Goal: Task Accomplishment & Management: Manage account settings

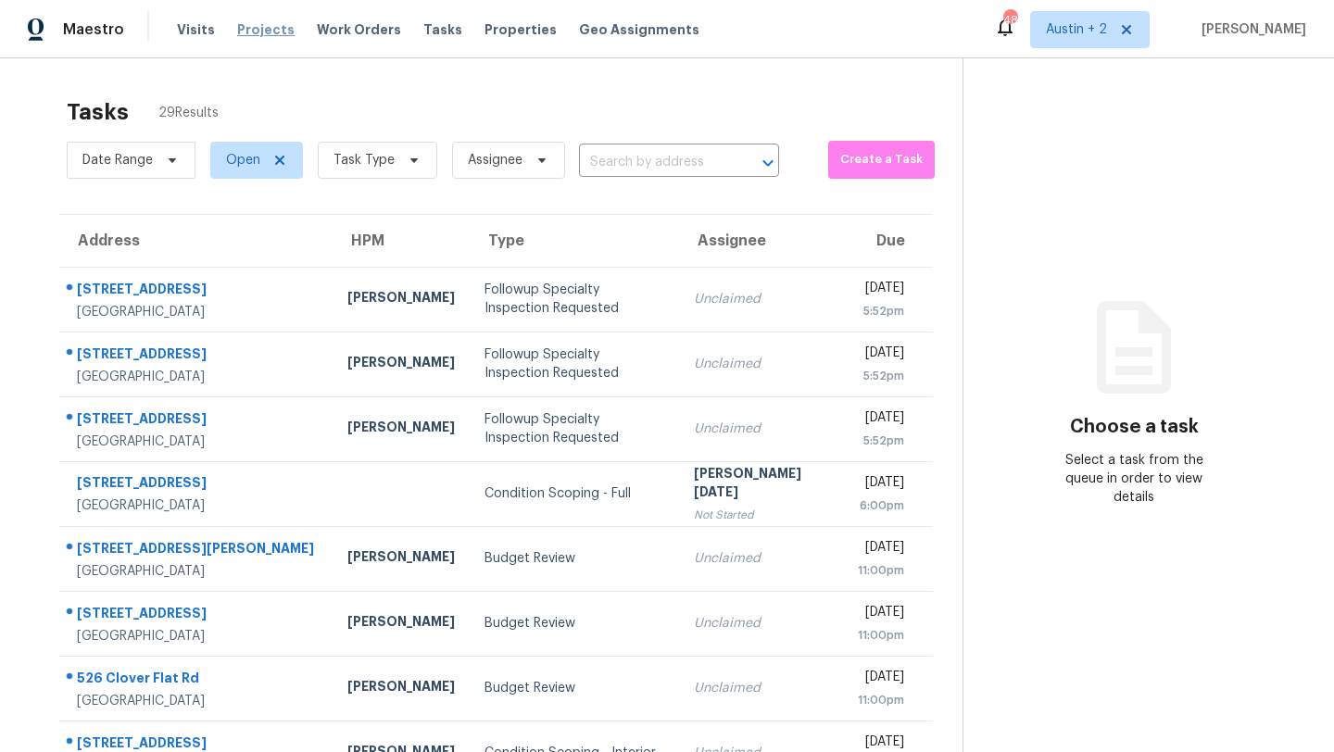
click at [266, 27] on span "Projects" at bounding box center [265, 29] width 57 height 19
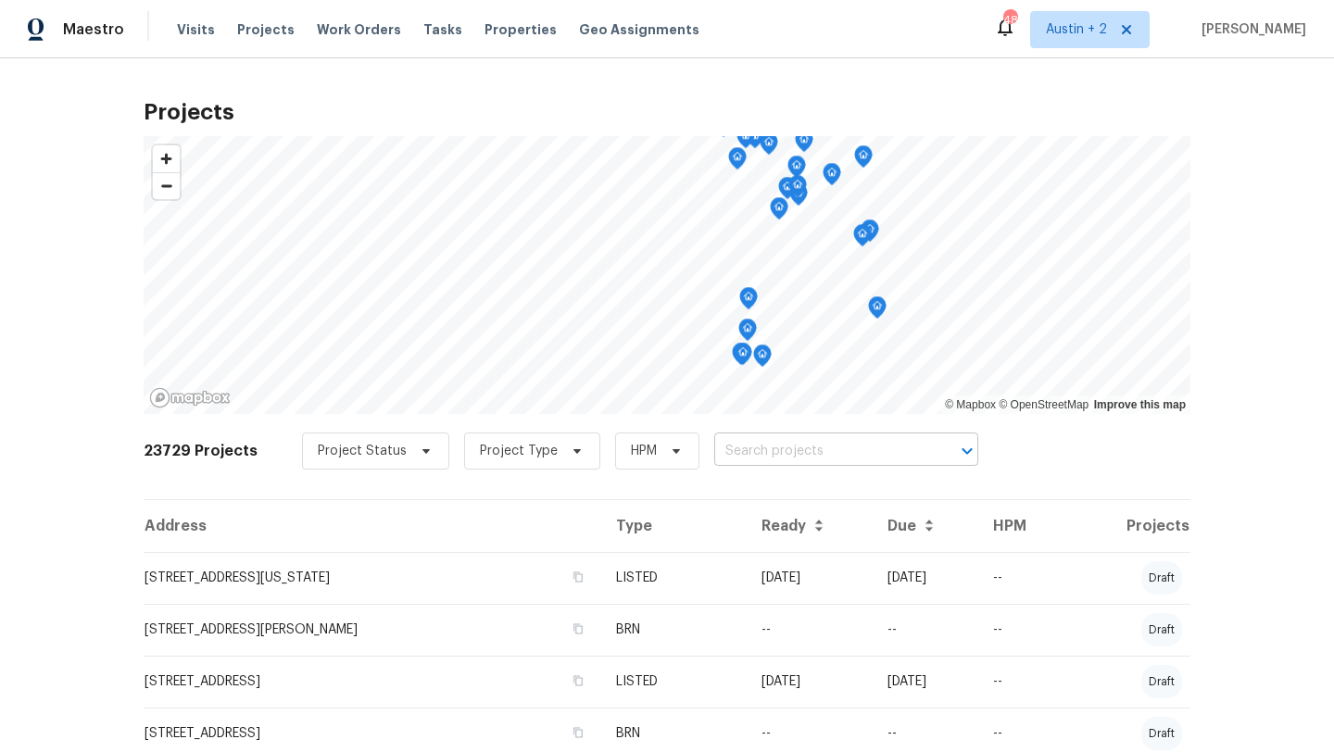
click at [740, 446] on input "text" at bounding box center [820, 451] width 212 height 29
type input "fieldwood"
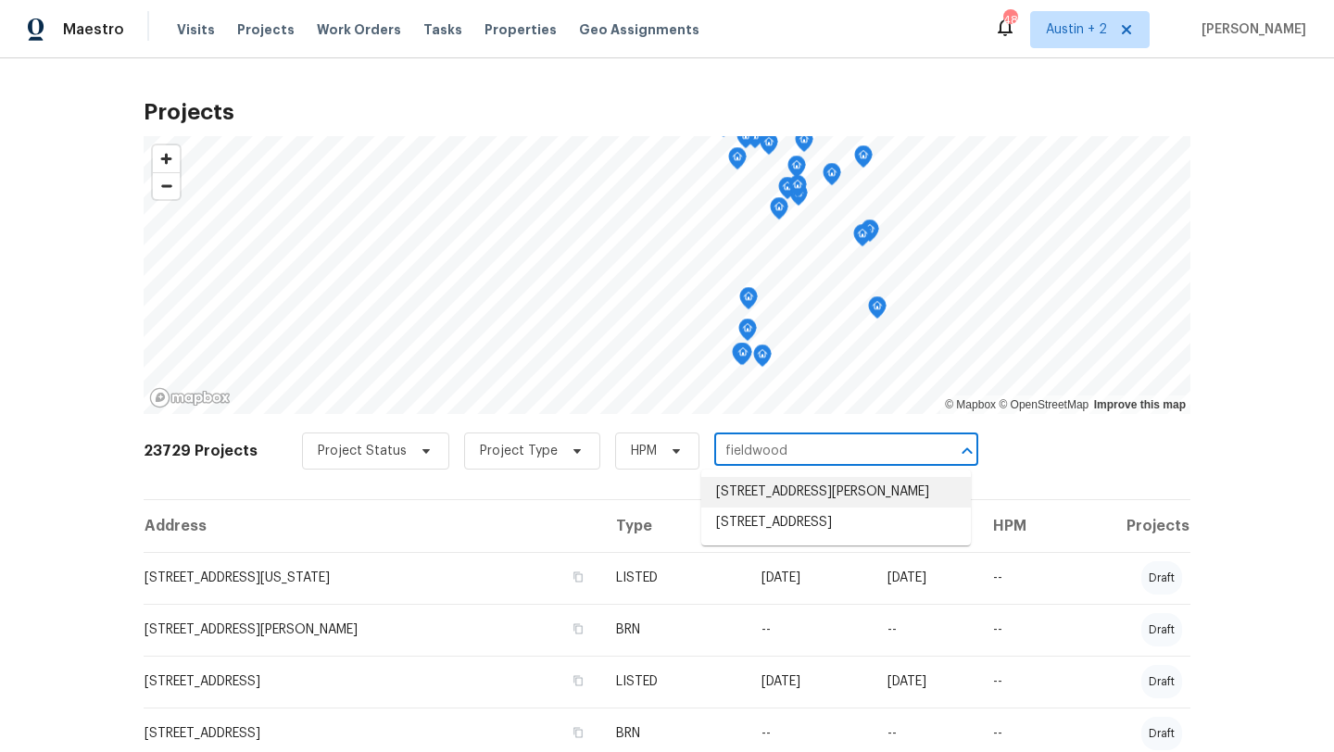
click at [790, 497] on li "540 Fieldwood Dr Unit A, Buda, TX 78610" at bounding box center [836, 492] width 270 height 31
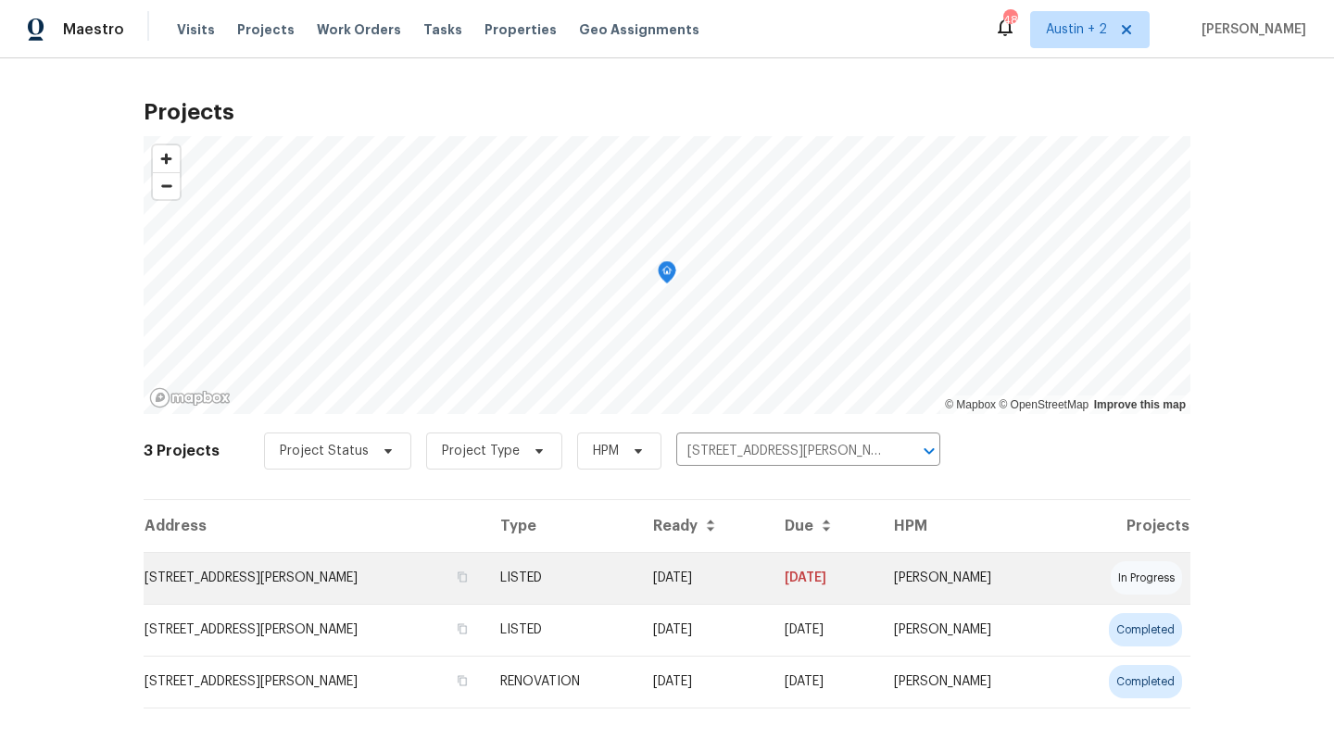
click at [235, 586] on td "540 Fieldwood Dr Unit A, Buda, TX 78610" at bounding box center [315, 578] width 342 height 52
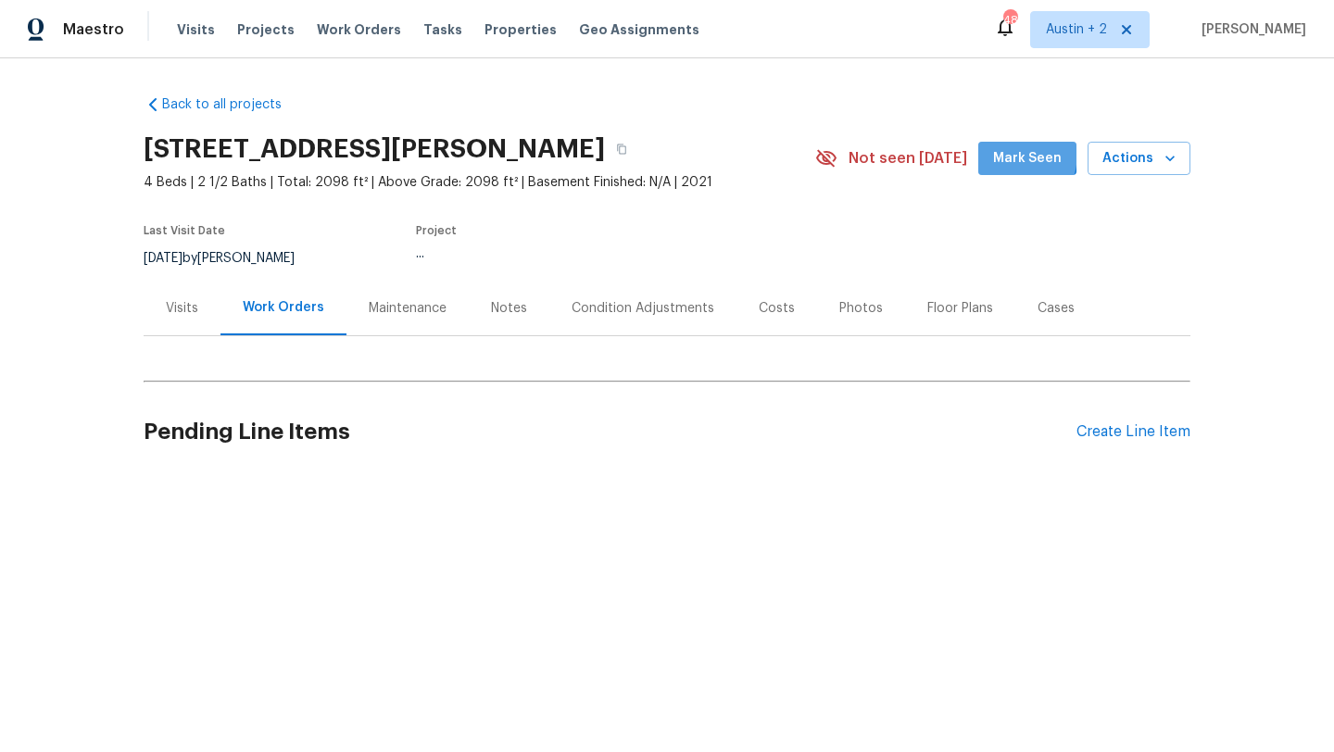
click at [996, 152] on div "Back to all projects 540 Fieldwood Dr Unit A, Buda, TX 78610 4 Beds | 2 1/2 Bat…" at bounding box center [667, 285] width 1047 height 409
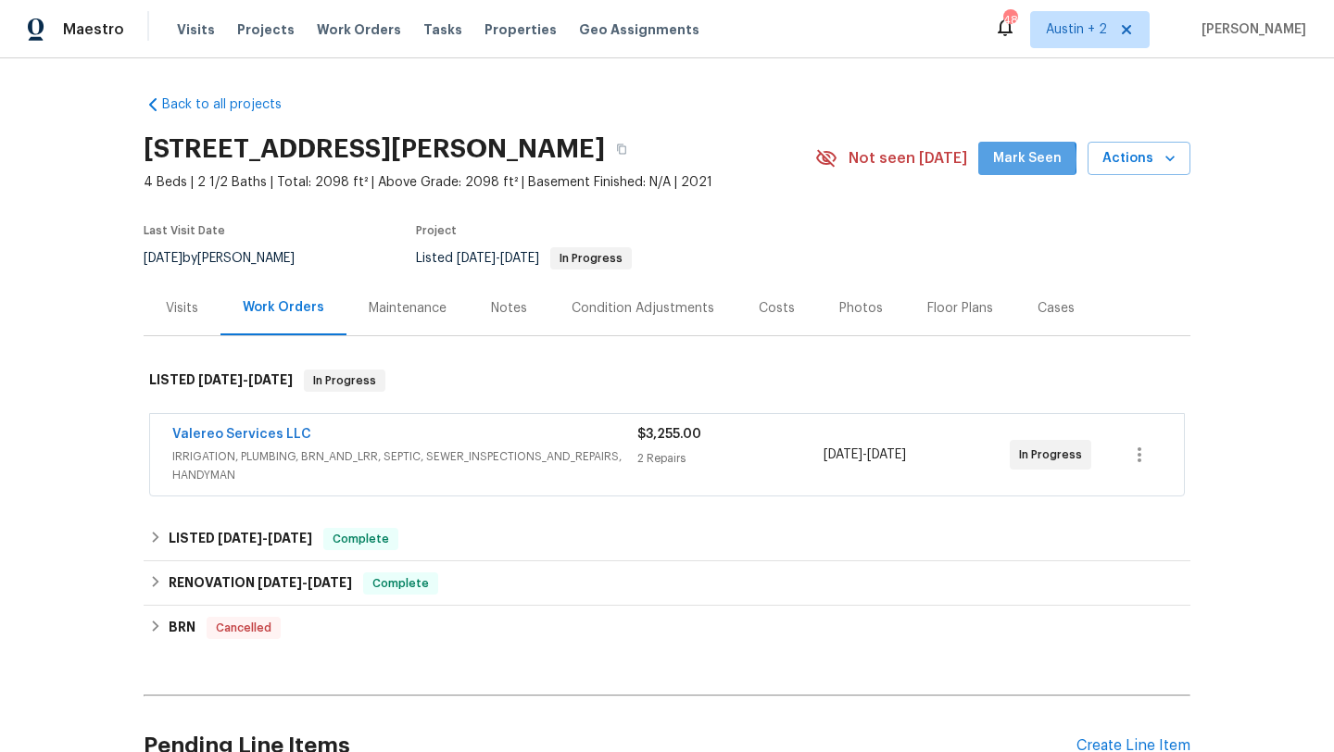
click at [1001, 160] on span "Mark Seen" at bounding box center [1027, 158] width 69 height 23
click at [182, 306] on div "Visits" at bounding box center [182, 308] width 32 height 19
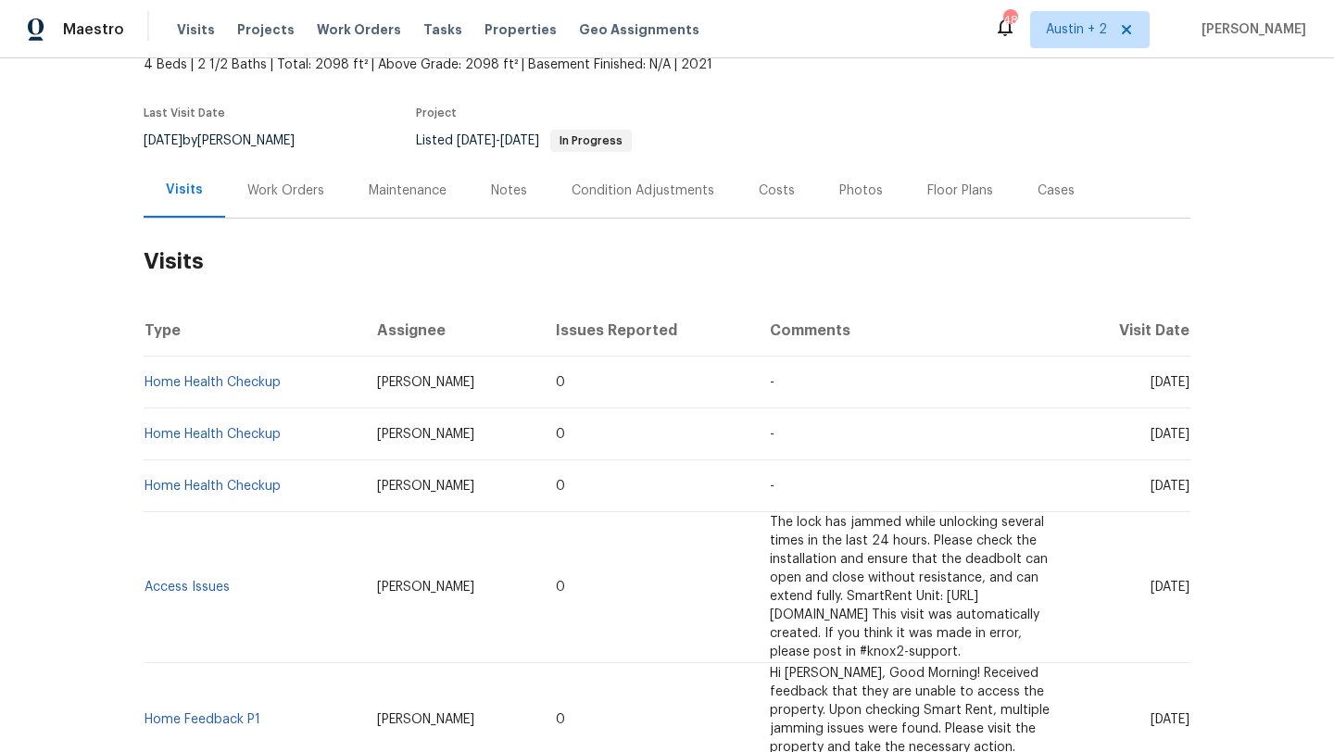
scroll to position [123, 0]
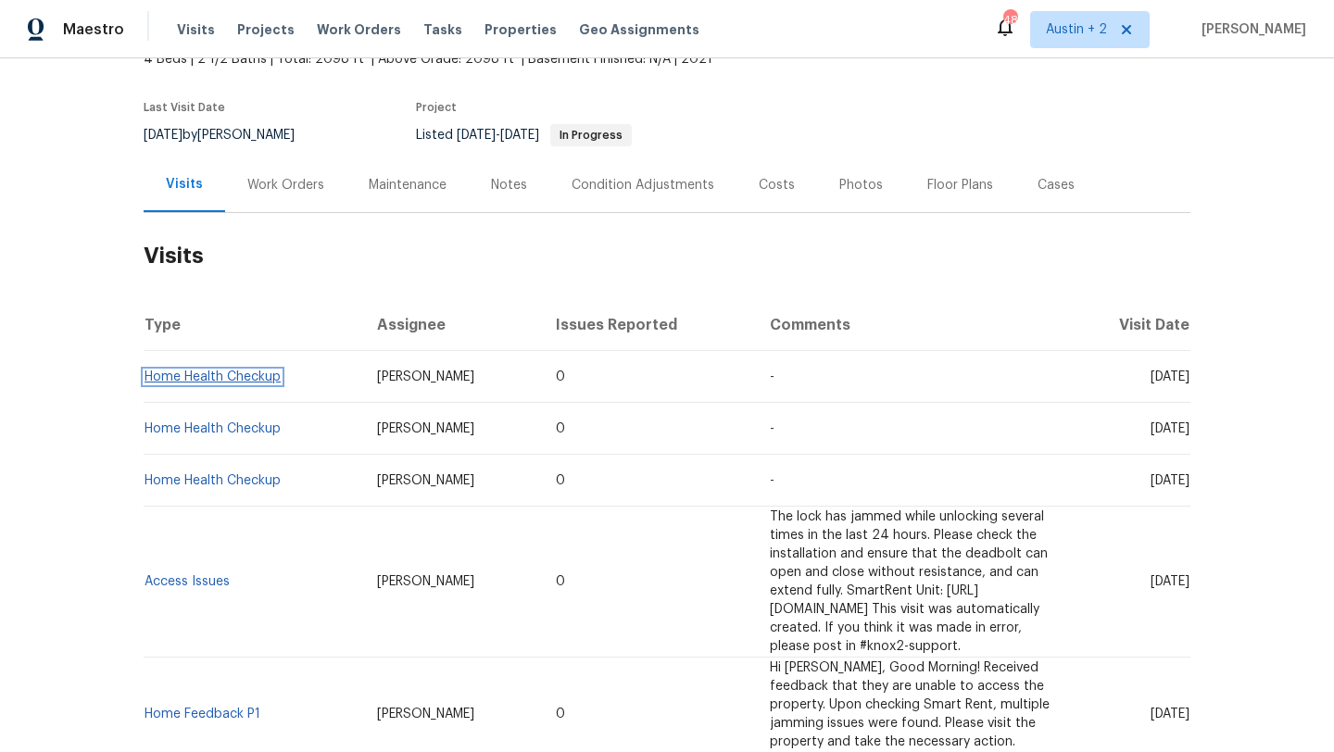
click at [248, 375] on link "Home Health Checkup" at bounding box center [212, 376] width 136 height 13
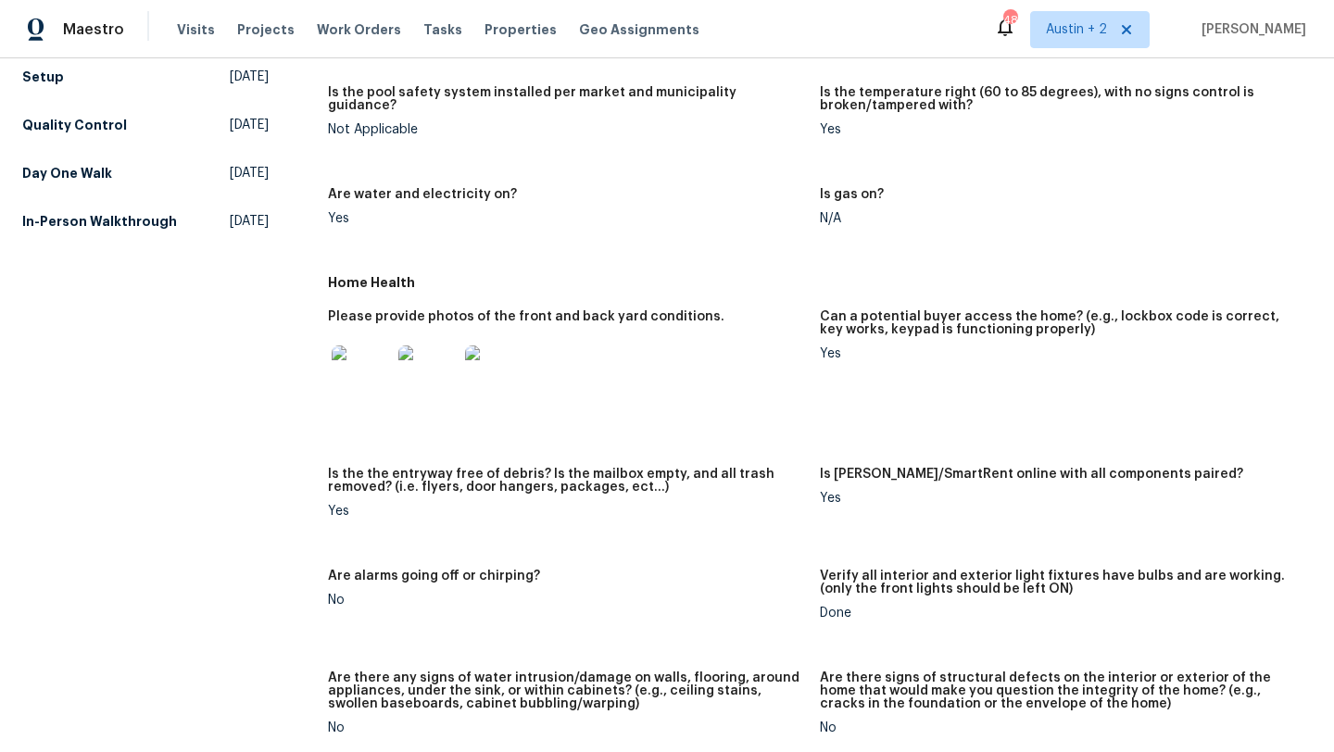
scroll to position [657, 0]
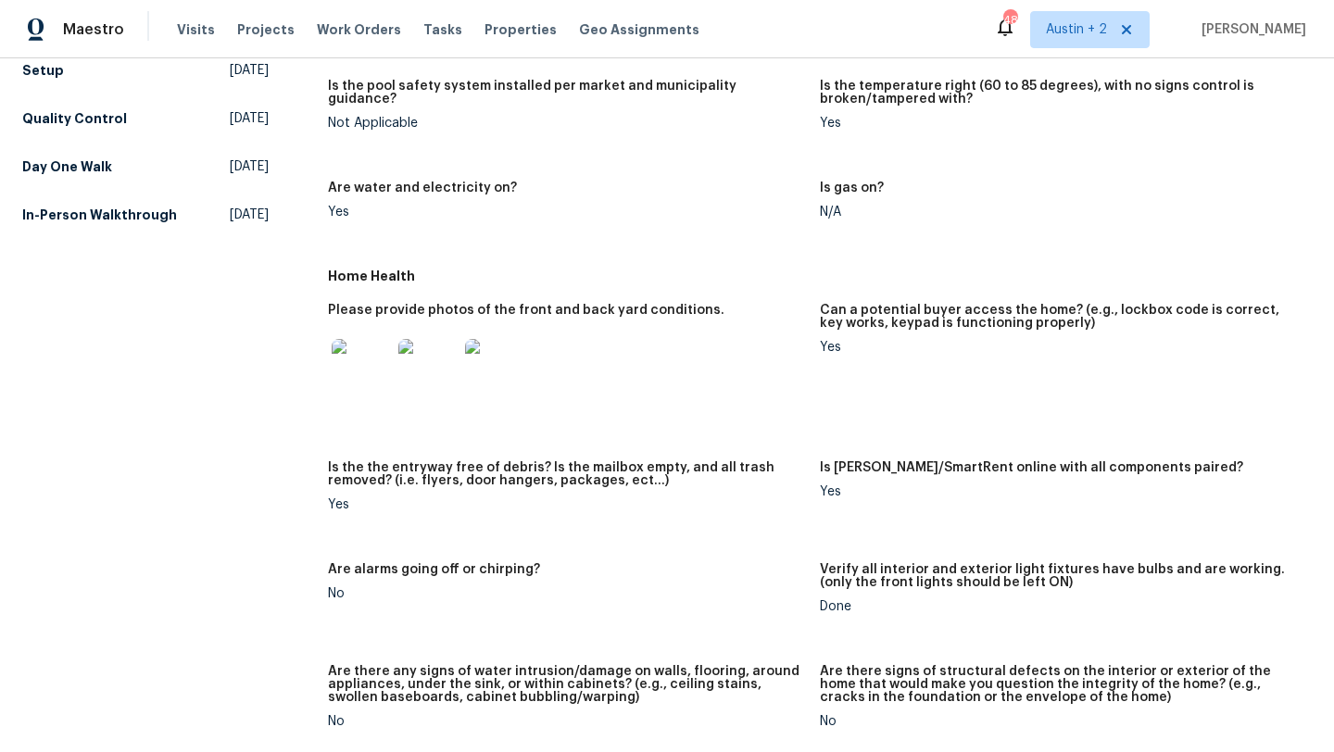
click at [367, 349] on img at bounding box center [361, 368] width 59 height 59
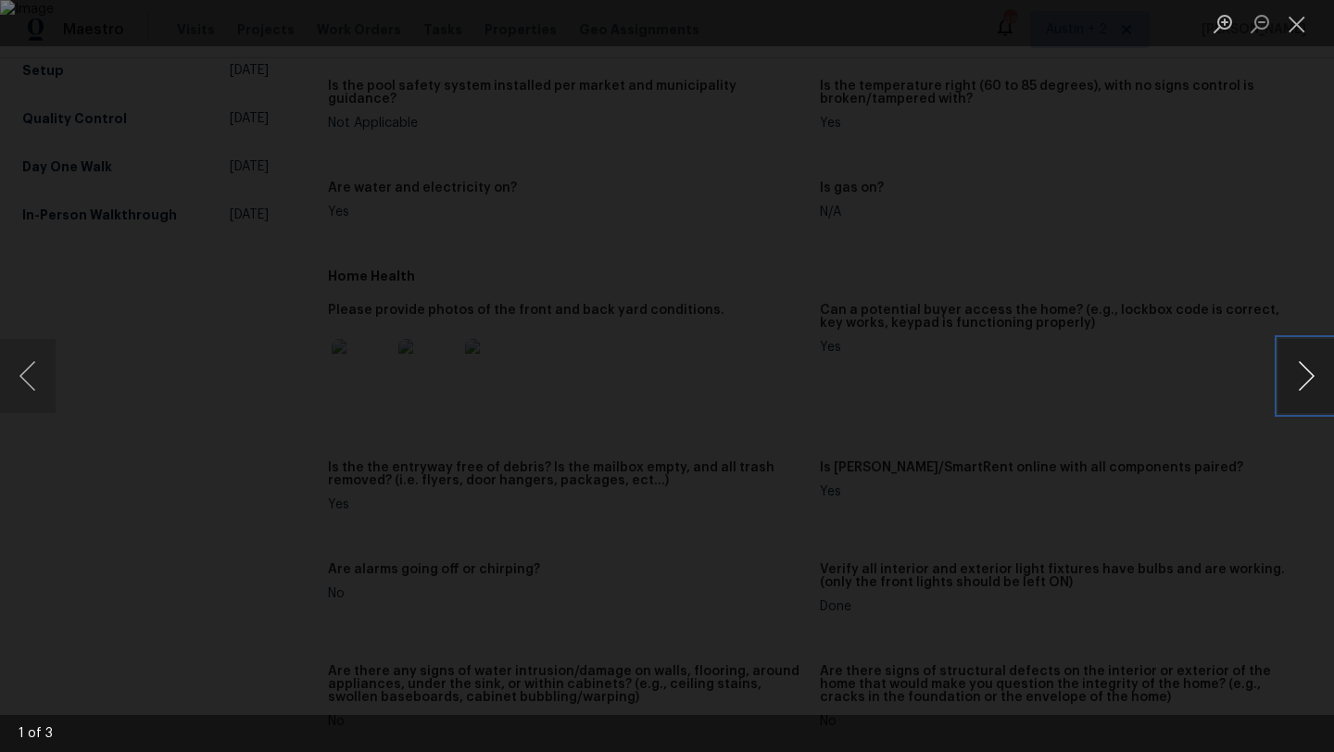
click at [1306, 380] on button "Next image" at bounding box center [1306, 376] width 56 height 74
click at [30, 385] on button "Previous image" at bounding box center [28, 376] width 56 height 74
click at [1296, 381] on button "Next image" at bounding box center [1306, 376] width 56 height 74
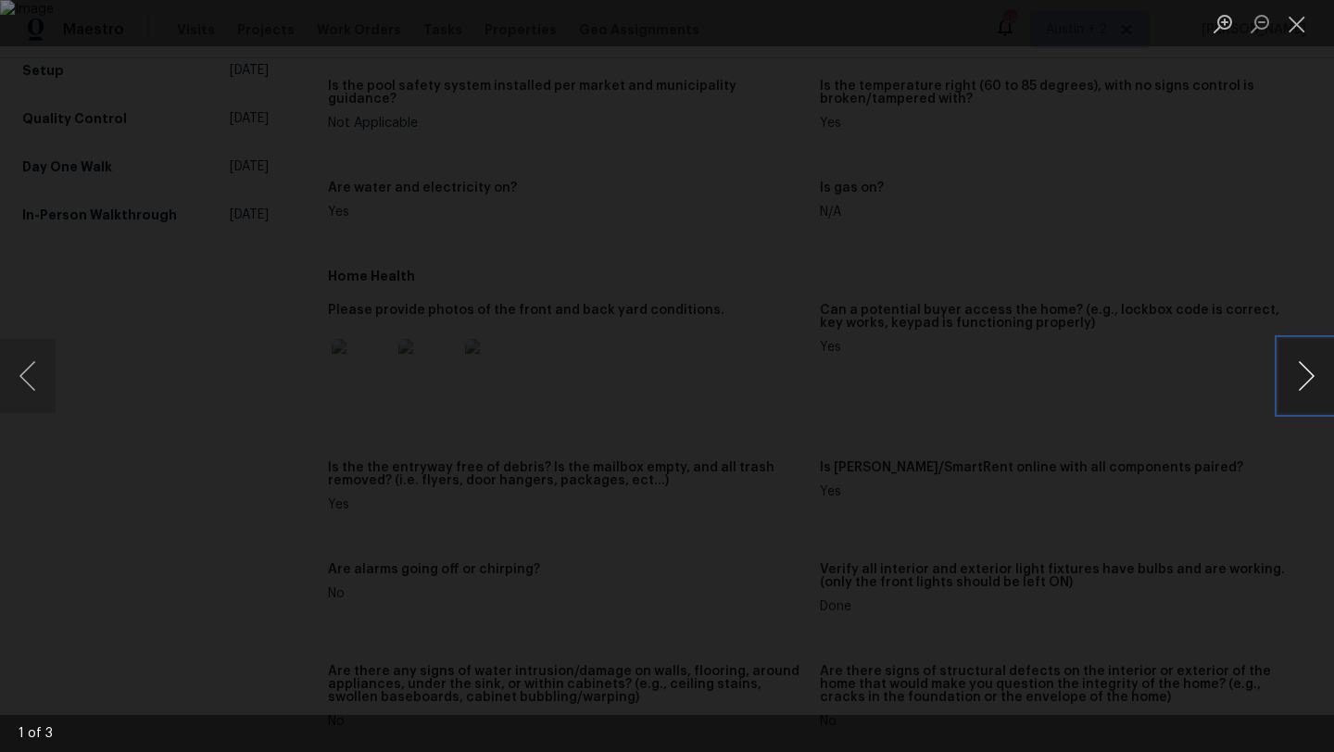
click at [1296, 381] on button "Next image" at bounding box center [1306, 376] width 56 height 74
click at [1296, 382] on button "Next image" at bounding box center [1306, 376] width 56 height 74
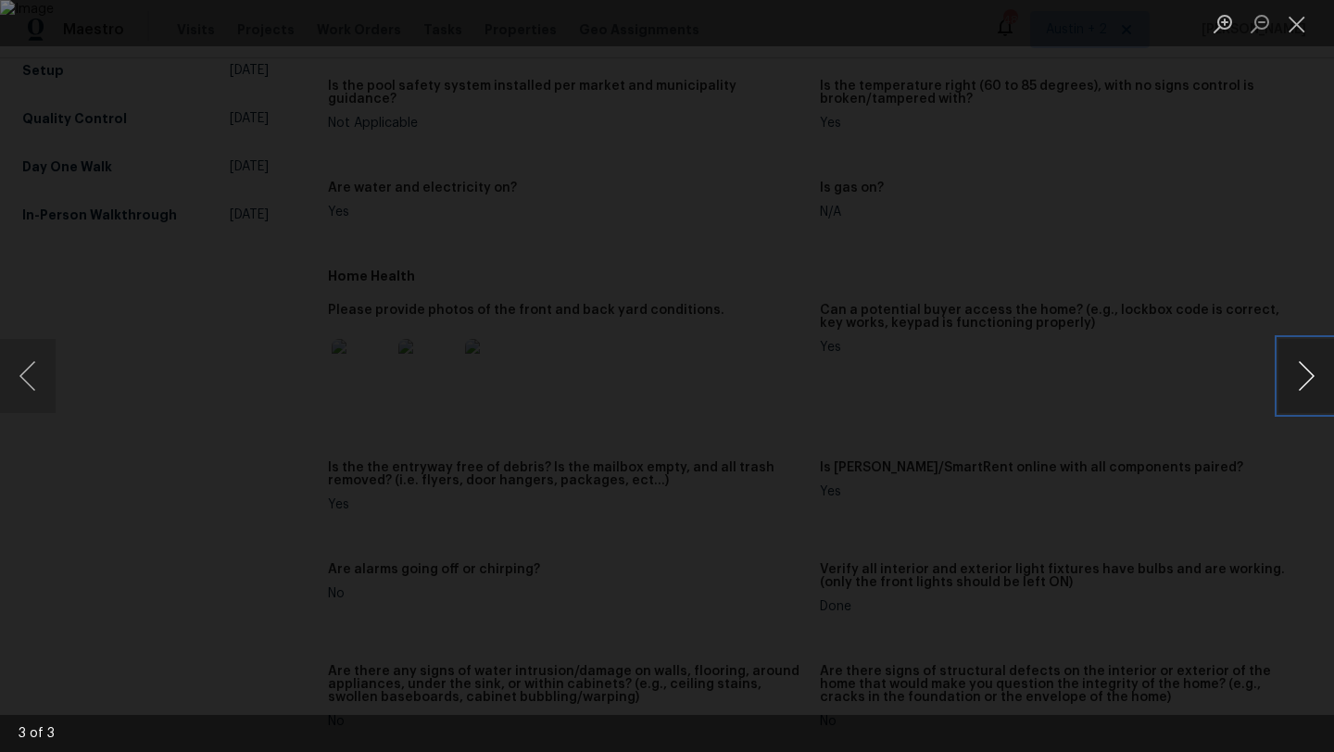
click at [1296, 382] on button "Next image" at bounding box center [1306, 376] width 56 height 74
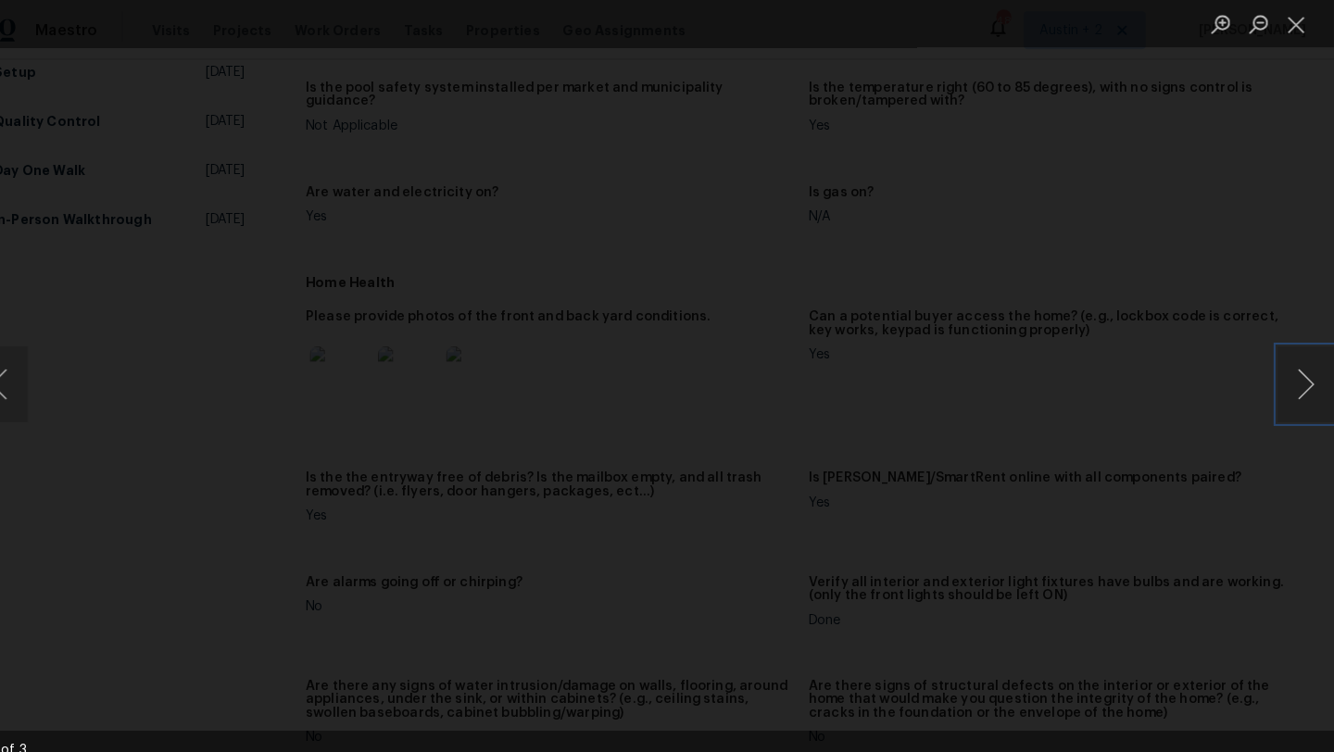
scroll to position [0, 0]
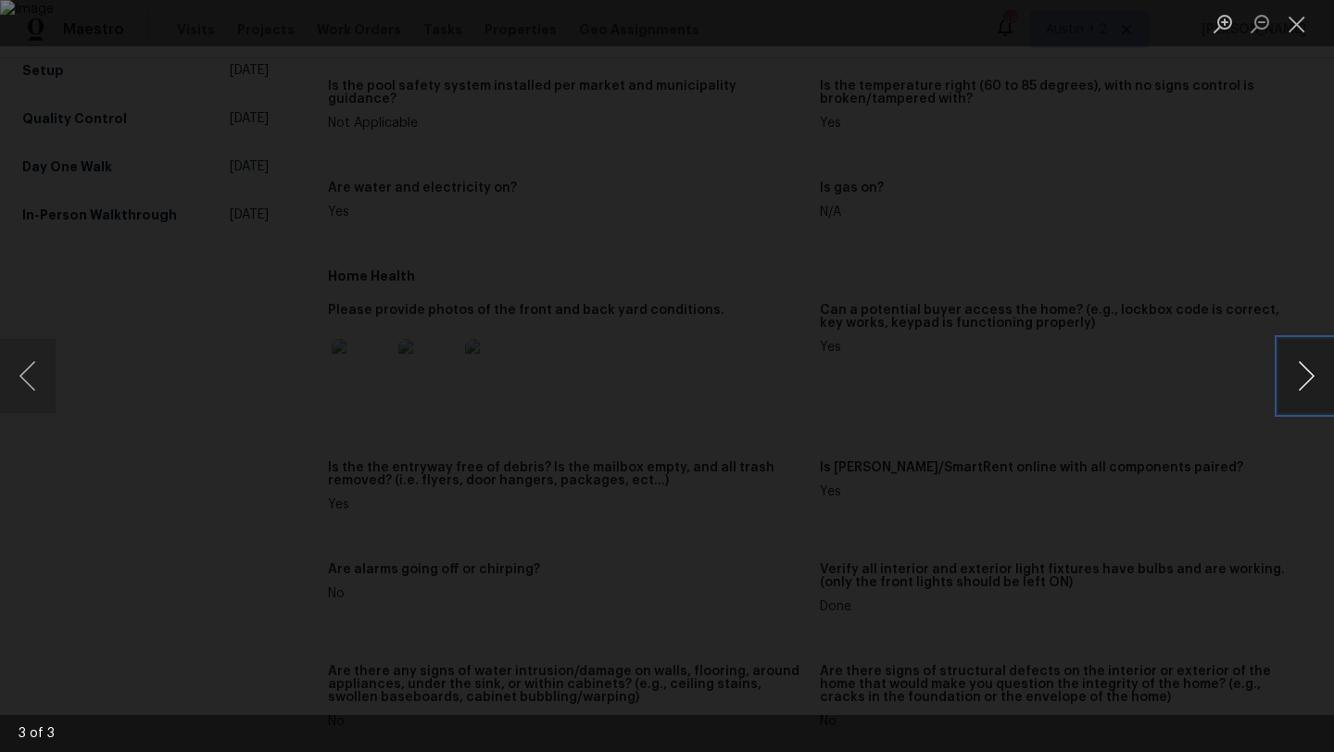
click at [1314, 366] on button "Next image" at bounding box center [1306, 376] width 56 height 74
click at [1300, 371] on button "Next image" at bounding box center [1306, 376] width 56 height 74
click at [1300, 372] on button "Next image" at bounding box center [1306, 376] width 56 height 74
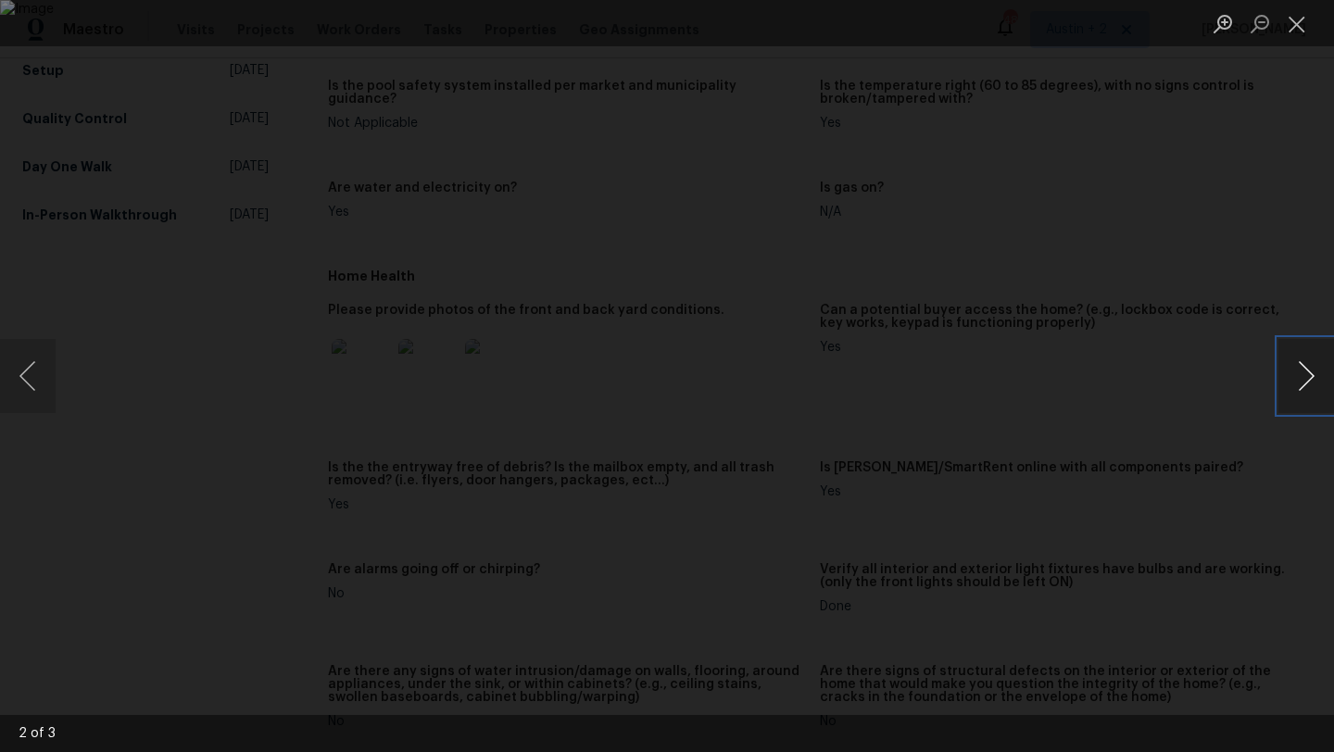
click at [1300, 372] on button "Next image" at bounding box center [1306, 376] width 56 height 74
click at [20, 381] on button "Previous image" at bounding box center [28, 376] width 56 height 74
click at [1301, 370] on button "Next image" at bounding box center [1306, 376] width 56 height 74
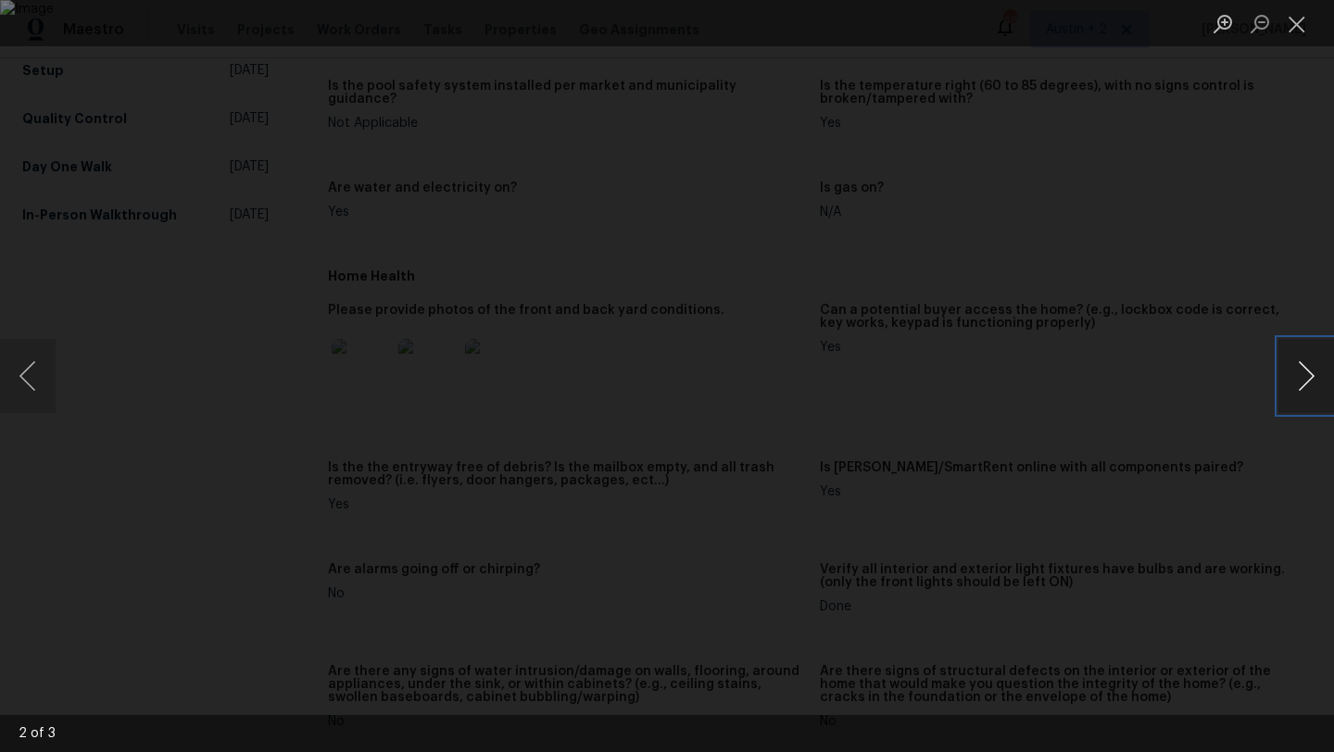
click at [1308, 378] on button "Next image" at bounding box center [1306, 376] width 56 height 74
click at [1307, 378] on button "Next image" at bounding box center [1306, 376] width 56 height 74
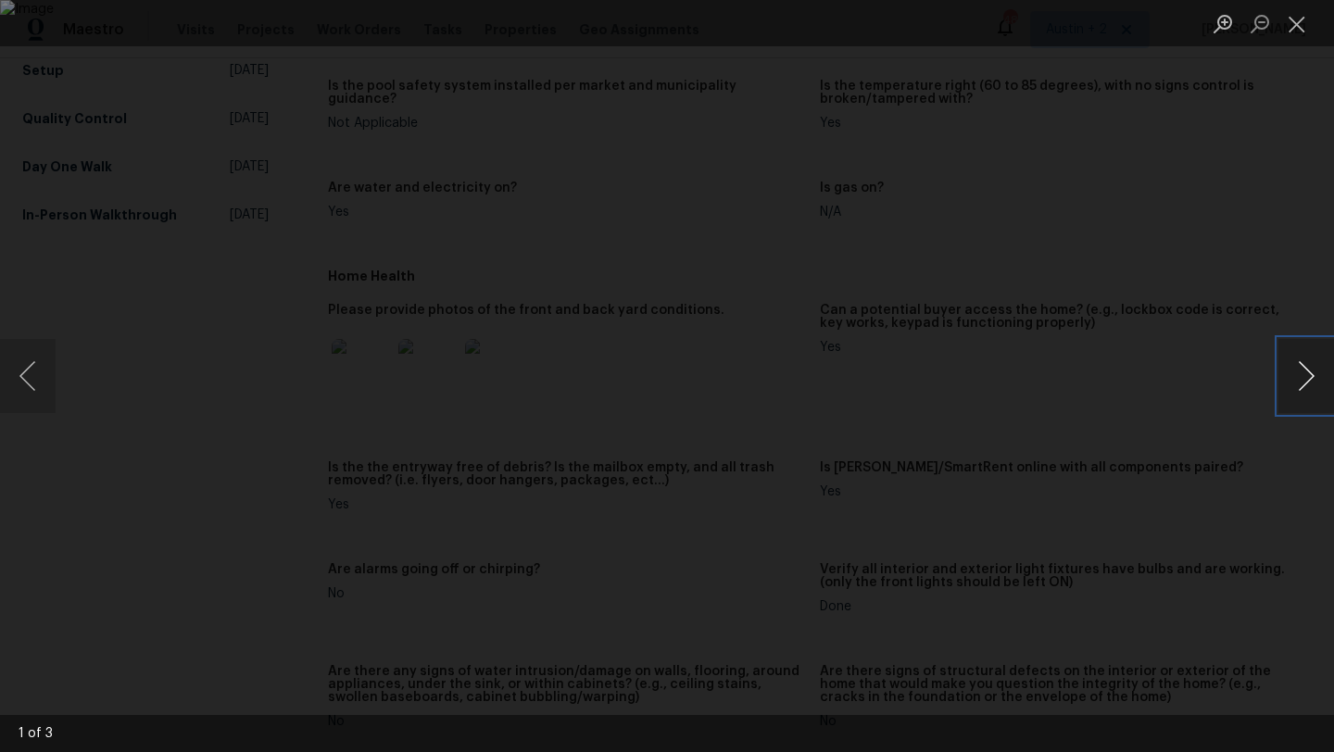
click at [1307, 378] on button "Next image" at bounding box center [1306, 376] width 56 height 74
click at [1294, 27] on button "Close lightbox" at bounding box center [1296, 23] width 37 height 32
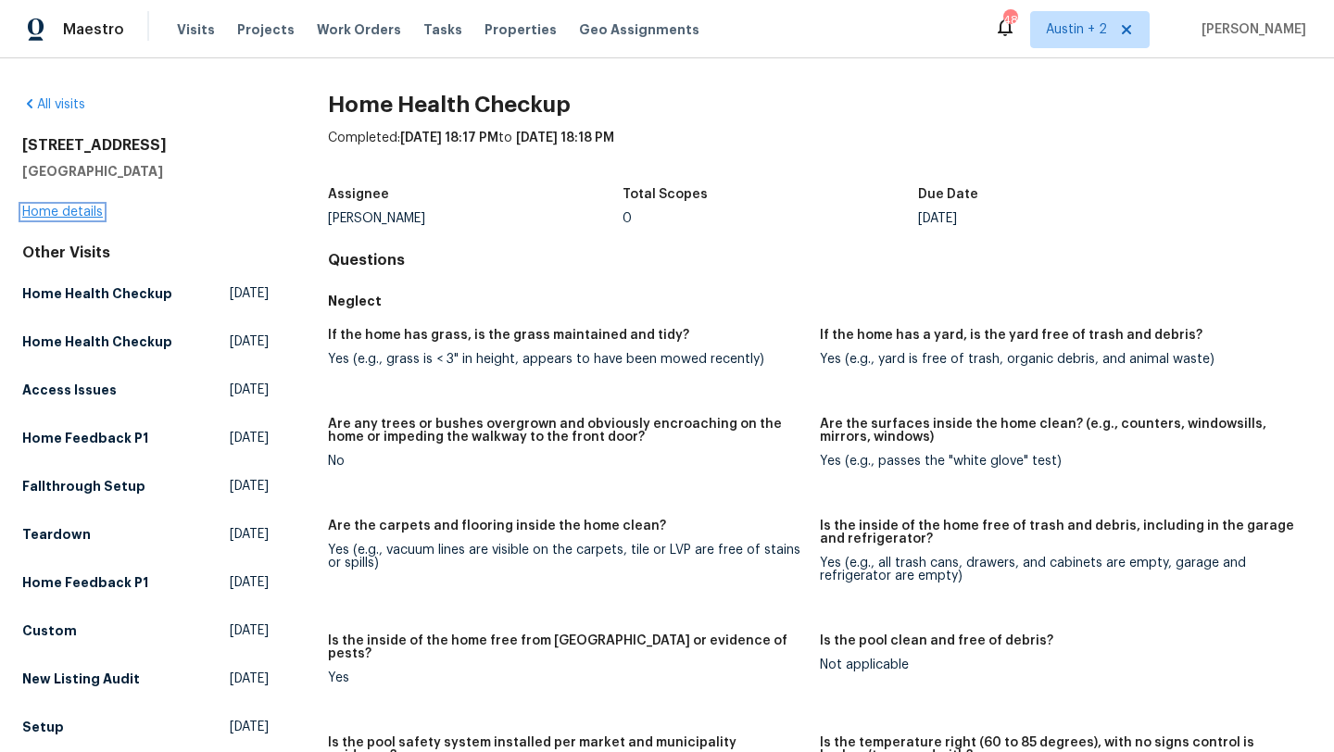
click at [82, 211] on link "Home details" at bounding box center [62, 212] width 81 height 13
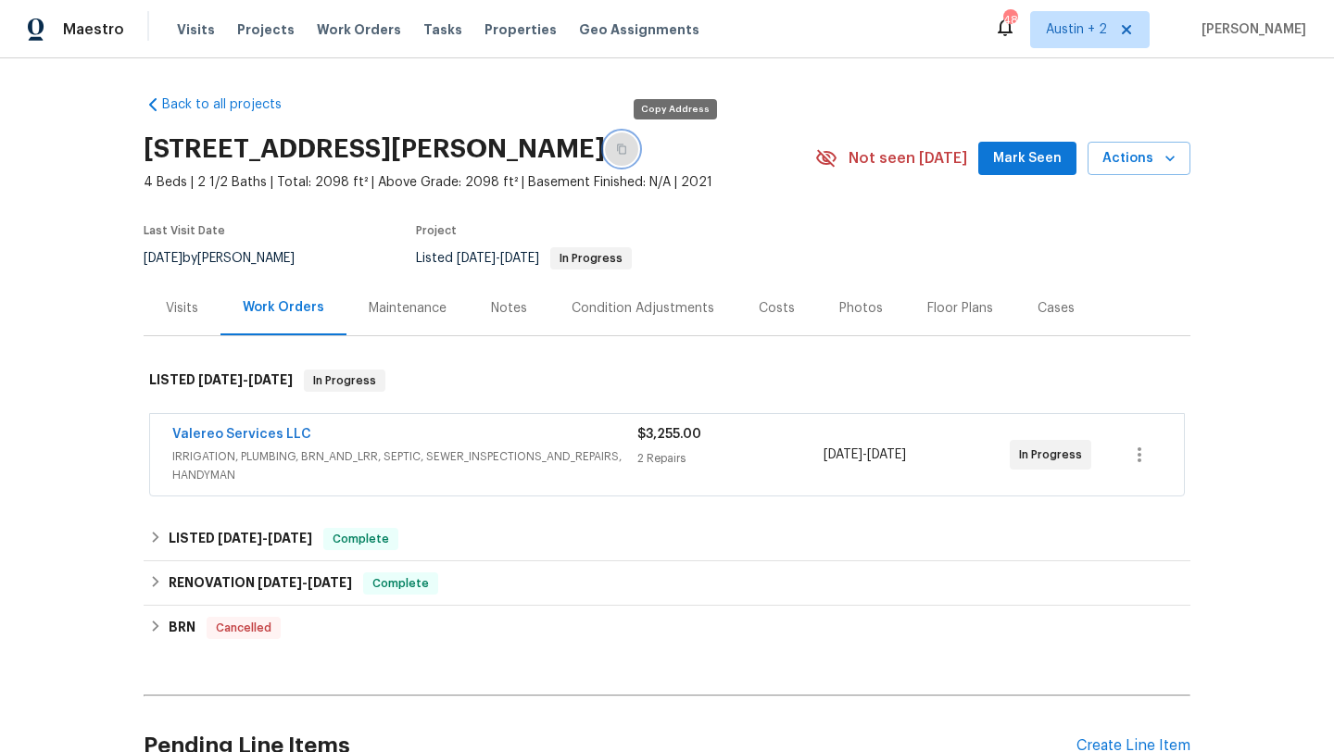
click at [627, 147] on icon "button" at bounding box center [621, 149] width 11 height 11
click at [1060, 158] on span "Mark Seen" at bounding box center [1027, 158] width 69 height 23
click at [627, 147] on icon "button" at bounding box center [621, 149] width 11 height 11
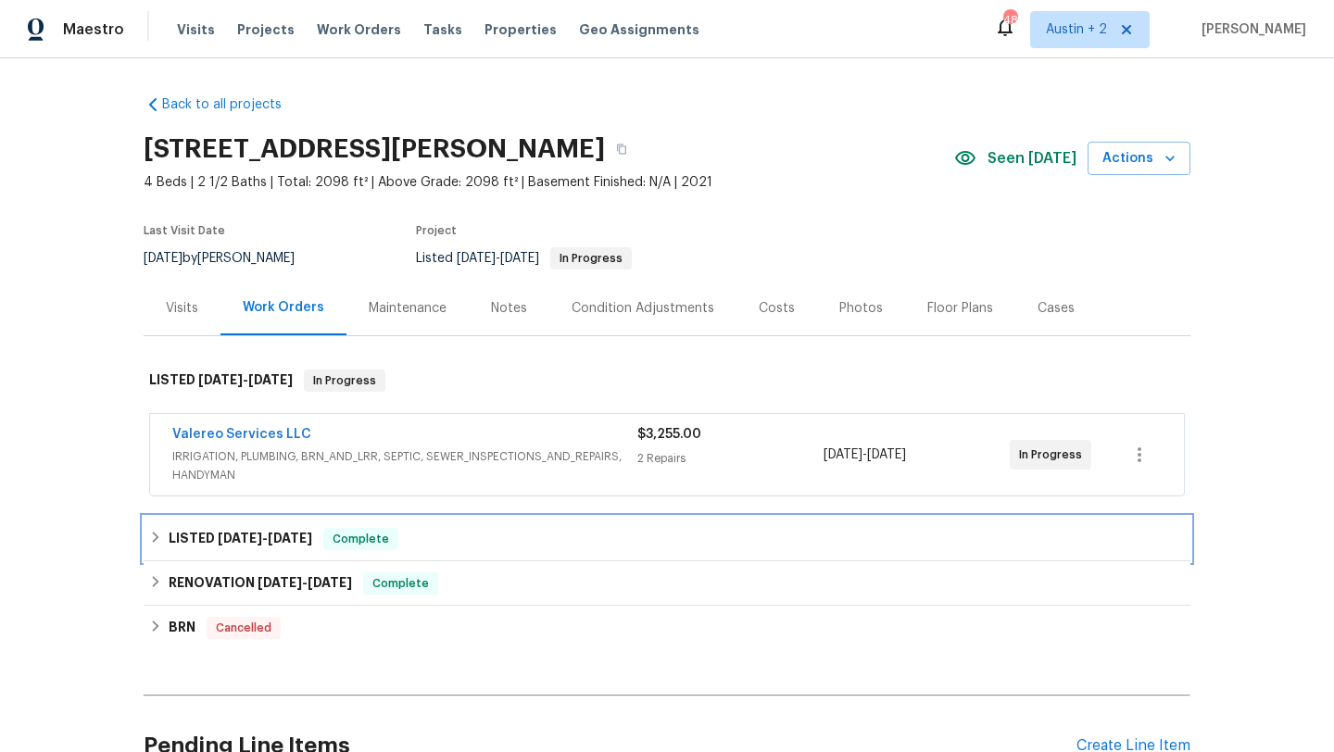
click at [469, 545] on div "LISTED 6/24/25 - 6/27/25 Complete" at bounding box center [666, 539] width 1035 height 22
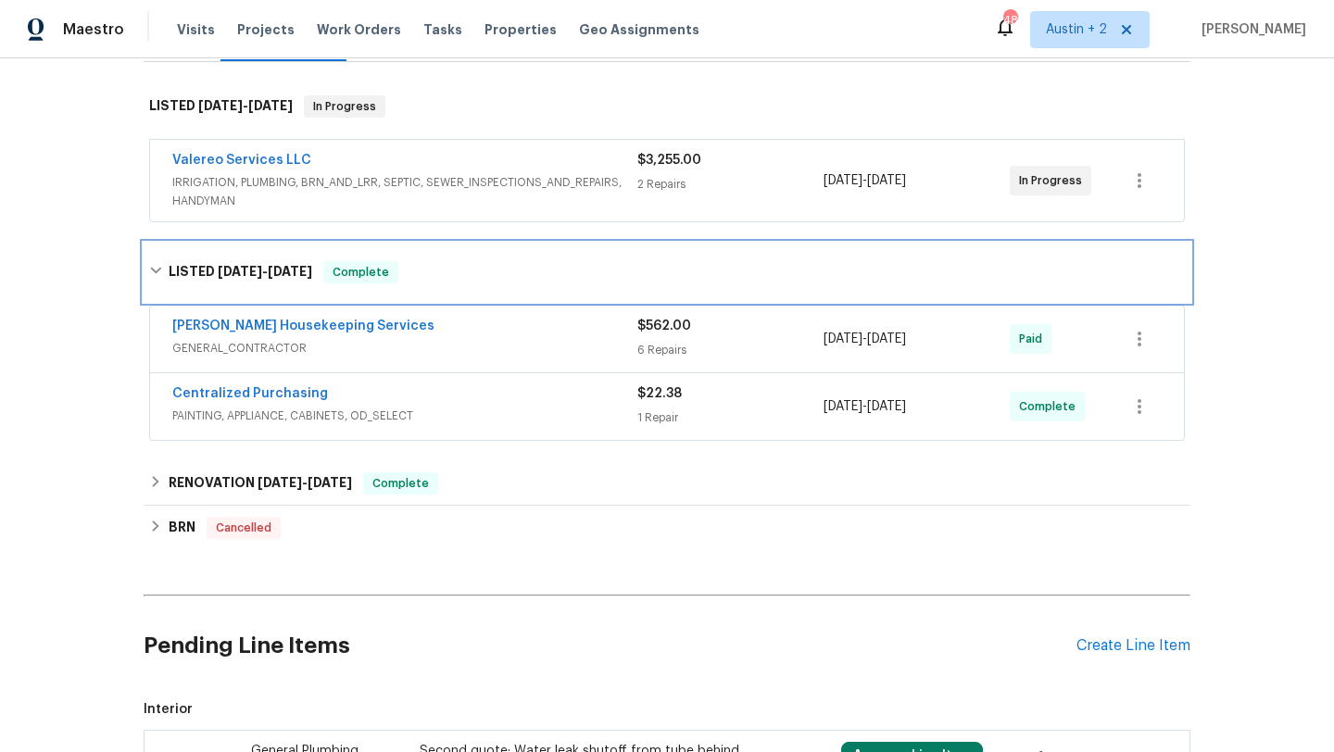
scroll to position [273, 0]
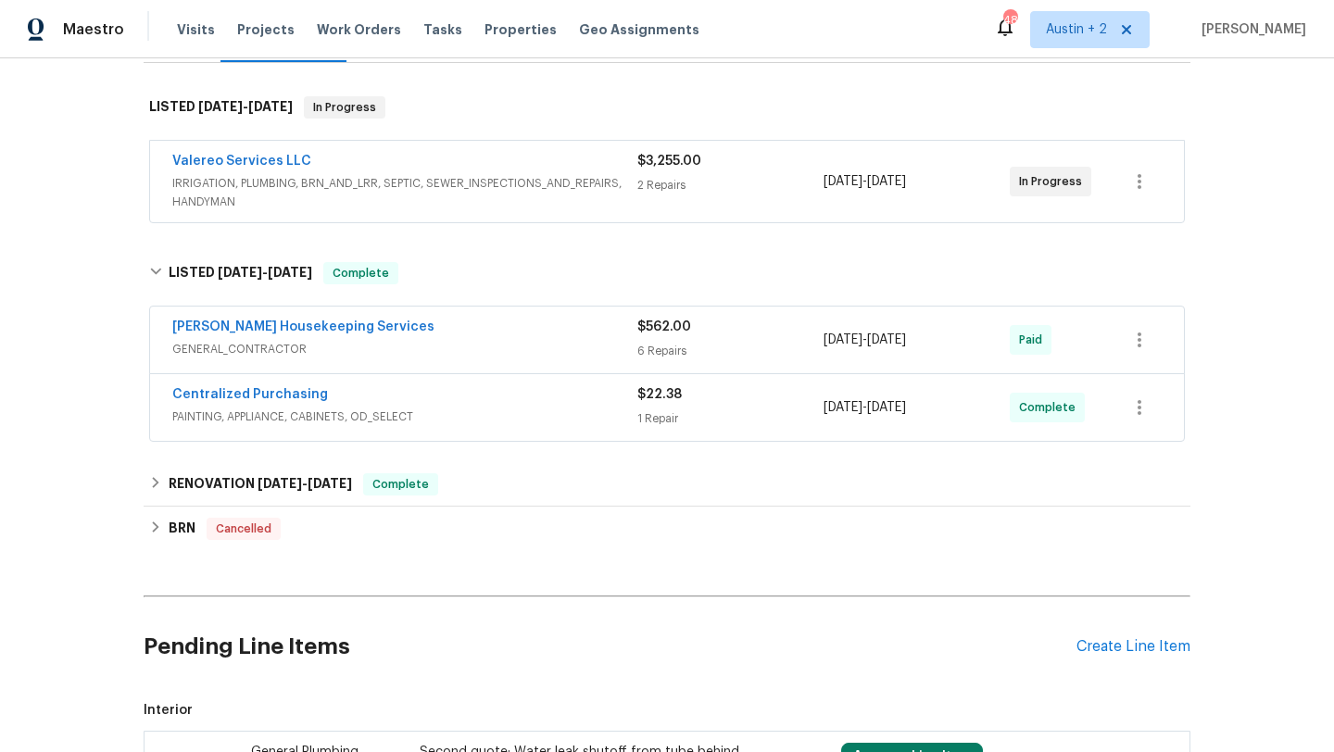
click at [454, 325] on div "[PERSON_NAME] Housekeeping Services" at bounding box center [404, 329] width 465 height 22
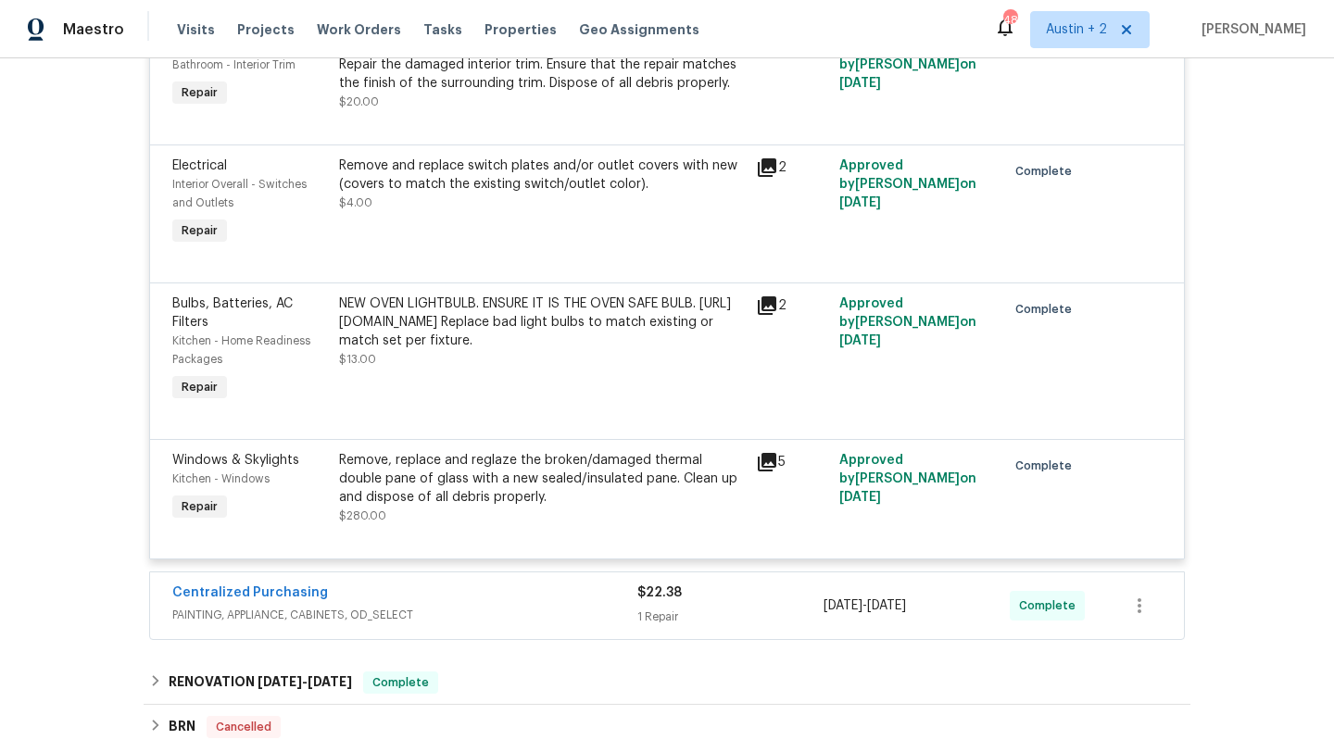
scroll to position [1035, 0]
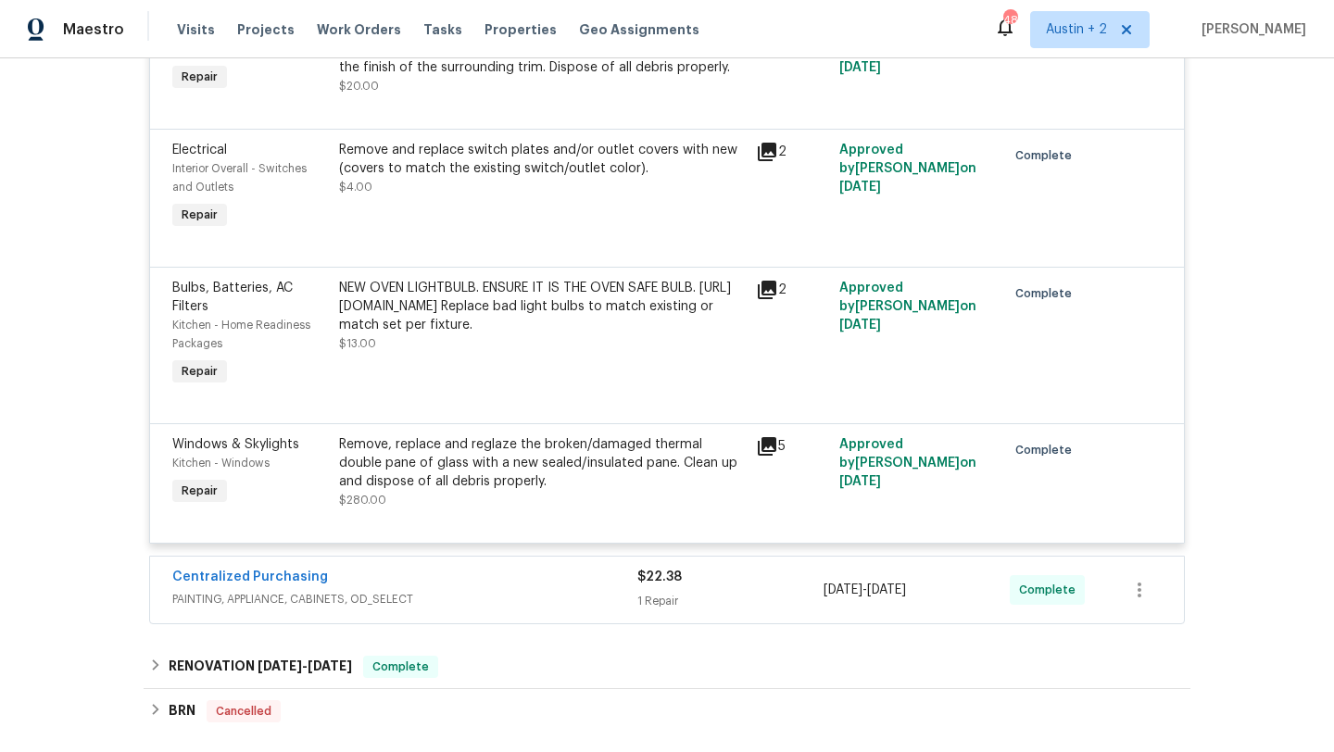
click at [552, 608] on span "PAINTING, APPLIANCE, CABINETS, OD_SELECT" at bounding box center [404, 599] width 465 height 19
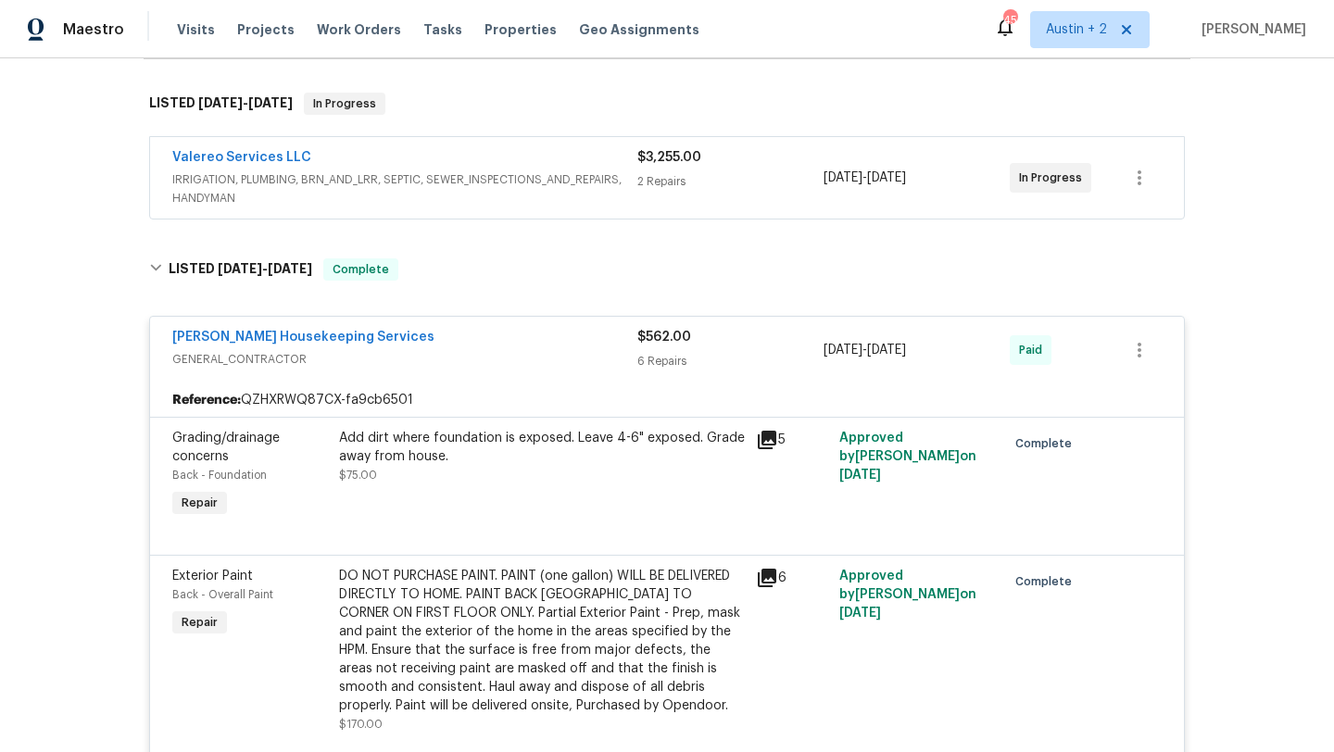
scroll to position [282, 0]
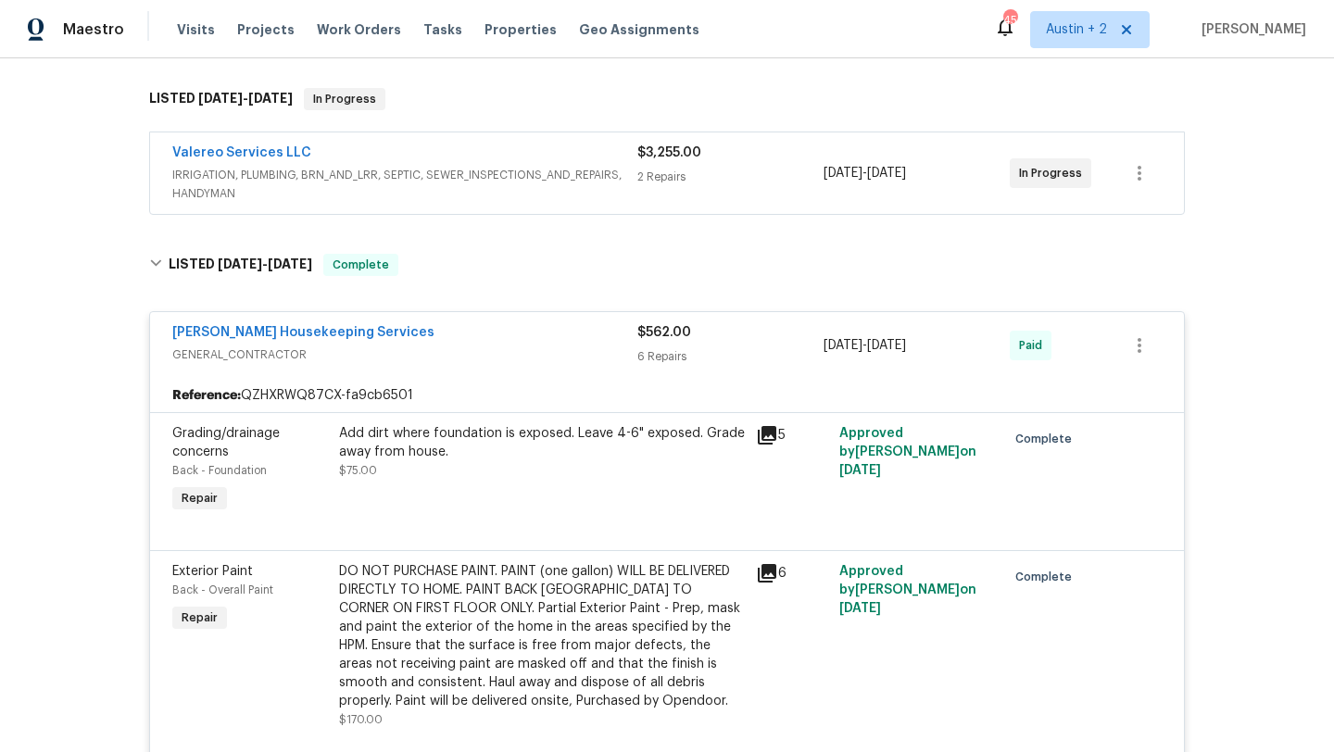
click at [714, 196] on div "$3,255.00 2 Repairs" at bounding box center [730, 173] width 186 height 59
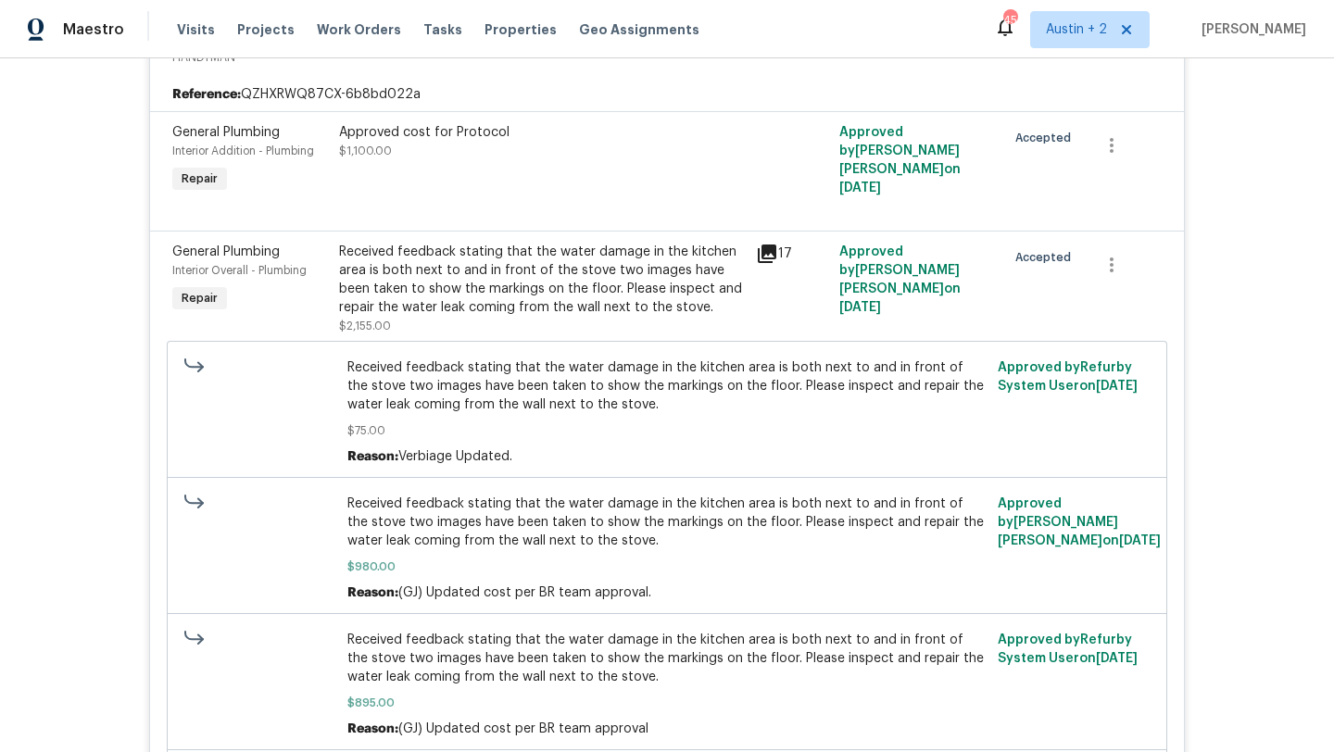
scroll to position [0, 0]
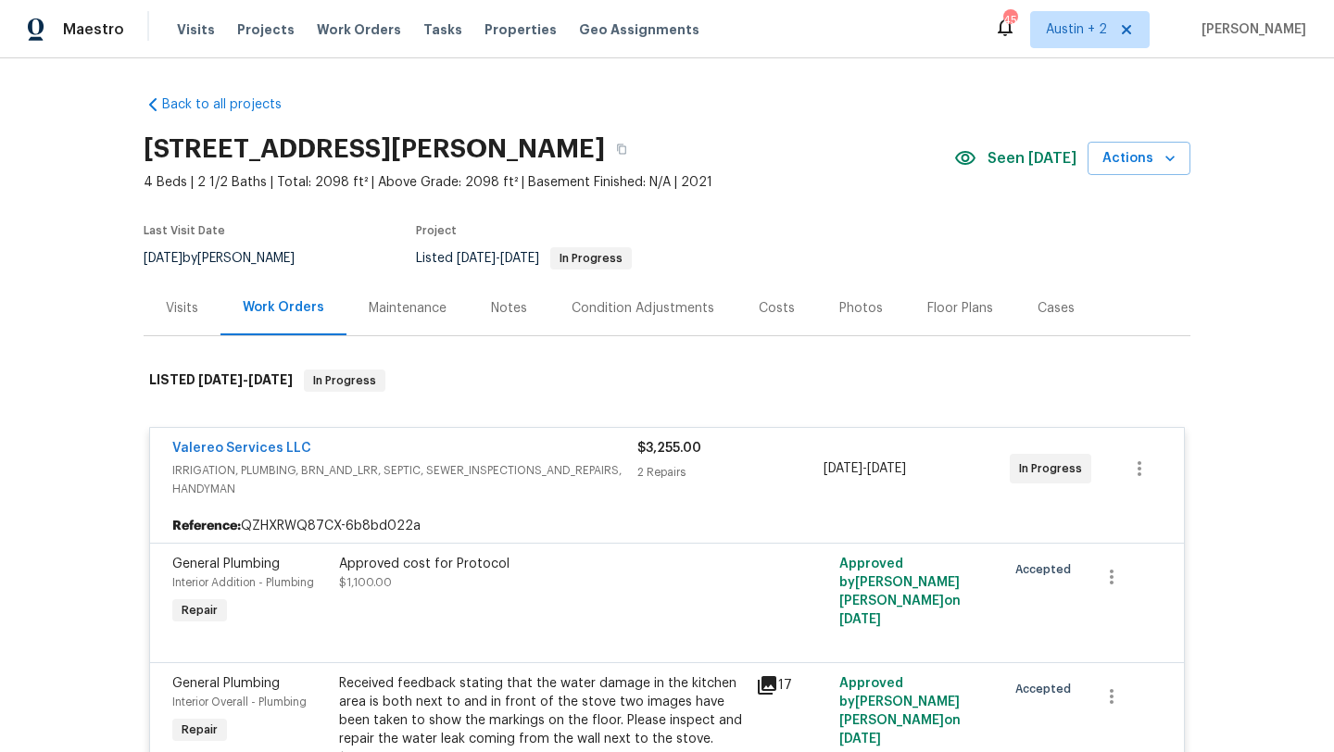
click at [184, 303] on div "Visits" at bounding box center [182, 308] width 32 height 19
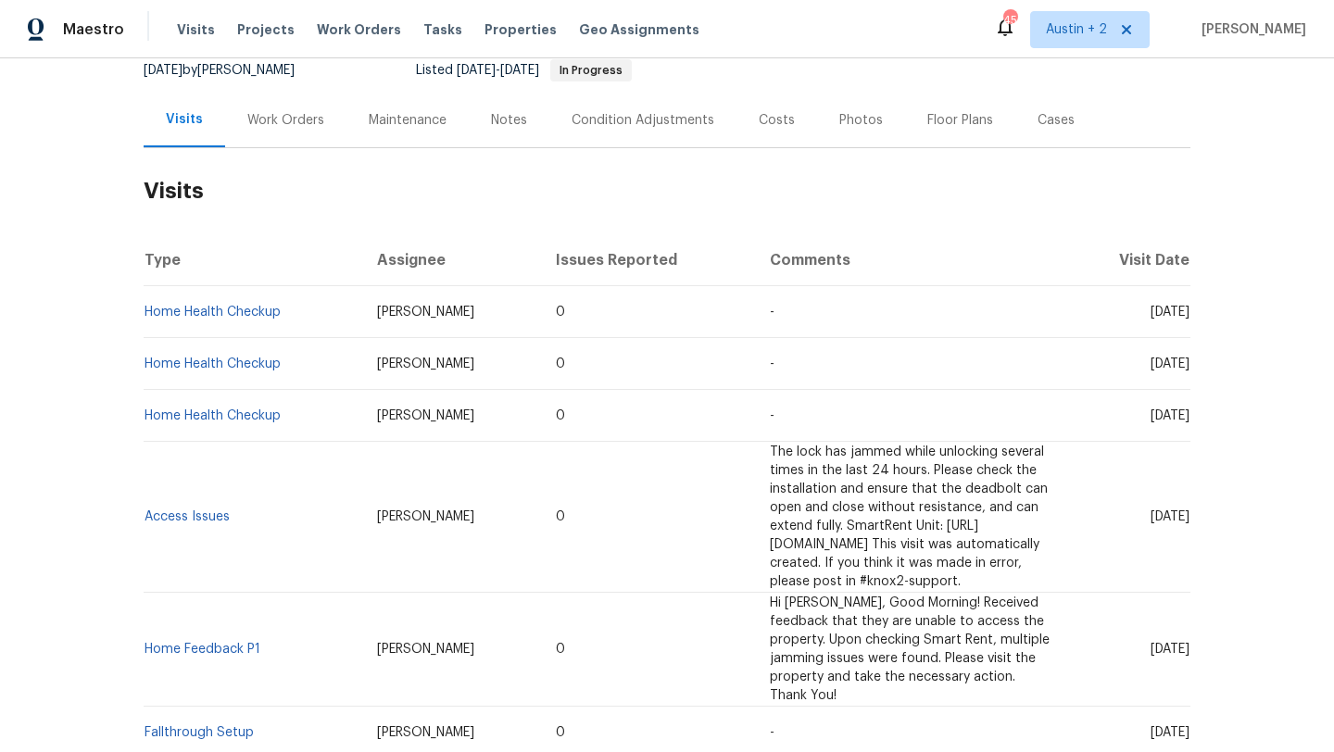
scroll to position [185, 0]
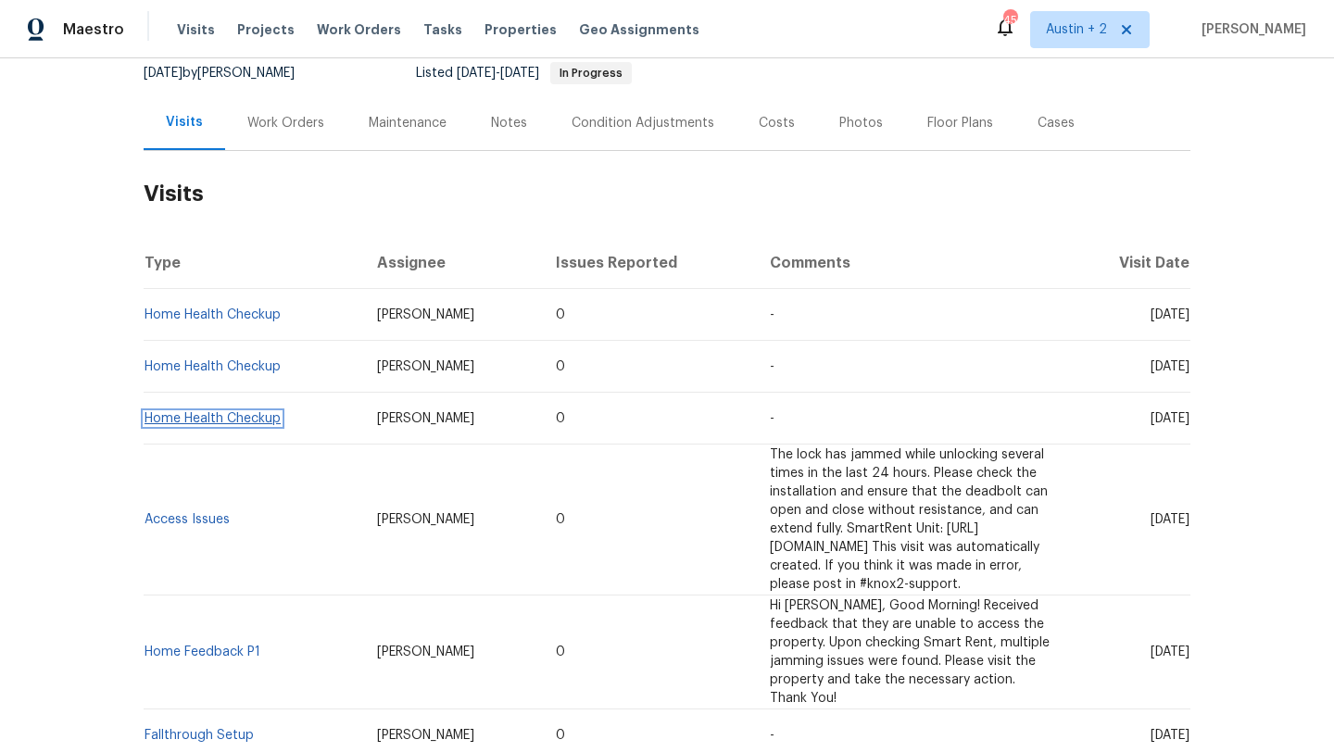
click at [229, 418] on link "Home Health Checkup" at bounding box center [212, 418] width 136 height 13
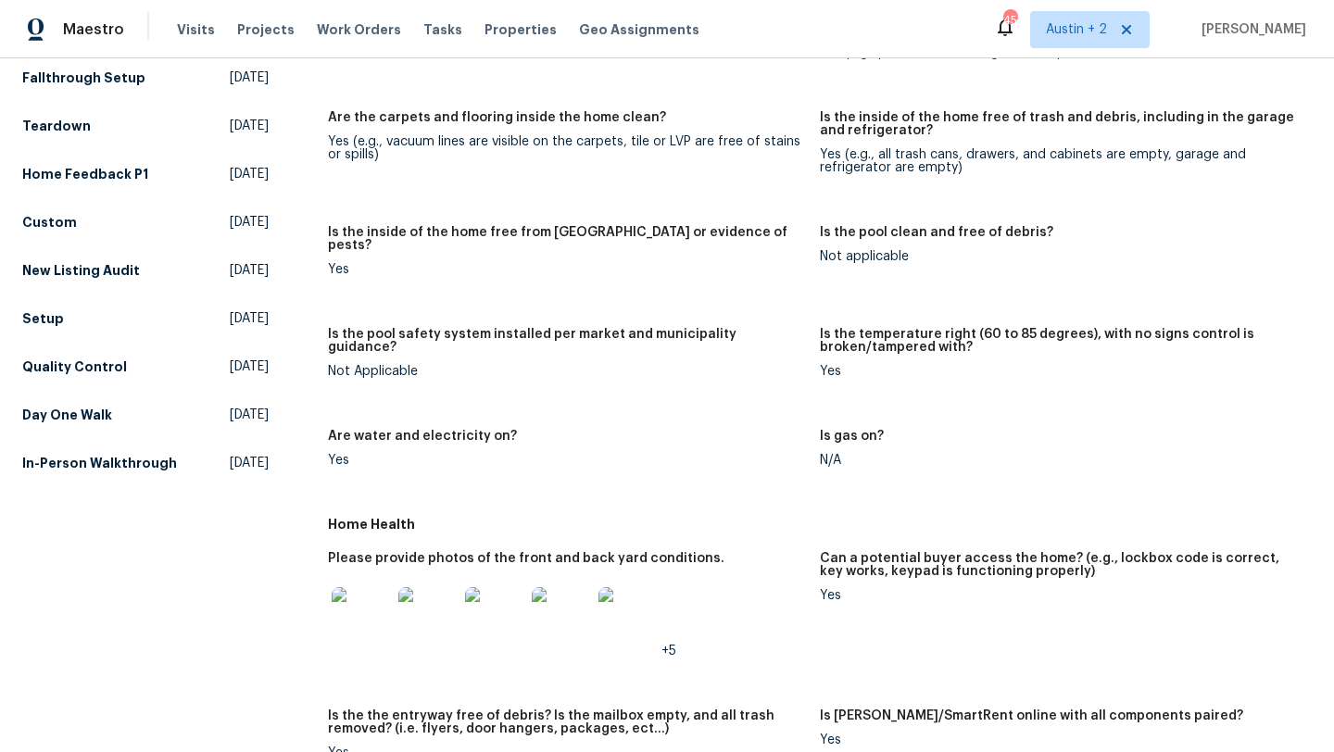
scroll to position [464, 0]
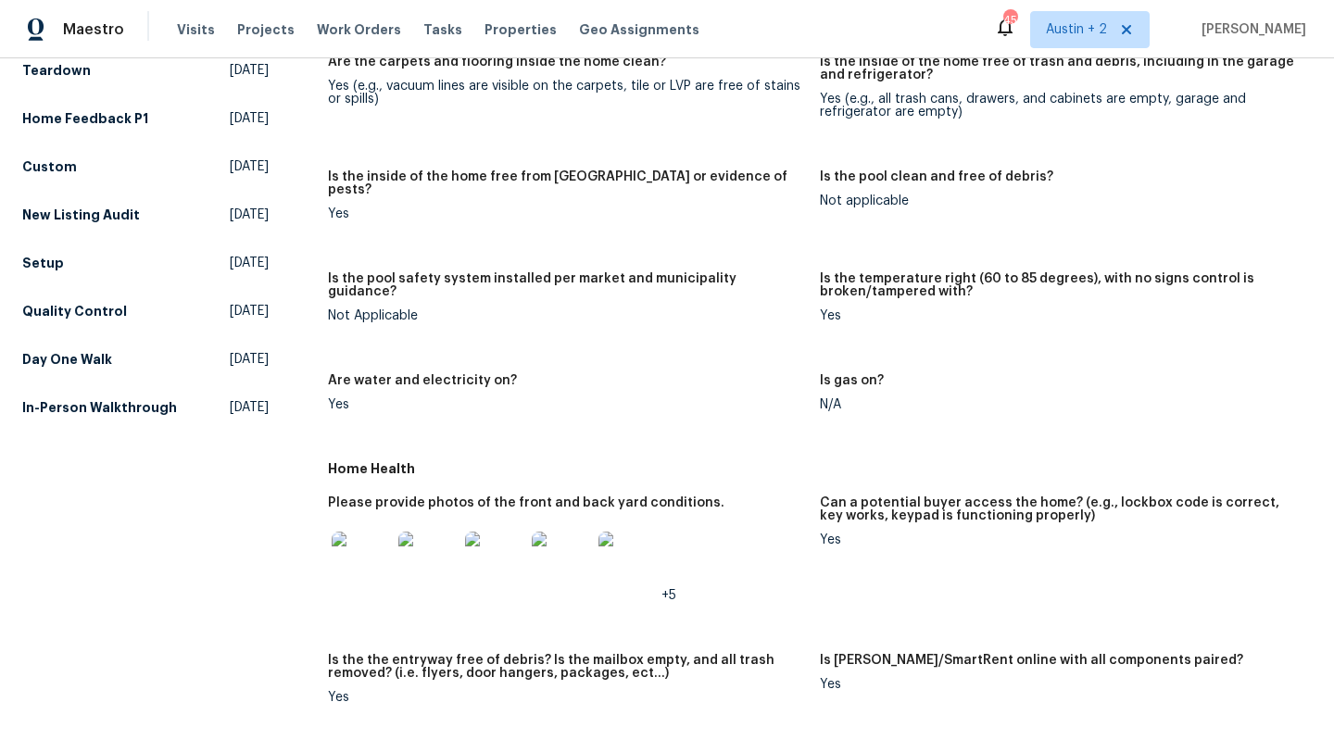
click at [349, 532] on img at bounding box center [361, 561] width 59 height 59
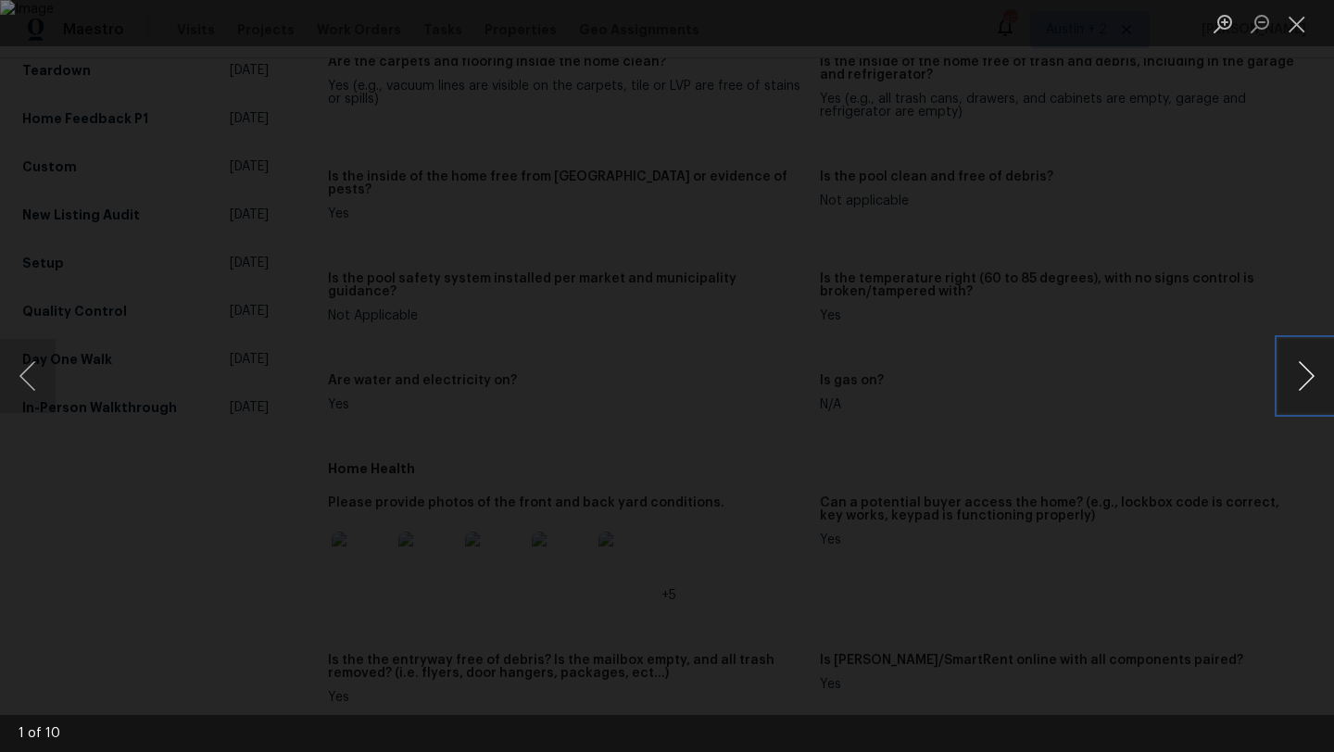
click at [1298, 373] on button "Next image" at bounding box center [1306, 376] width 56 height 74
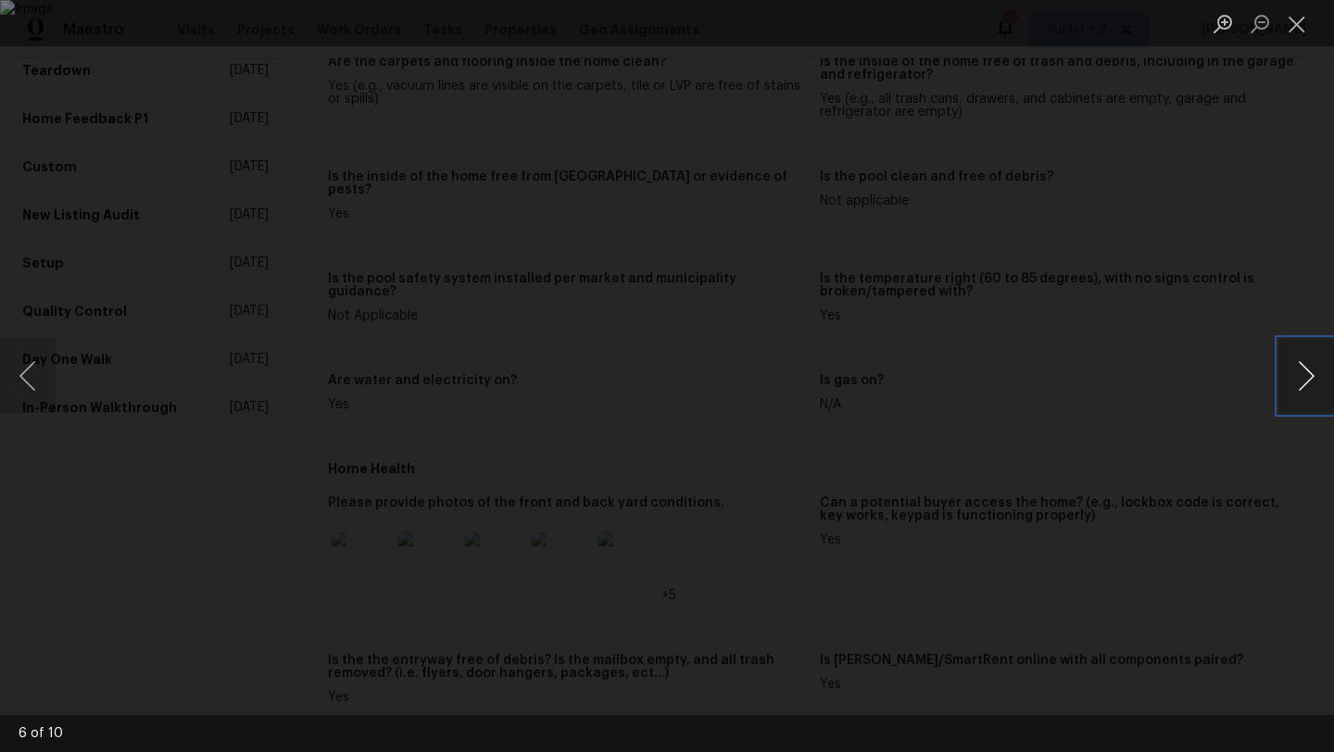
click at [1298, 373] on button "Next image" at bounding box center [1306, 376] width 56 height 74
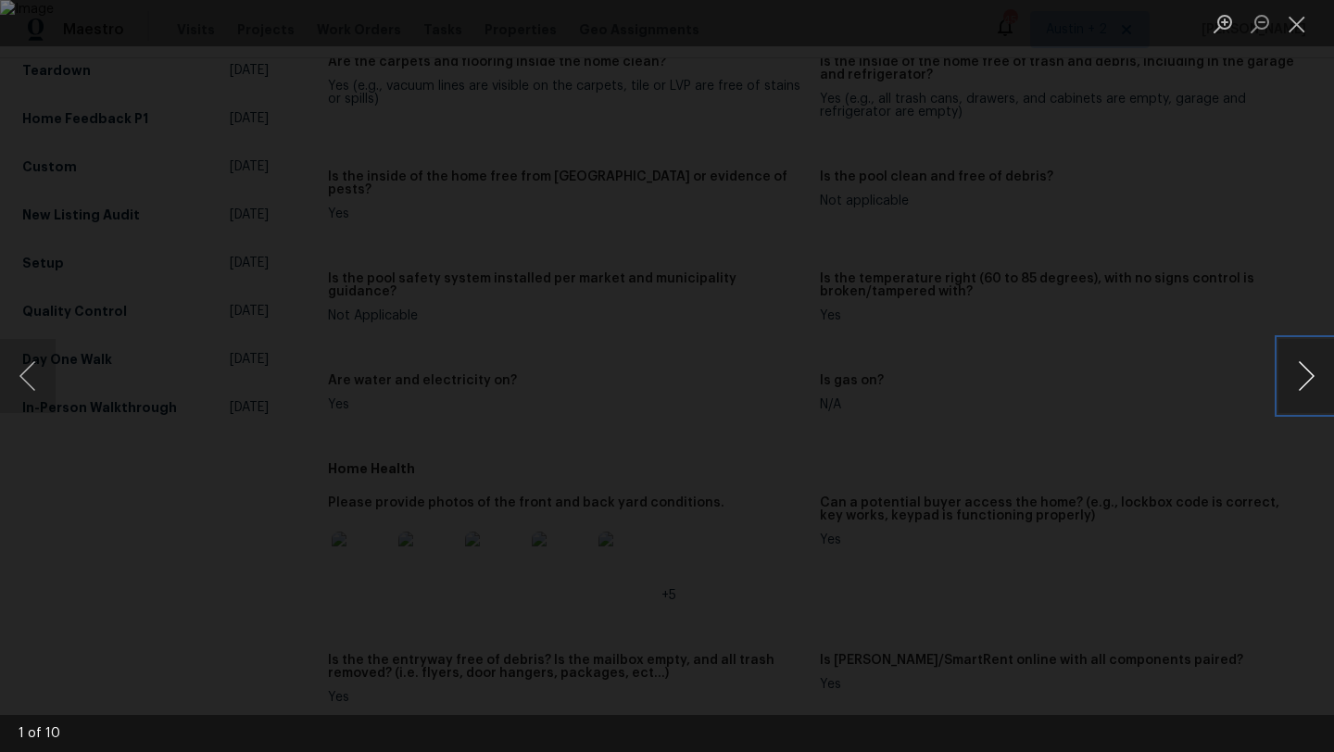
click at [1298, 373] on button "Next image" at bounding box center [1306, 376] width 56 height 74
click at [1297, 32] on button "Close lightbox" at bounding box center [1296, 23] width 37 height 32
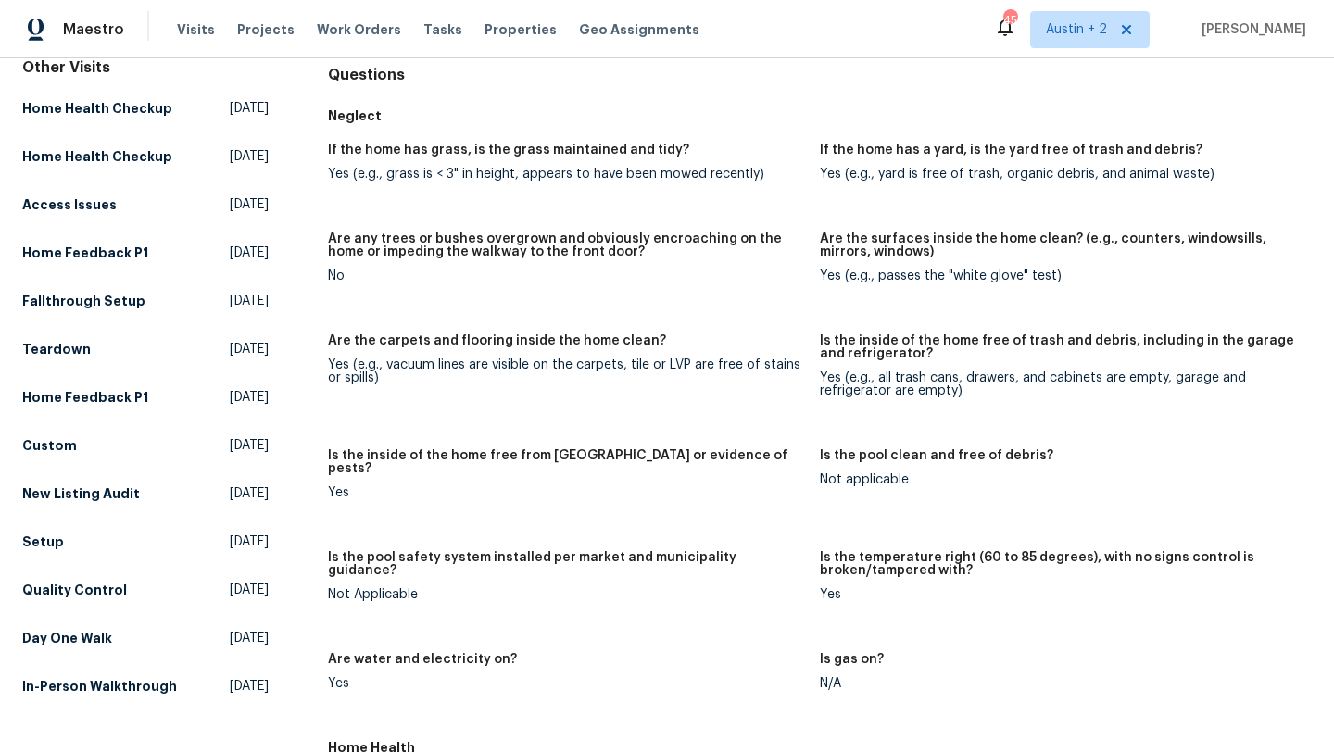
scroll to position [0, 0]
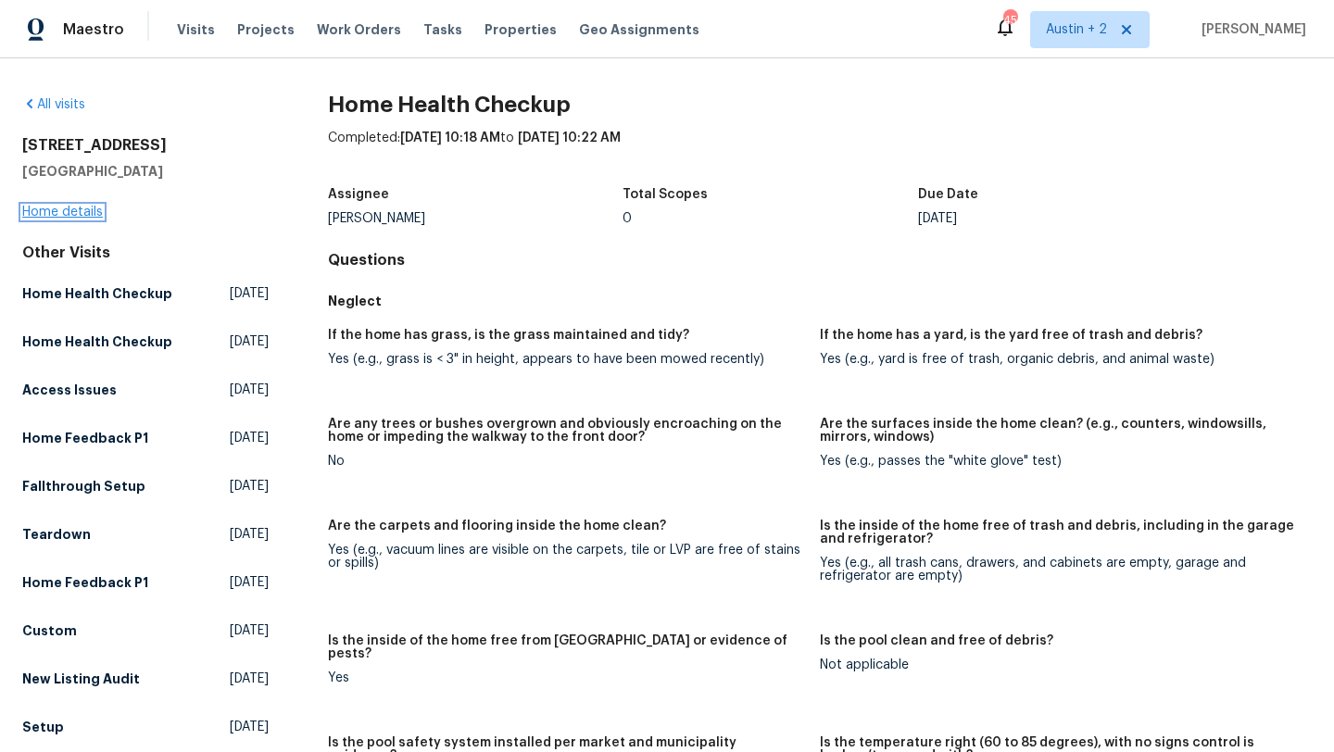
click at [44, 213] on link "Home details" at bounding box center [62, 212] width 81 height 13
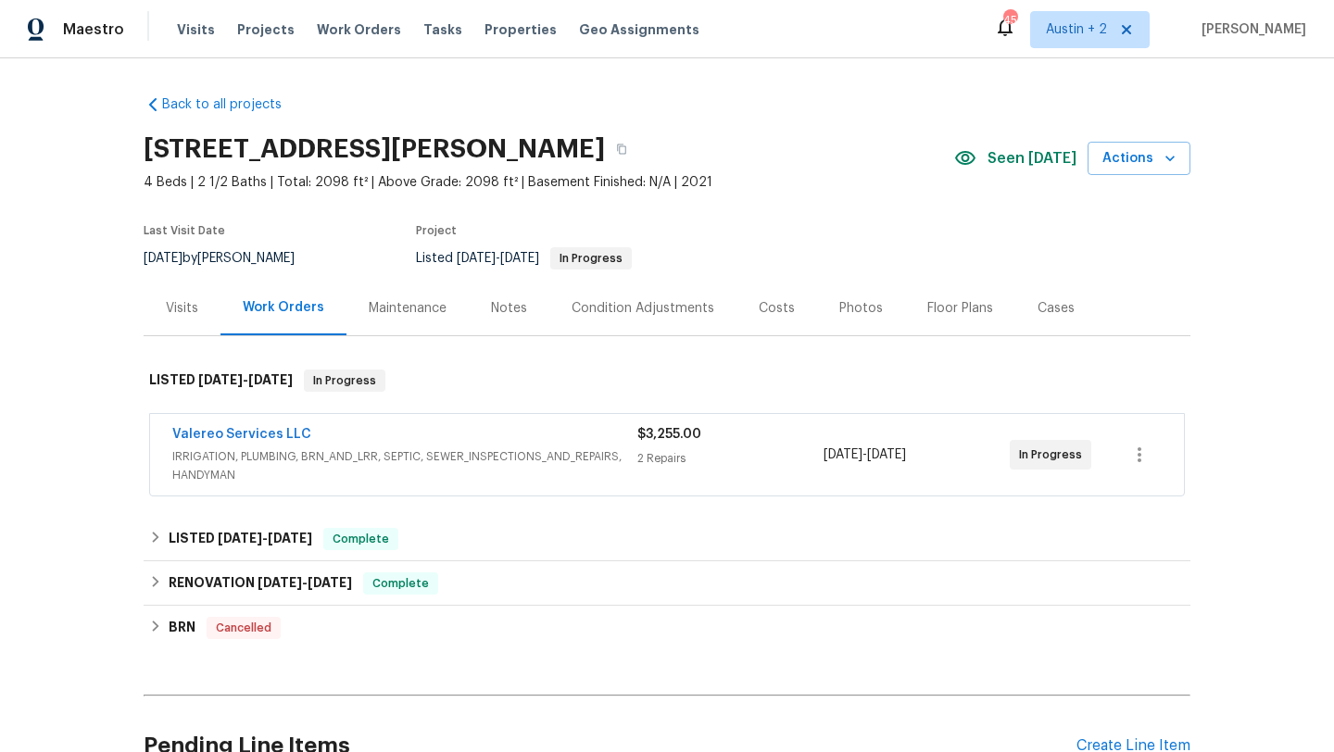
click at [173, 320] on div "Visits" at bounding box center [182, 308] width 77 height 55
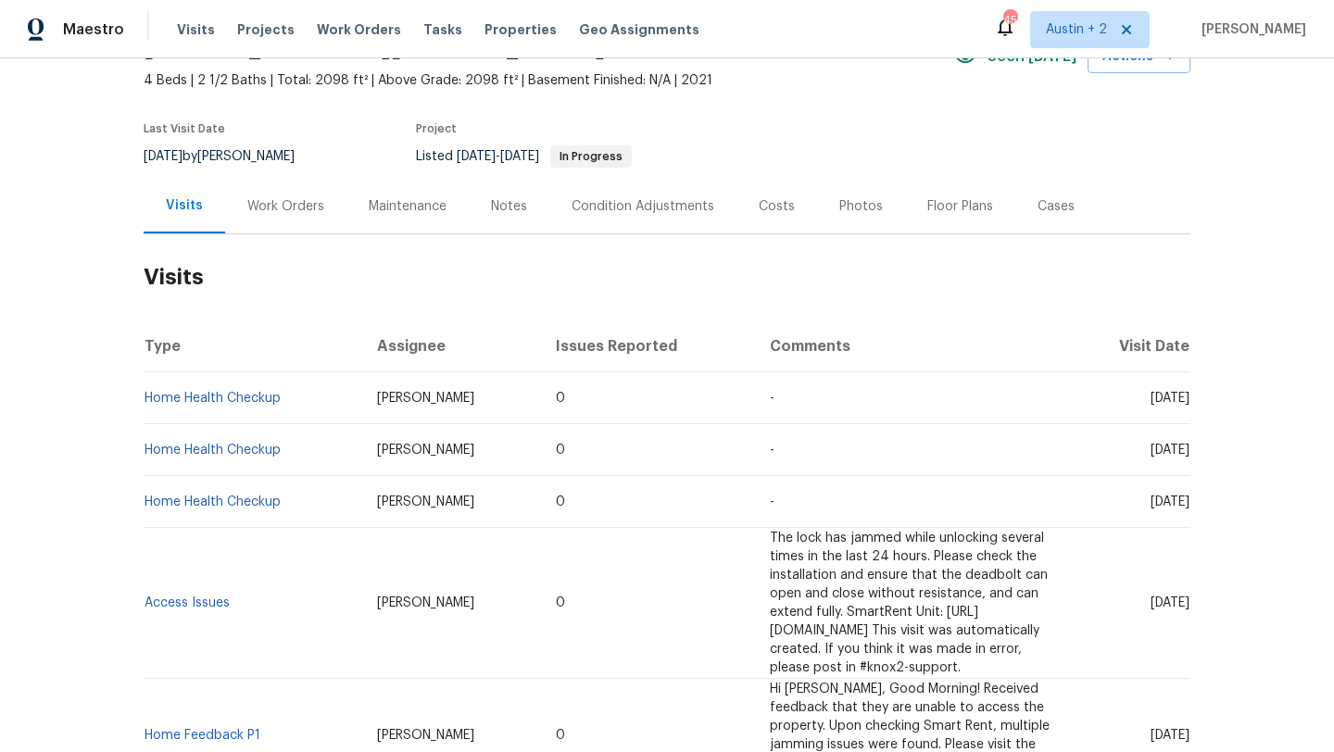
scroll to position [104, 0]
click at [239, 446] on link "Home Health Checkup" at bounding box center [212, 448] width 136 height 13
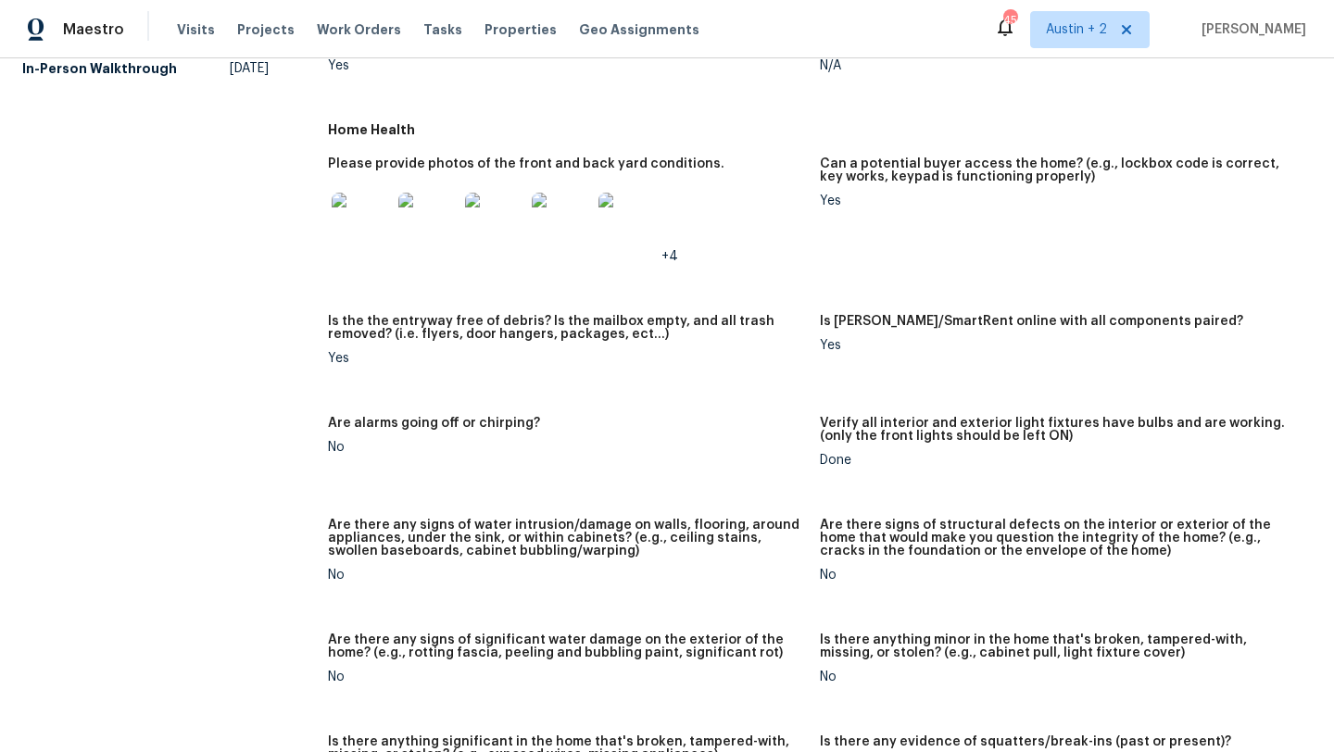
scroll to position [687, 0]
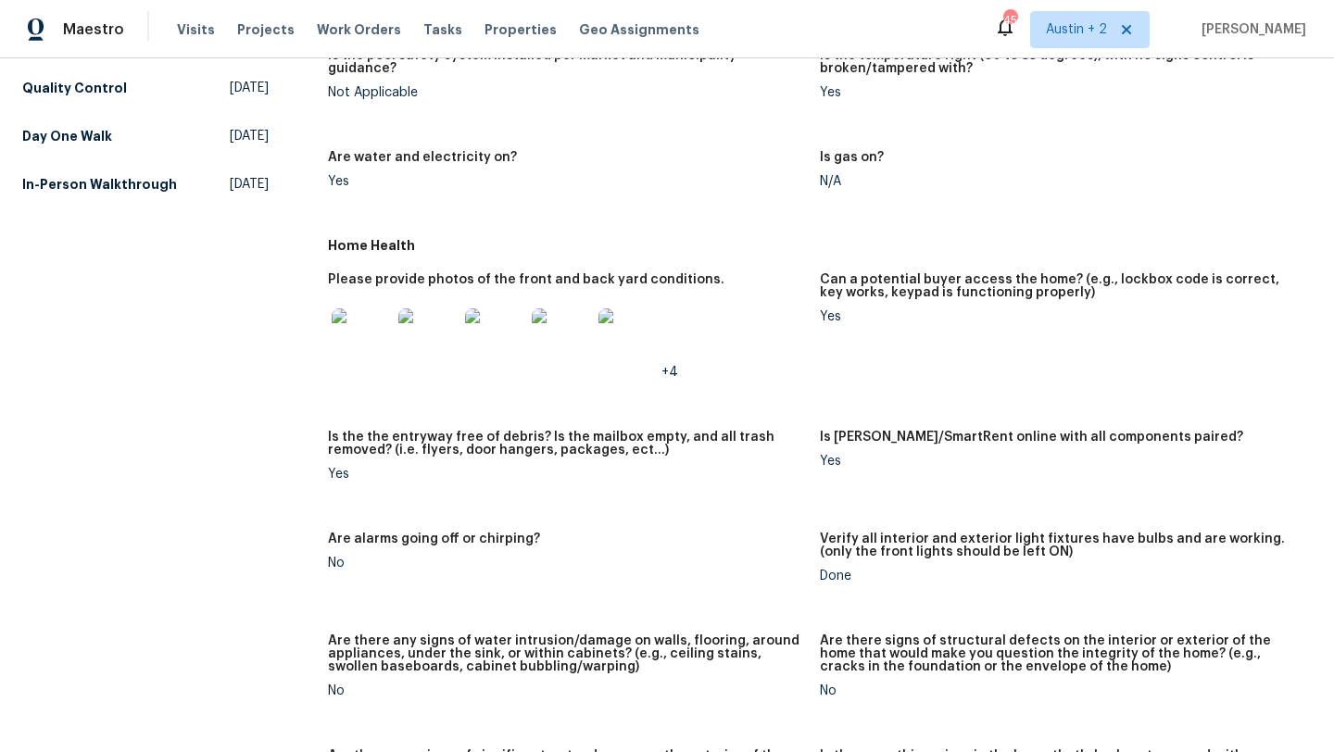
click at [366, 326] on img at bounding box center [361, 337] width 59 height 59
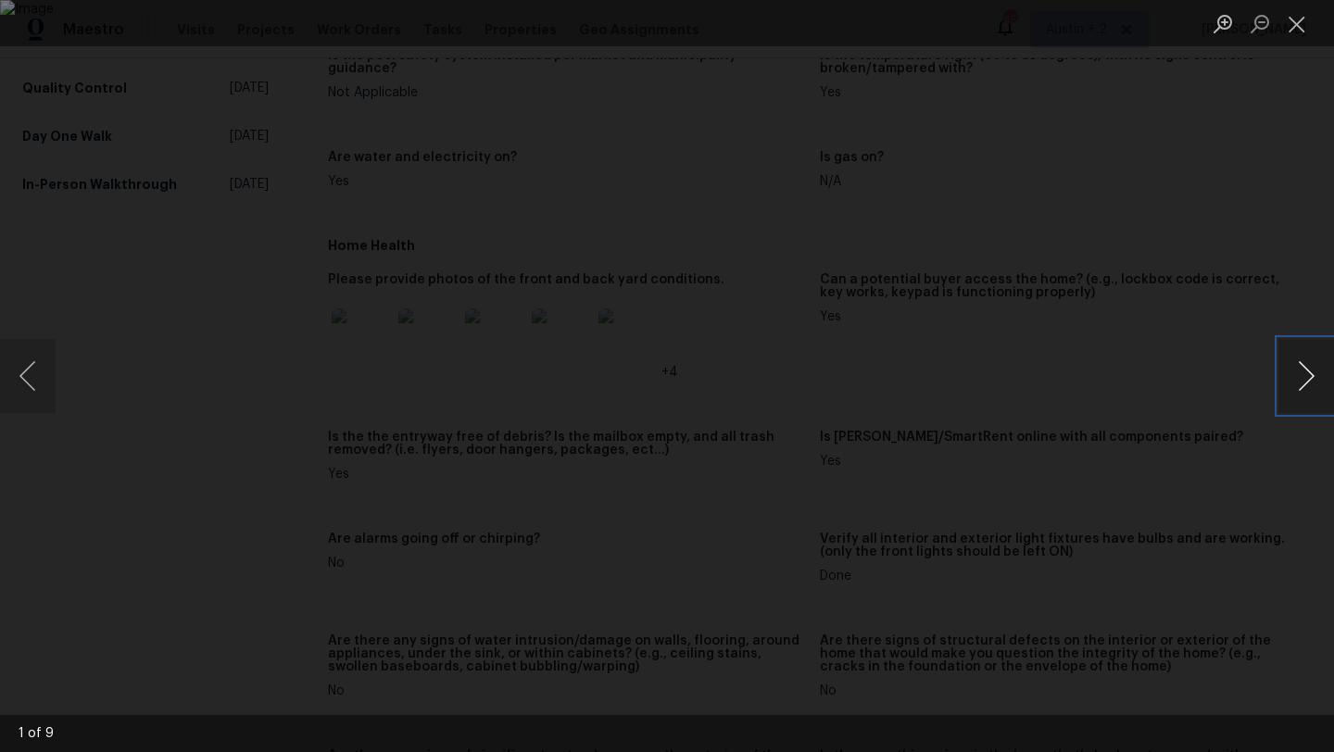
click at [1299, 373] on button "Next image" at bounding box center [1306, 376] width 56 height 74
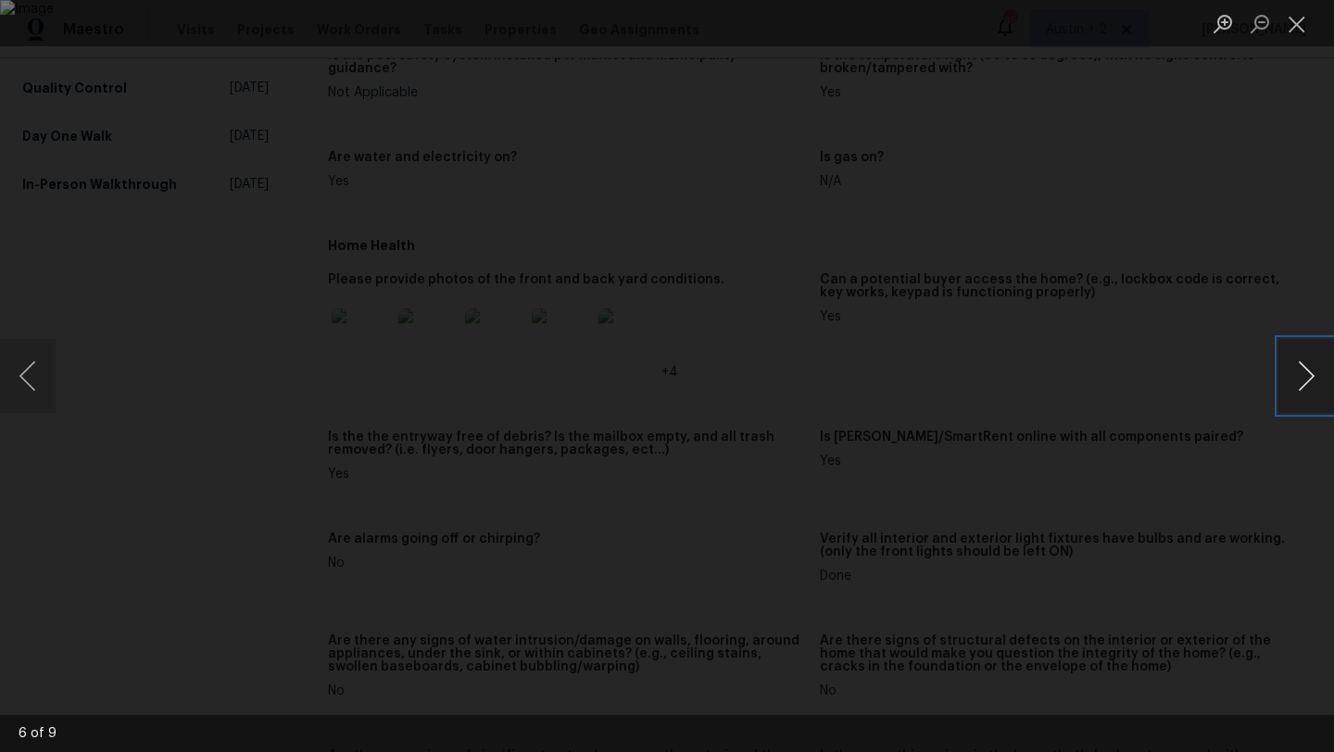
click at [1299, 373] on button "Next image" at bounding box center [1306, 376] width 56 height 74
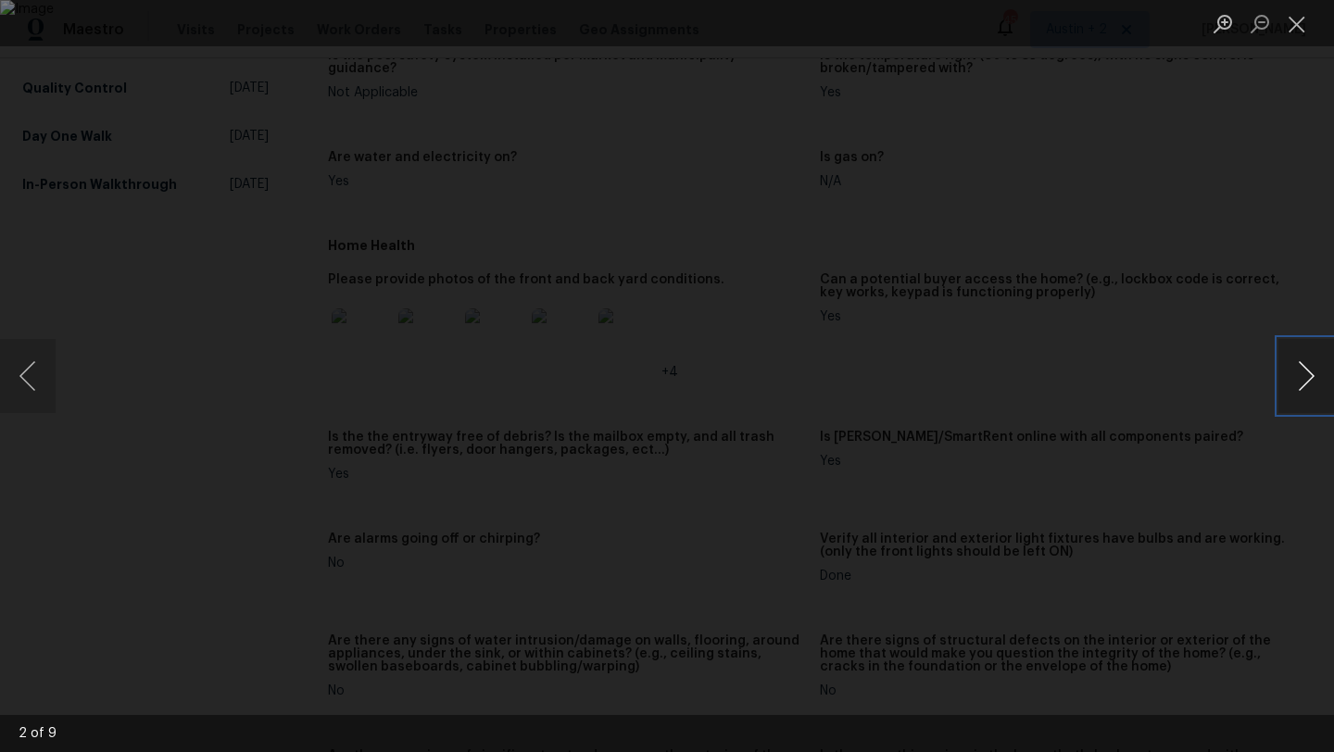
click at [1299, 373] on button "Next image" at bounding box center [1306, 376] width 56 height 74
click at [1290, 37] on button "Close lightbox" at bounding box center [1296, 23] width 37 height 32
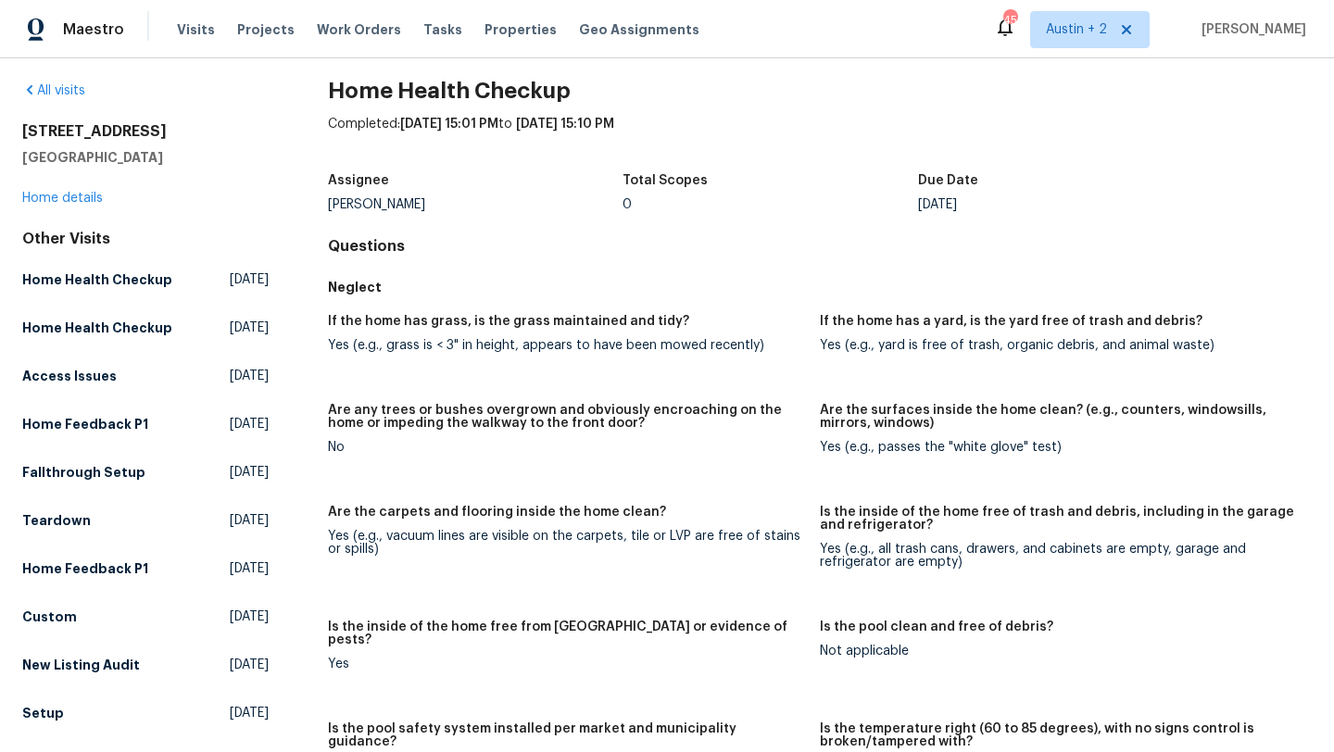
scroll to position [0, 0]
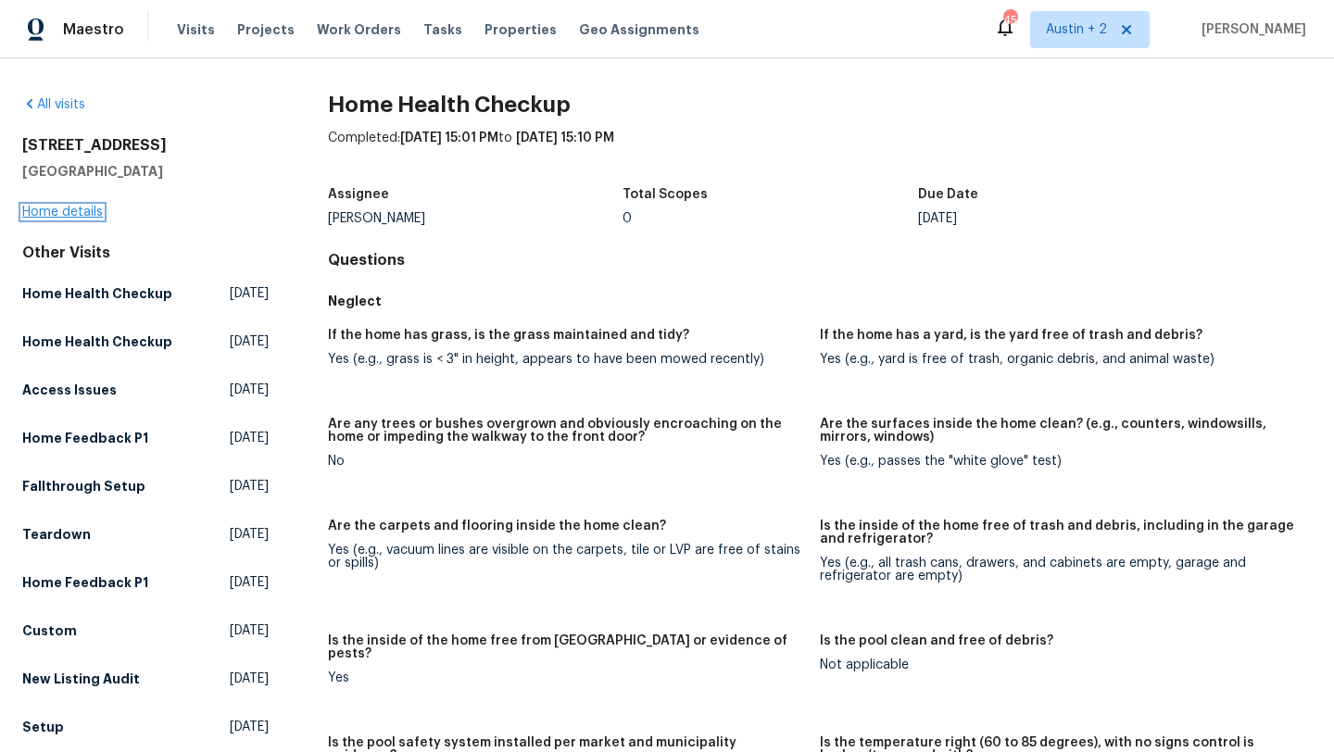
click at [92, 214] on link "Home details" at bounding box center [62, 212] width 81 height 13
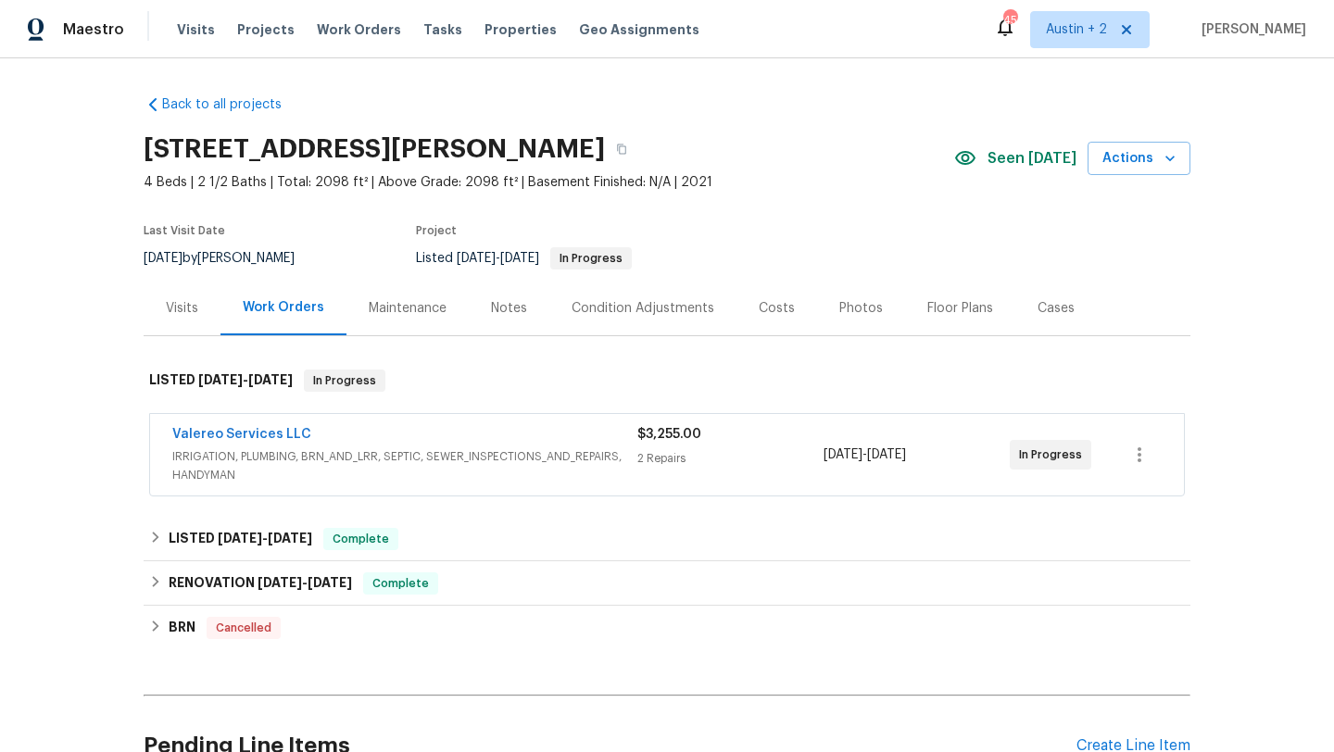
click at [194, 316] on div "Visits" at bounding box center [182, 308] width 32 height 19
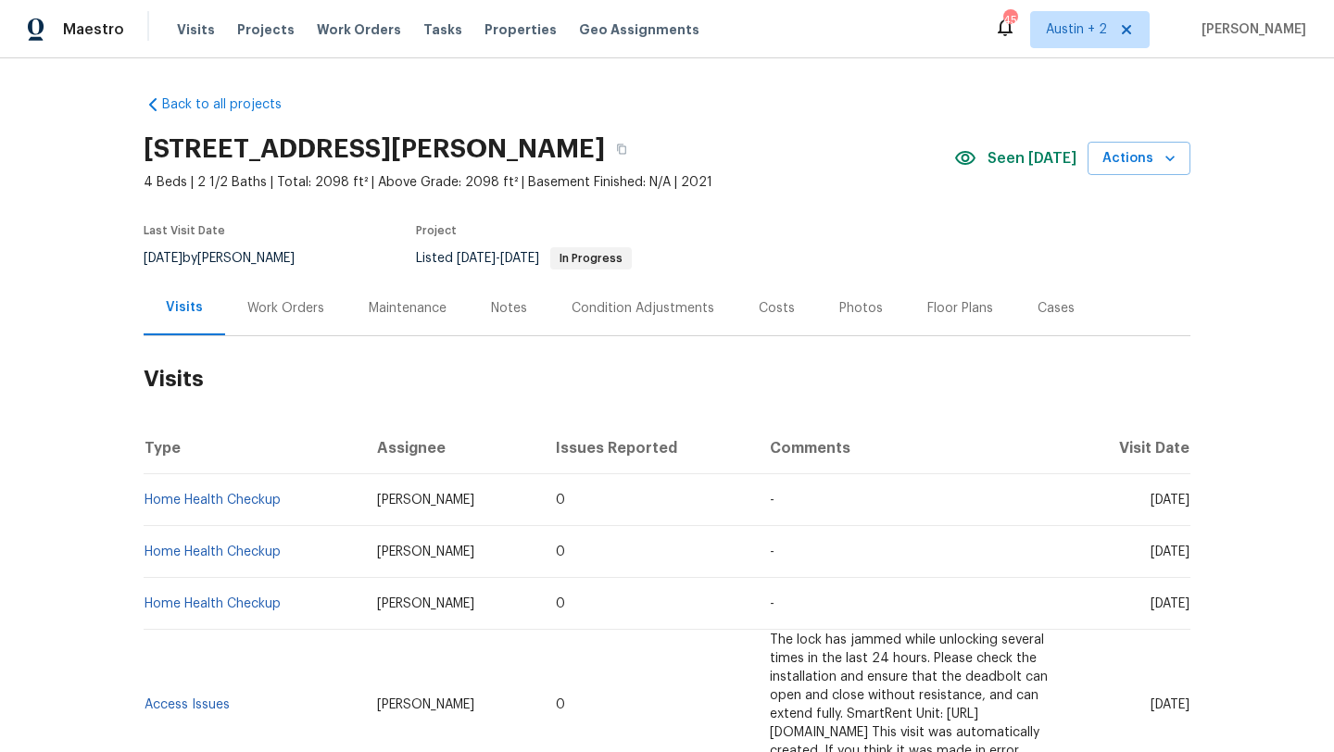
scroll to position [114, 0]
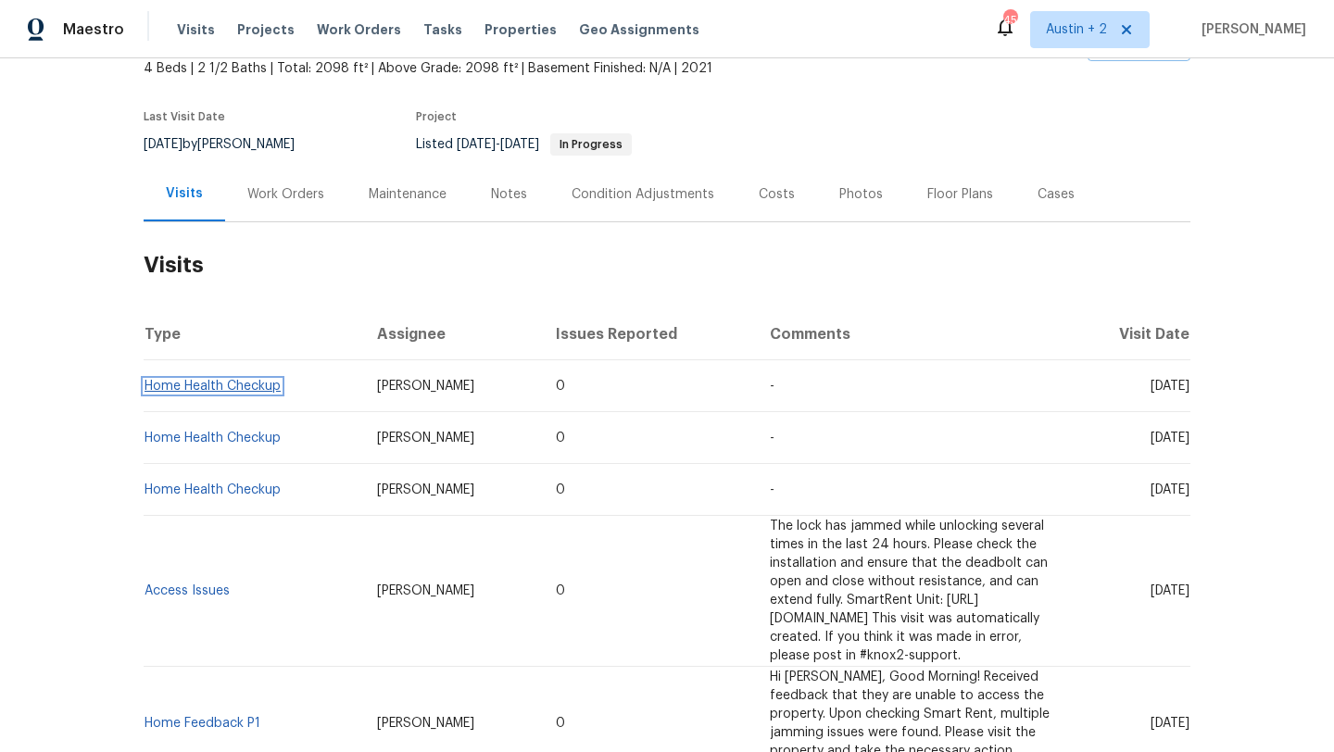
click at [223, 383] on link "Home Health Checkup" at bounding box center [212, 386] width 136 height 13
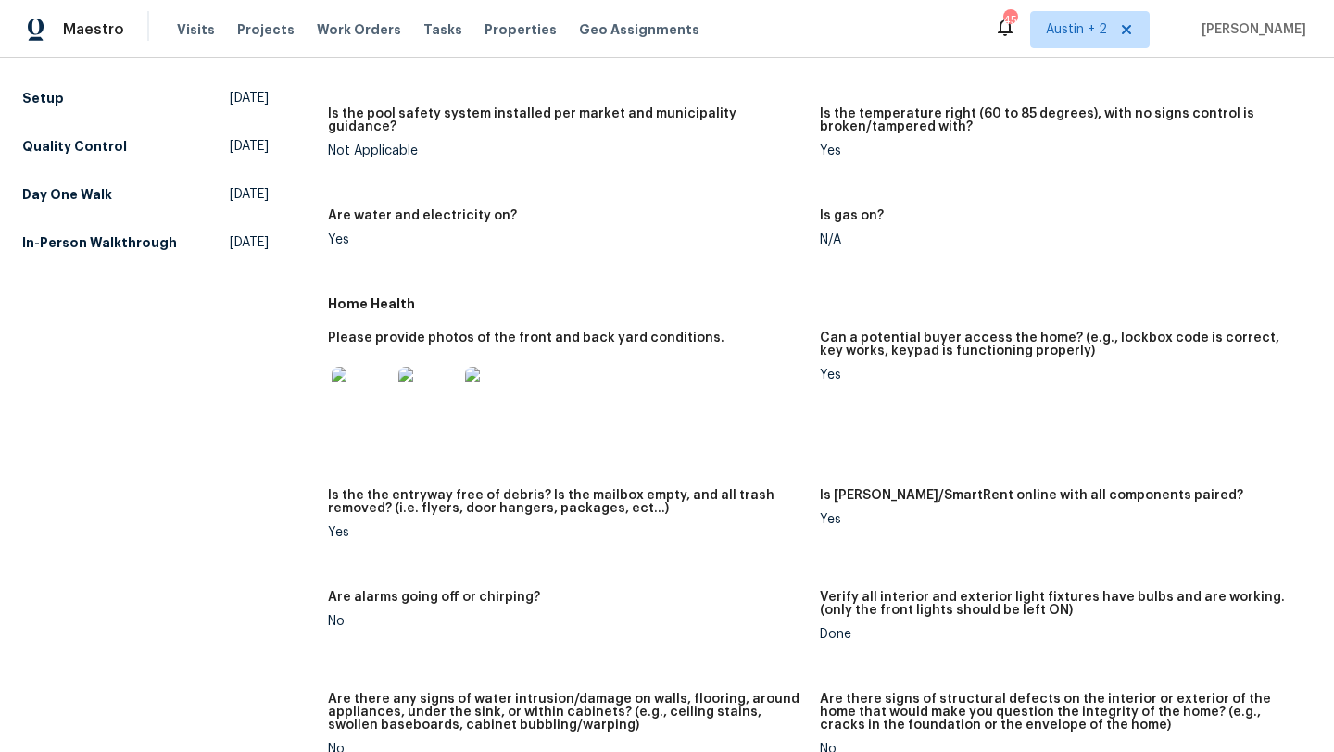
scroll to position [631, 0]
click at [365, 397] on img at bounding box center [361, 394] width 59 height 59
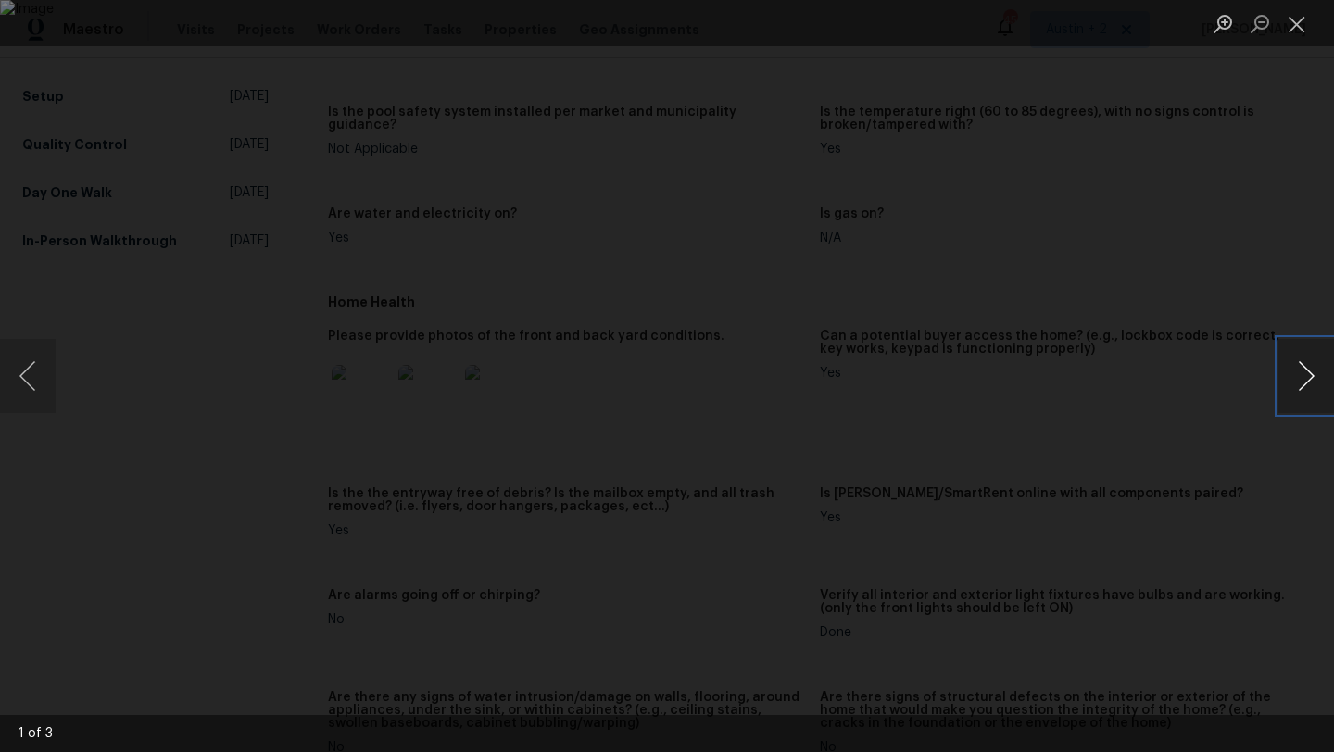
click at [1301, 376] on button "Next image" at bounding box center [1306, 376] width 56 height 74
click at [1303, 29] on button "Close lightbox" at bounding box center [1296, 23] width 37 height 32
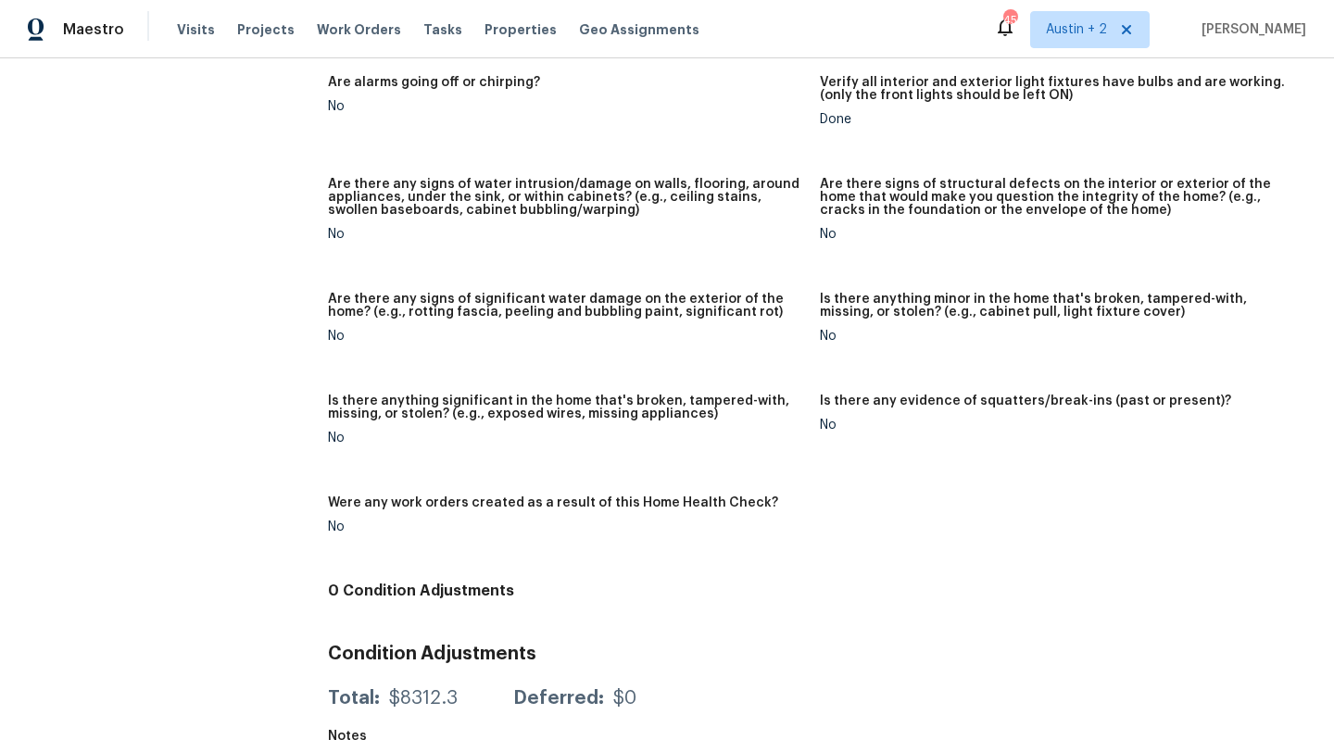
scroll to position [0, 0]
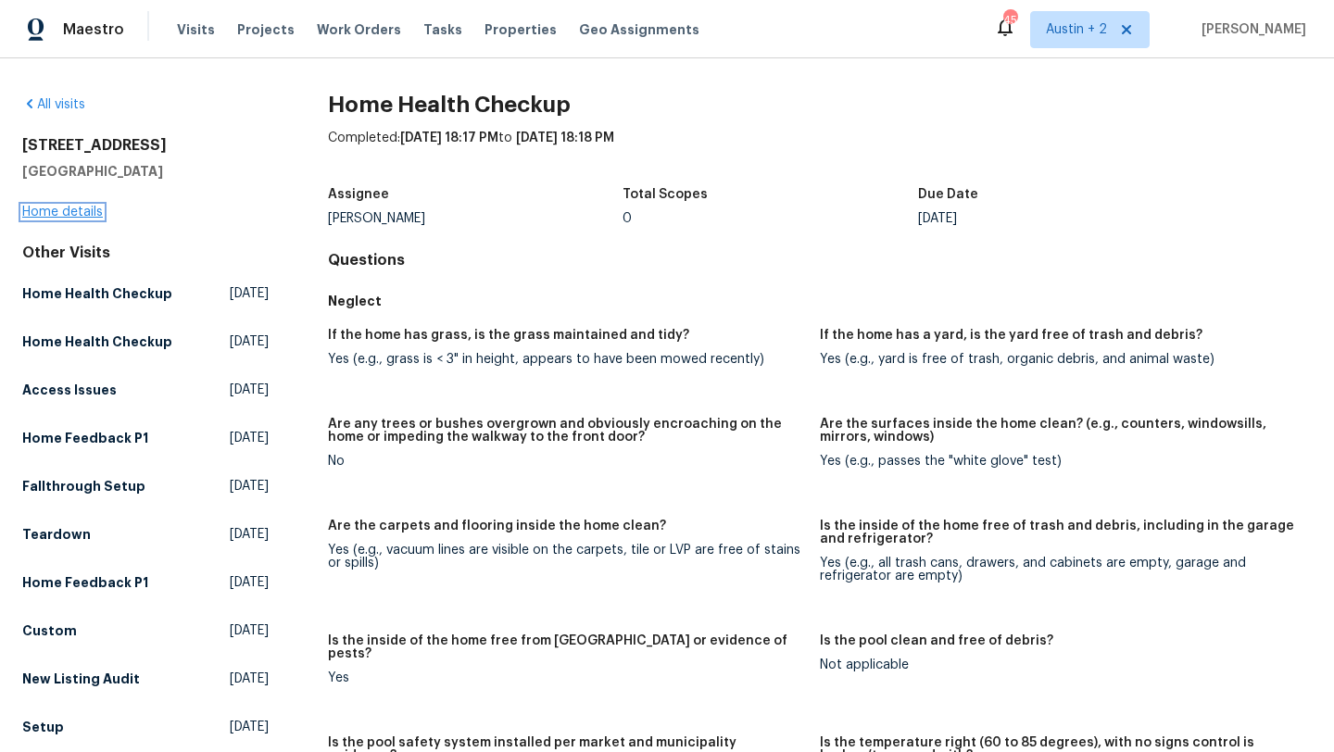
click at [88, 206] on link "Home details" at bounding box center [62, 212] width 81 height 13
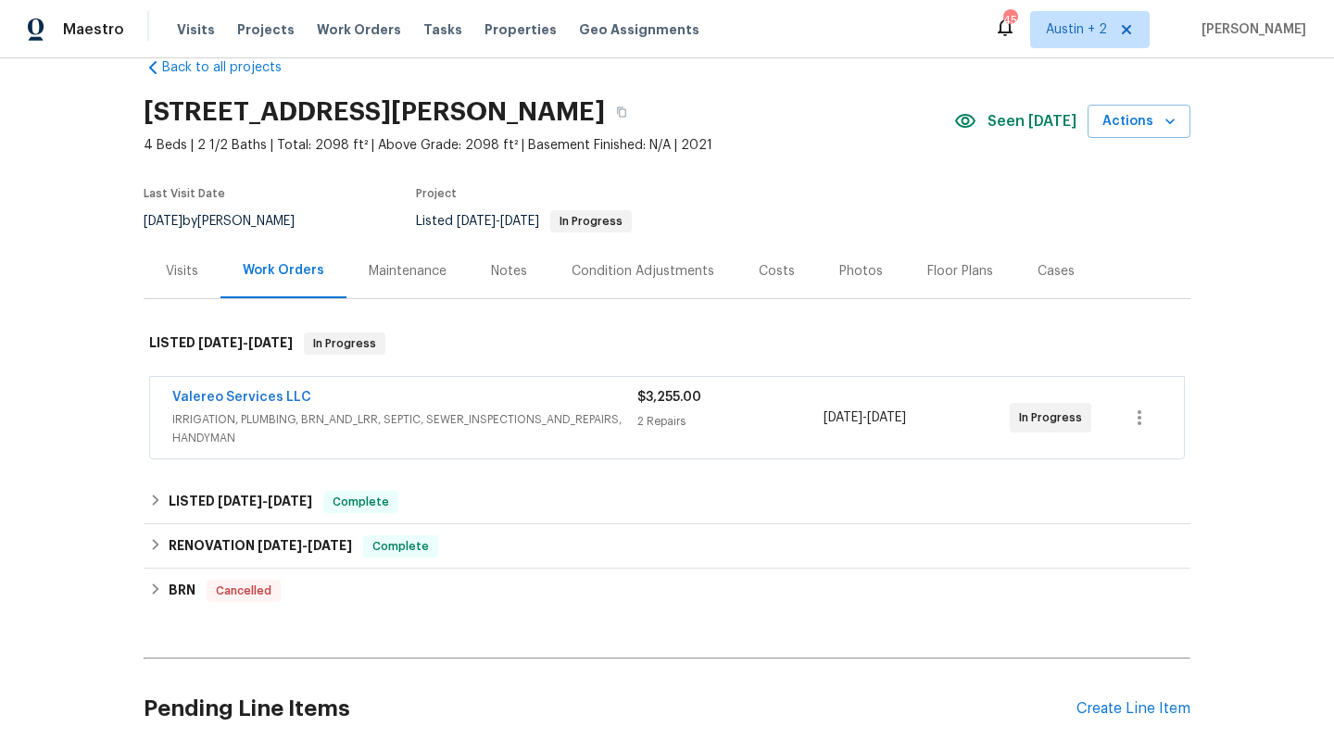
scroll to position [31, 0]
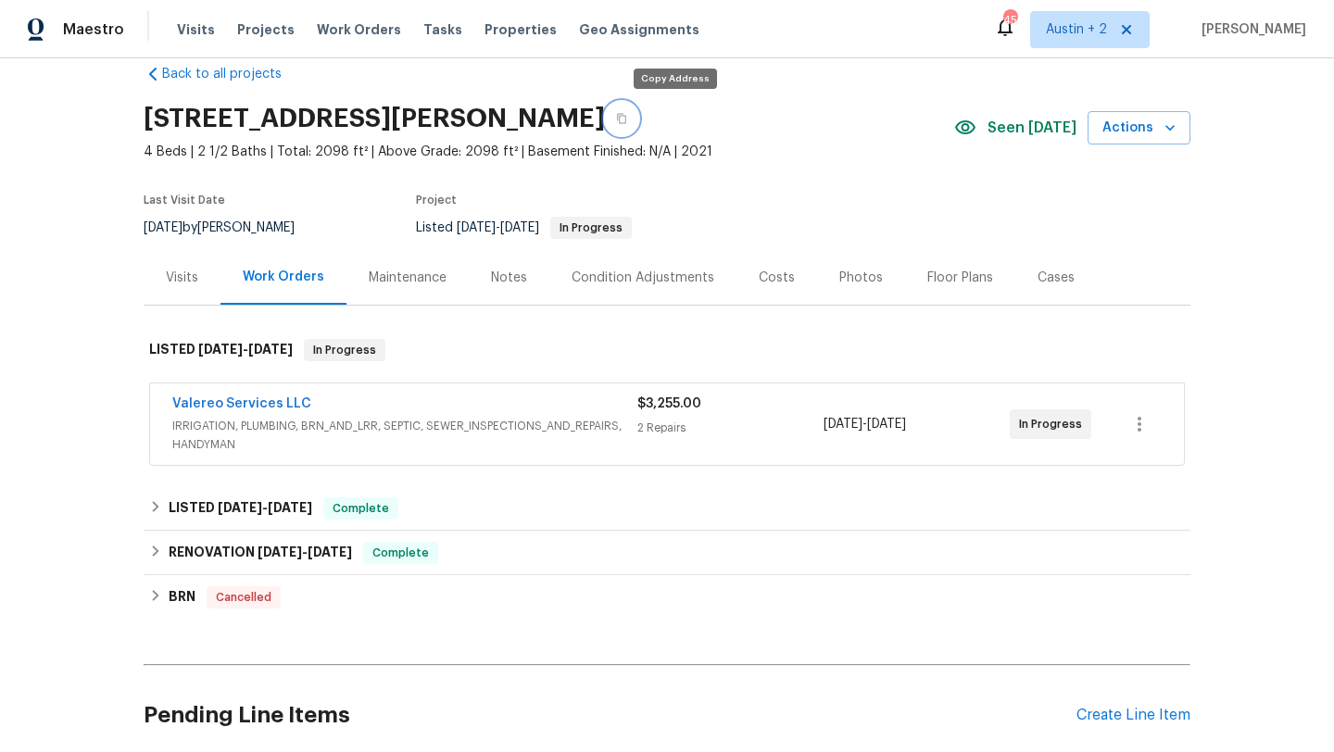
click at [627, 116] on icon "button" at bounding box center [621, 118] width 11 height 11
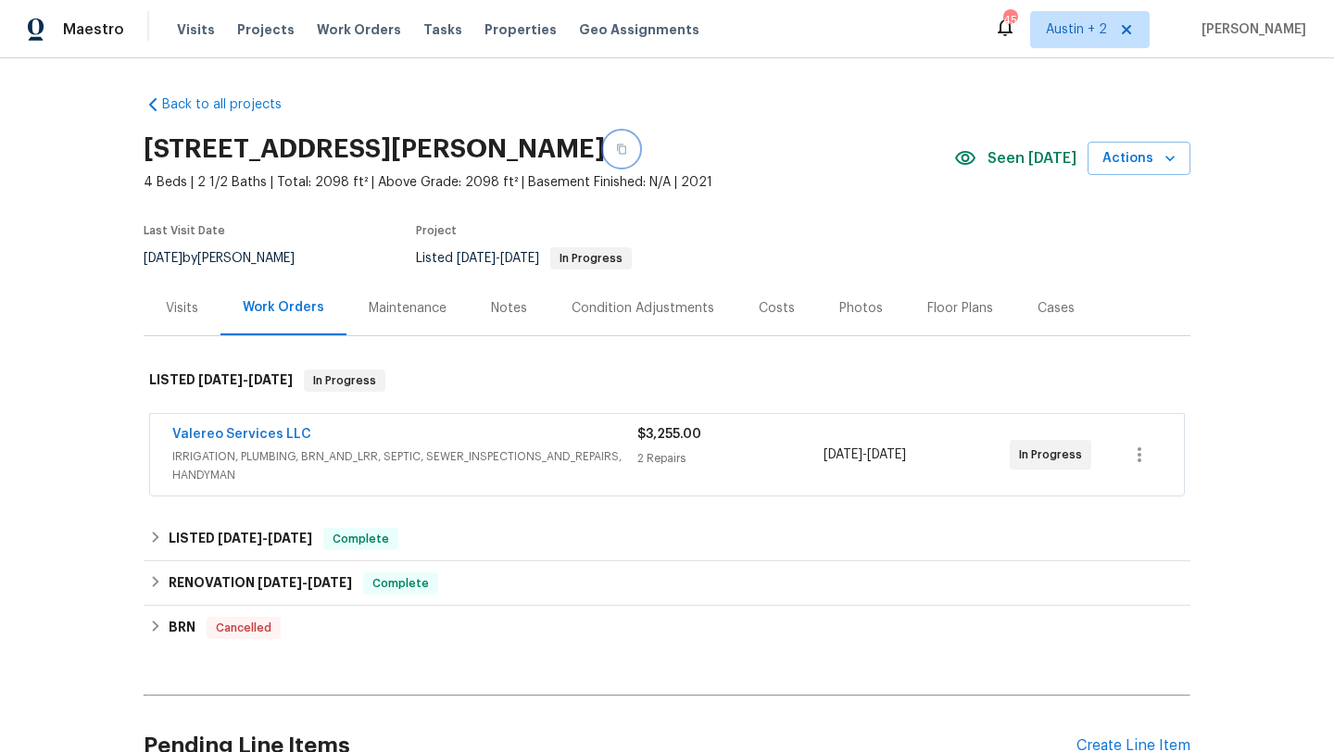
click at [627, 147] on icon "button" at bounding box center [621, 149] width 11 height 11
click at [190, 308] on div "Visits" at bounding box center [182, 308] width 32 height 19
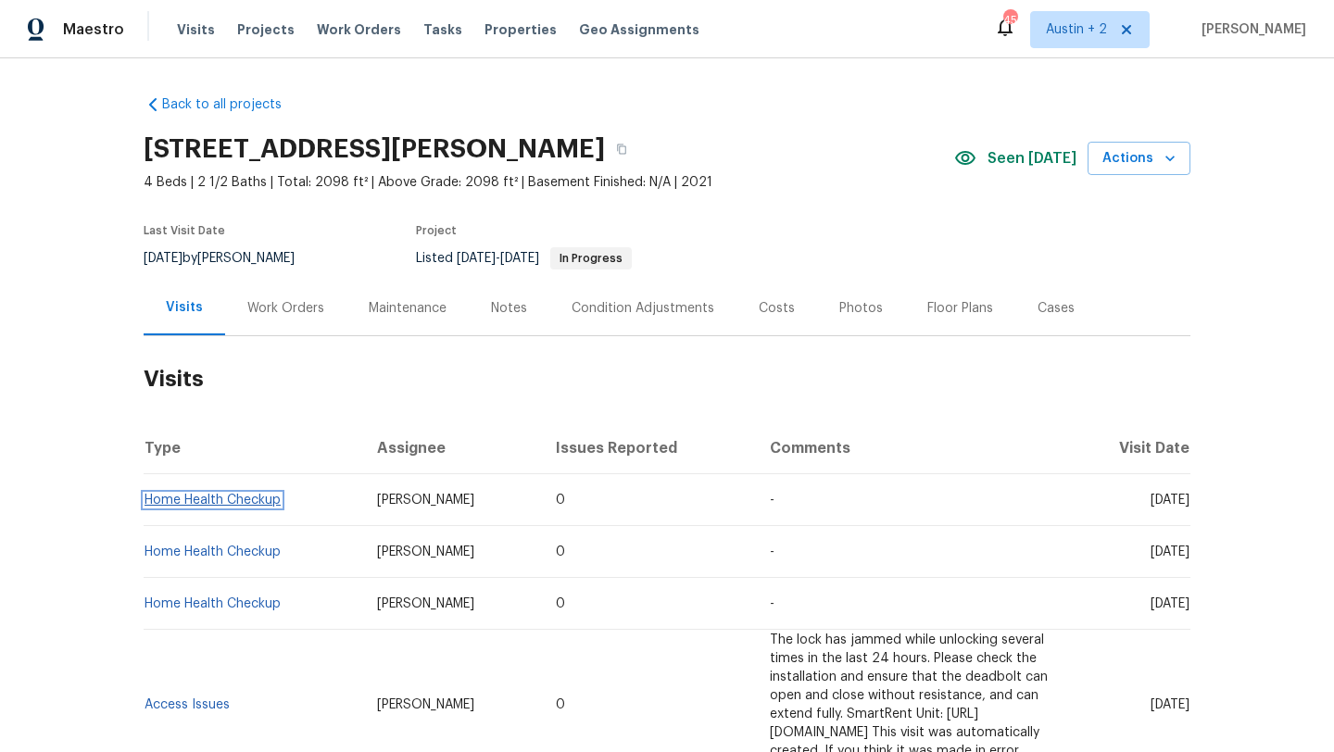
click at [227, 498] on link "Home Health Checkup" at bounding box center [212, 500] width 136 height 13
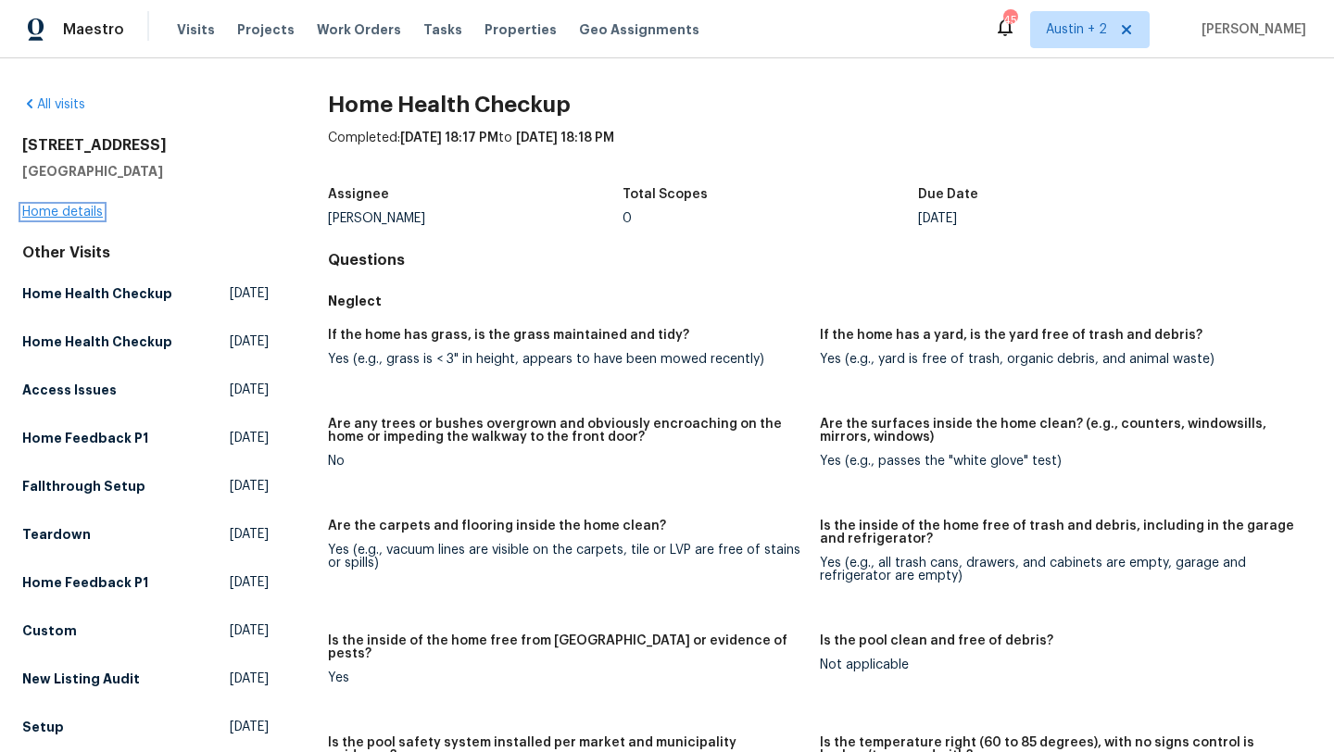
click at [76, 211] on link "Home details" at bounding box center [62, 212] width 81 height 13
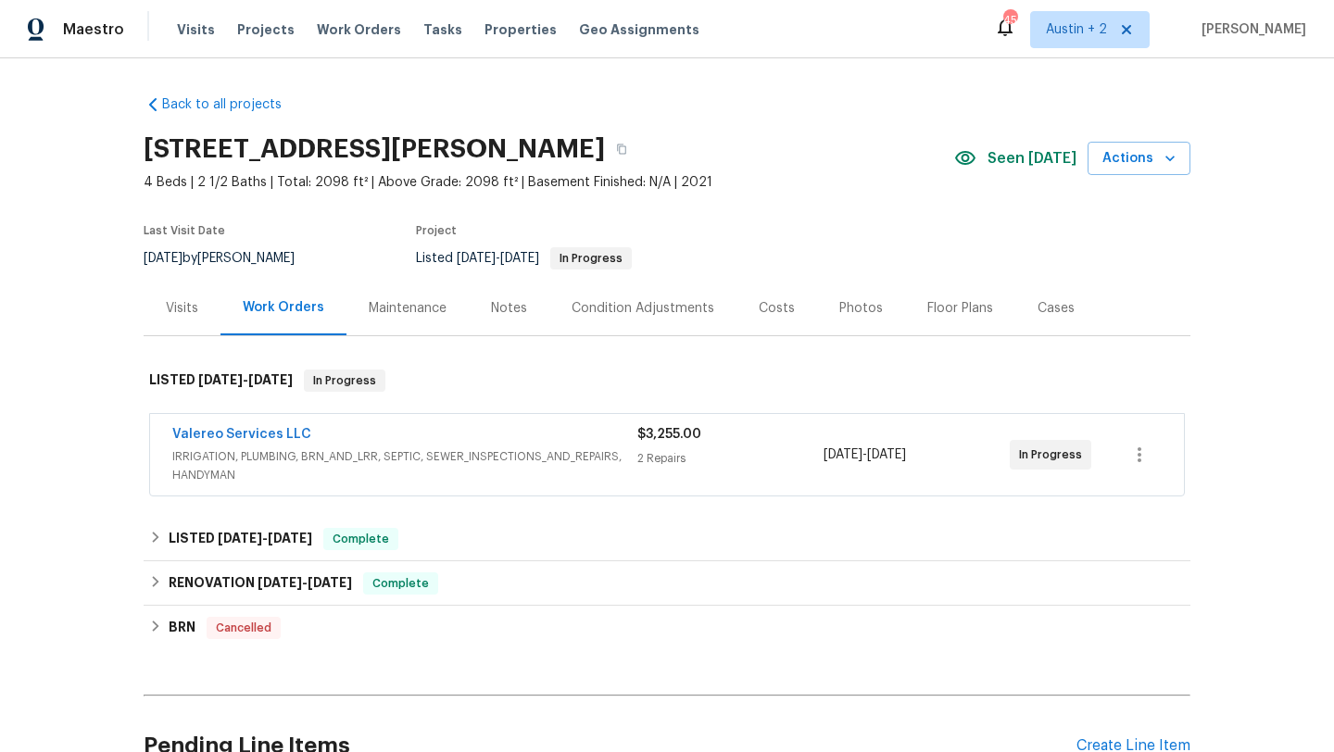
click at [179, 310] on div "Visits" at bounding box center [182, 308] width 32 height 19
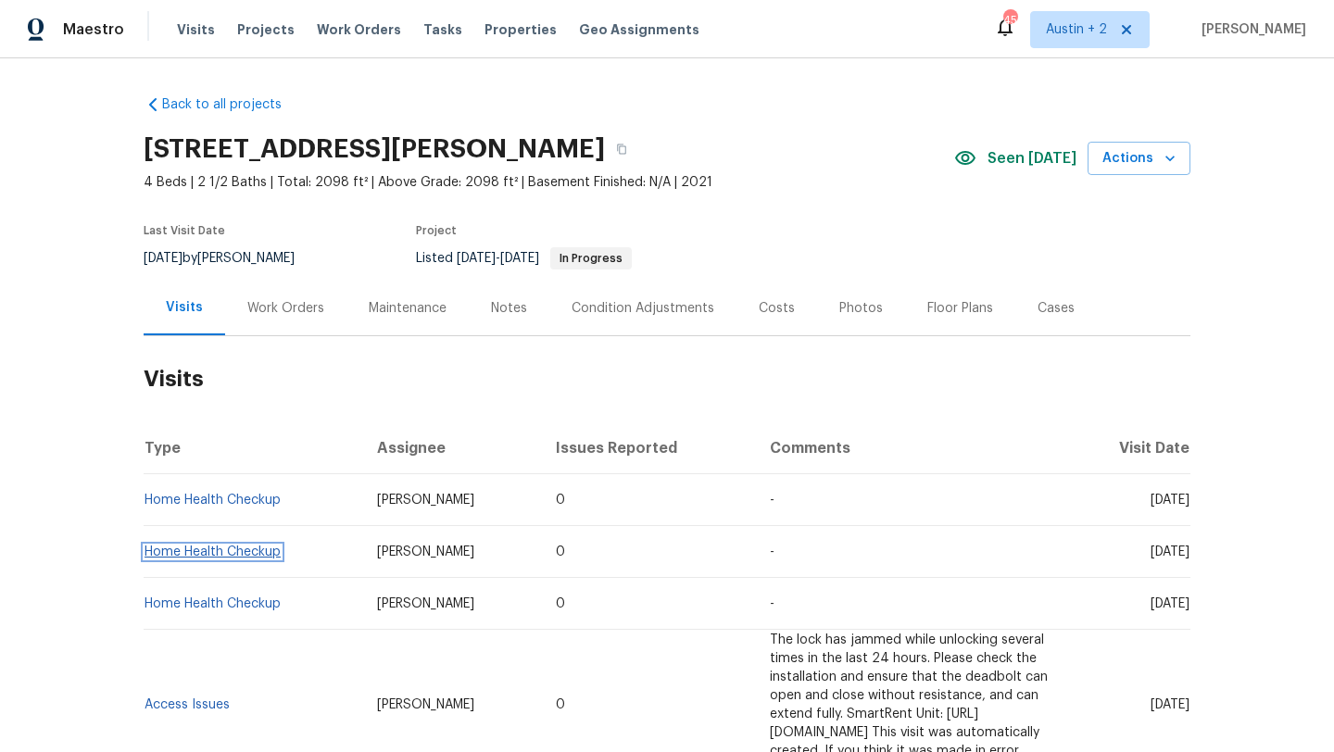
click at [225, 550] on link "Home Health Checkup" at bounding box center [212, 552] width 136 height 13
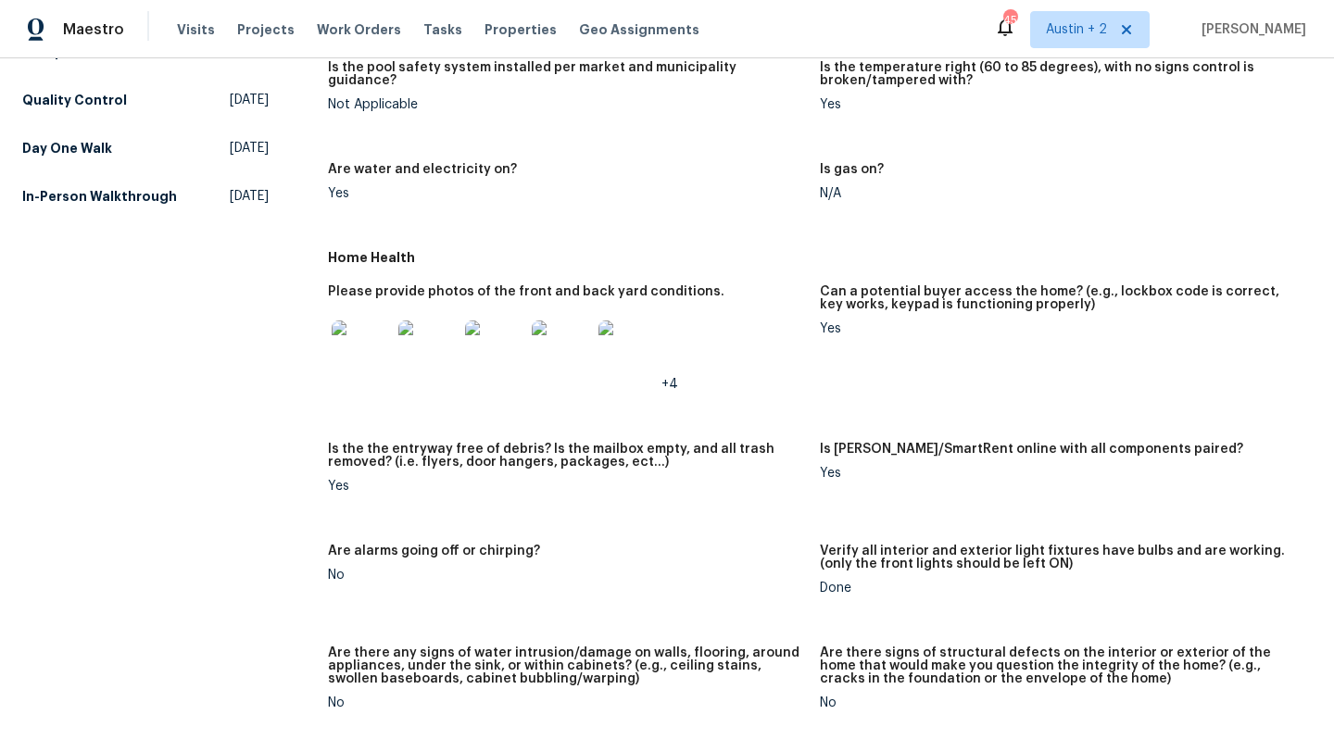
scroll to position [673, 0]
click at [366, 350] on img at bounding box center [361, 351] width 59 height 59
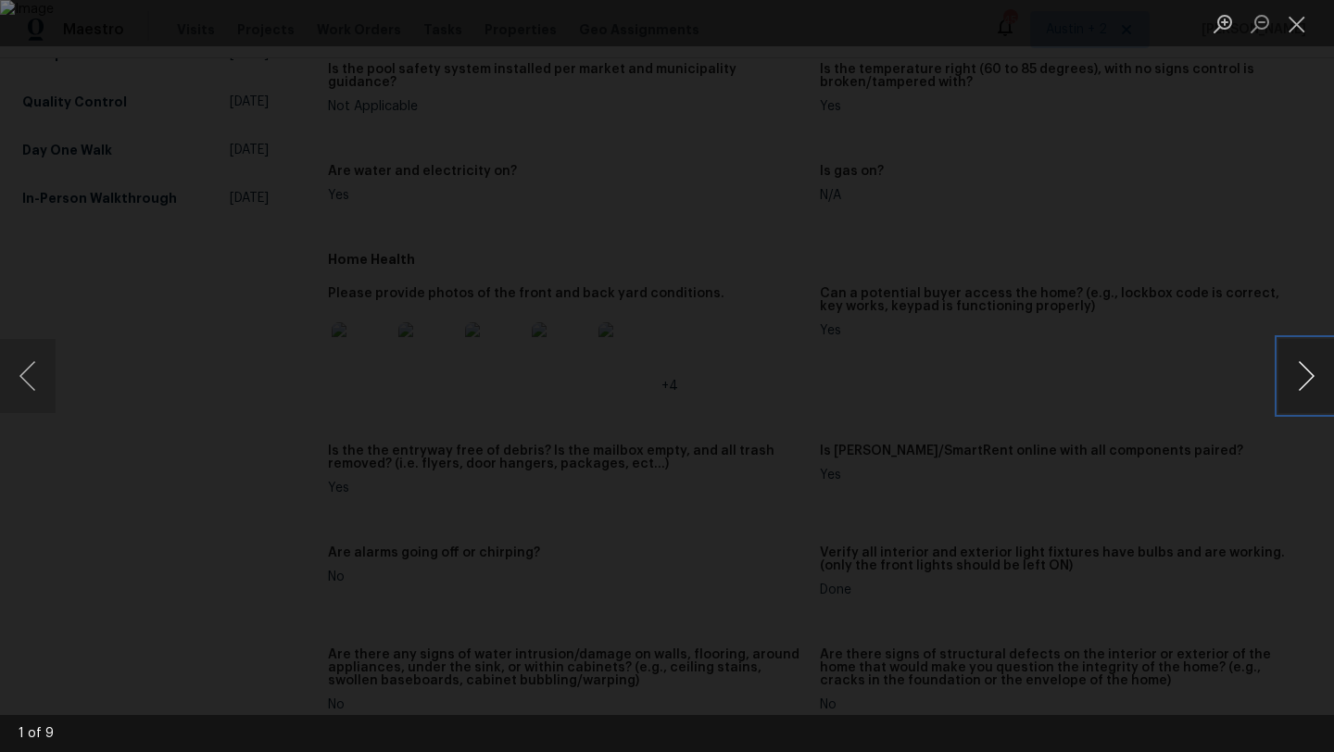
click at [1308, 390] on button "Next image" at bounding box center [1306, 376] width 56 height 74
click at [1305, 380] on button "Next image" at bounding box center [1306, 376] width 56 height 74
click at [32, 378] on button "Previous image" at bounding box center [28, 376] width 56 height 74
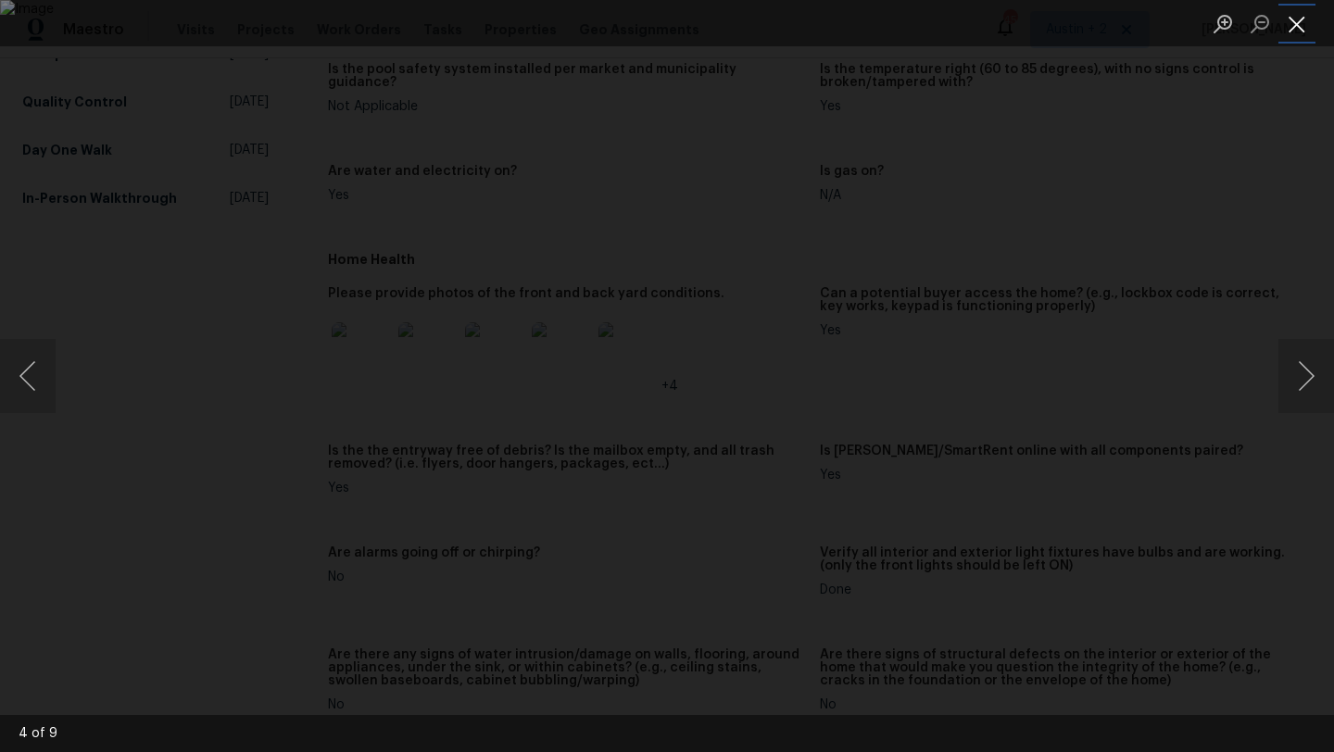
click at [1295, 32] on button "Close lightbox" at bounding box center [1296, 23] width 37 height 32
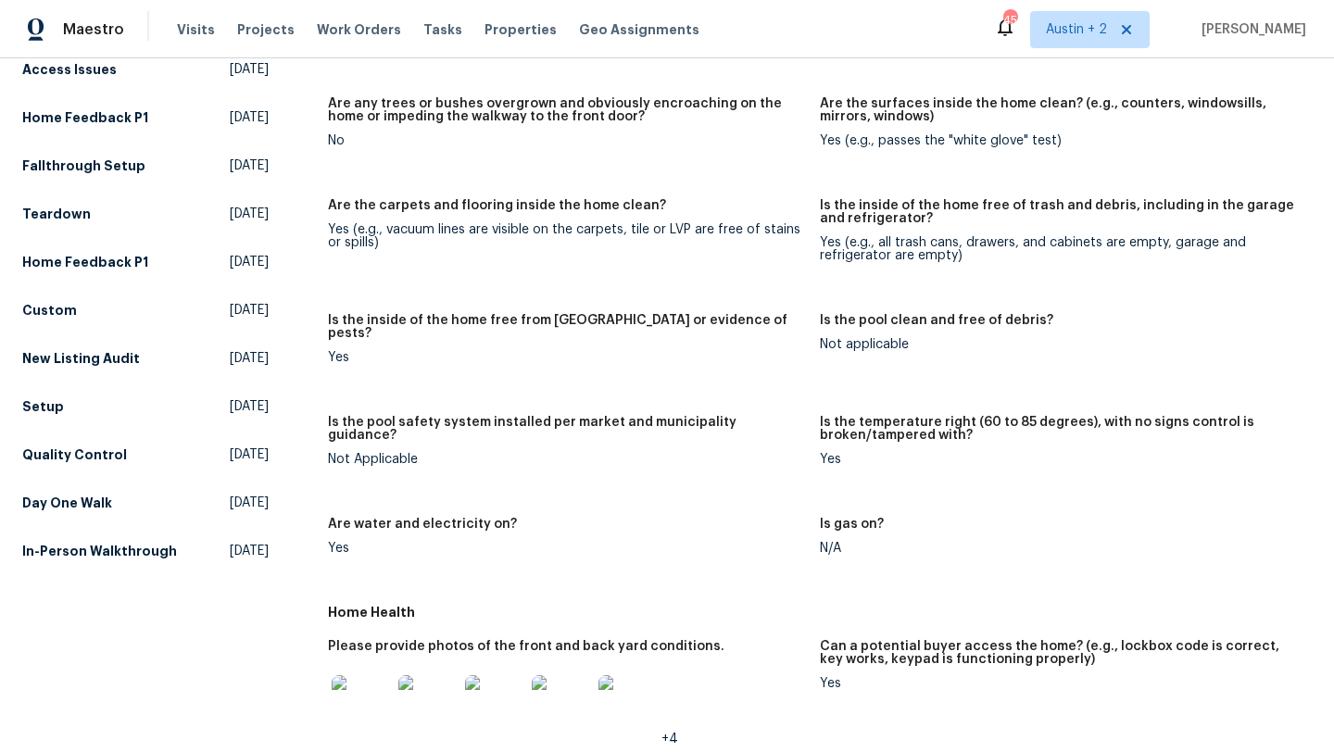
scroll to position [562, 0]
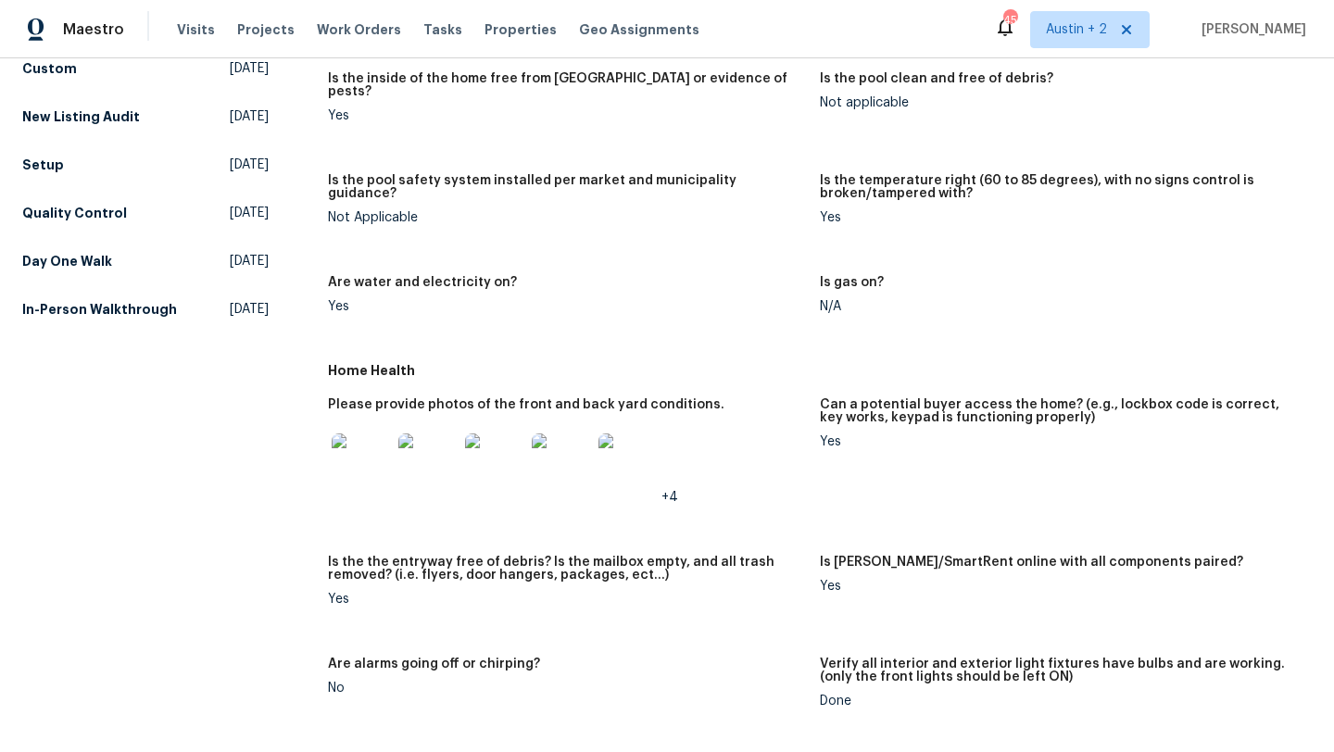
click at [362, 452] on img at bounding box center [361, 462] width 59 height 59
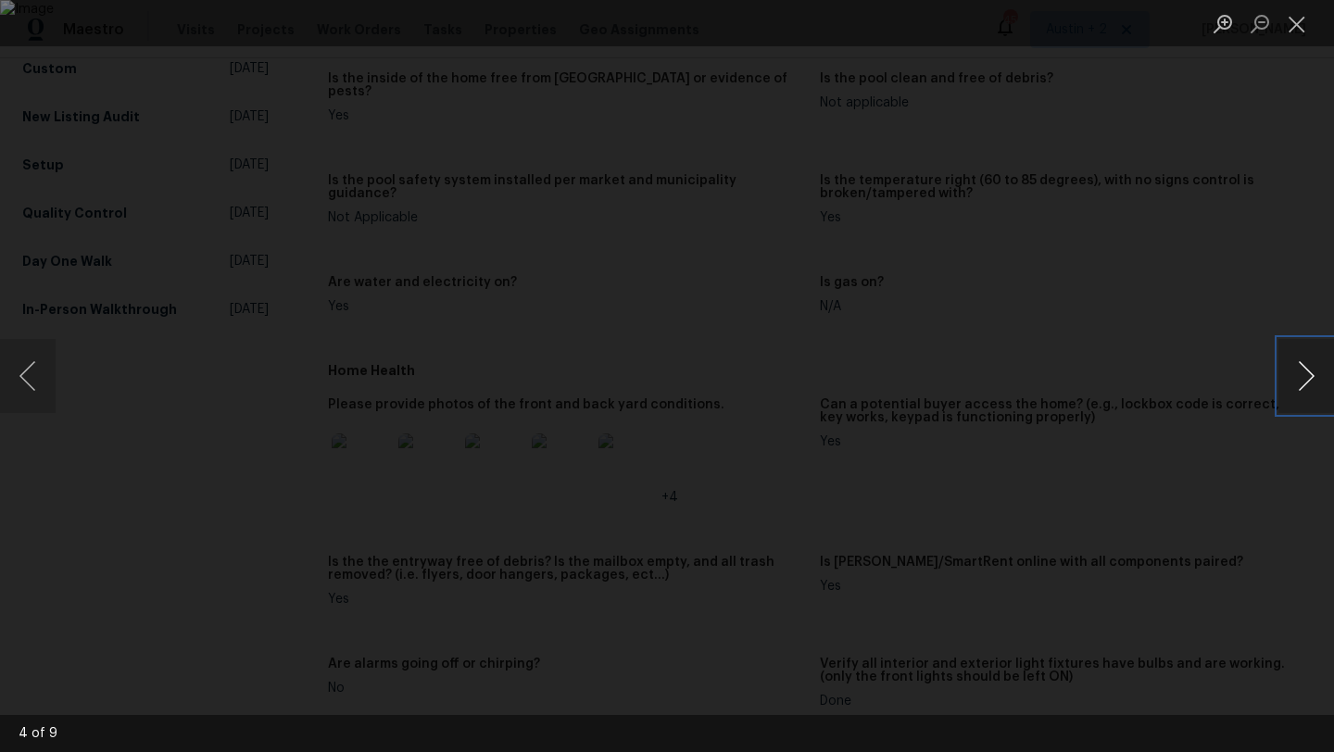
click at [1311, 369] on button "Next image" at bounding box center [1306, 376] width 56 height 74
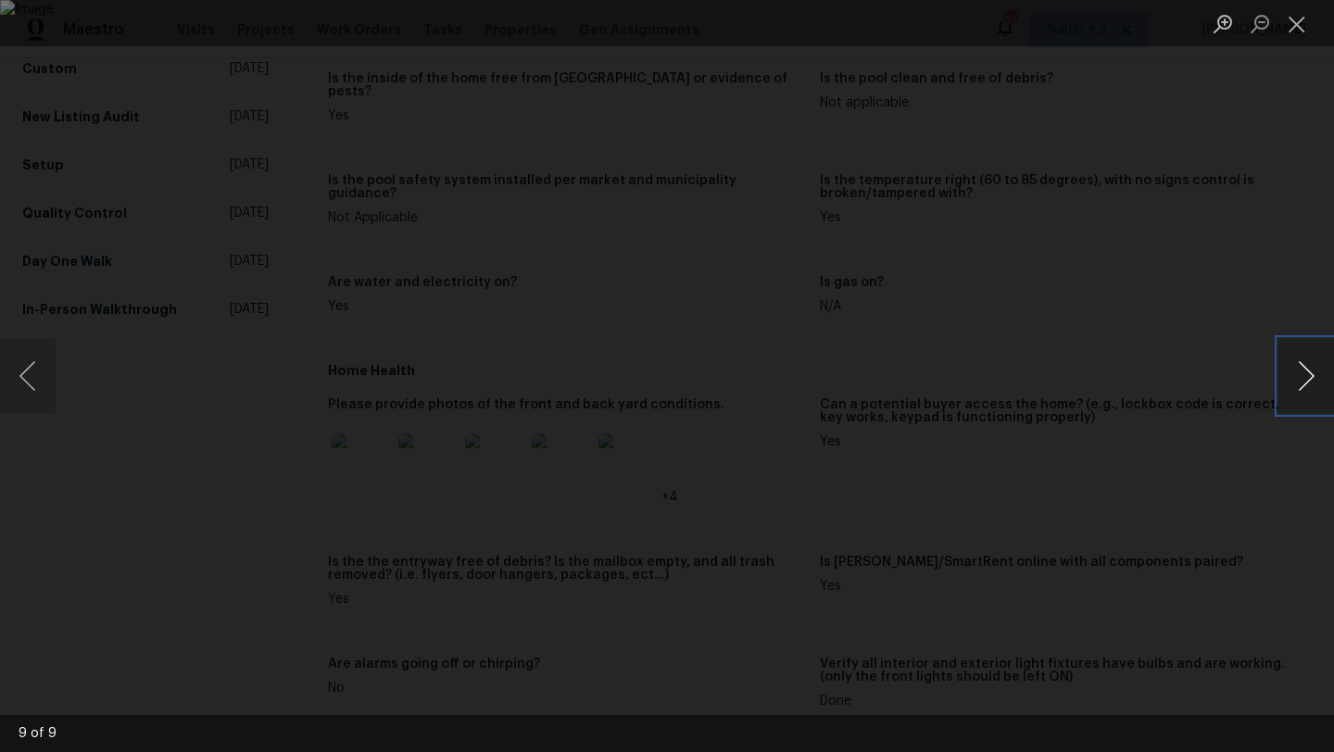
click at [1311, 369] on button "Next image" at bounding box center [1306, 376] width 56 height 74
click at [1287, 20] on button "Close lightbox" at bounding box center [1296, 23] width 37 height 32
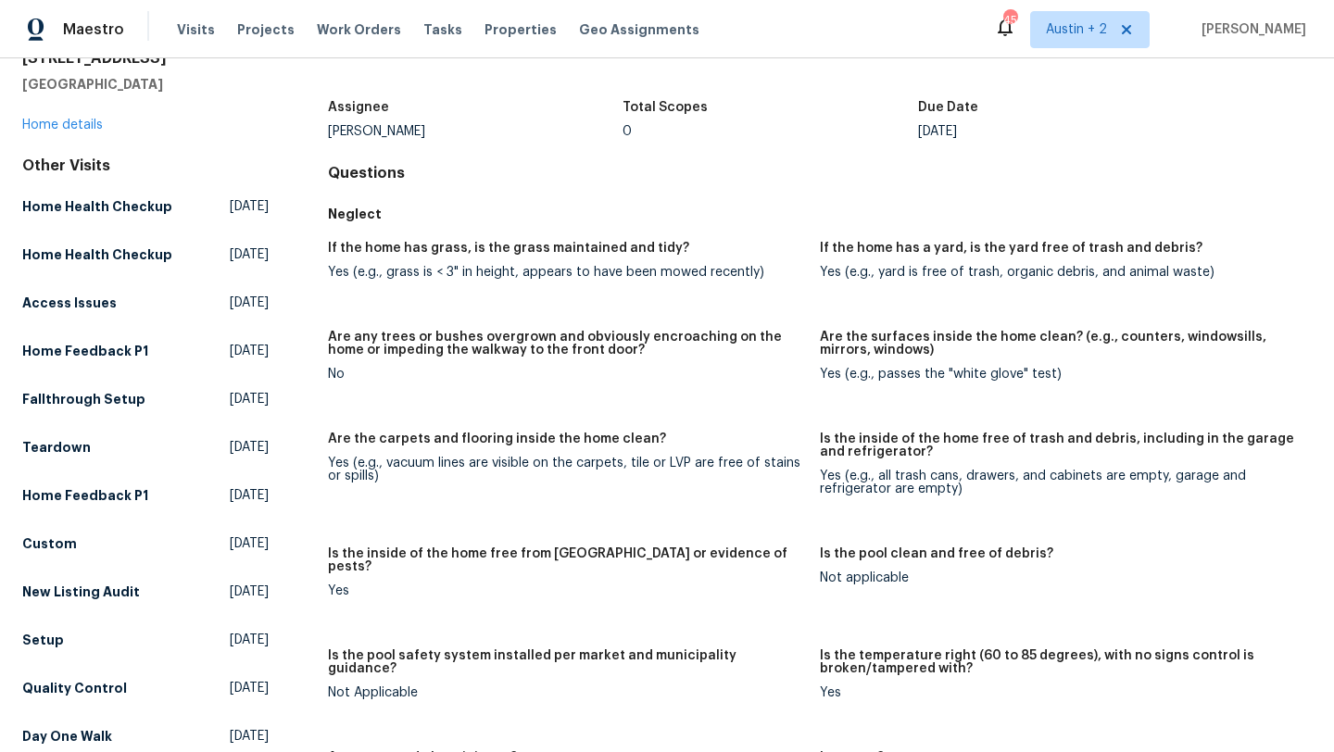
scroll to position [0, 0]
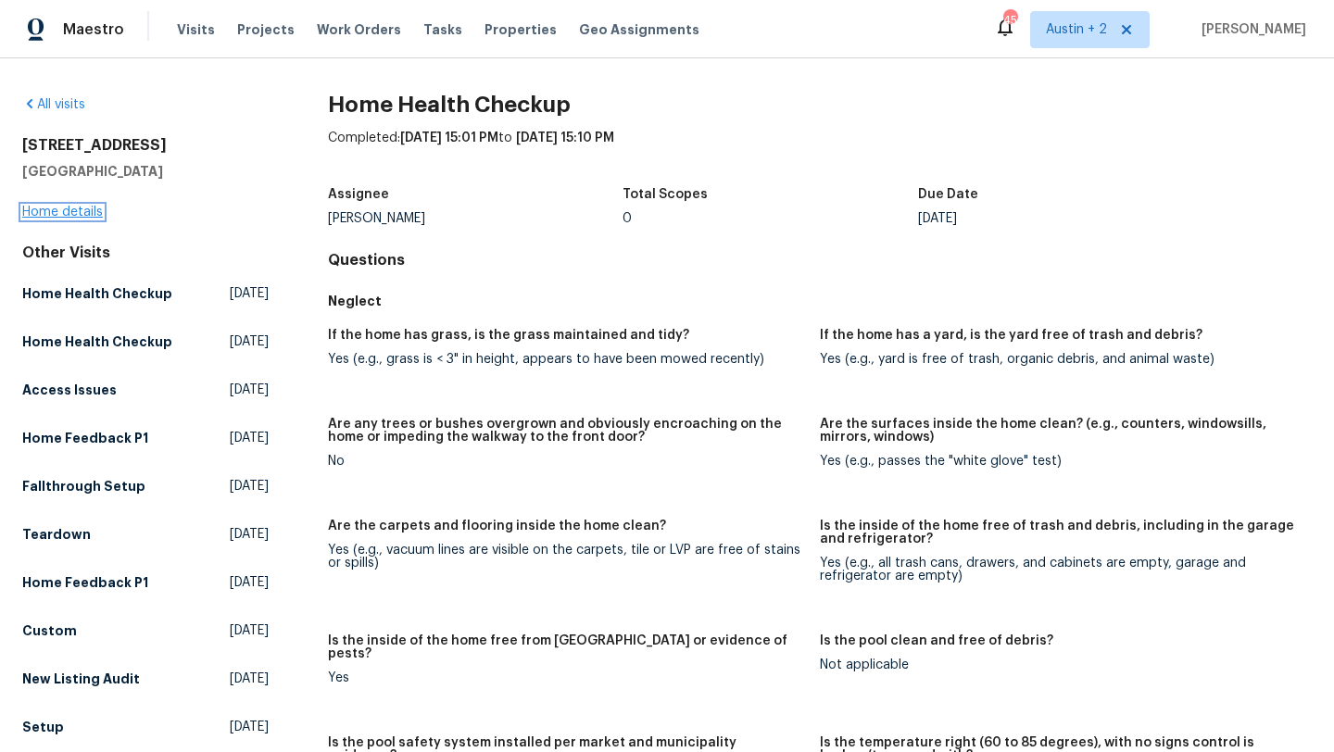
click at [87, 213] on link "Home details" at bounding box center [62, 212] width 81 height 13
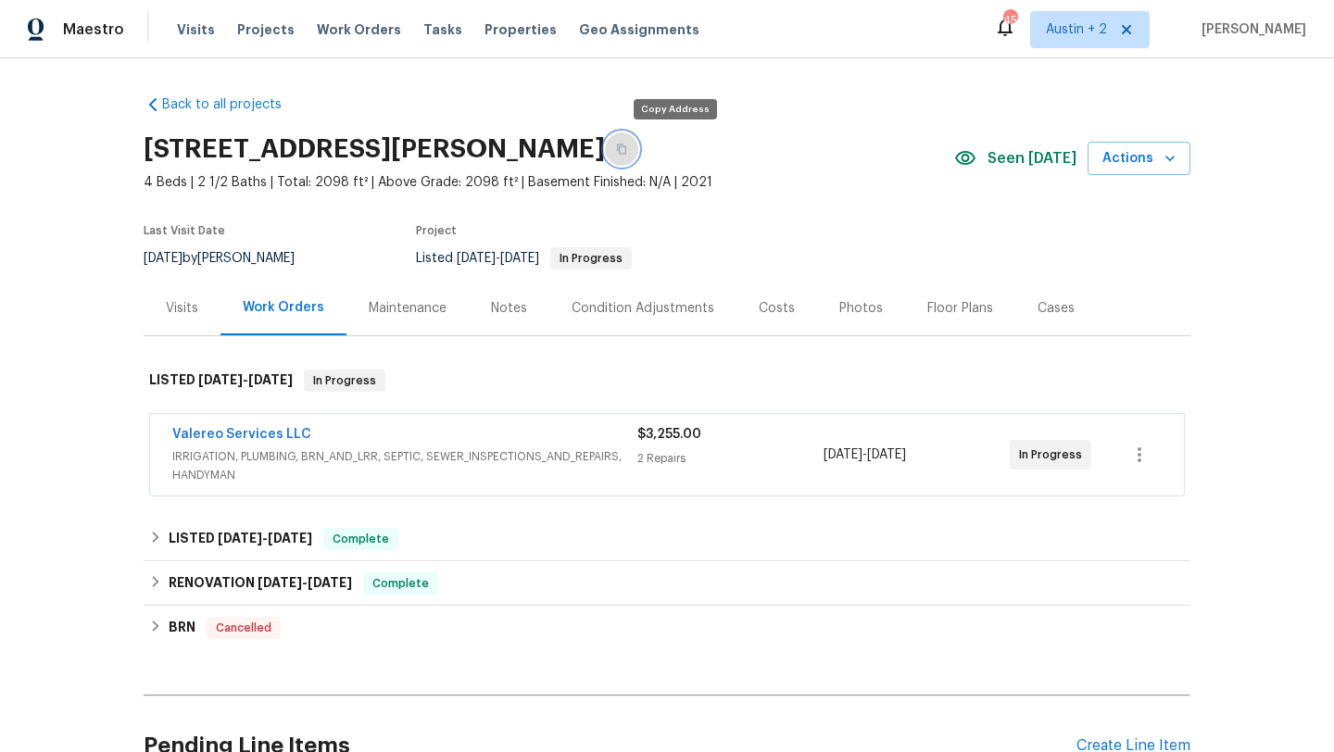
click at [627, 154] on icon "button" at bounding box center [621, 149] width 11 height 11
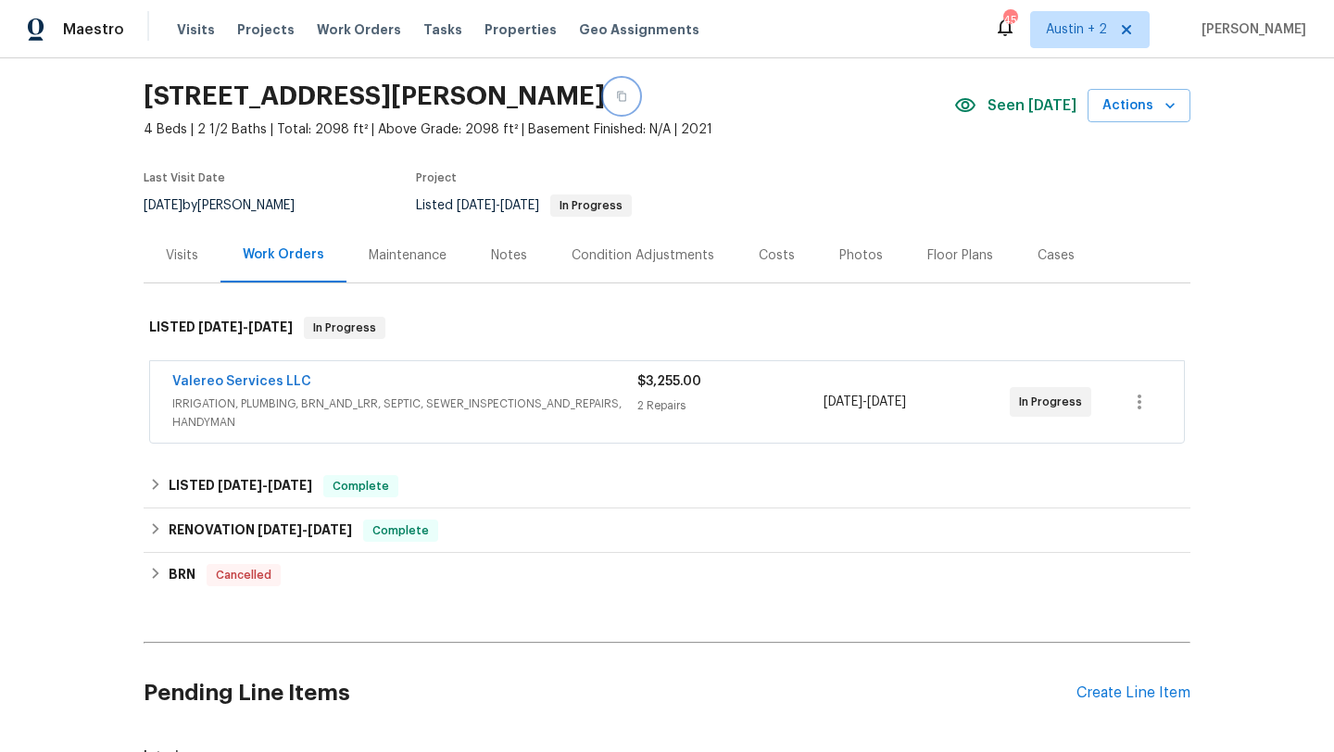
scroll to position [50, 0]
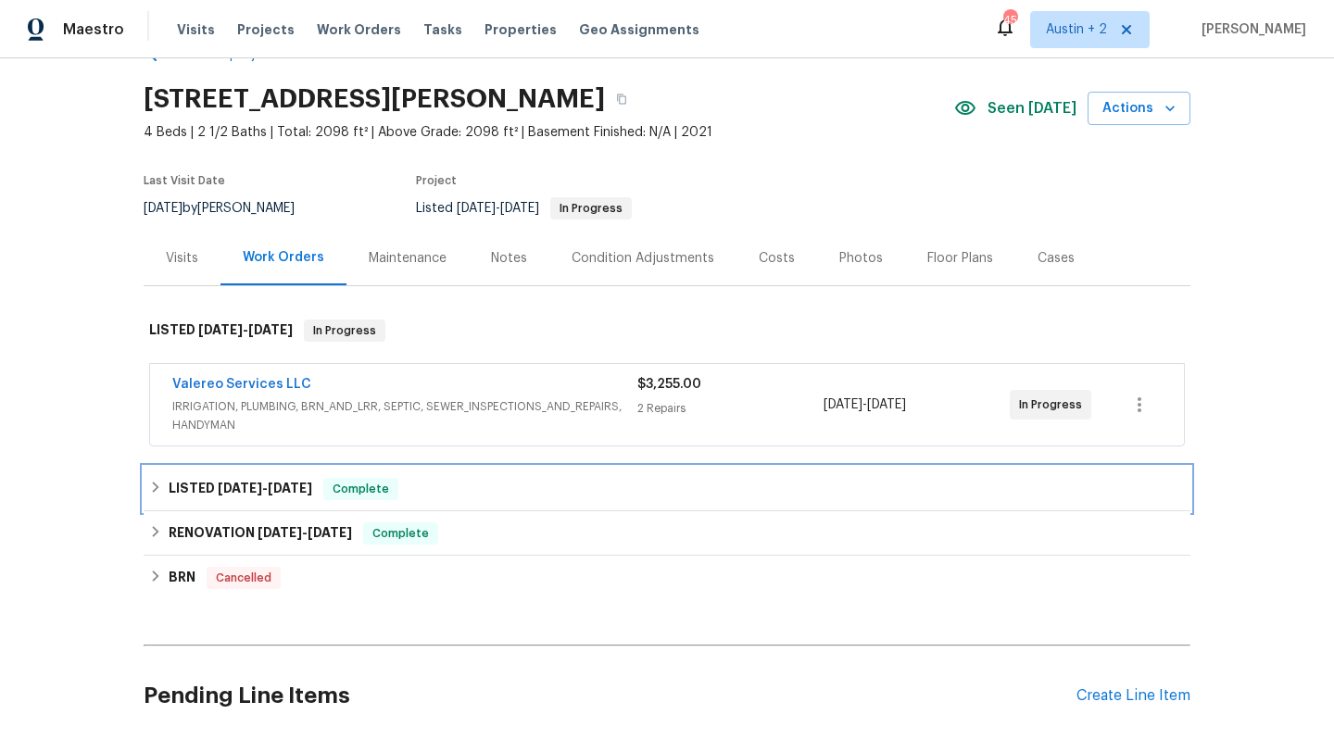
click at [445, 486] on div "LISTED 6/24/25 - 6/27/25 Complete" at bounding box center [666, 489] width 1035 height 22
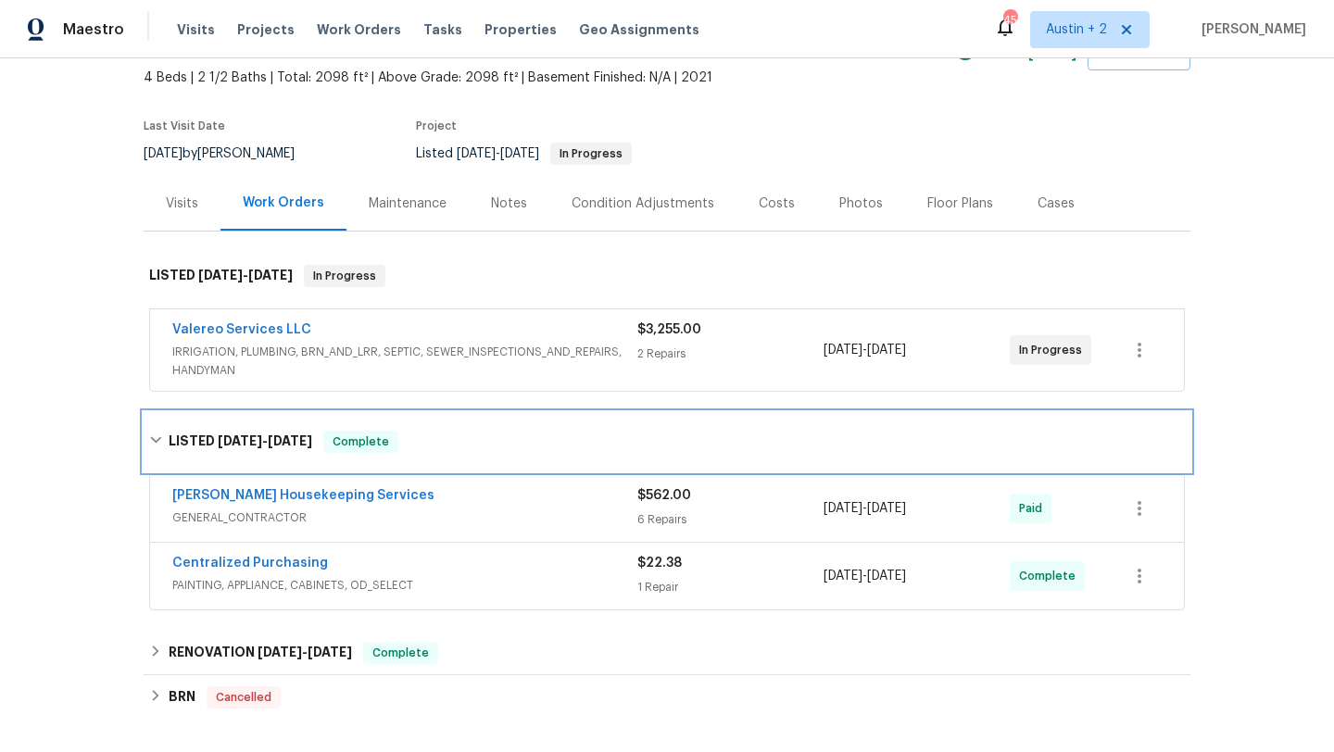
scroll to position [104, 0]
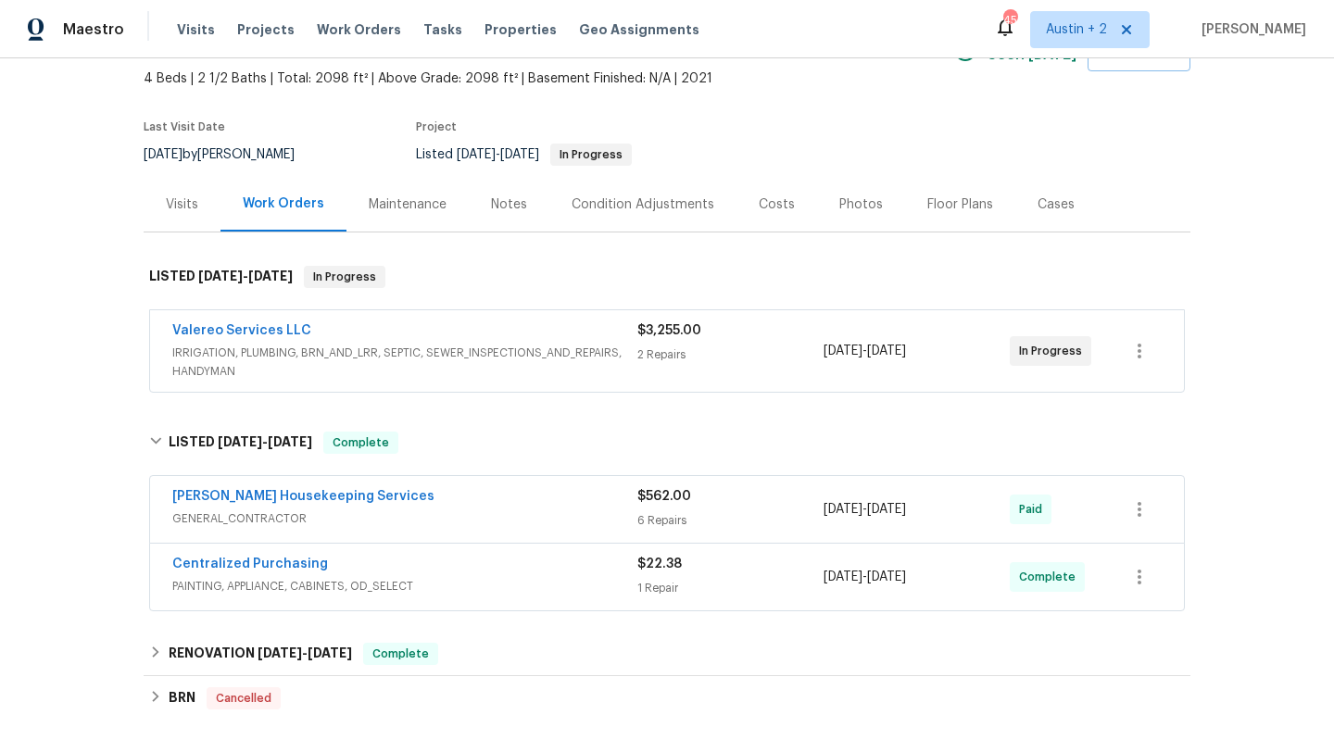
click at [499, 357] on span "IRRIGATION, PLUMBING, BRN_AND_LRR, SEPTIC, SEWER_INSPECTIONS_AND_REPAIRS, HANDY…" at bounding box center [404, 362] width 465 height 37
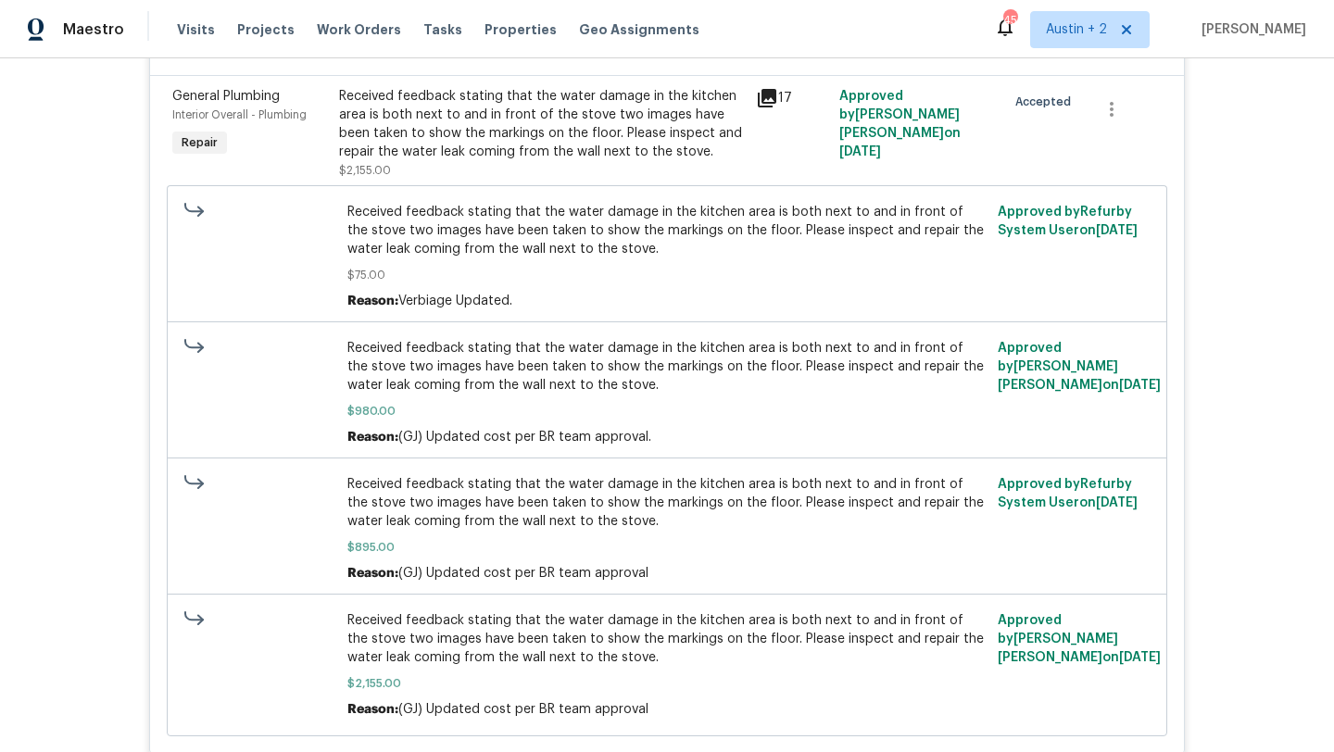
scroll to position [0, 0]
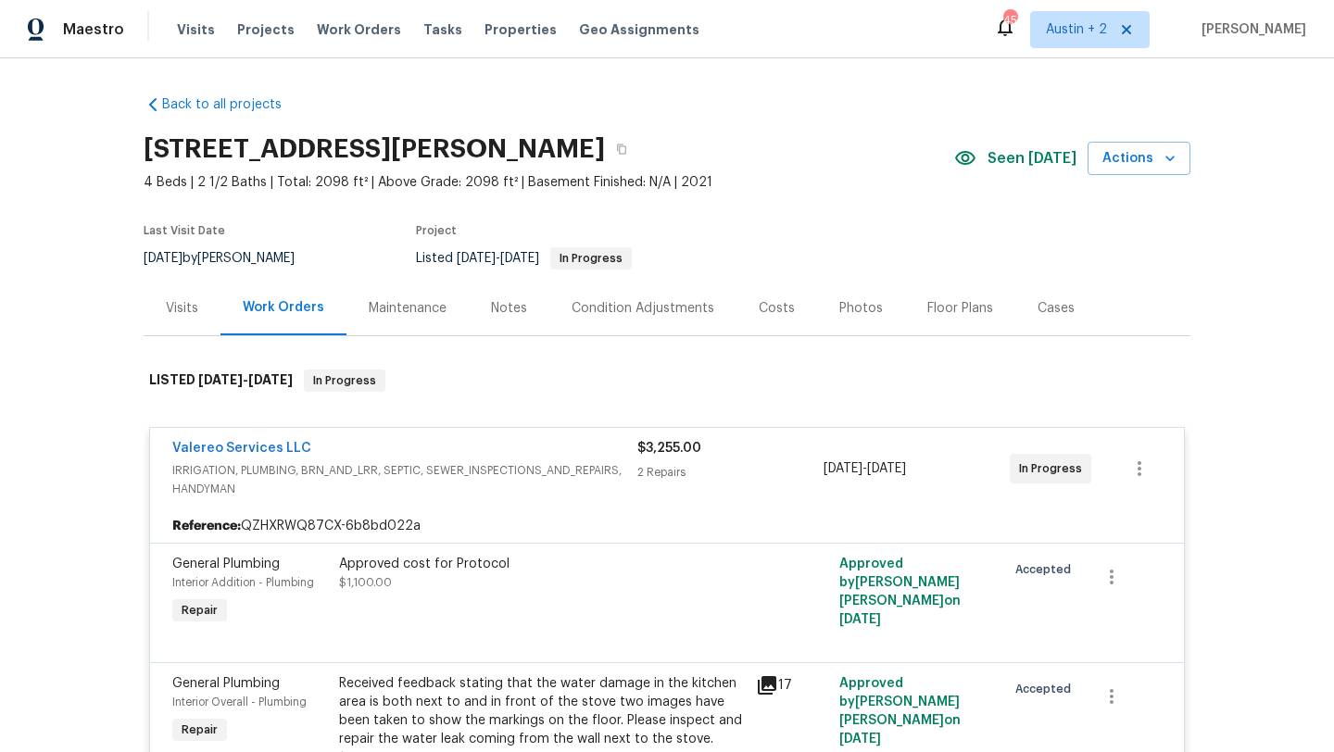
click at [501, 308] on div "Notes" at bounding box center [509, 308] width 36 height 19
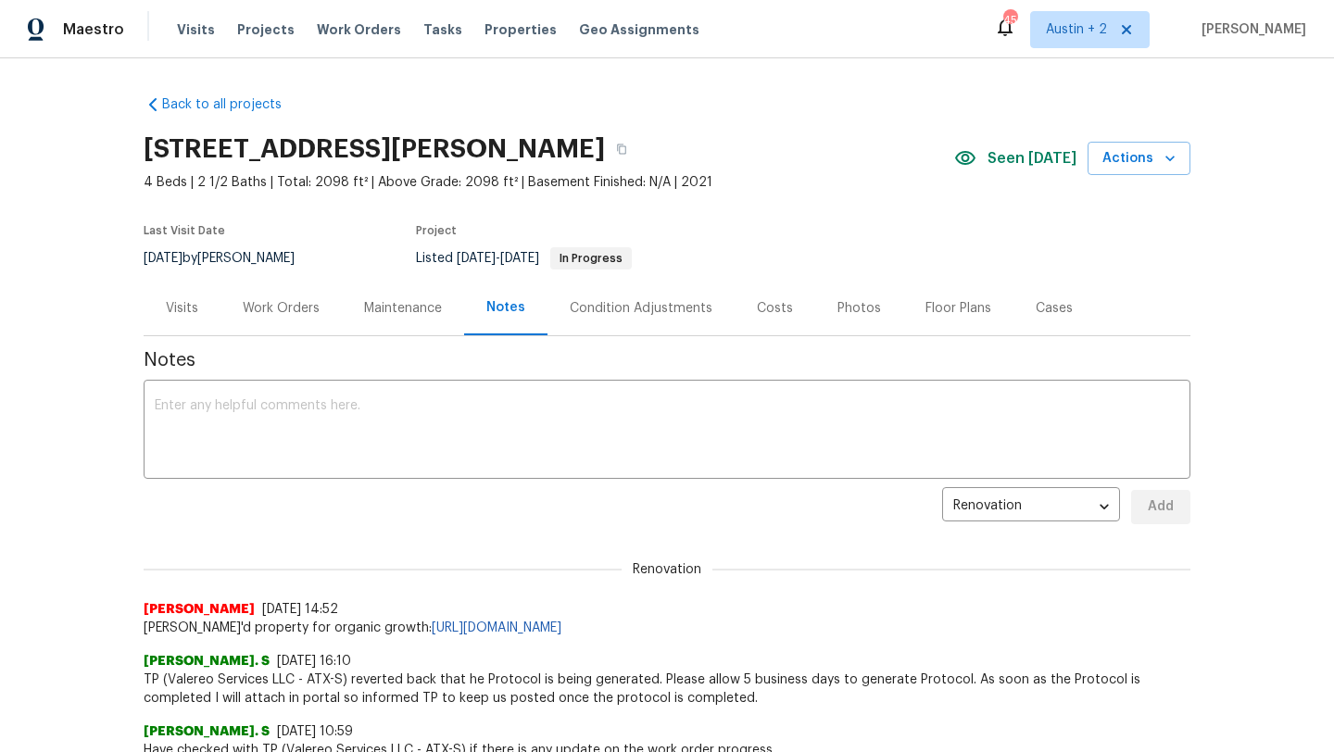
click at [194, 314] on div "Visits" at bounding box center [182, 308] width 32 height 19
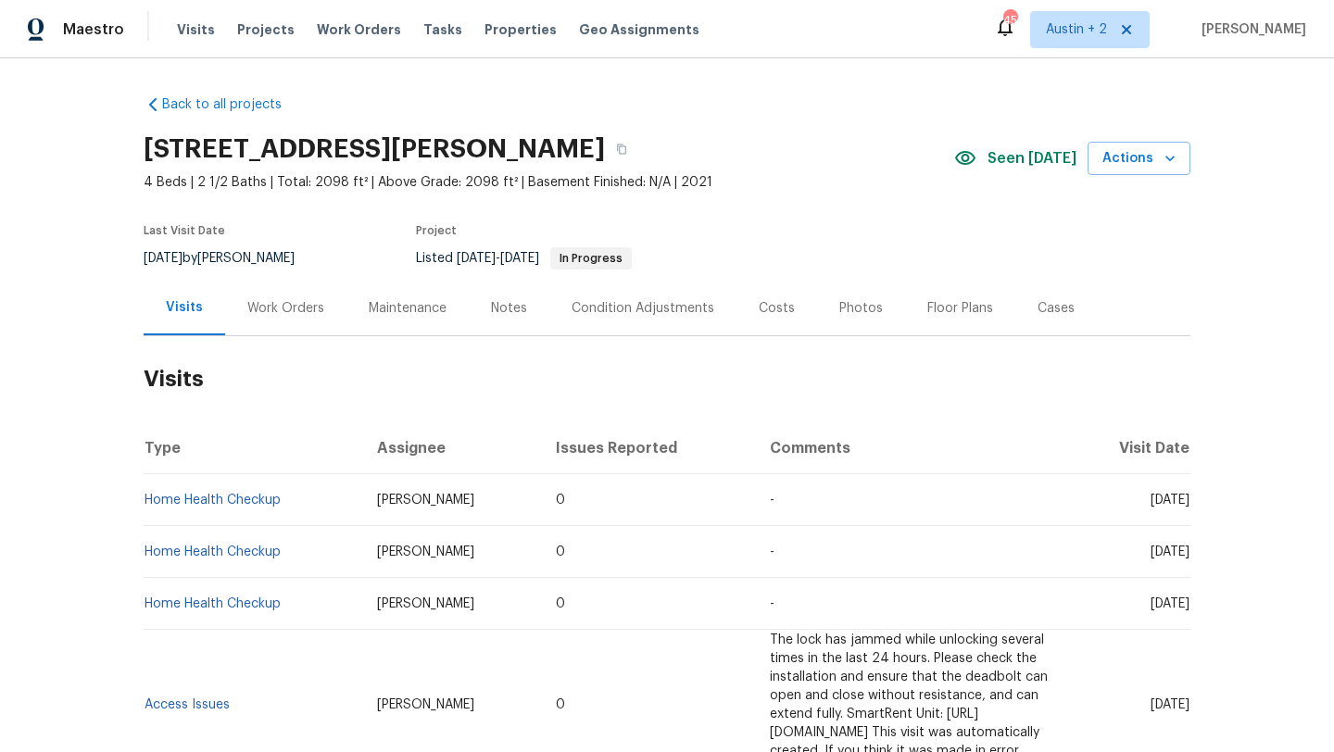
click at [297, 314] on div "Work Orders" at bounding box center [285, 308] width 77 height 19
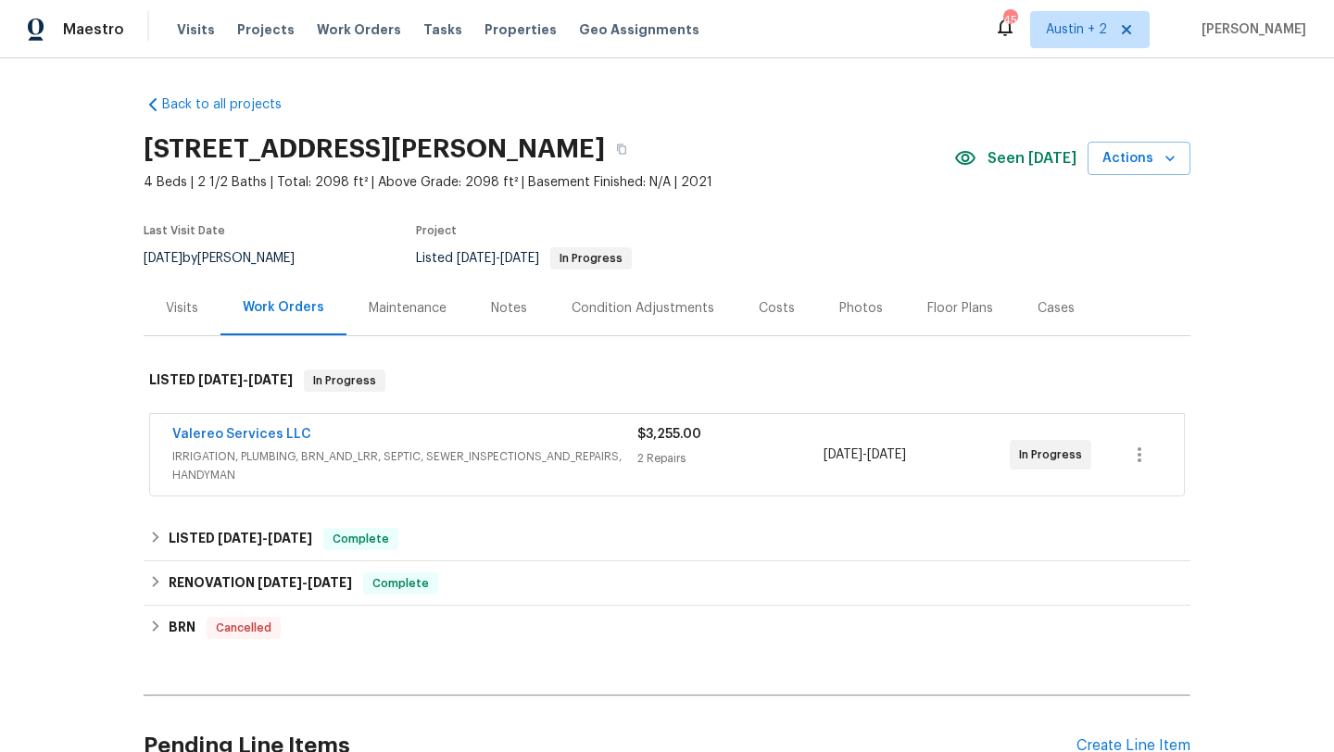
click at [463, 453] on span "IRRIGATION, PLUMBING, BRN_AND_LRR, SEPTIC, SEWER_INSPECTIONS_AND_REPAIRS, HANDY…" at bounding box center [404, 465] width 465 height 37
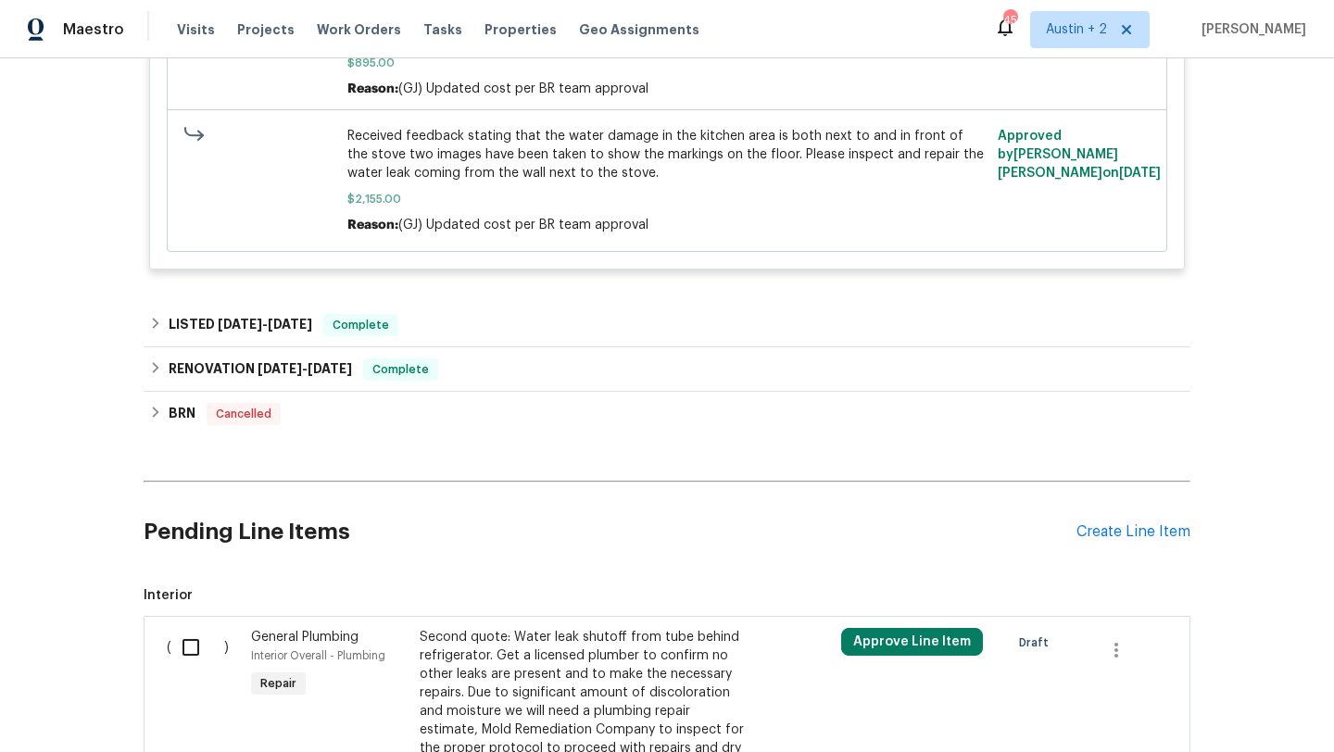
scroll to position [1098, 0]
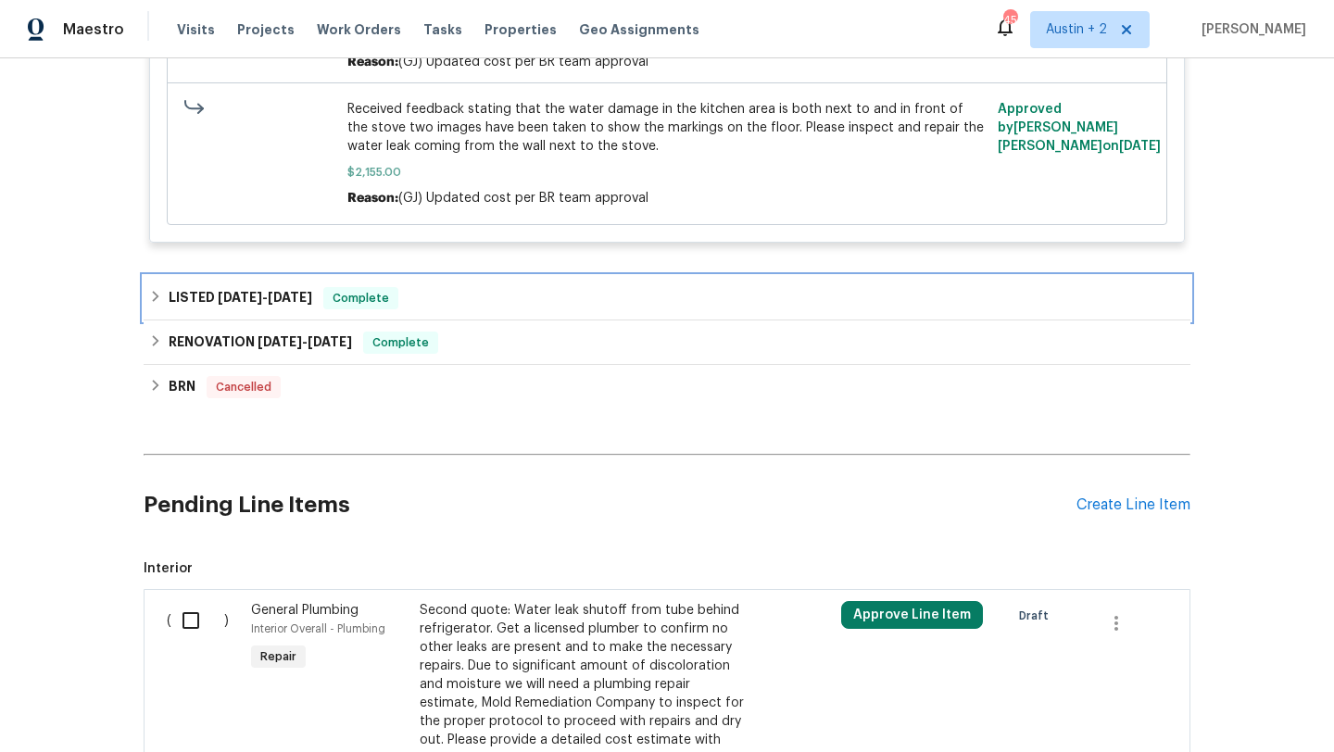
click at [496, 295] on div "LISTED 6/24/25 - 6/27/25 Complete" at bounding box center [666, 298] width 1035 height 22
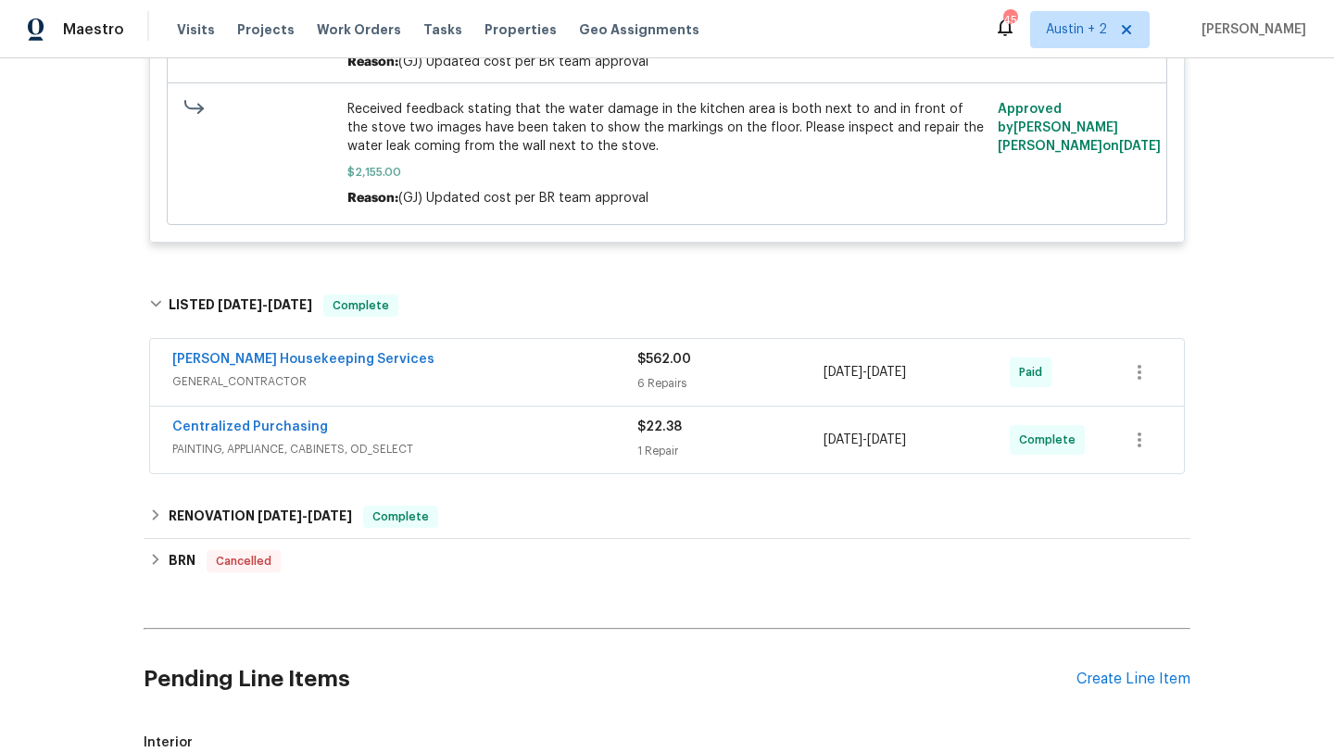
click at [487, 383] on span "GENERAL_CONTRACTOR" at bounding box center [404, 381] width 465 height 19
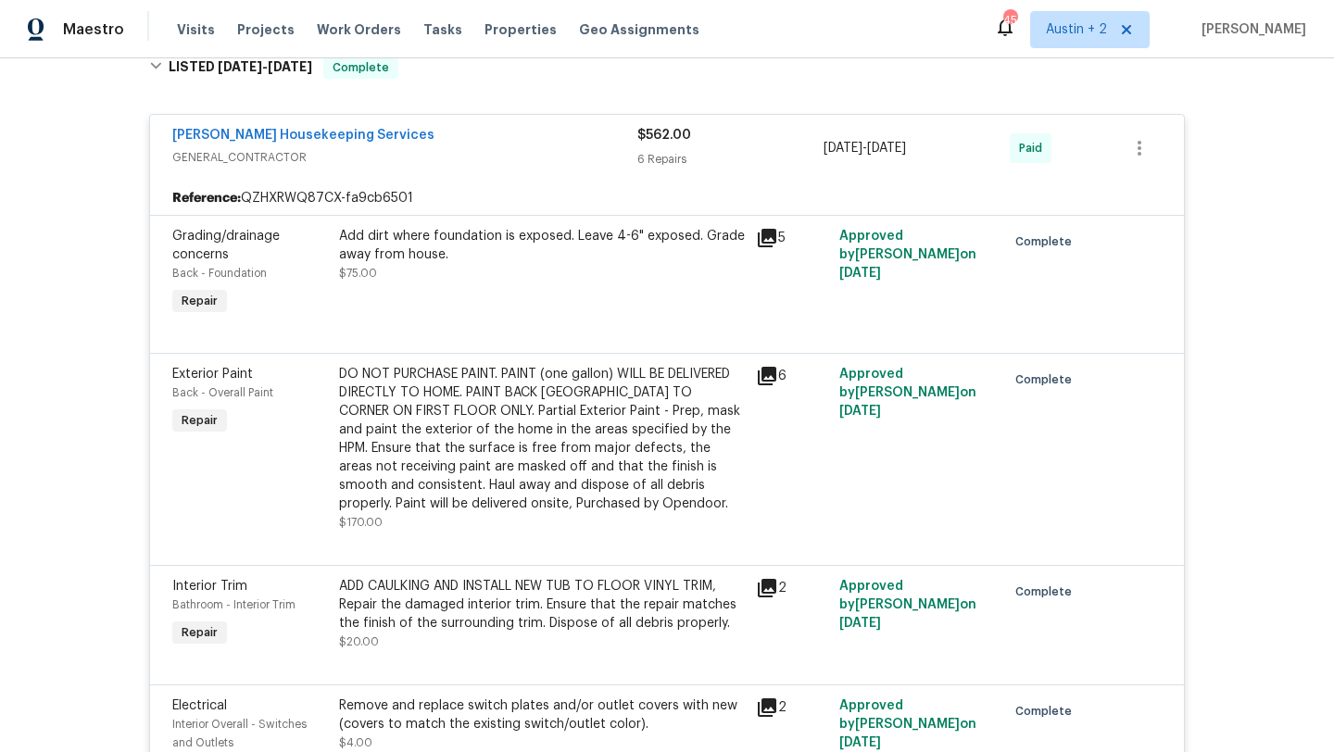
scroll to position [1338, 0]
click at [768, 236] on icon at bounding box center [767, 236] width 19 height 19
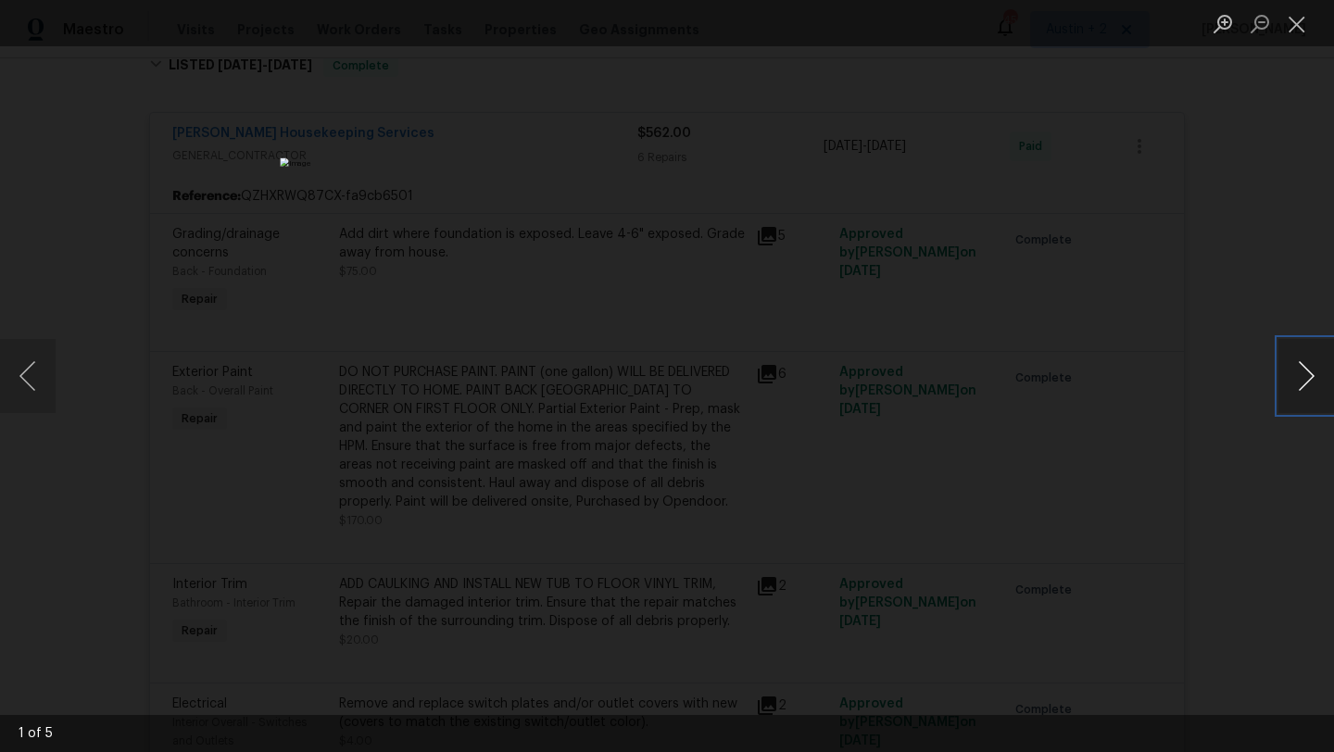
click at [1311, 383] on button "Next image" at bounding box center [1306, 376] width 56 height 74
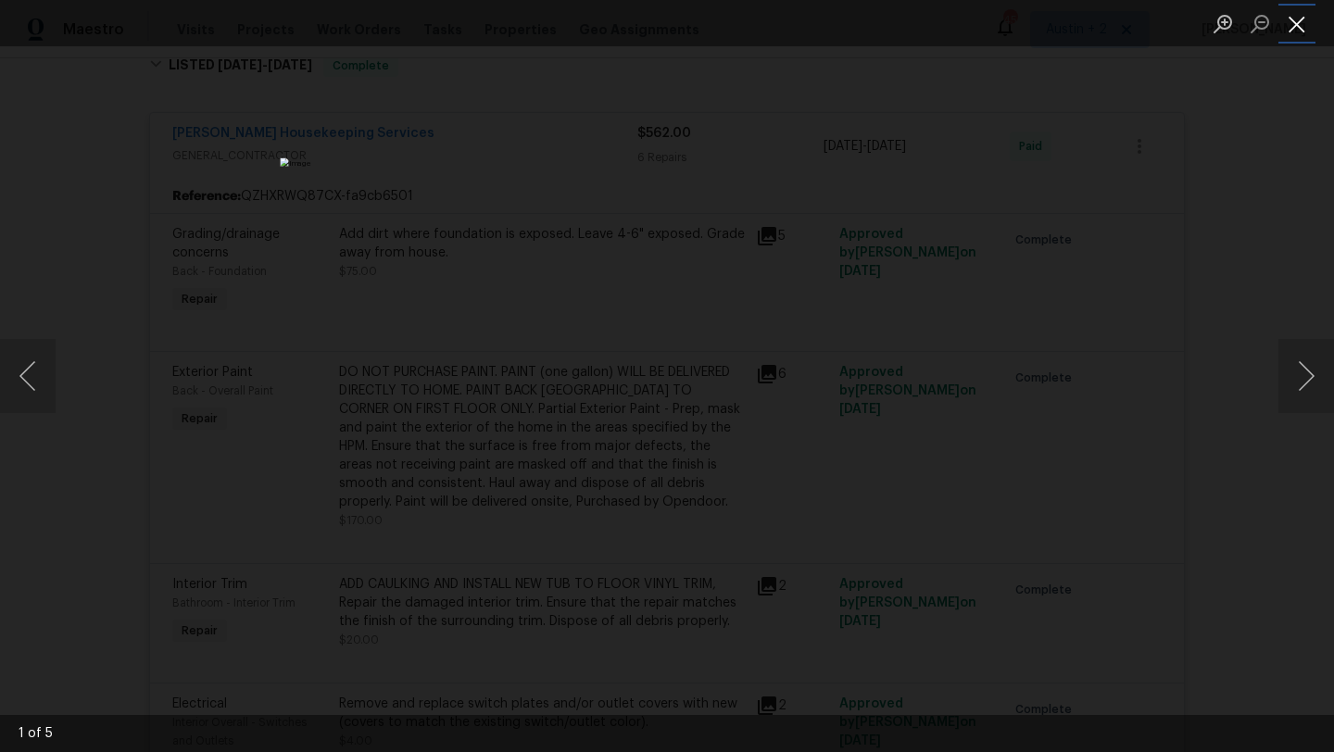
click at [1297, 34] on button "Close lightbox" at bounding box center [1296, 23] width 37 height 32
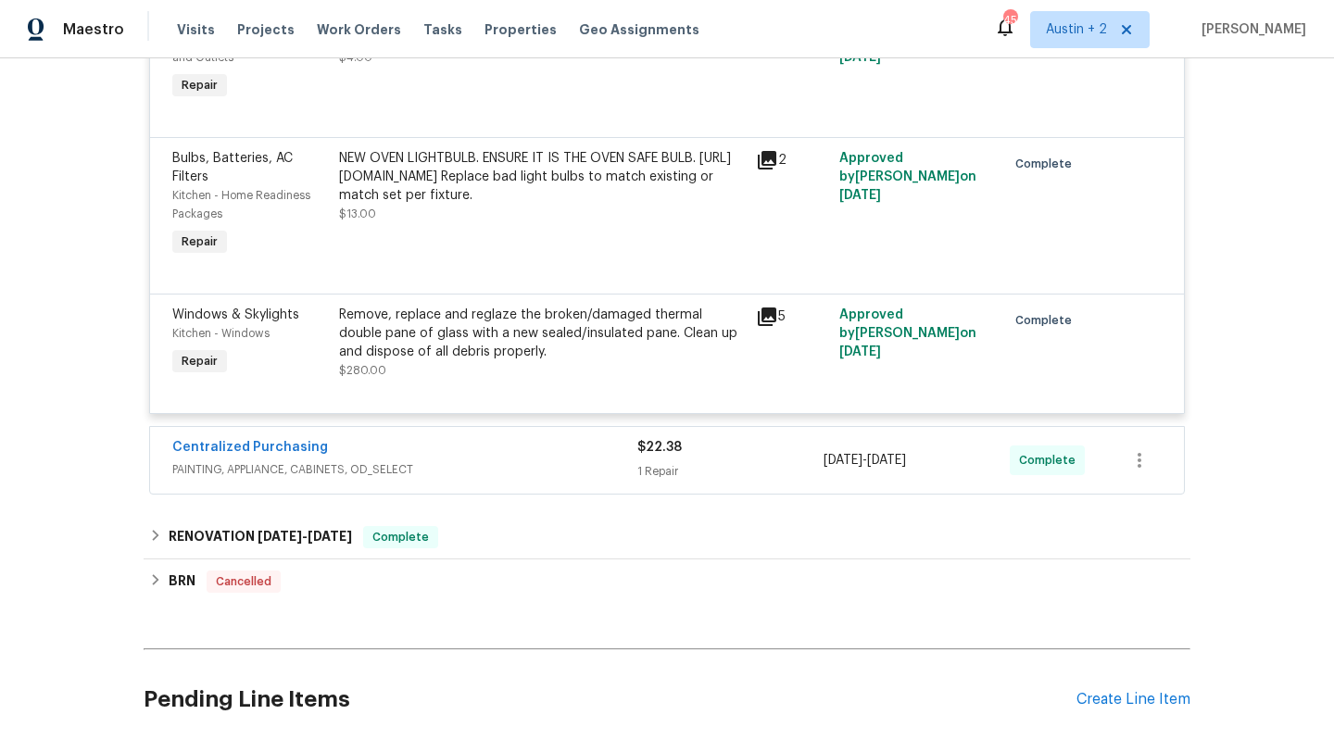
scroll to position [2024, 0]
click at [770, 326] on icon at bounding box center [767, 315] width 22 height 22
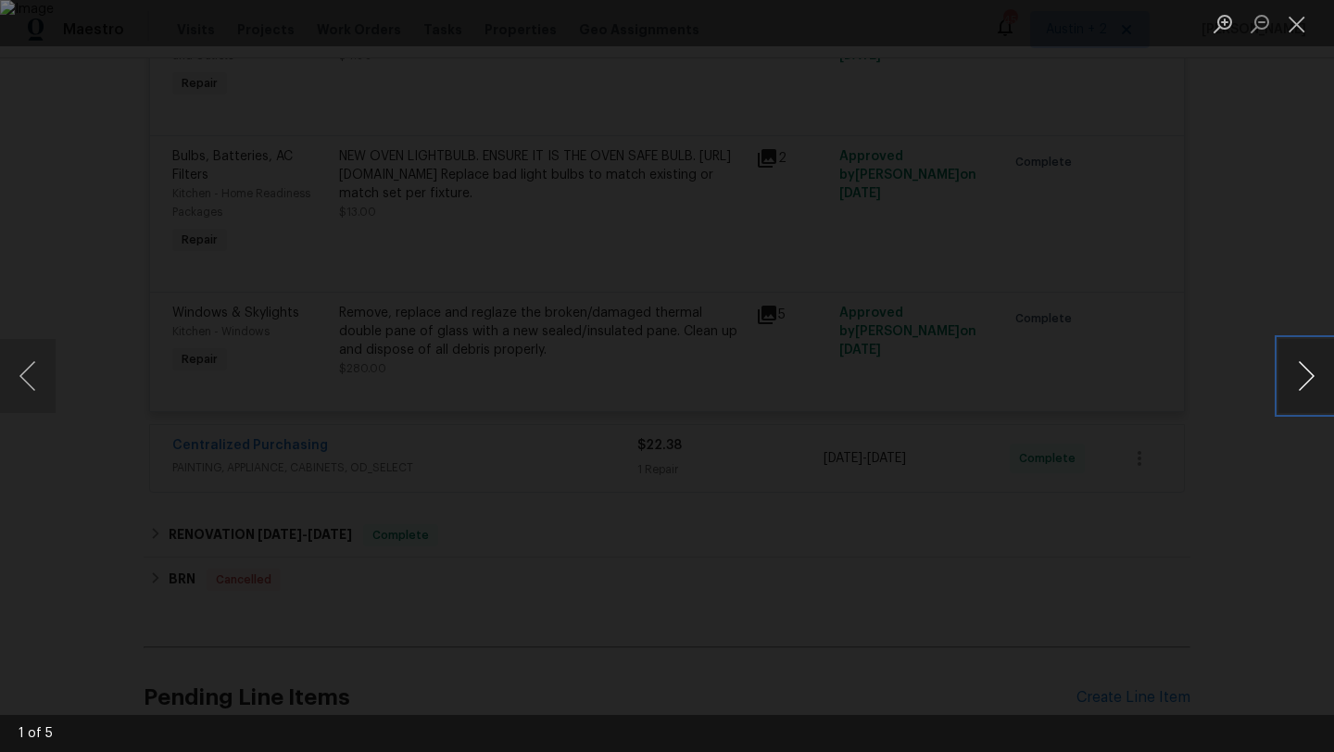
click at [1303, 381] on button "Next image" at bounding box center [1306, 376] width 56 height 74
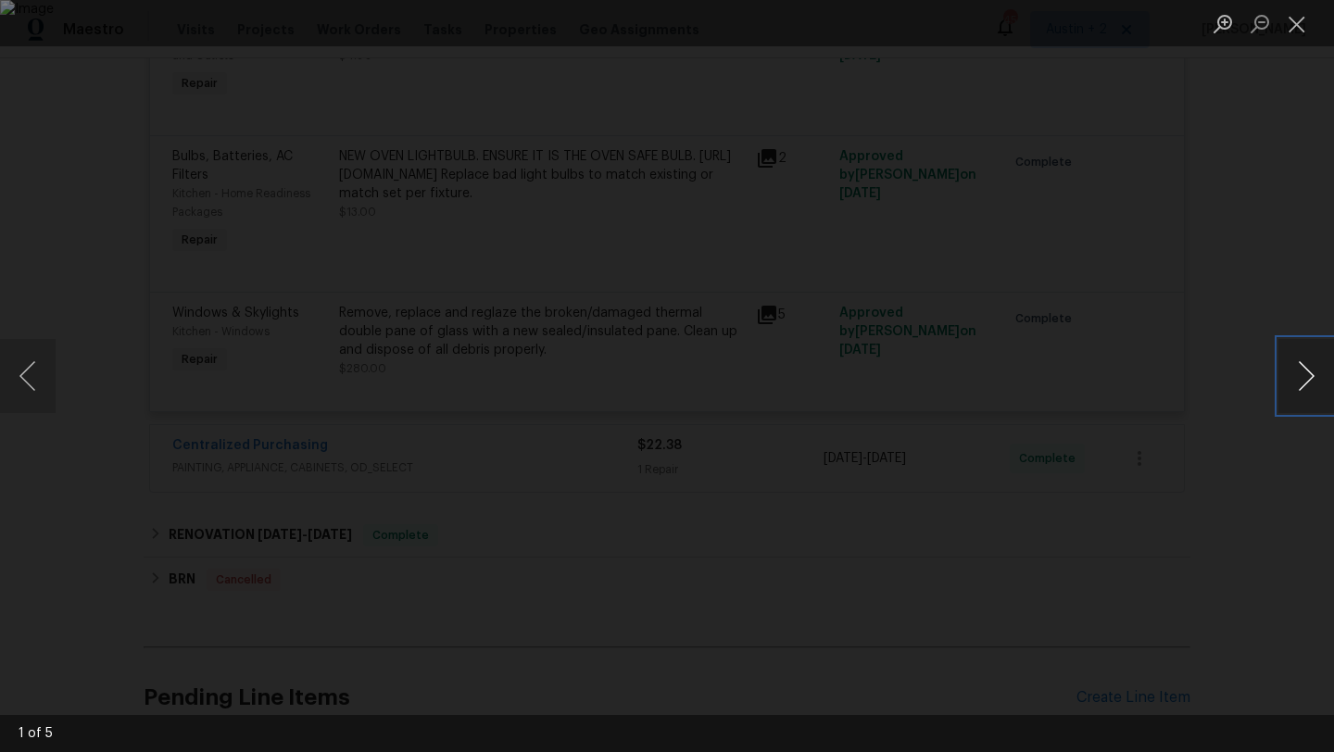
click at [1303, 381] on button "Next image" at bounding box center [1306, 376] width 56 height 74
click at [1289, 41] on li "Lightbox" at bounding box center [1296, 23] width 37 height 46
click at [1288, 25] on button "Close lightbox" at bounding box center [1296, 23] width 37 height 32
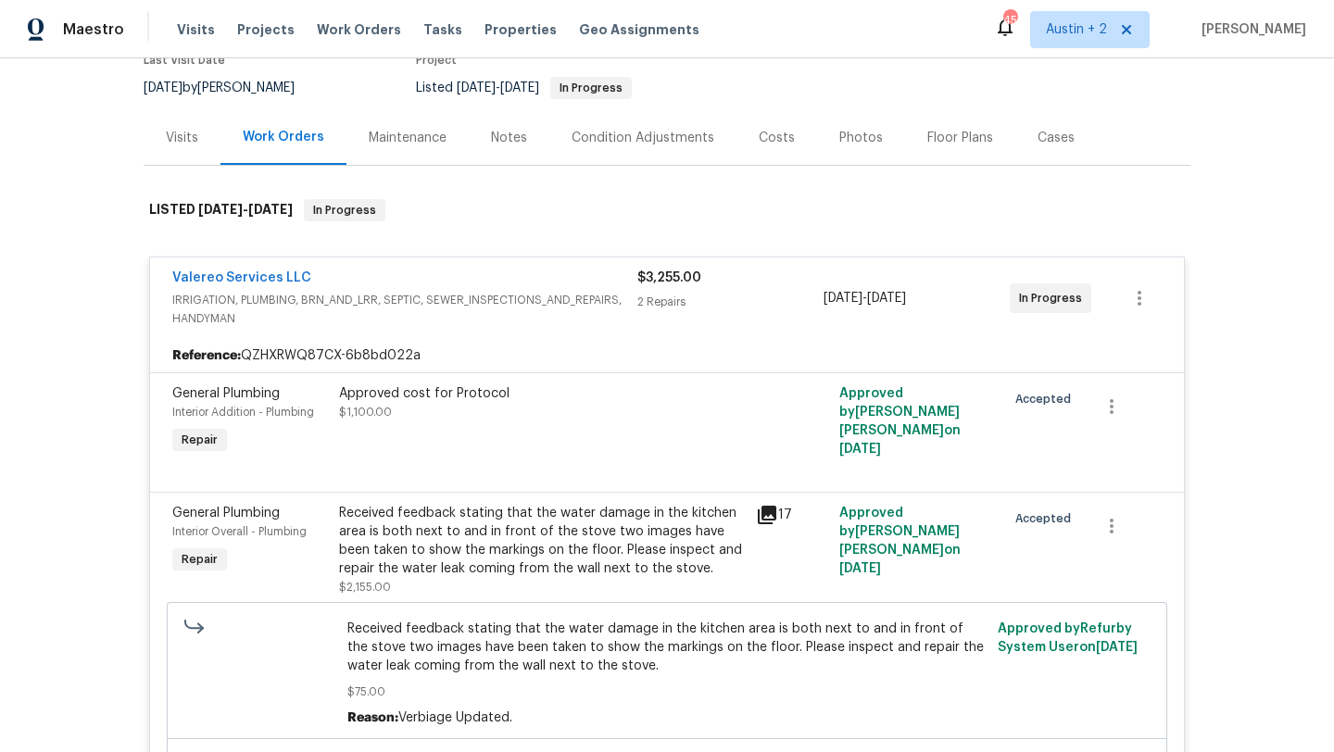
scroll to position [33, 0]
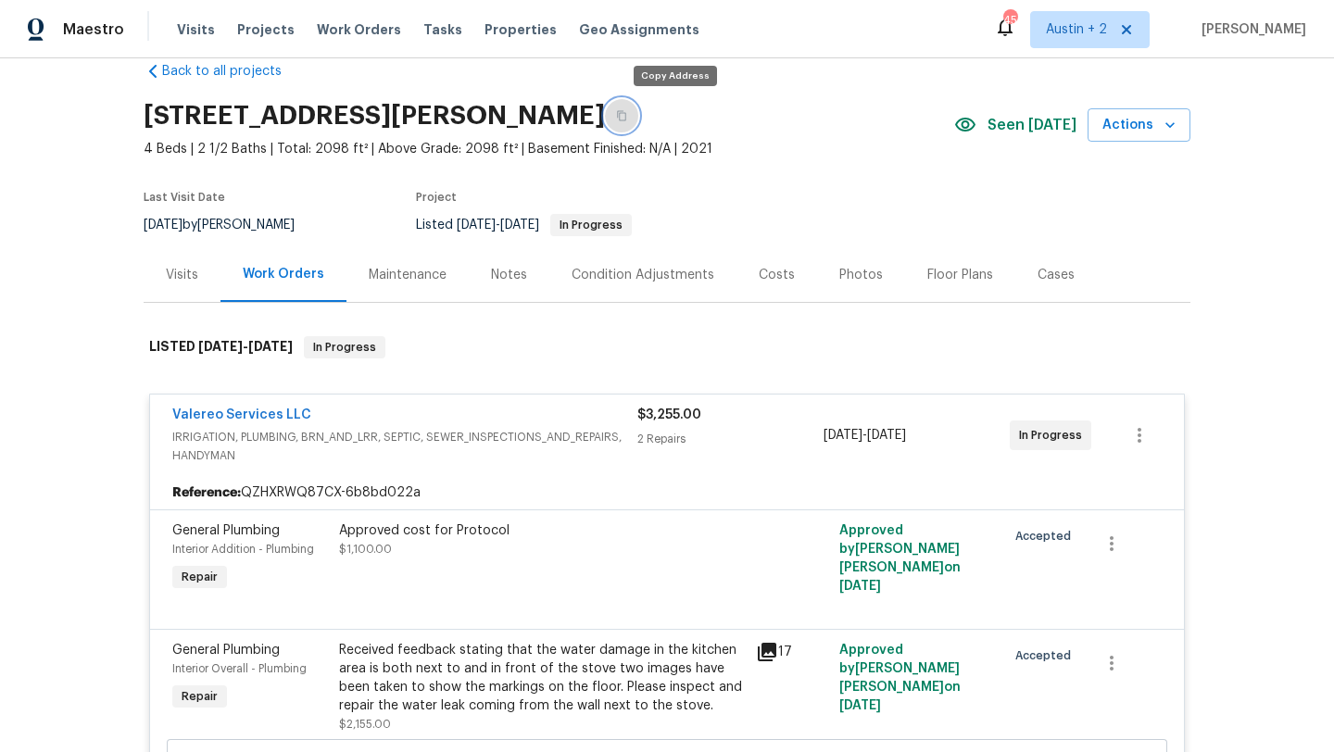
click at [626, 118] on icon "button" at bounding box center [621, 116] width 9 height 10
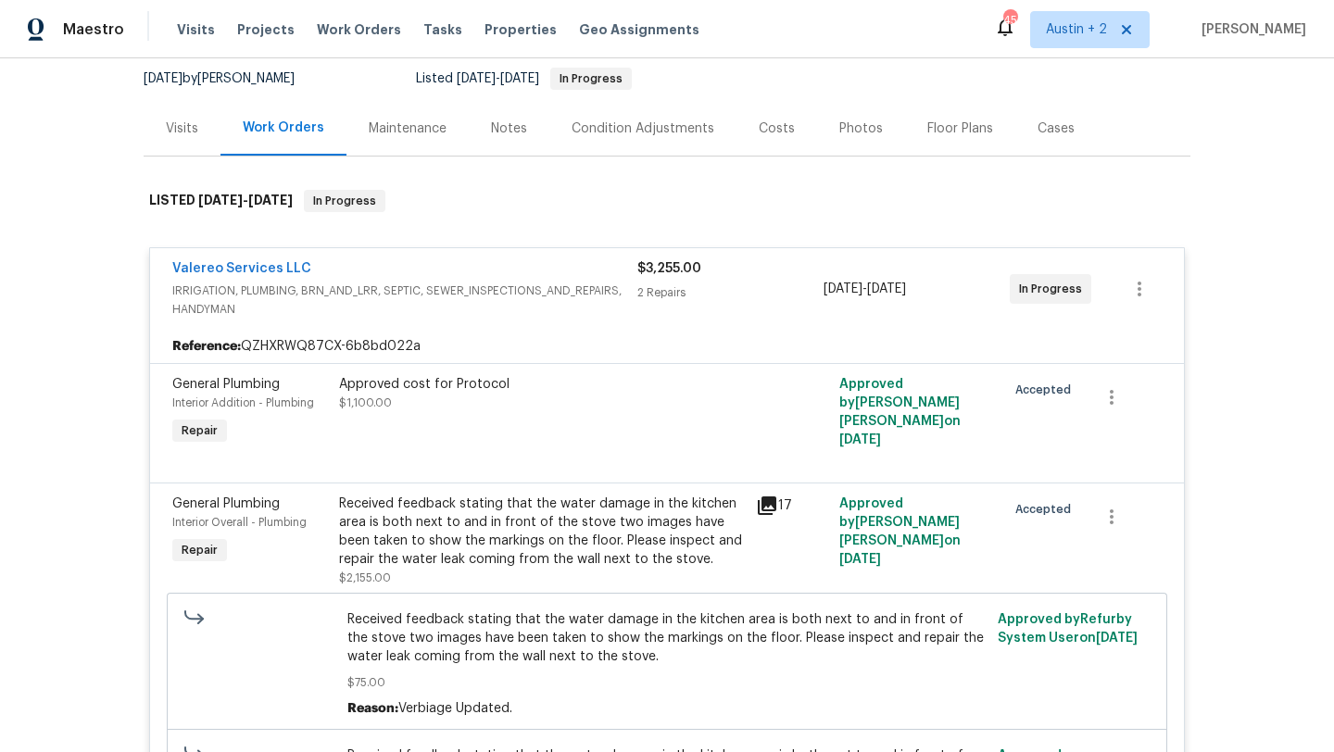
scroll to position [183, 0]
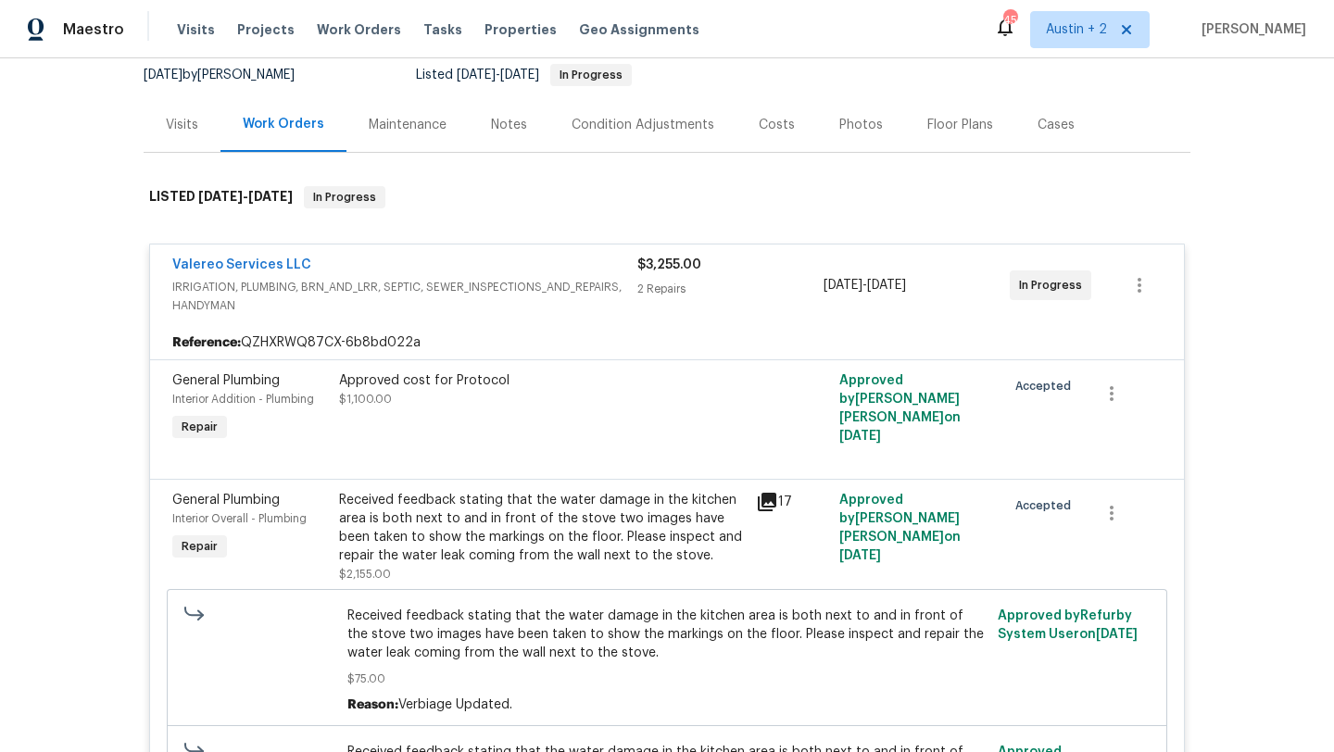
click at [293, 125] on div "Work Orders" at bounding box center [284, 124] width 82 height 19
click at [233, 263] on link "Valereo Services LLC" at bounding box center [241, 264] width 139 height 13
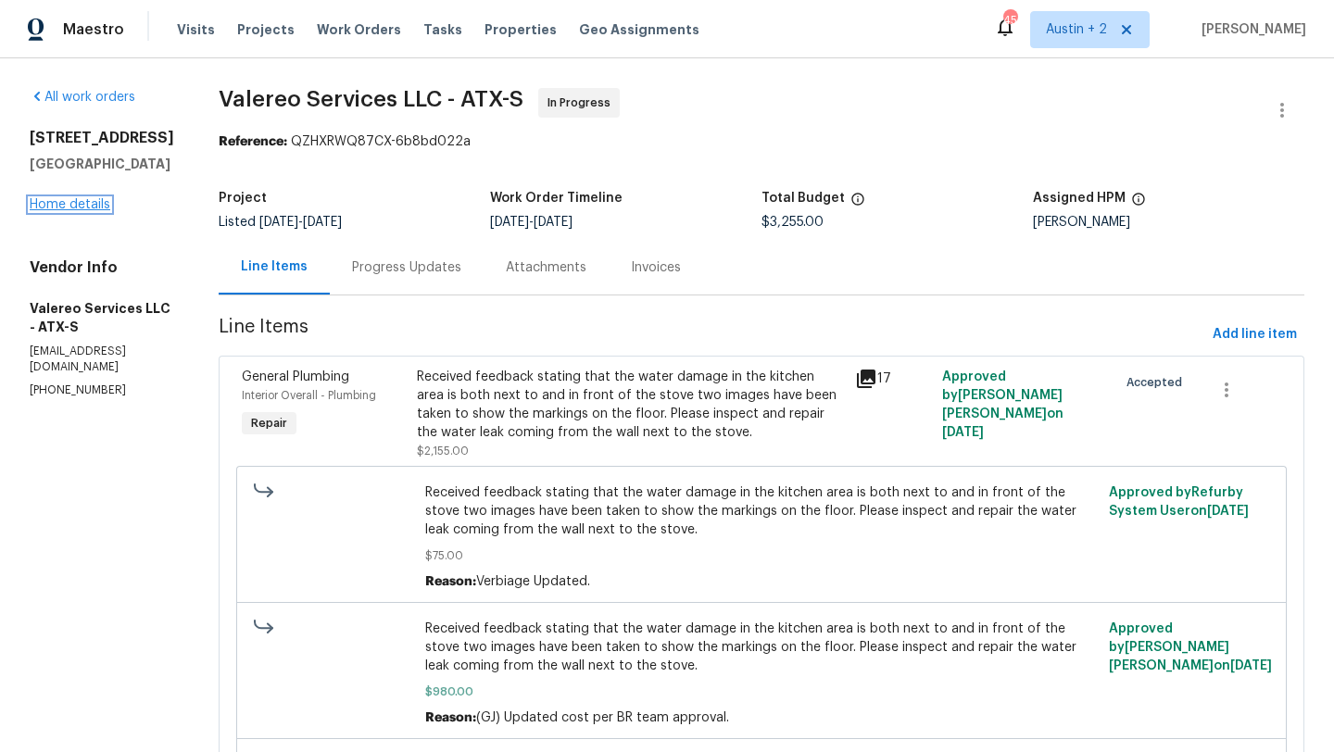
click at [67, 211] on link "Home details" at bounding box center [70, 204] width 81 height 13
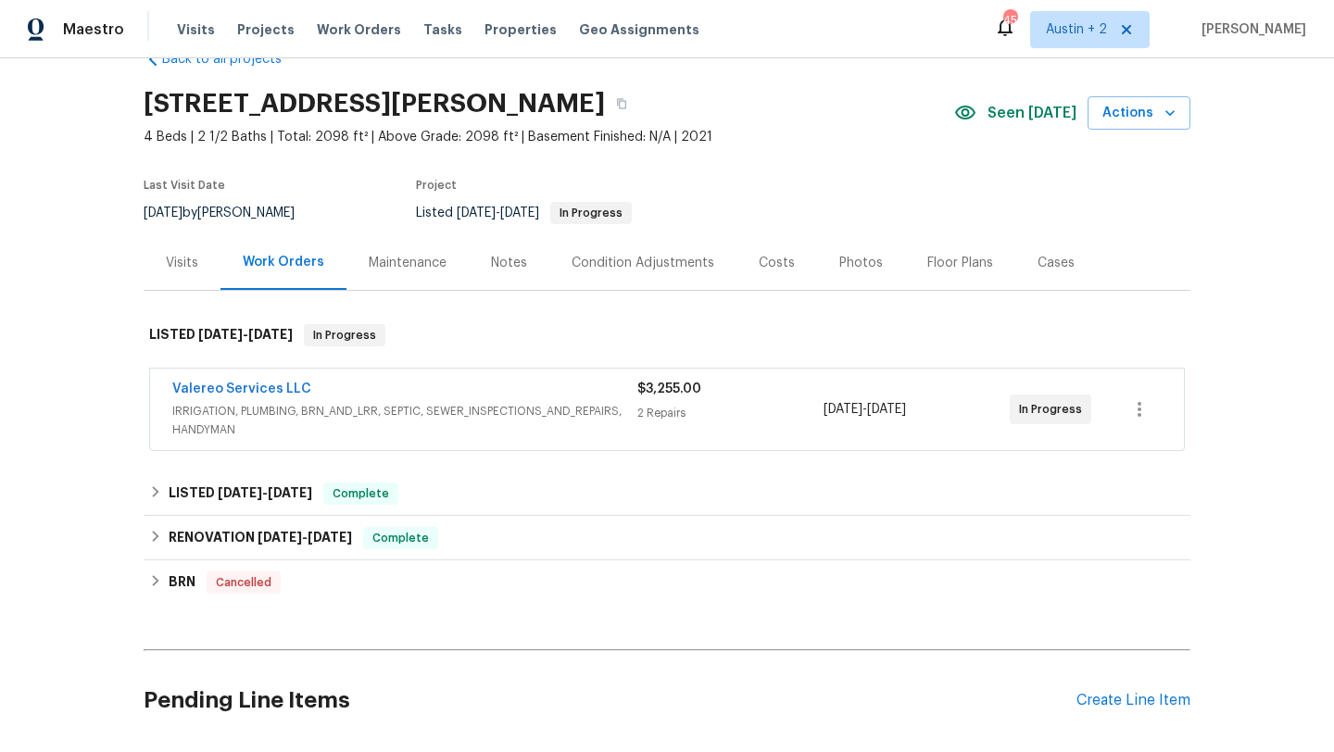
scroll to position [46, 0]
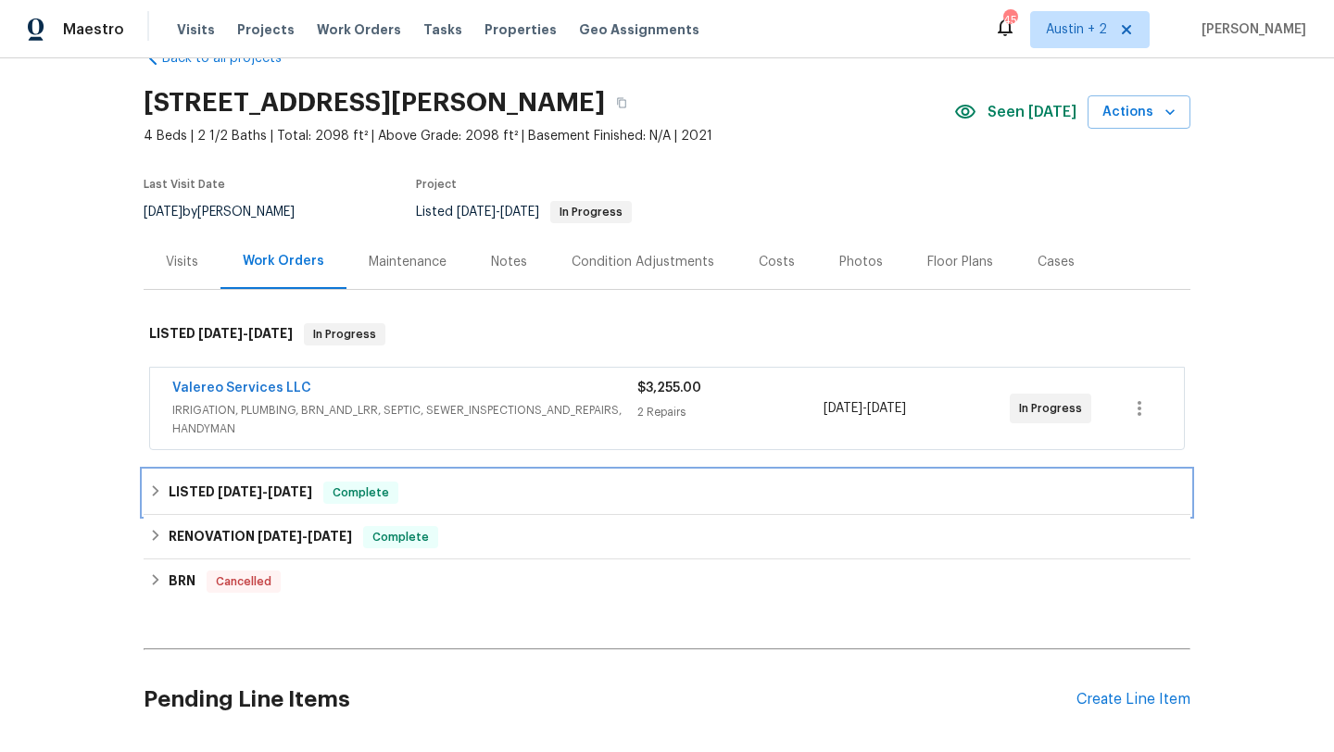
click at [432, 501] on div "LISTED 6/24/25 - 6/27/25 Complete" at bounding box center [666, 493] width 1035 height 22
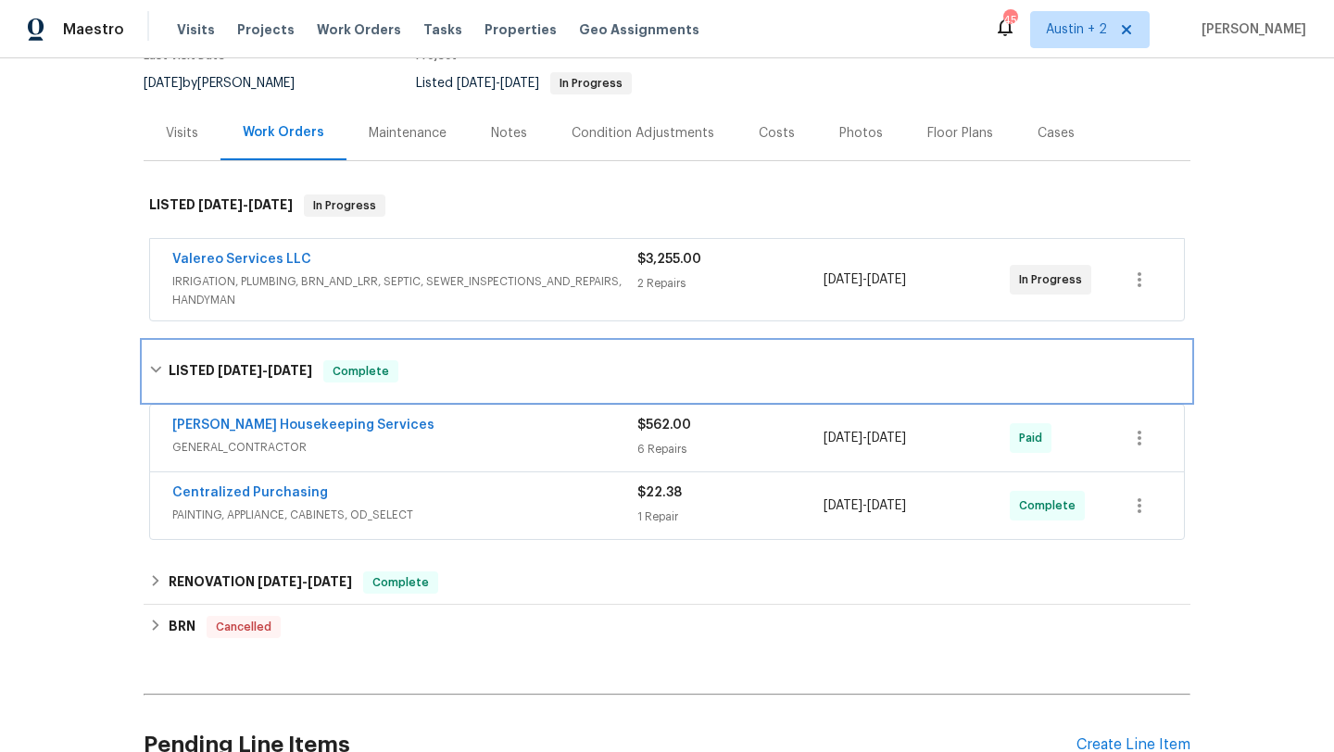
scroll to position [176, 0]
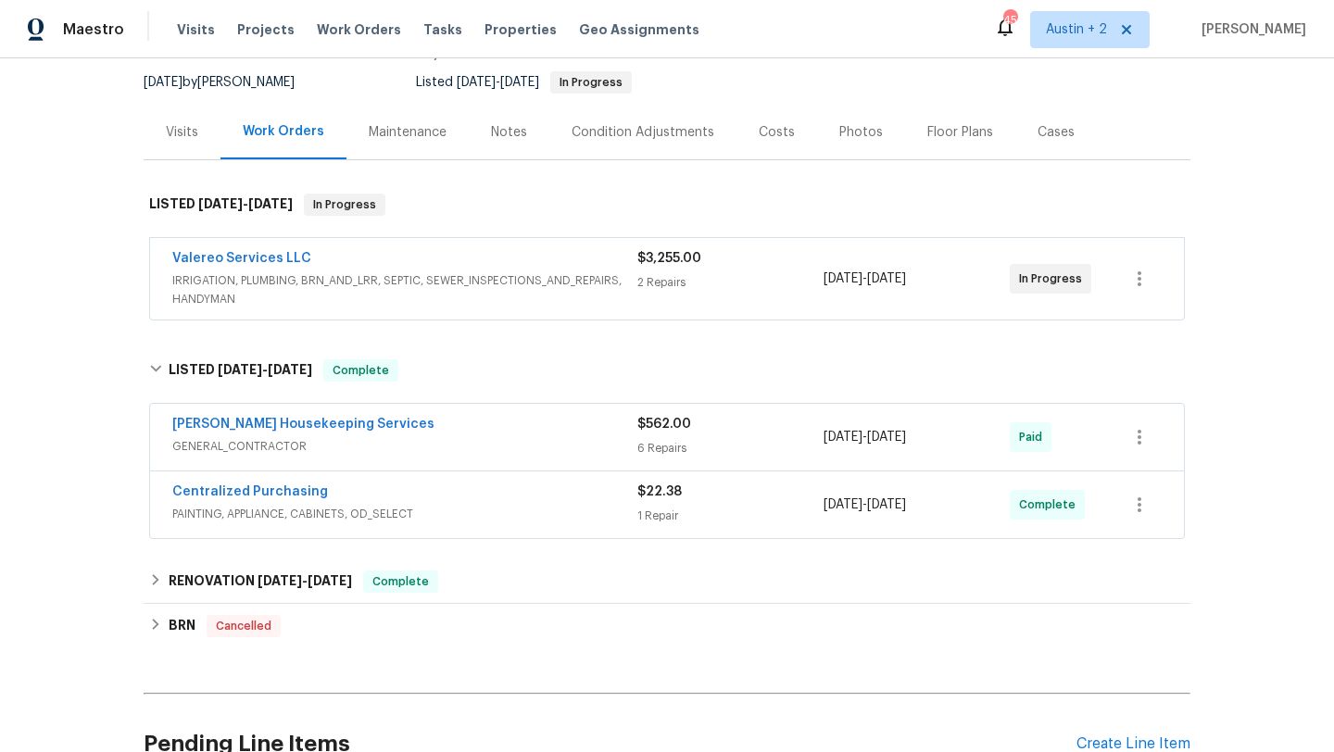
click at [576, 437] on span "GENERAL_CONTRACTOR" at bounding box center [404, 446] width 465 height 19
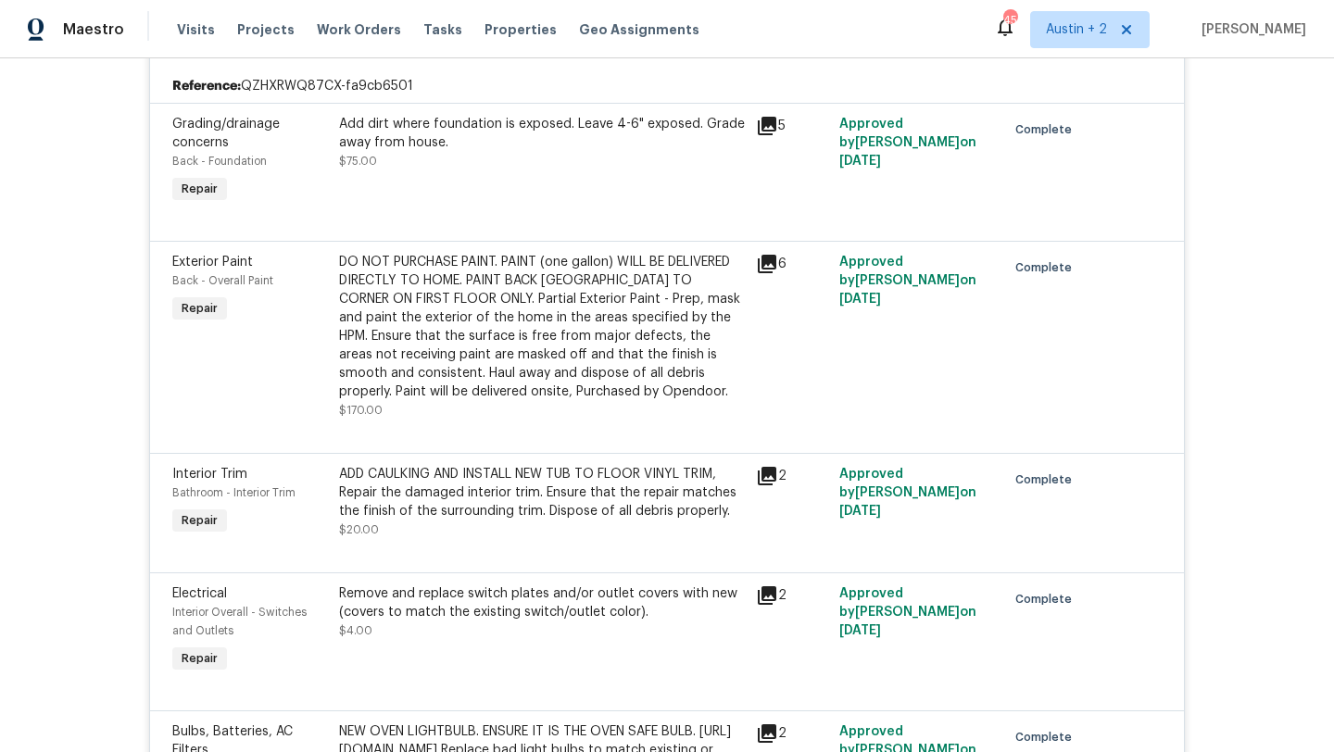
scroll to position [596, 0]
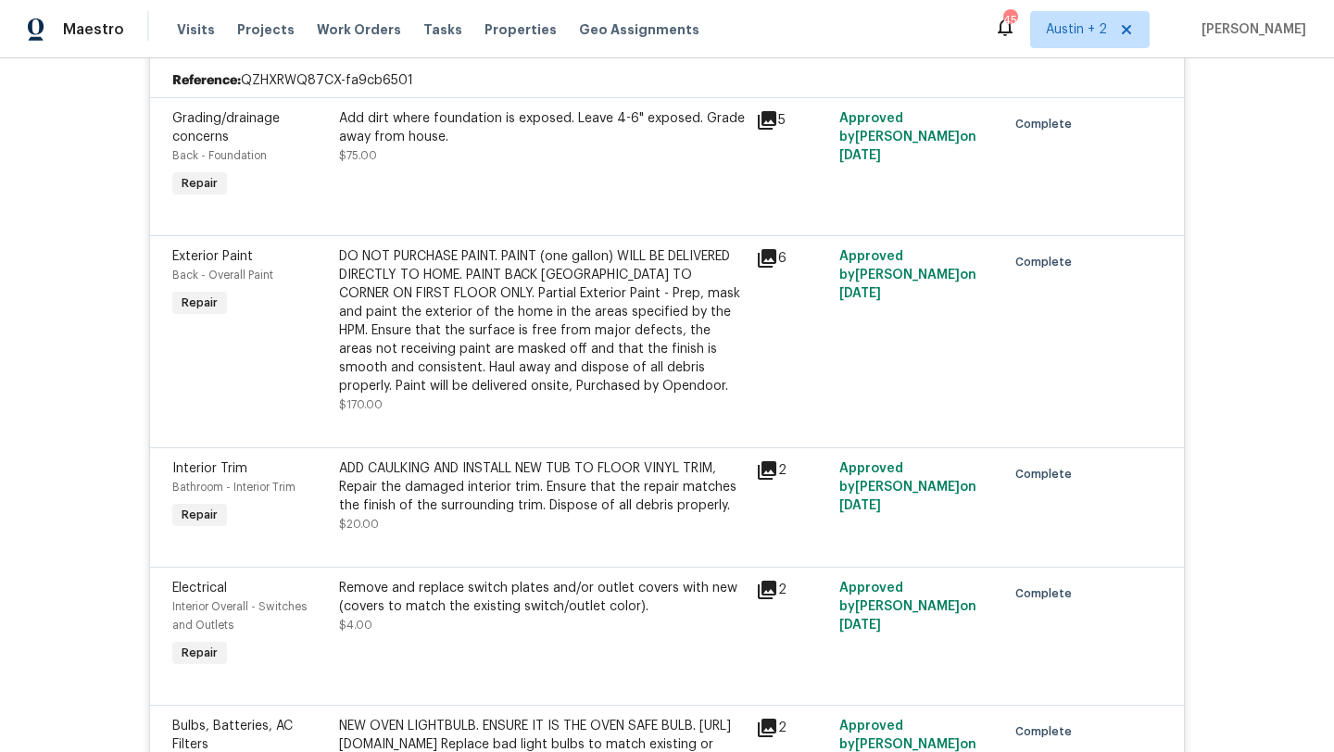
click at [768, 257] on icon at bounding box center [767, 258] width 19 height 19
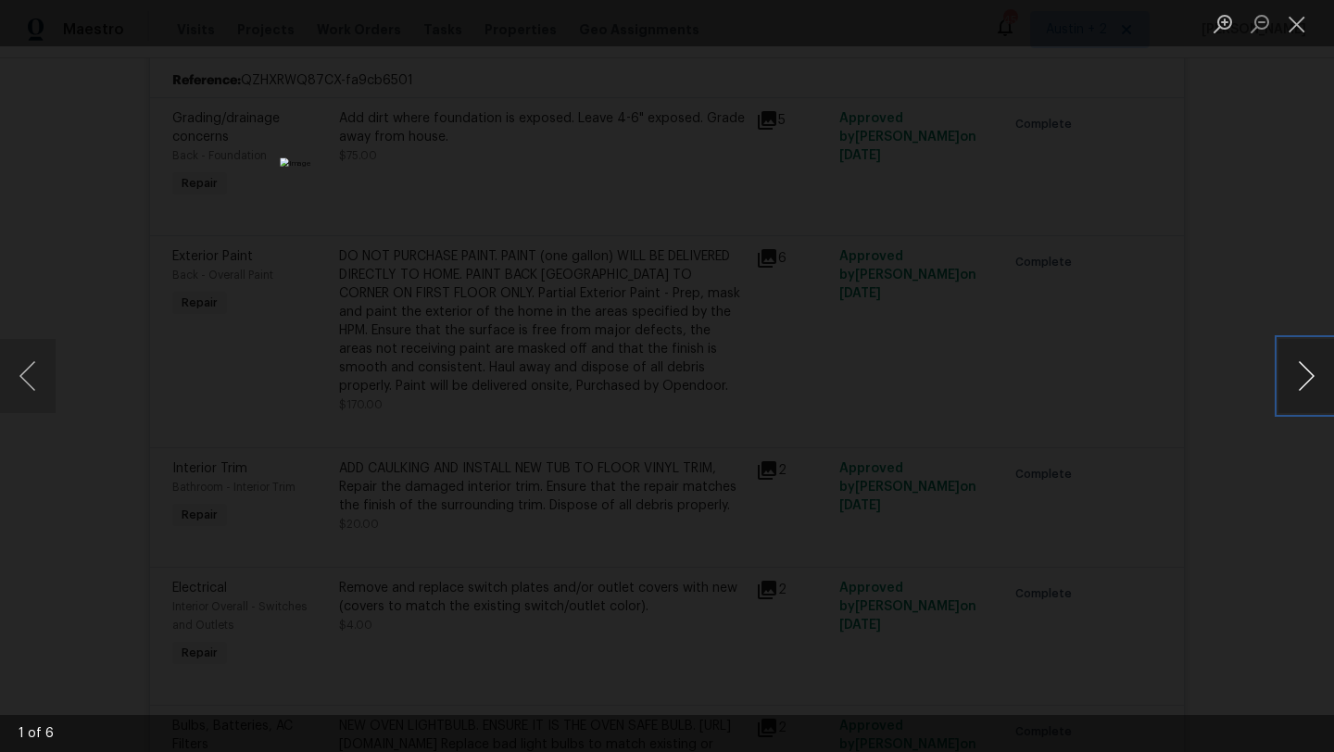
click at [1301, 374] on button "Next image" at bounding box center [1306, 376] width 56 height 74
click at [1289, 23] on button "Close lightbox" at bounding box center [1296, 23] width 37 height 32
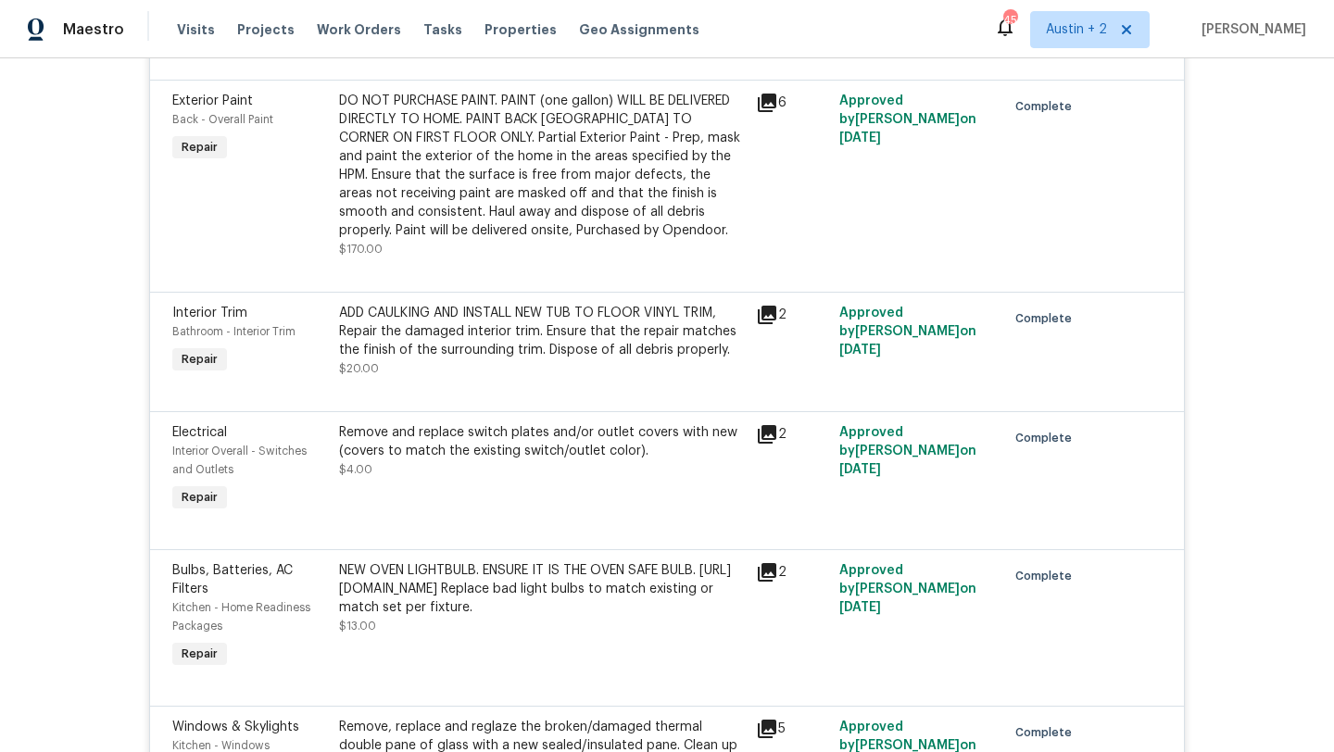
scroll to position [759, 0]
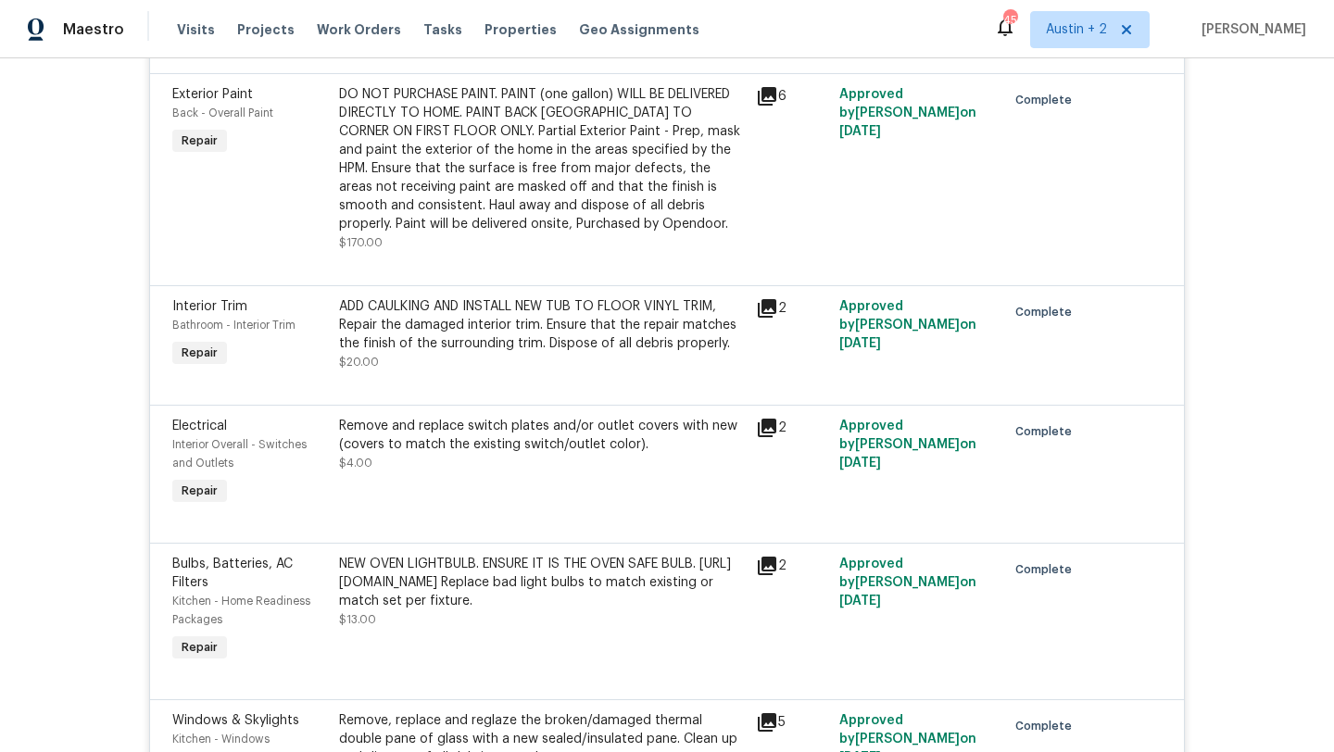
click at [768, 307] on icon at bounding box center [767, 308] width 19 height 19
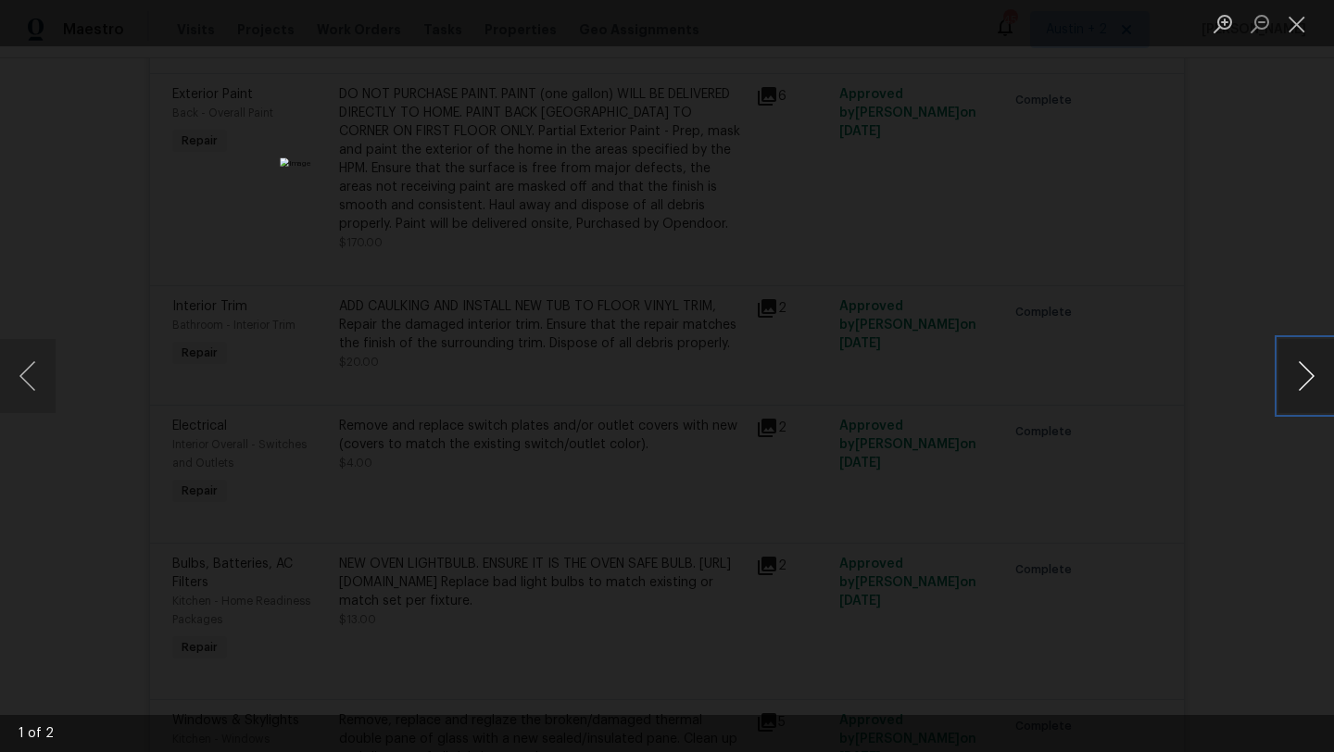
click at [1313, 387] on button "Next image" at bounding box center [1306, 376] width 56 height 74
click at [1293, 35] on button "Close lightbox" at bounding box center [1296, 23] width 37 height 32
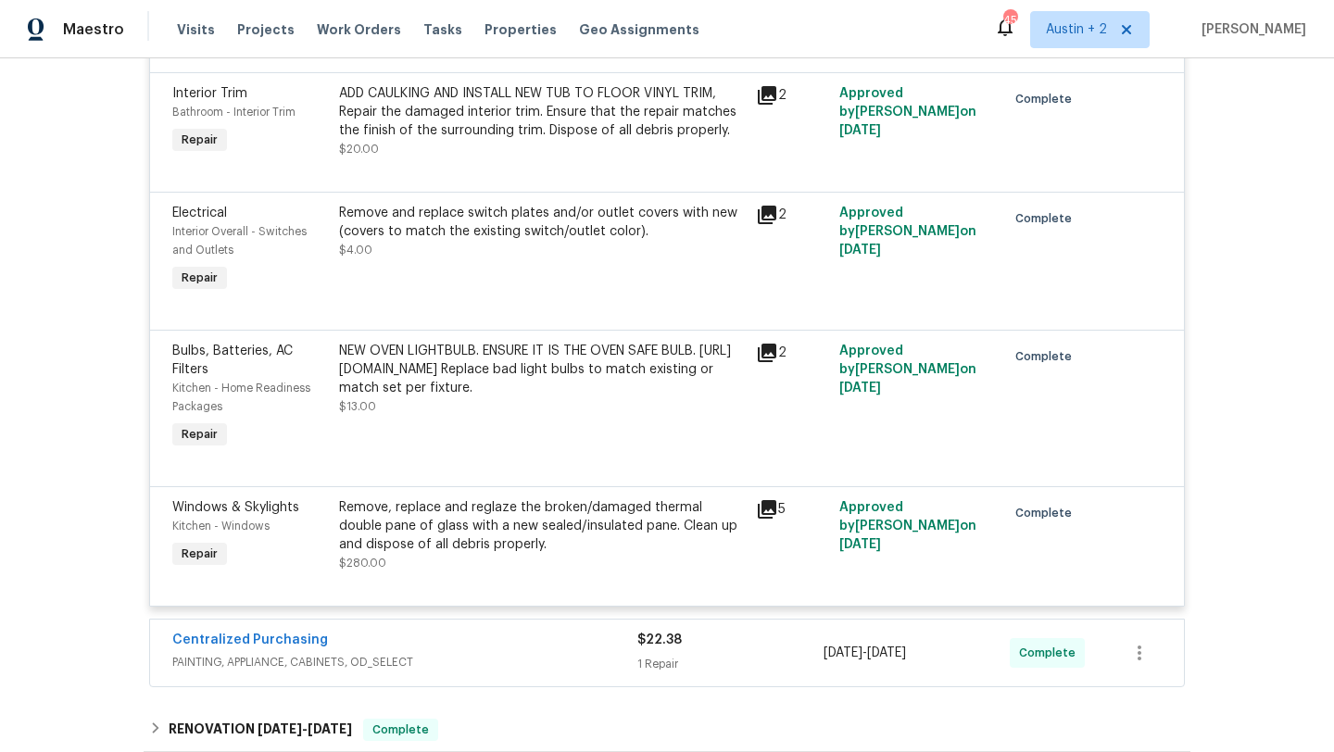
scroll to position [977, 0]
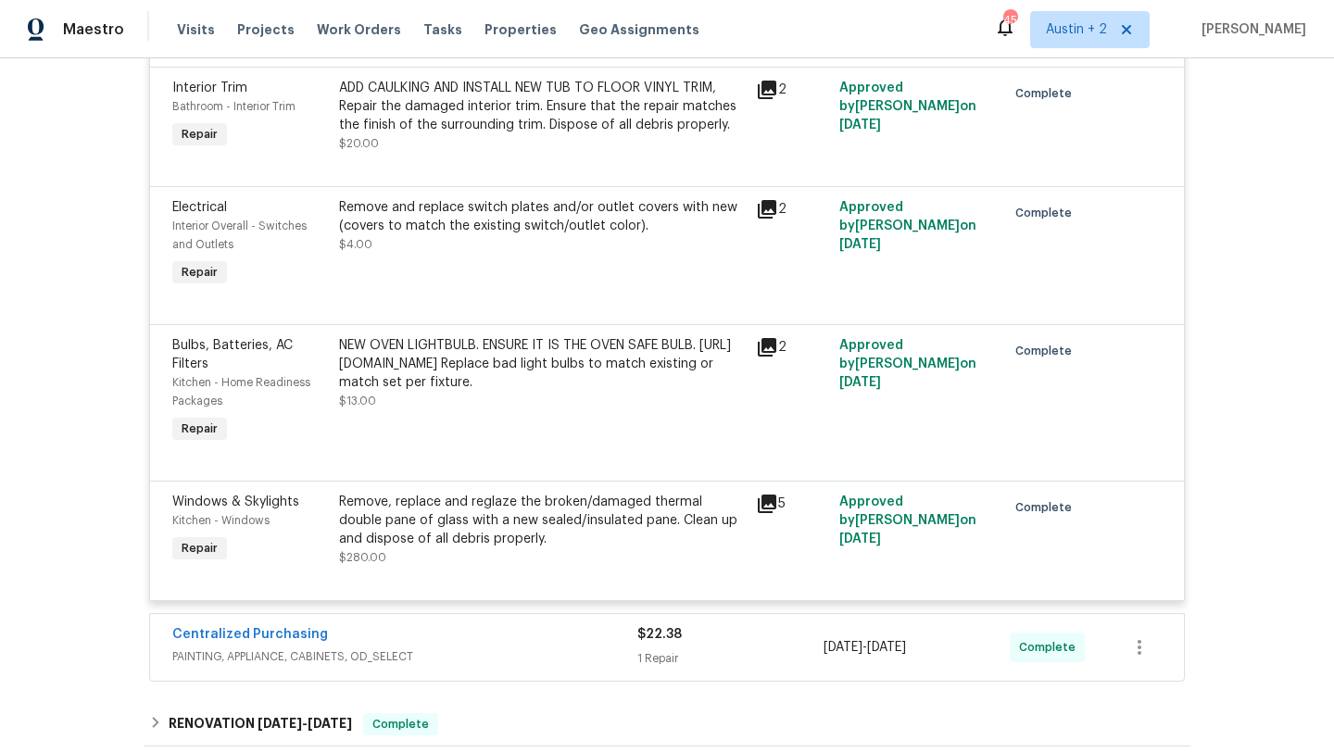
click at [766, 351] on icon at bounding box center [767, 347] width 22 height 22
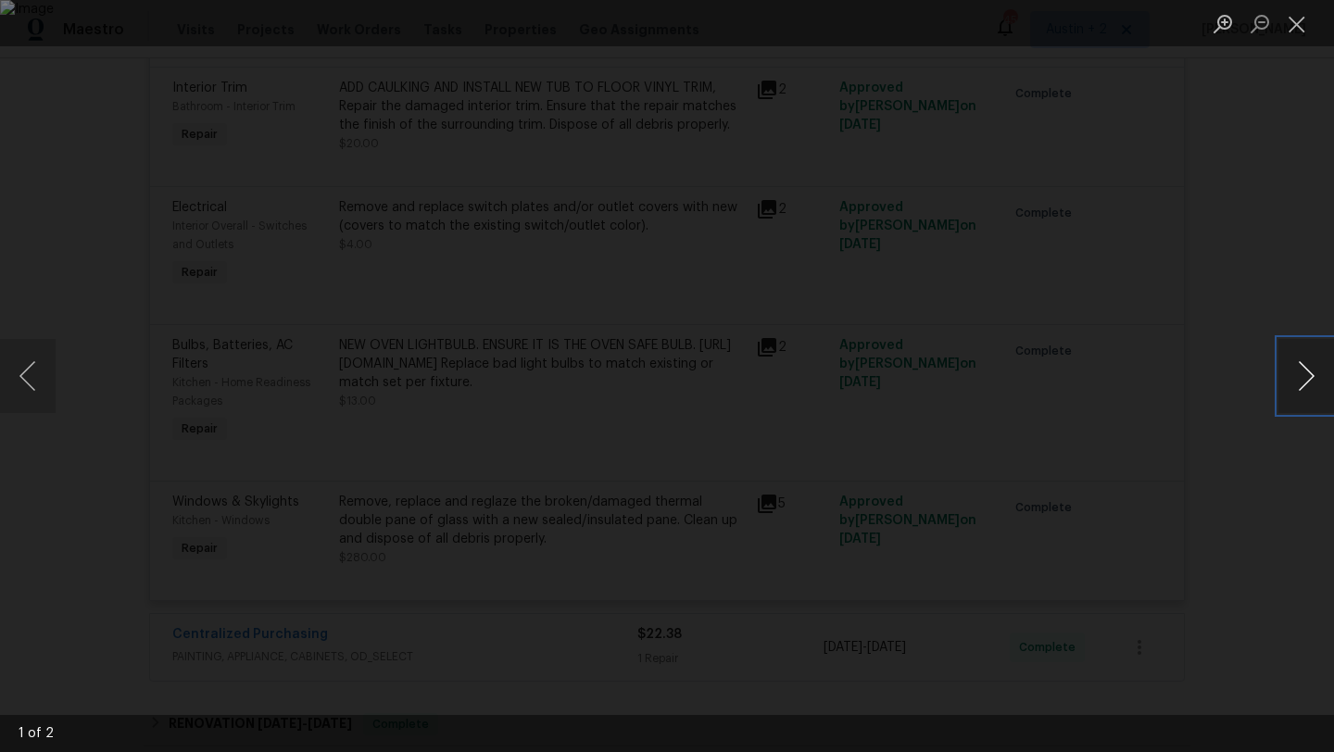
click at [1310, 364] on button "Next image" at bounding box center [1306, 376] width 56 height 74
click at [1289, 30] on button "Close lightbox" at bounding box center [1296, 23] width 37 height 32
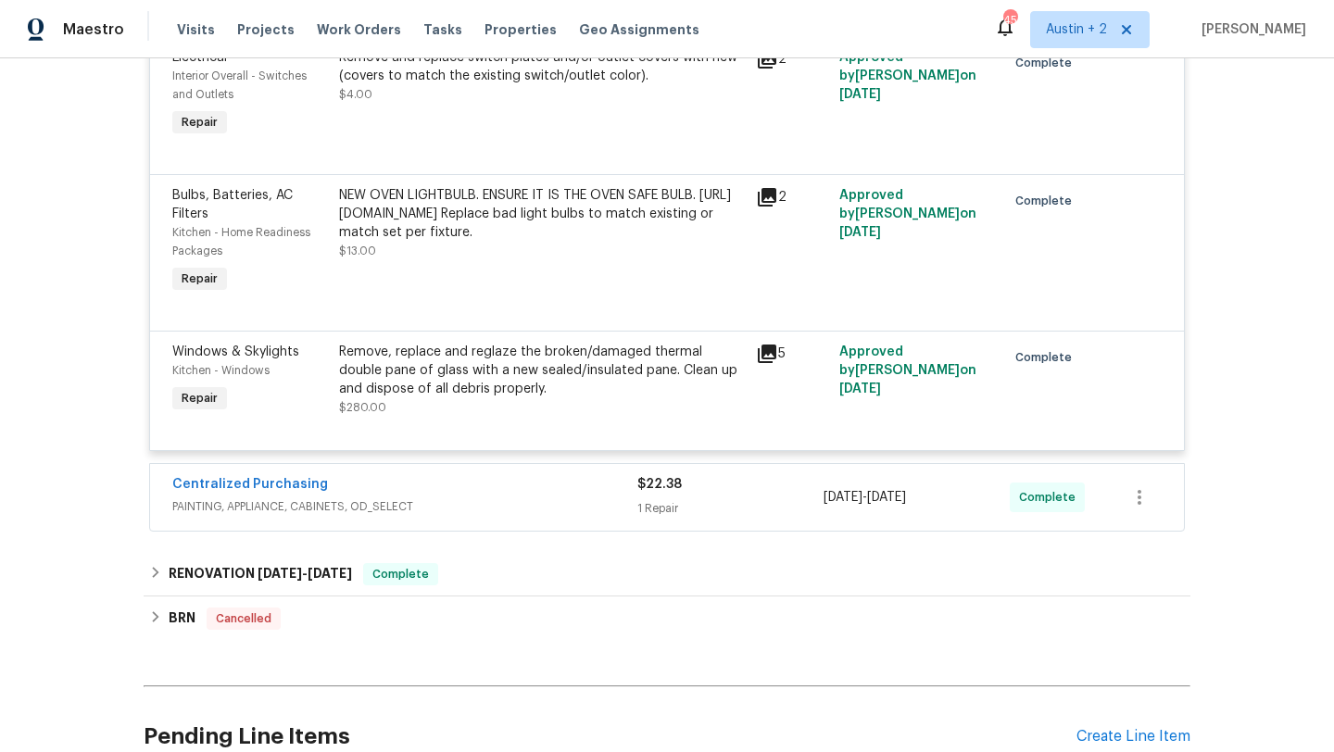
scroll to position [1136, 0]
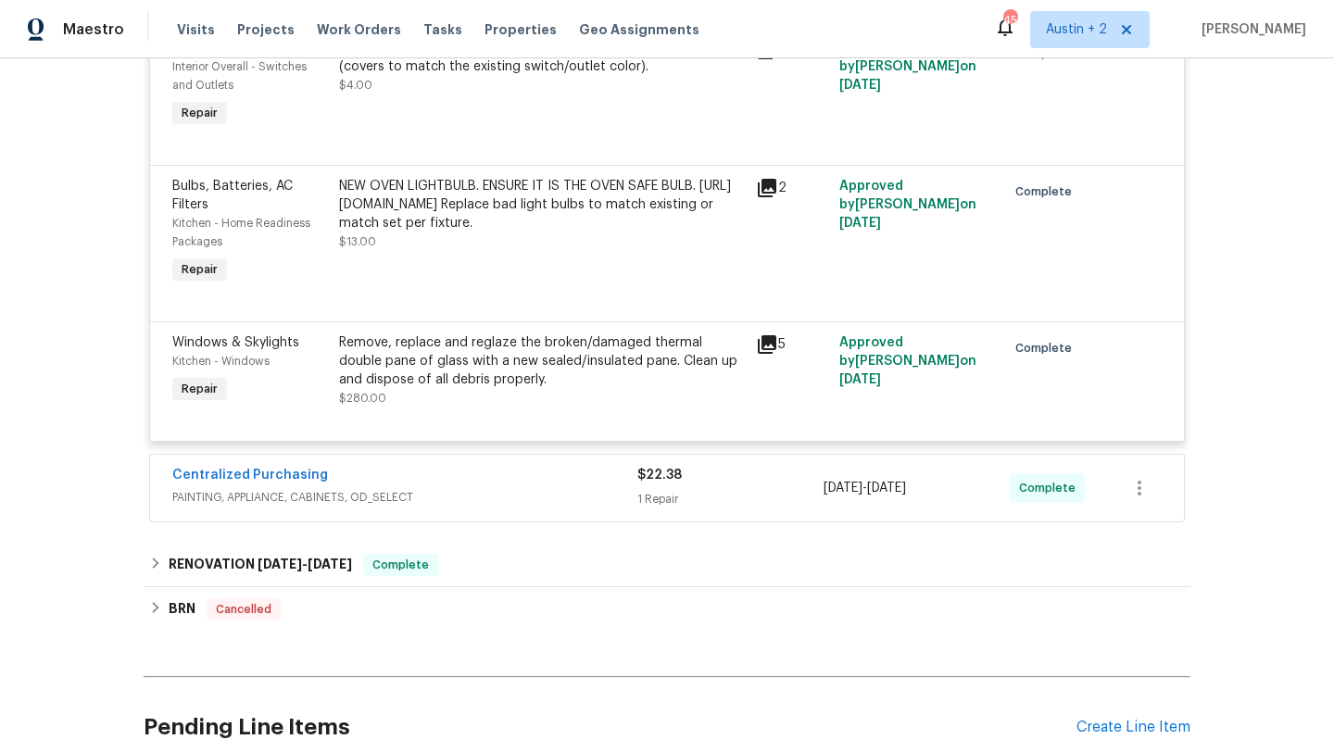
click at [582, 389] on div "Remove, replace and reglaze the broken/damaged thermal double pane of glass wit…" at bounding box center [542, 361] width 406 height 56
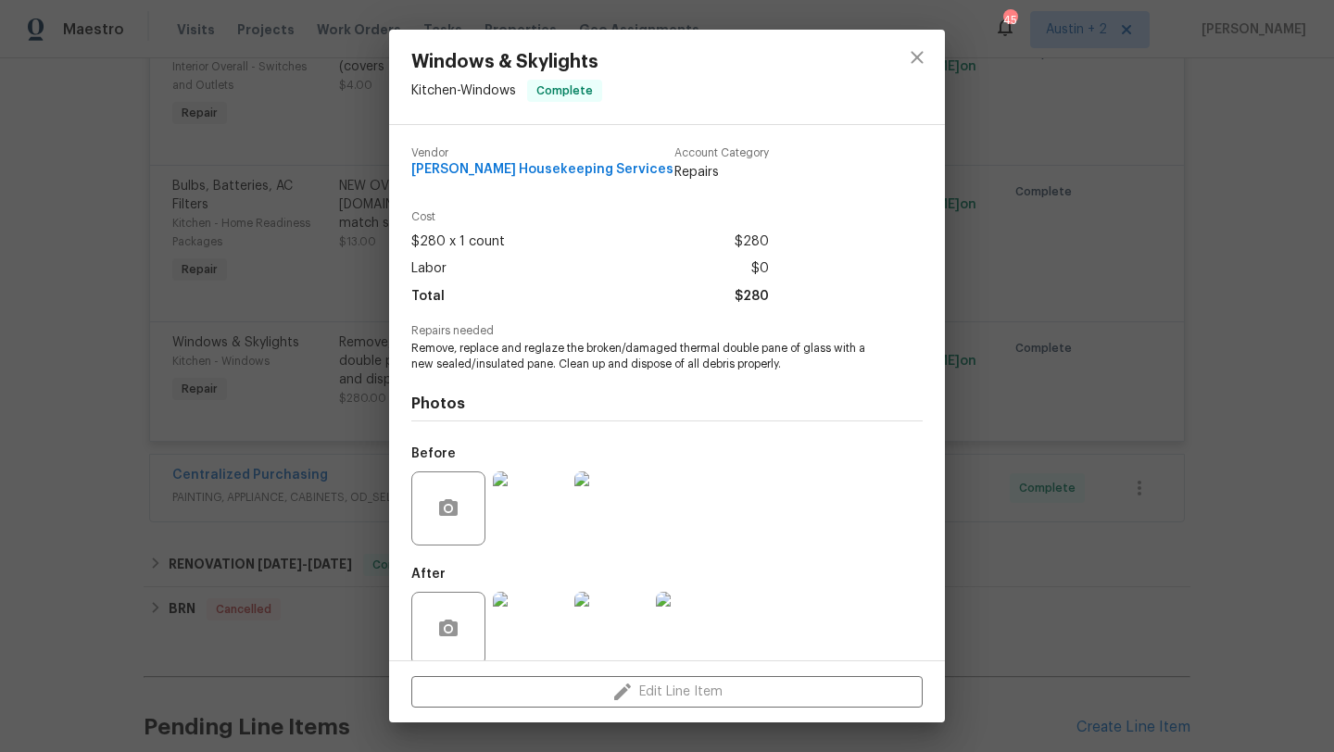
scroll to position [24, 0]
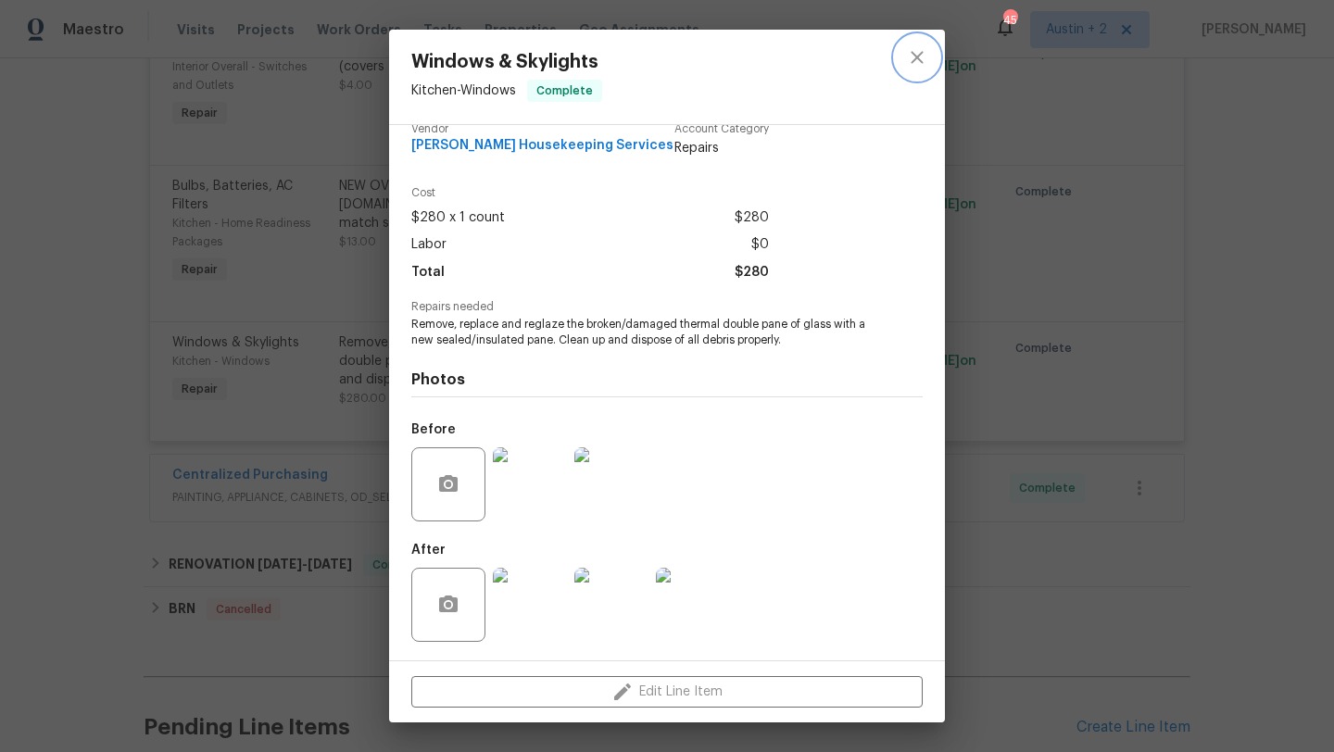
click at [919, 62] on icon "close" at bounding box center [917, 57] width 22 height 22
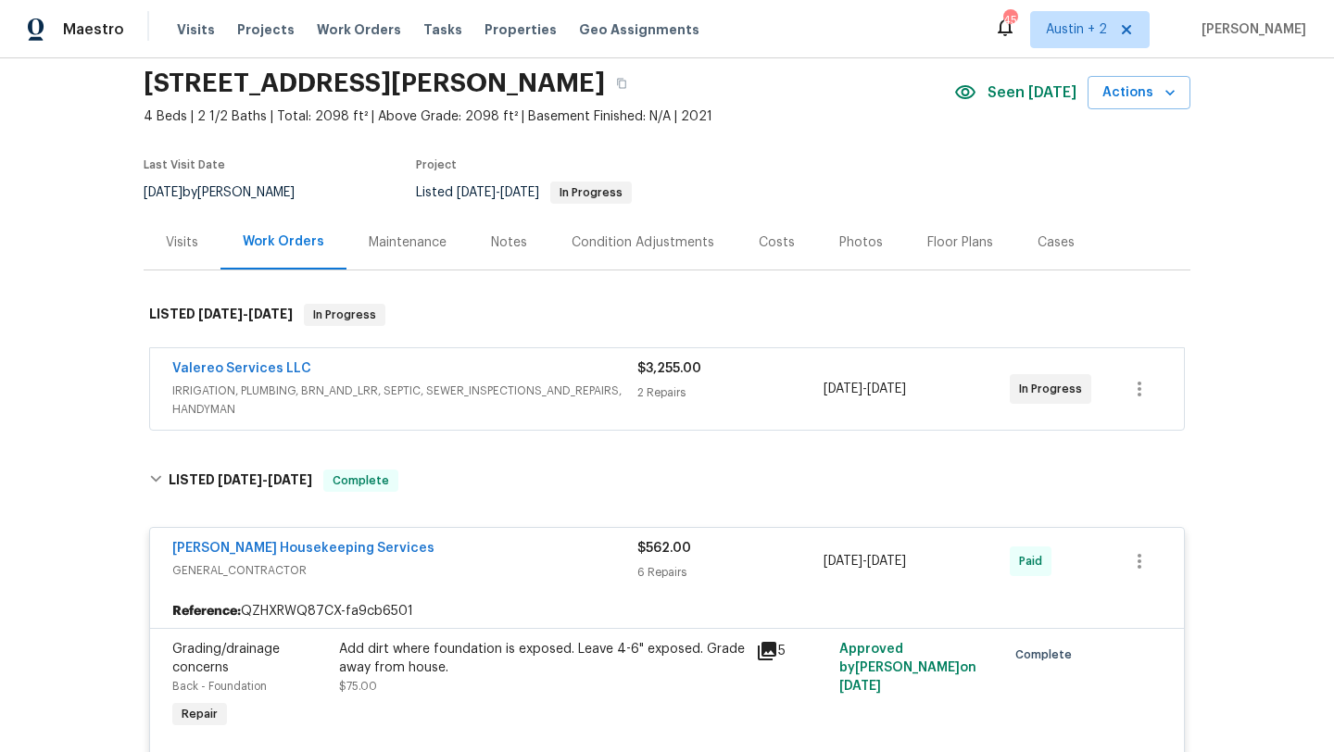
scroll to position [0, 0]
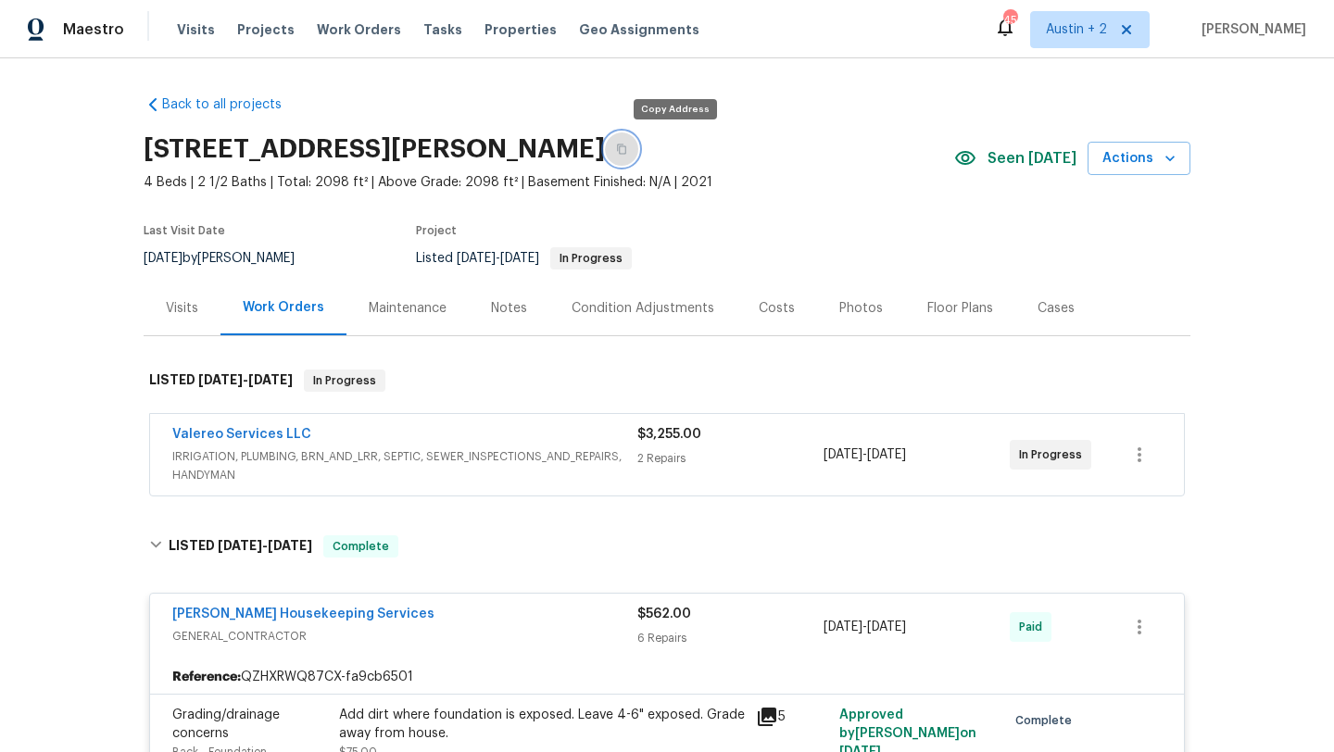
click at [626, 151] on icon "button" at bounding box center [621, 149] width 9 height 10
click at [627, 149] on icon "button" at bounding box center [621, 149] width 11 height 11
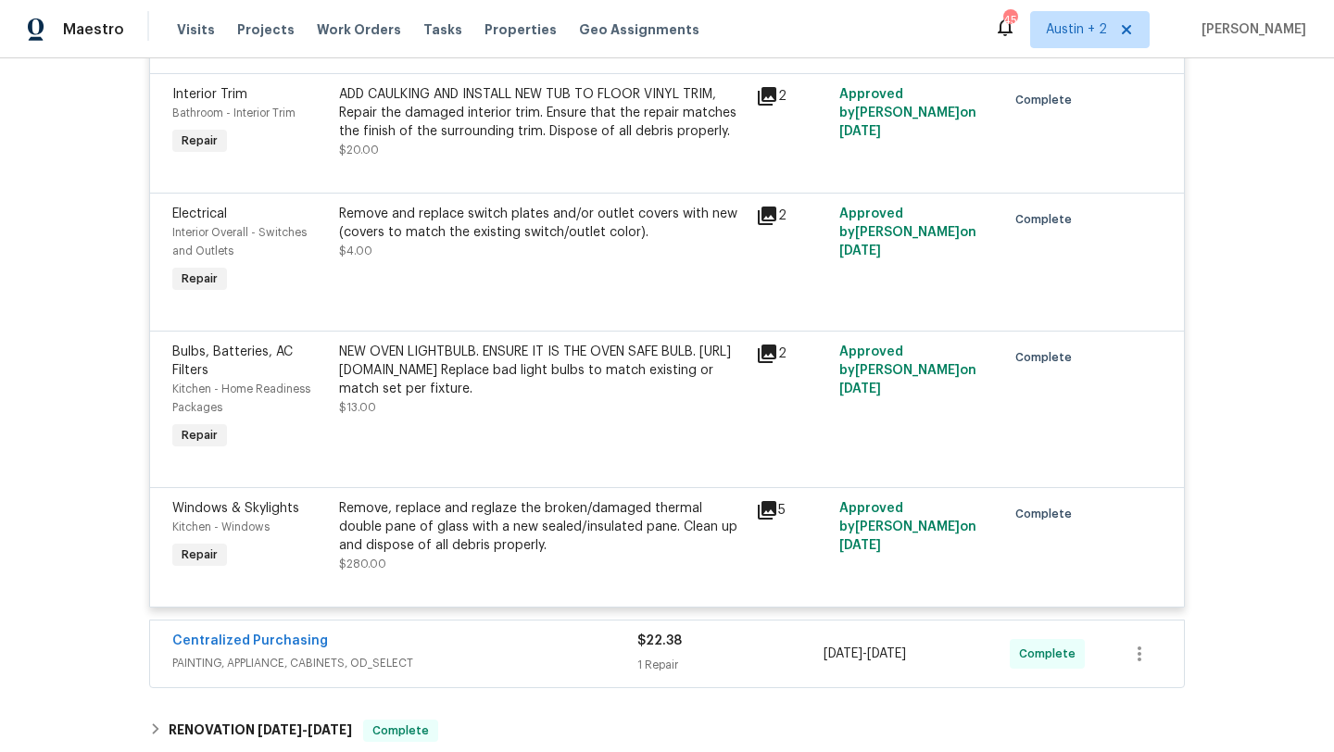
scroll to position [973, 0]
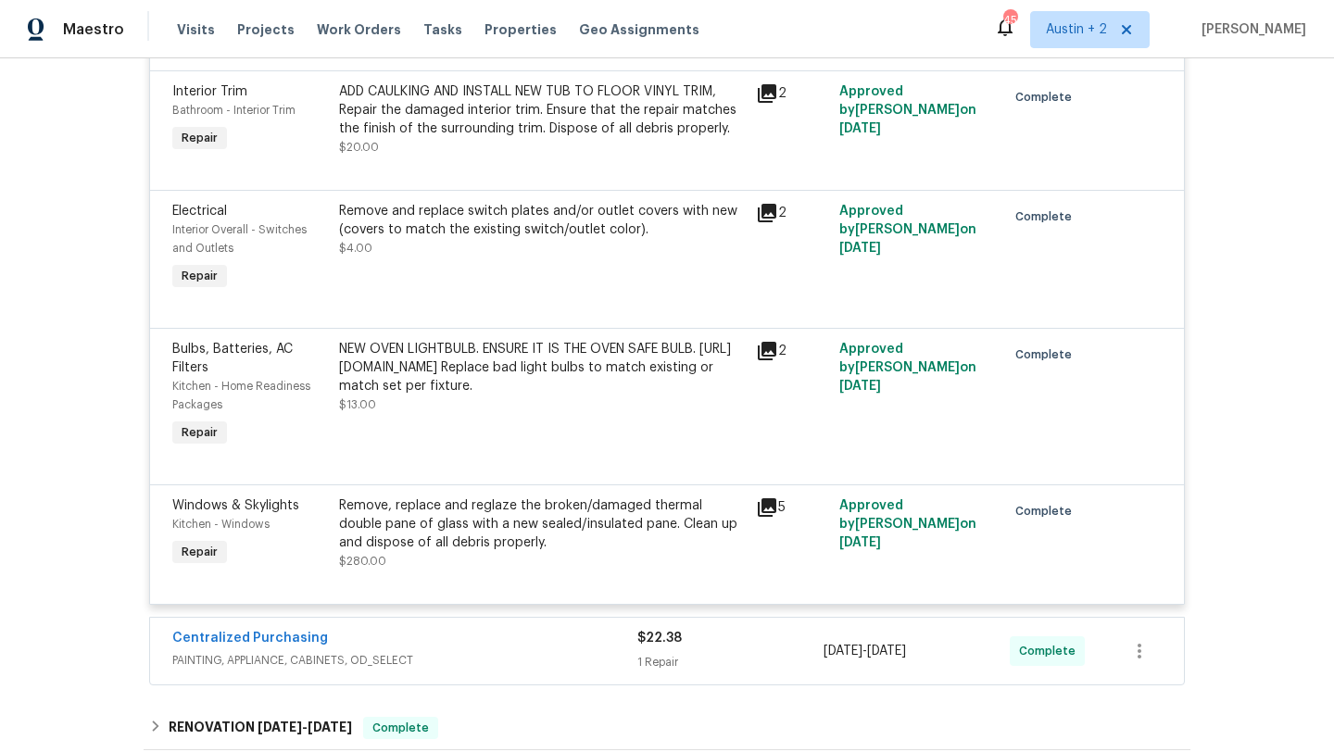
click at [764, 350] on icon at bounding box center [767, 351] width 19 height 19
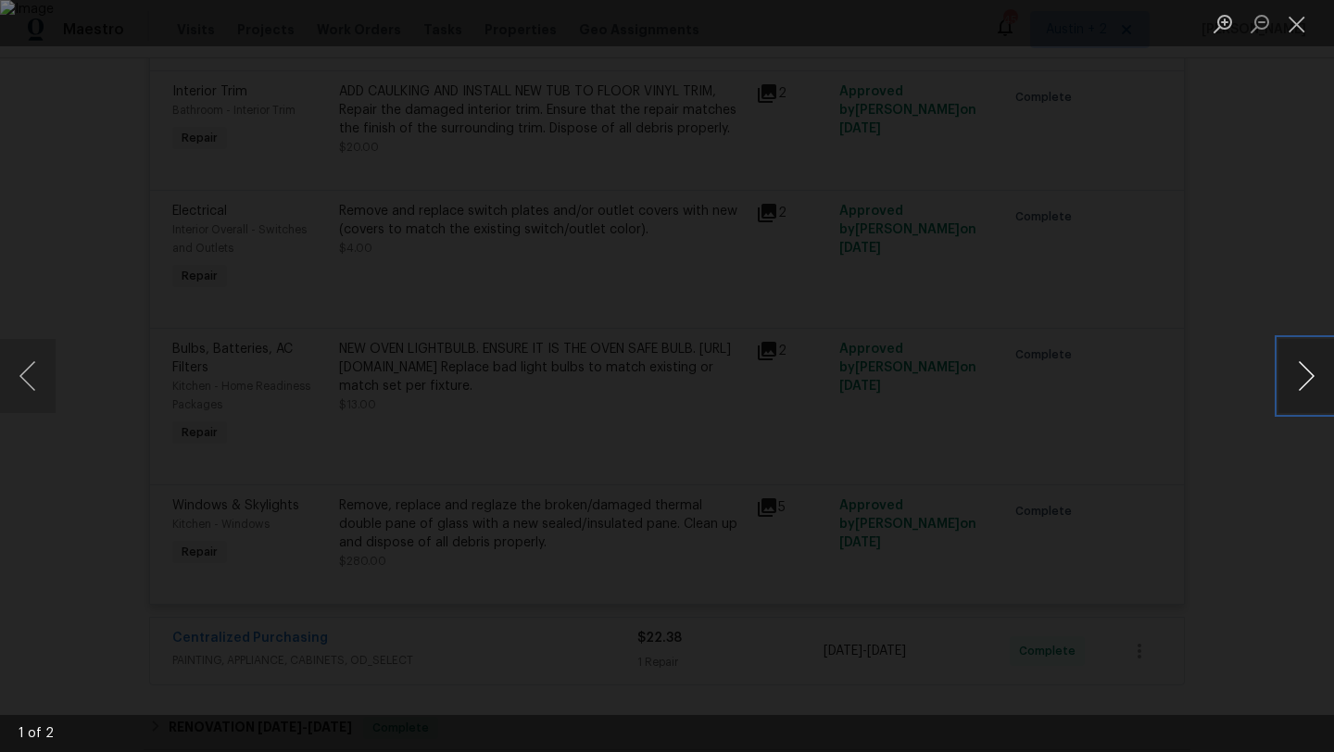
click at [1300, 385] on button "Next image" at bounding box center [1306, 376] width 56 height 74
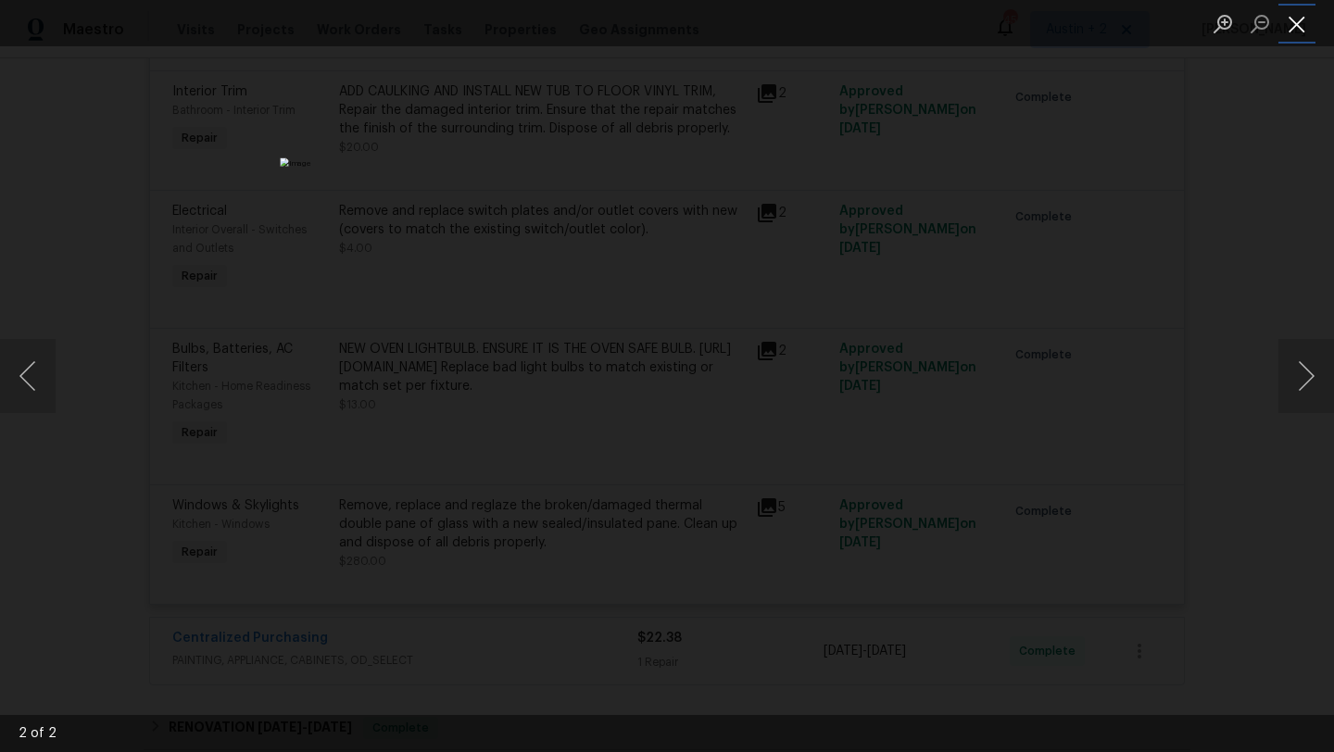
click at [1302, 27] on button "Close lightbox" at bounding box center [1296, 23] width 37 height 32
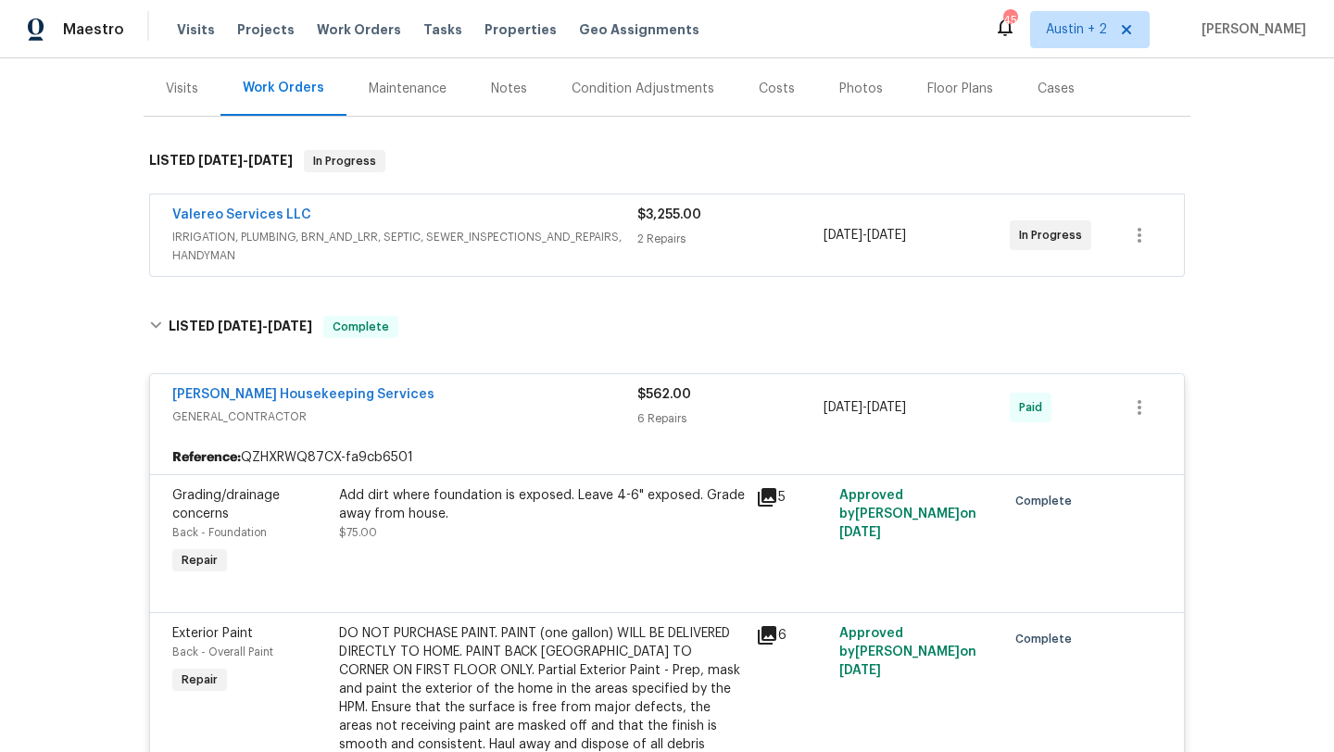
scroll to position [127, 0]
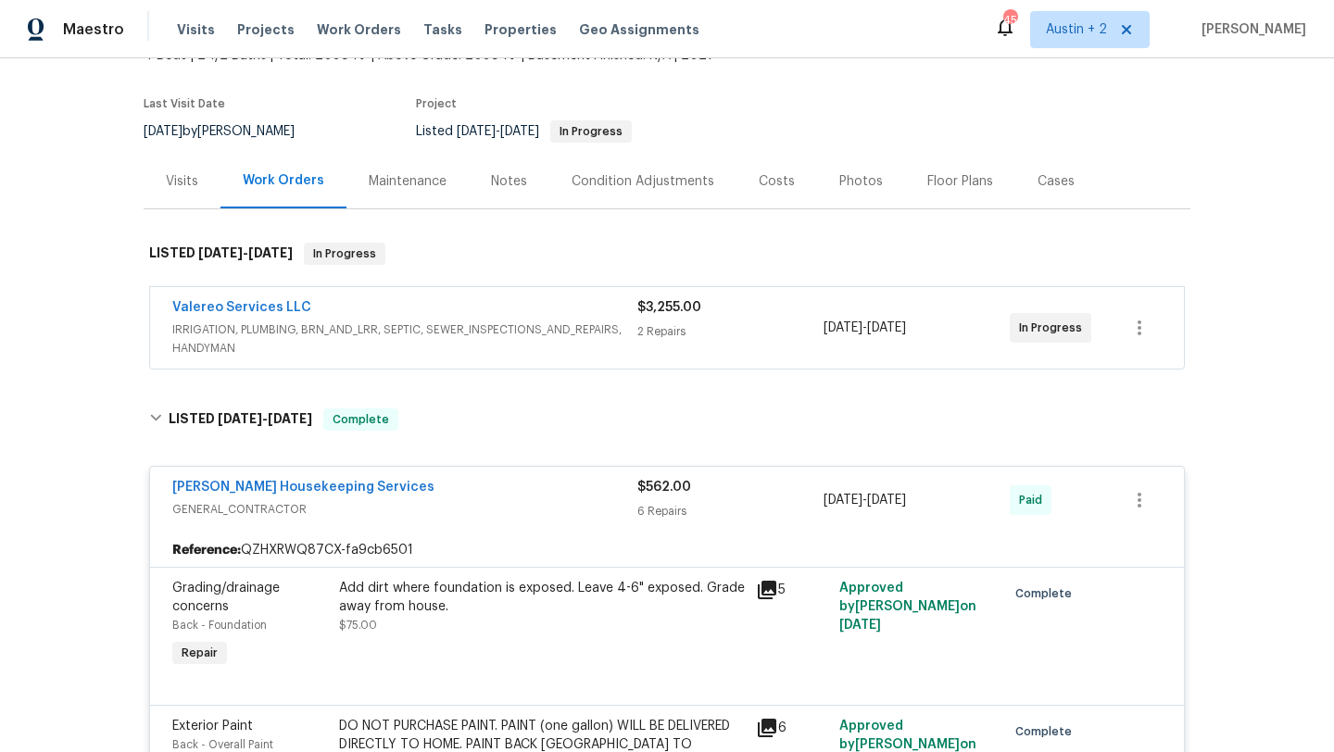
click at [549, 317] on div "Valereo Services LLC" at bounding box center [404, 309] width 465 height 22
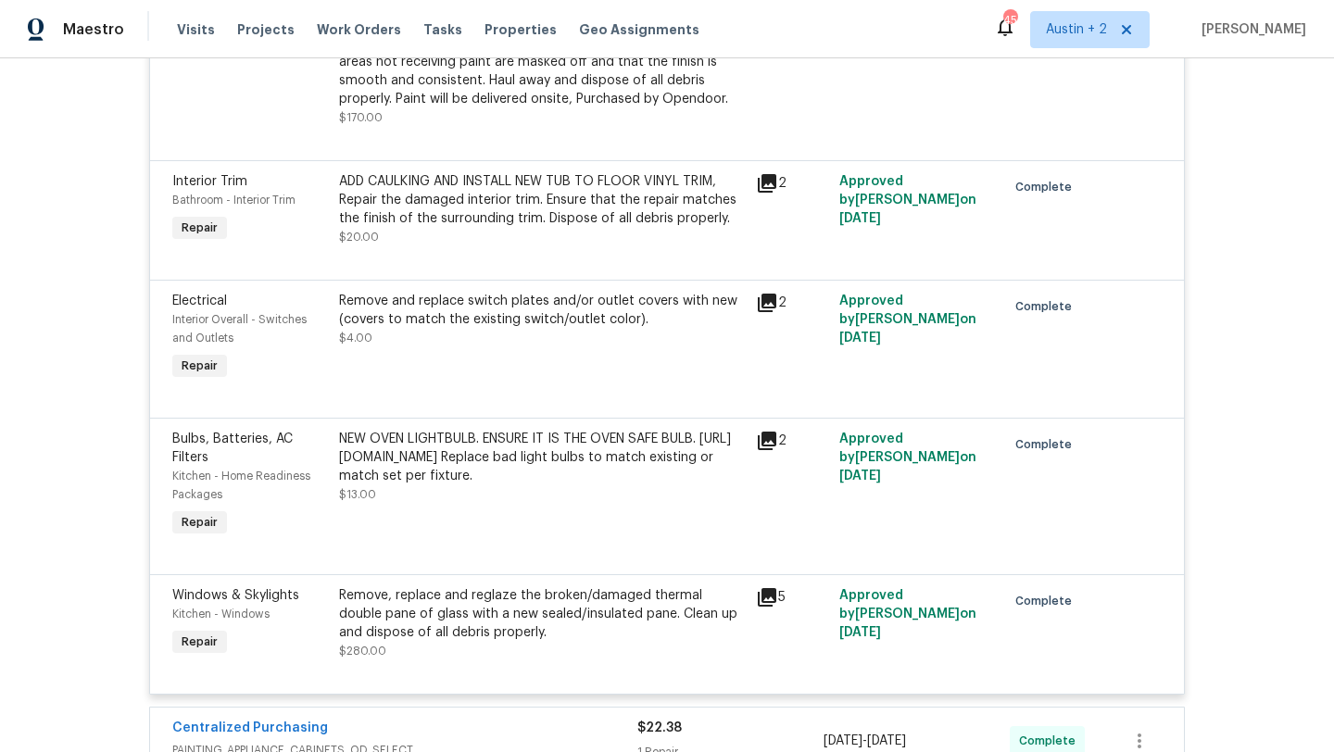
scroll to position [1738, 0]
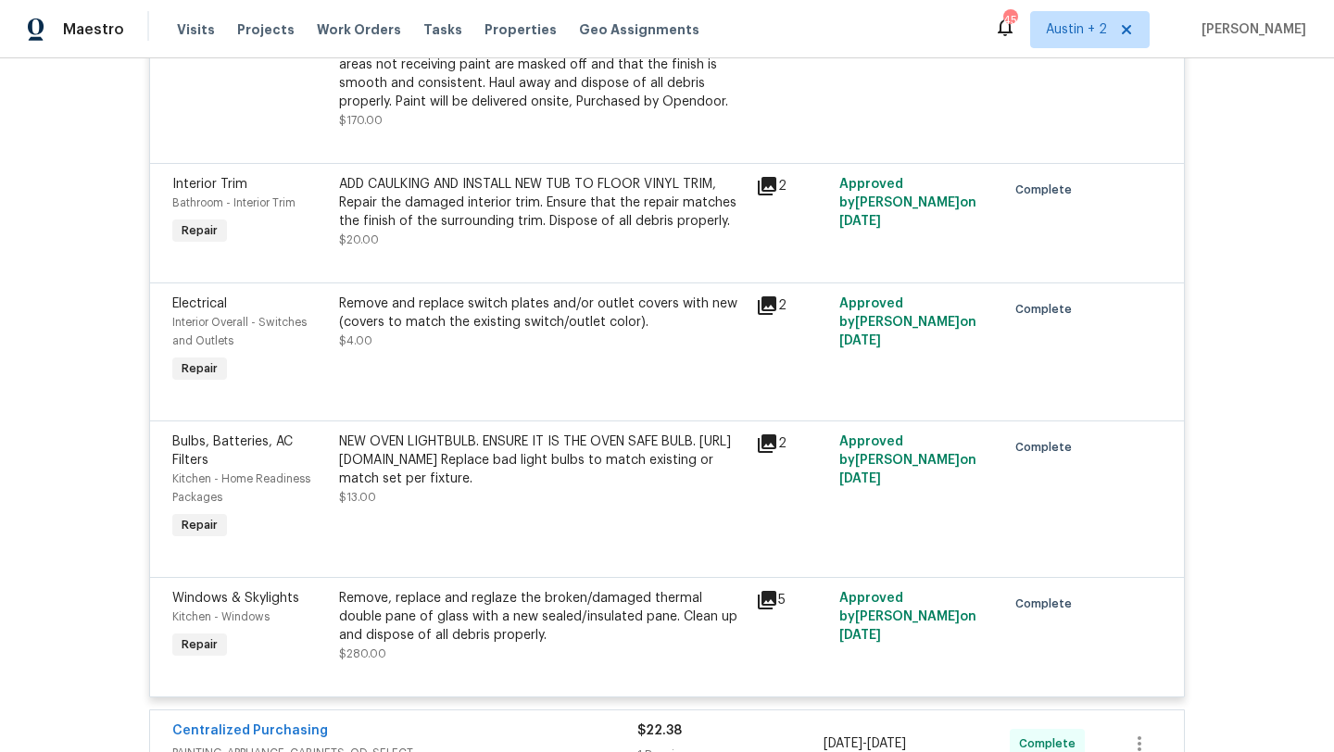
click at [767, 448] on icon at bounding box center [767, 443] width 19 height 19
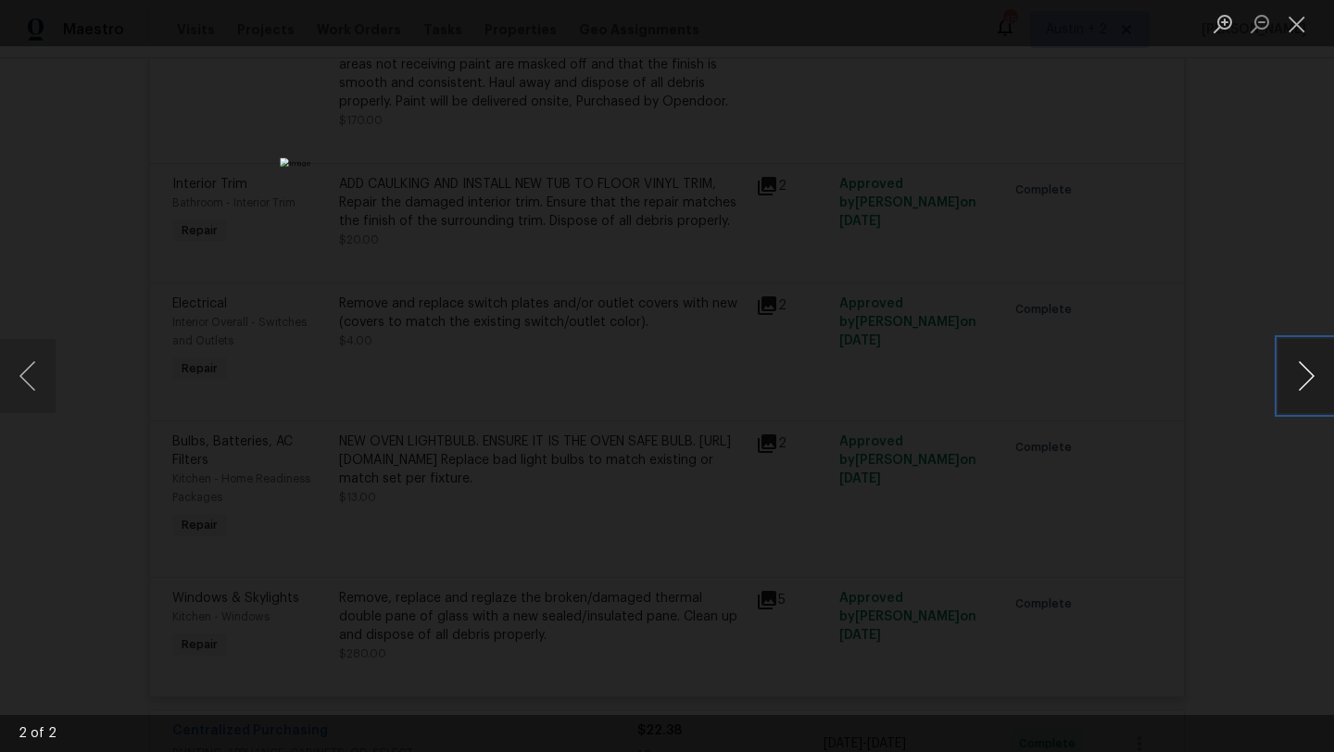
click at [1308, 384] on button "Next image" at bounding box center [1306, 376] width 56 height 74
click at [1292, 18] on button "Close lightbox" at bounding box center [1296, 23] width 37 height 32
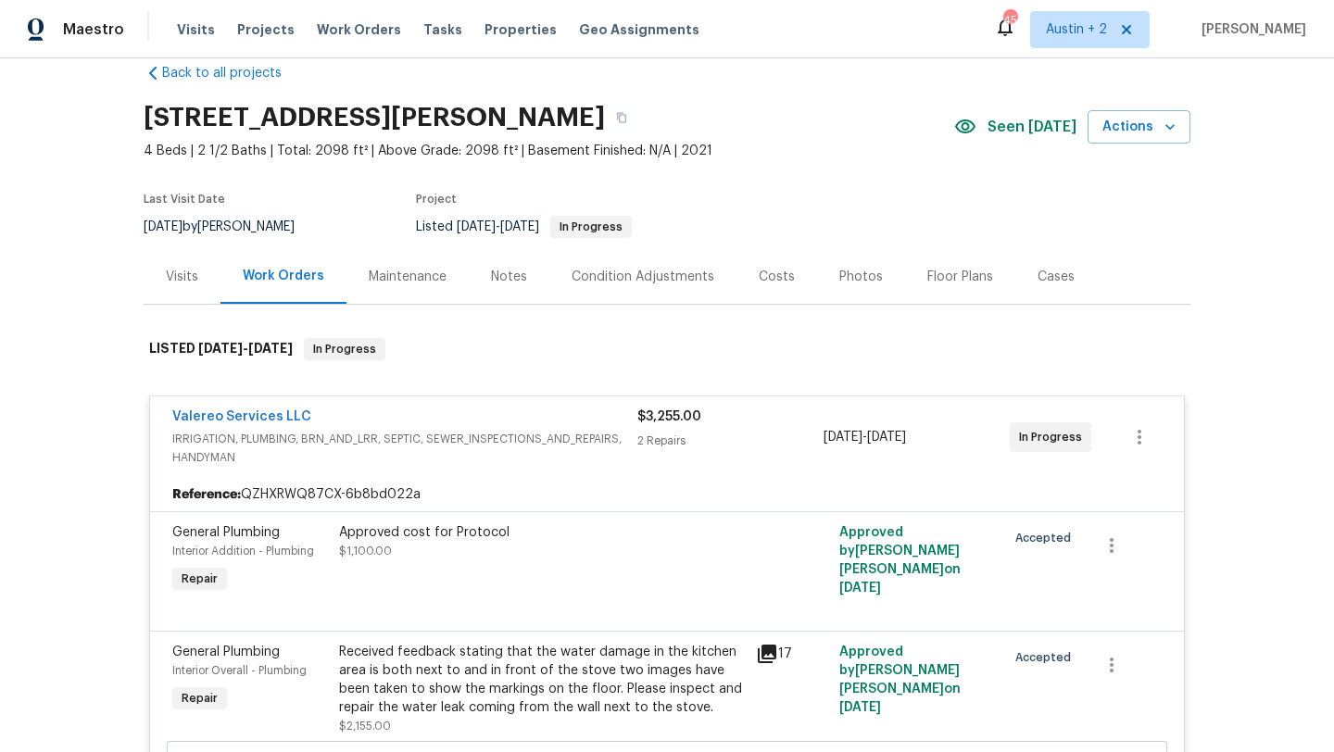
scroll to position [0, 0]
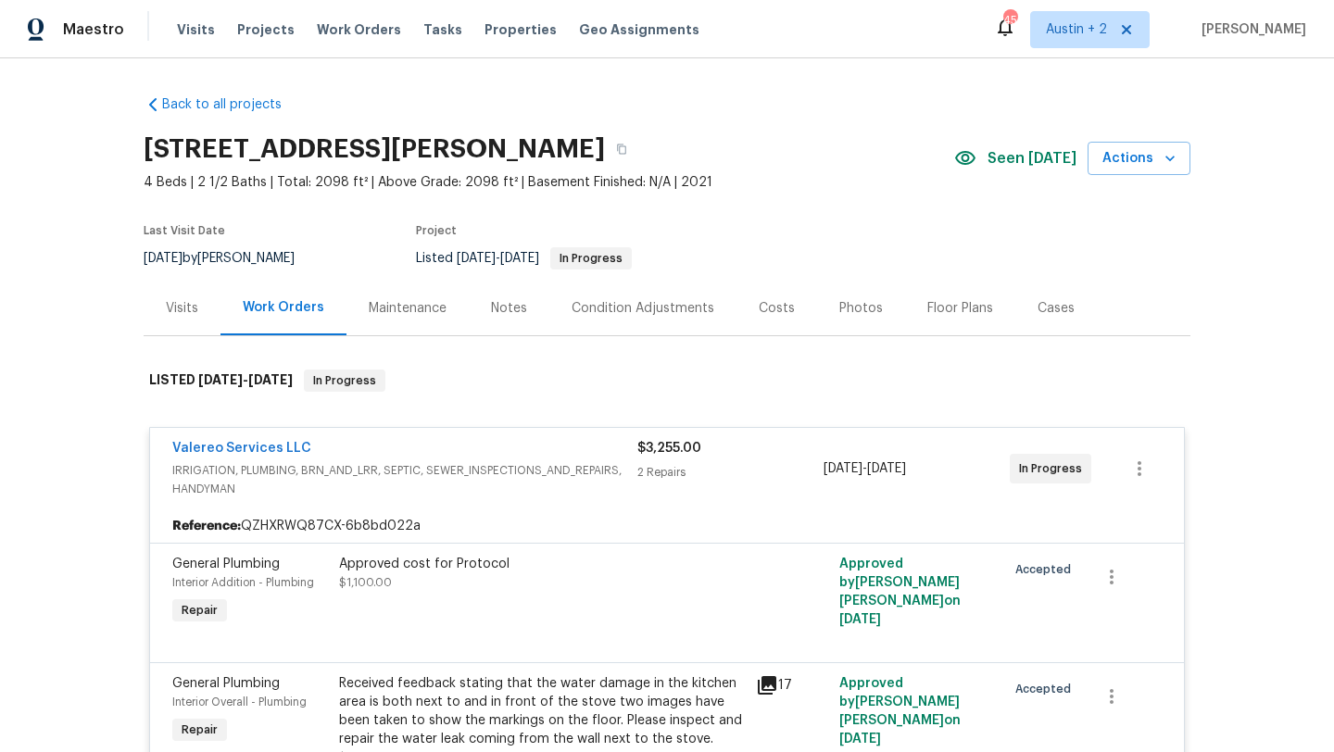
click at [171, 309] on div "Visits" at bounding box center [182, 308] width 32 height 19
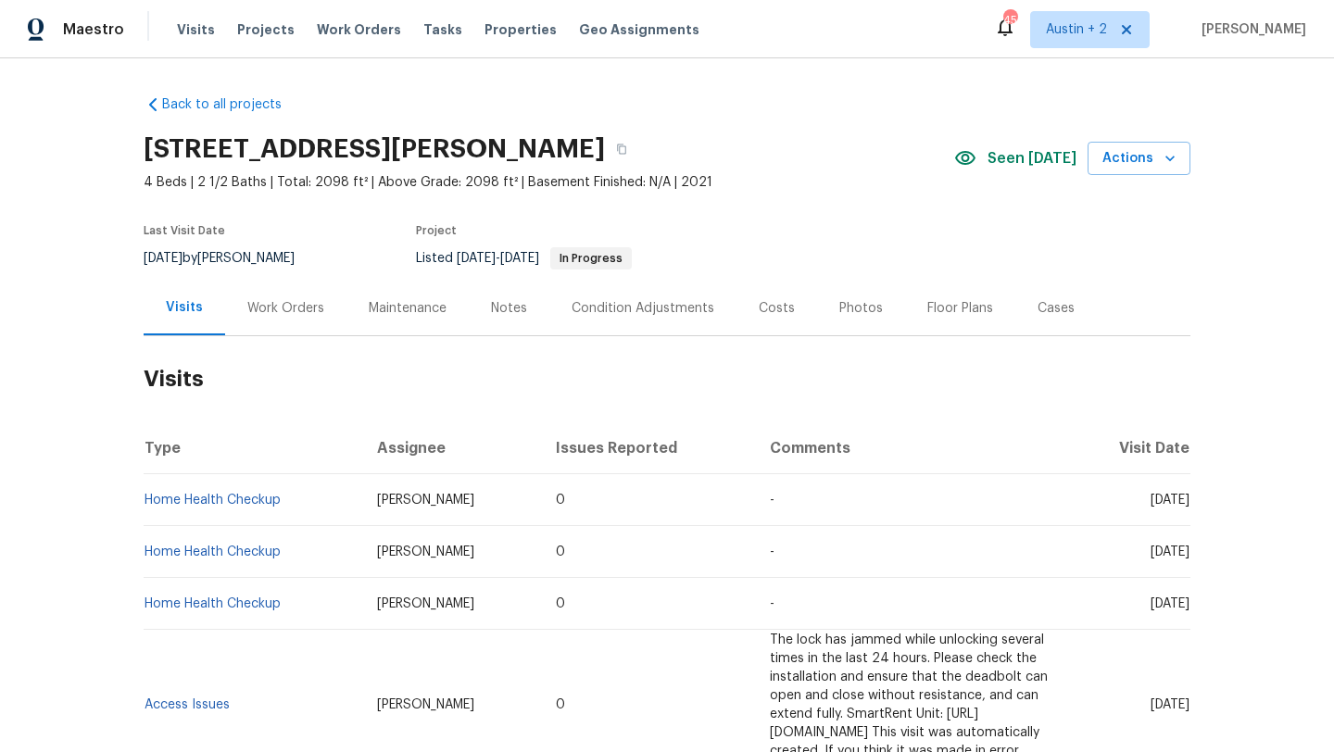
scroll to position [723, 0]
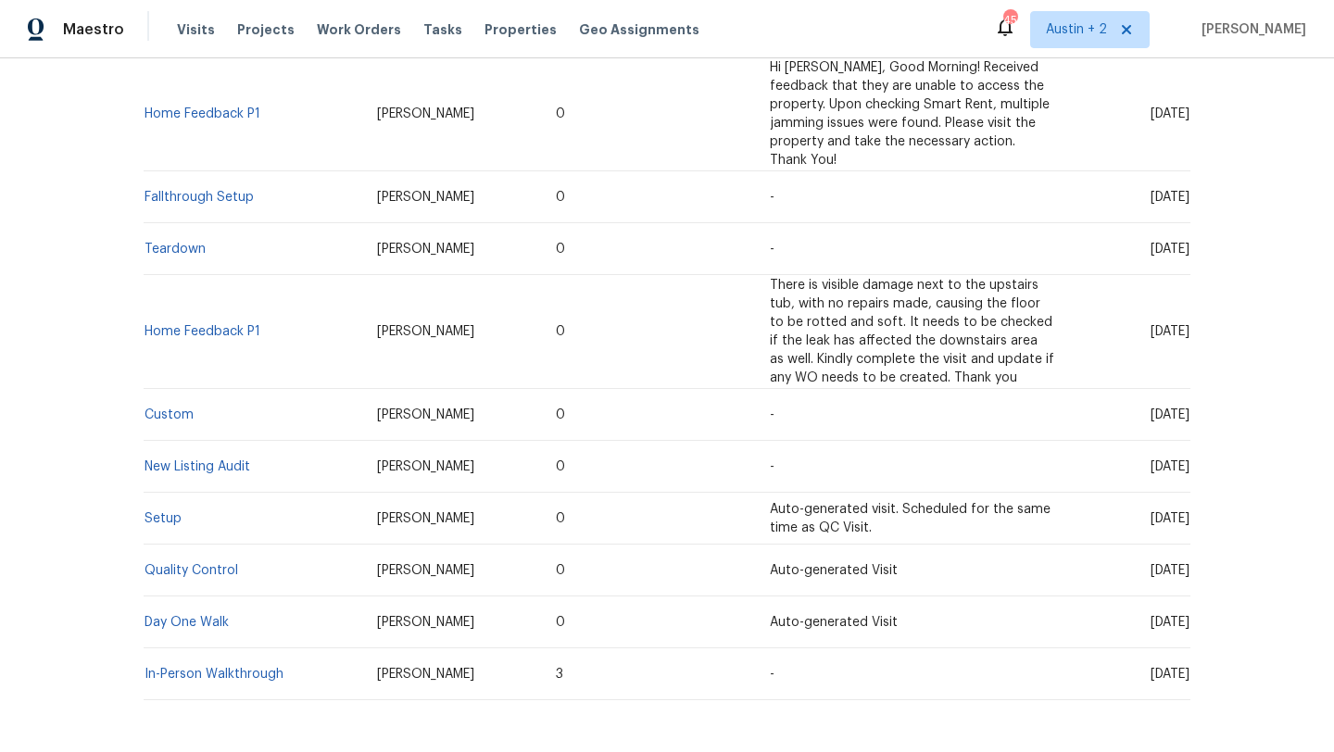
click at [220, 441] on td "New Listing Audit" at bounding box center [253, 467] width 219 height 52
click at [220, 460] on link "New Listing Audit" at bounding box center [197, 466] width 106 height 13
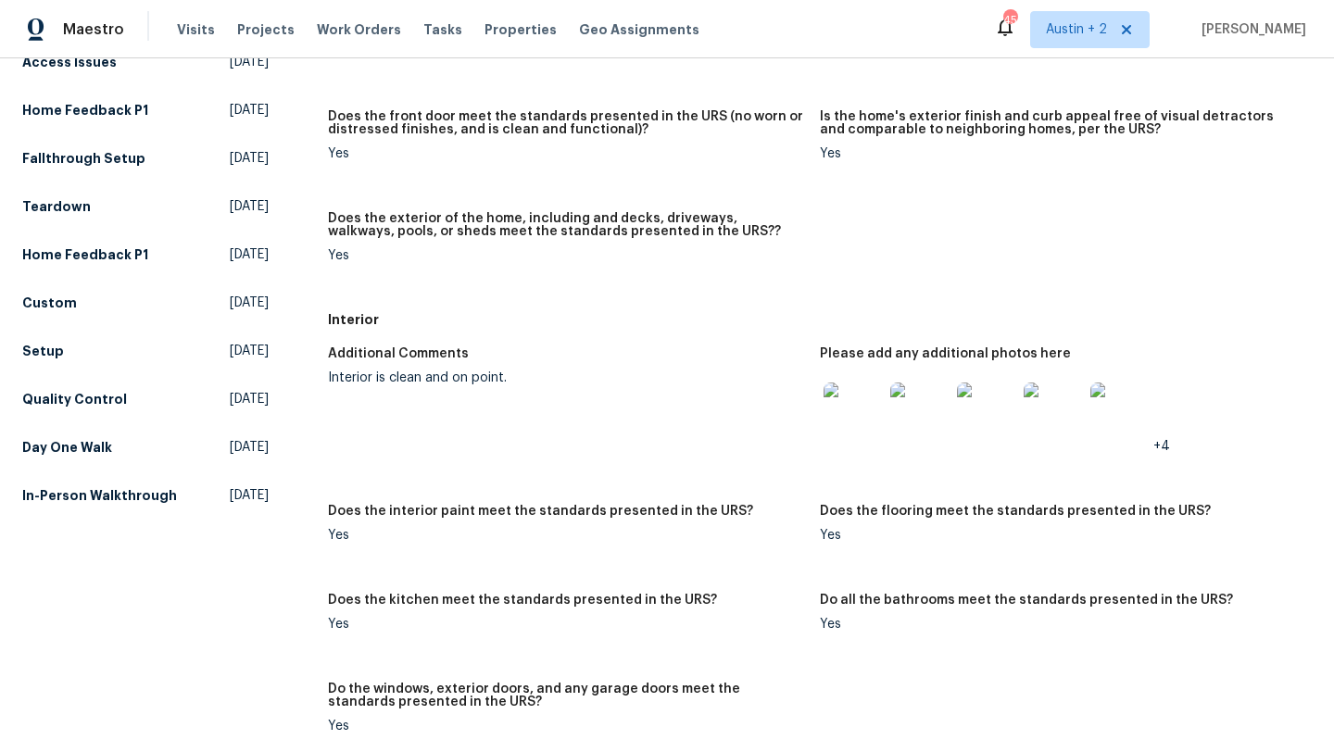
scroll to position [547, 0]
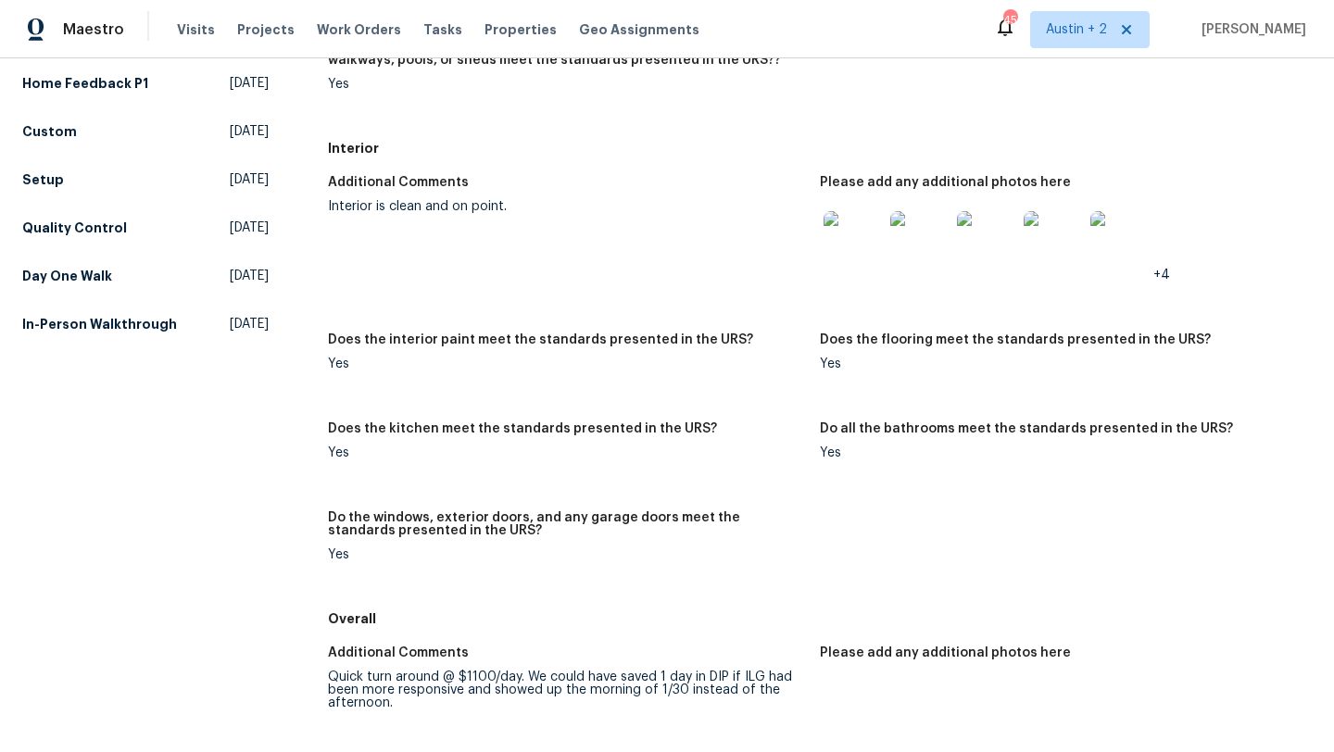
click at [864, 250] on img at bounding box center [852, 240] width 59 height 59
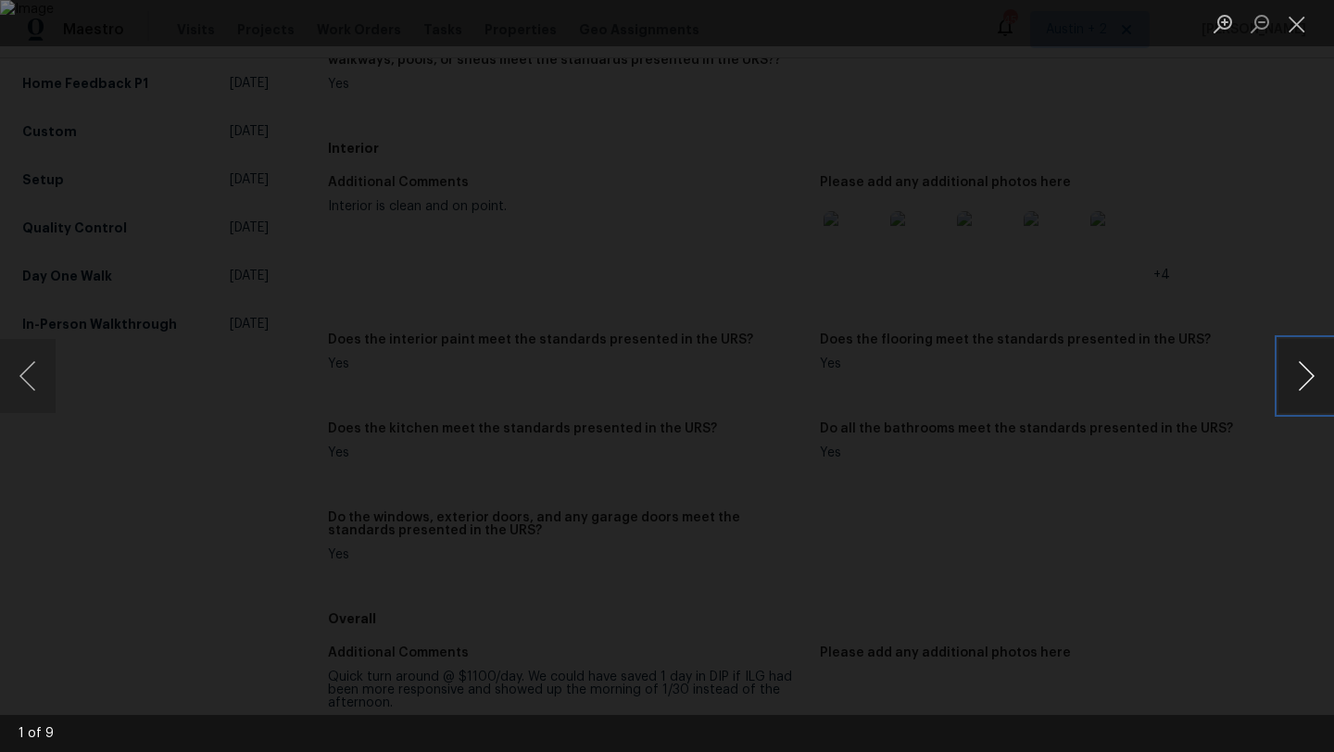
click at [1305, 375] on button "Next image" at bounding box center [1306, 376] width 56 height 74
click at [1306, 375] on button "Next image" at bounding box center [1306, 376] width 56 height 74
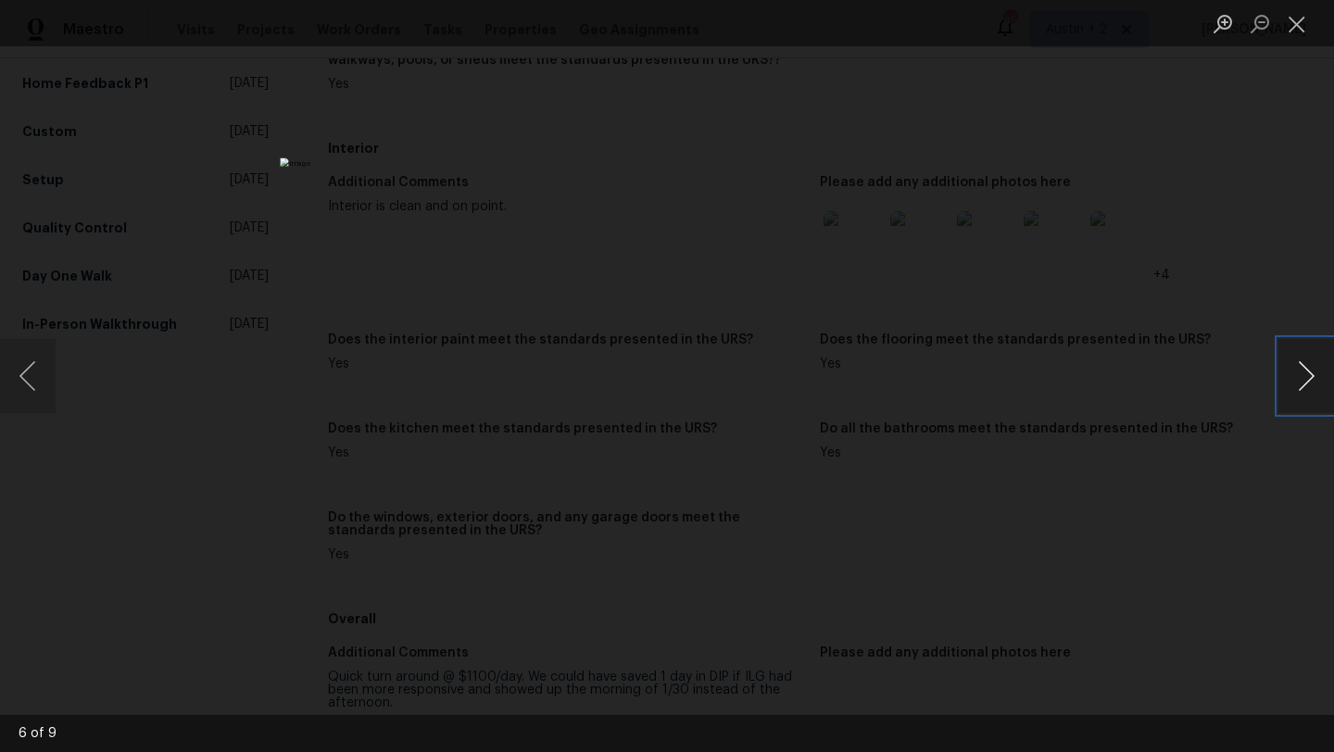
click at [1306, 375] on button "Next image" at bounding box center [1306, 376] width 56 height 74
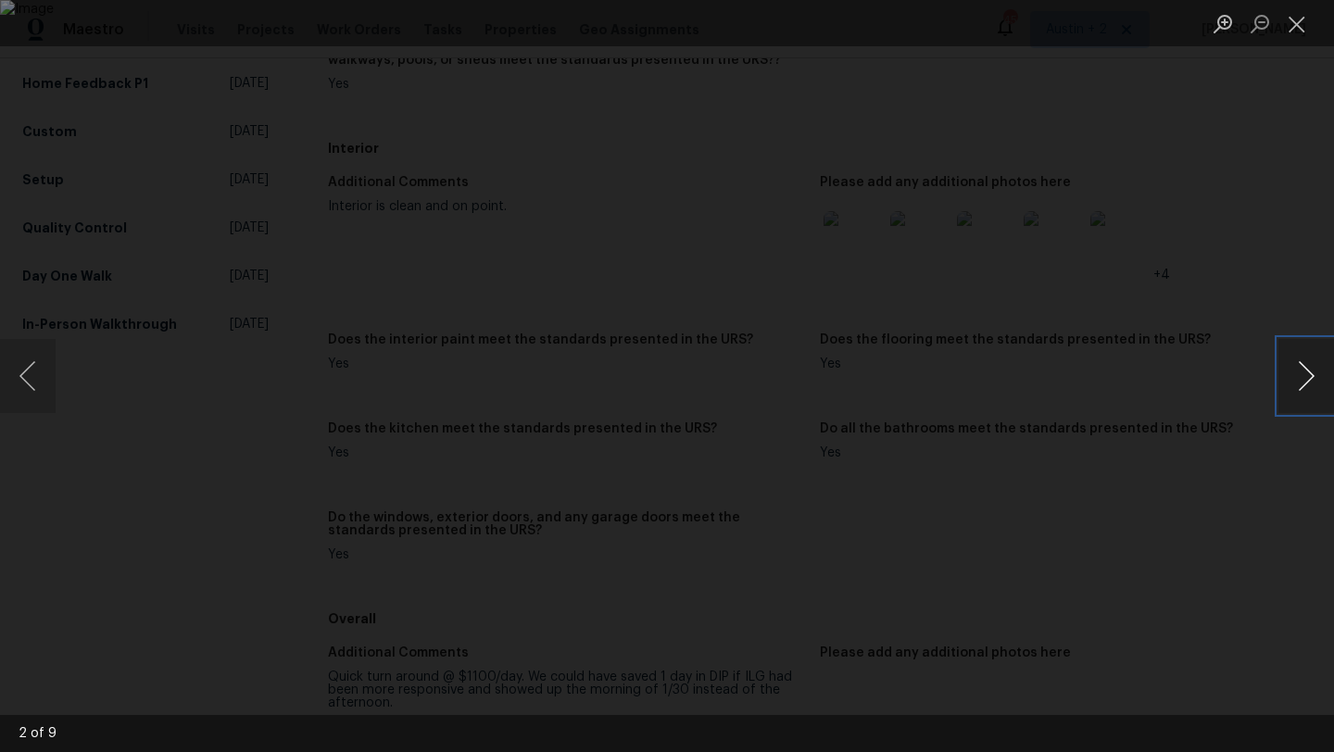
click at [1306, 375] on button "Next image" at bounding box center [1306, 376] width 56 height 74
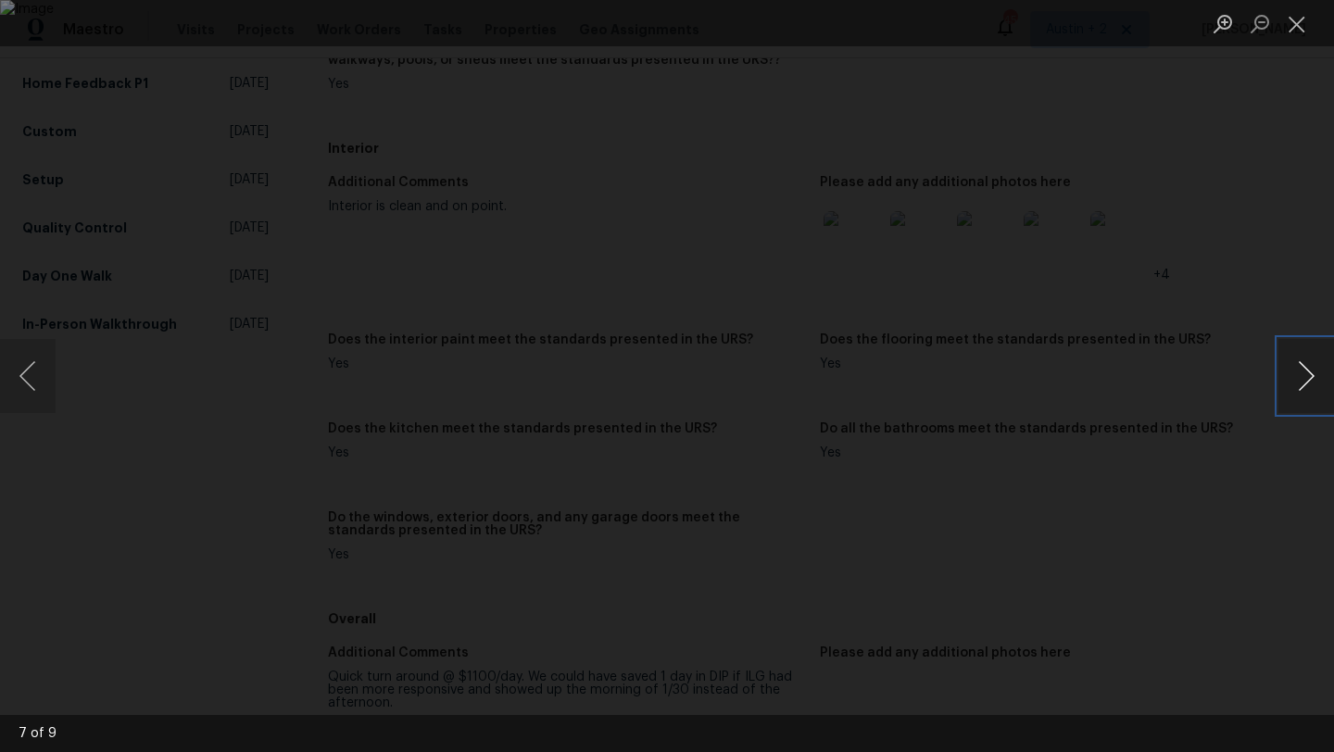
click at [1306, 375] on button "Next image" at bounding box center [1306, 376] width 56 height 74
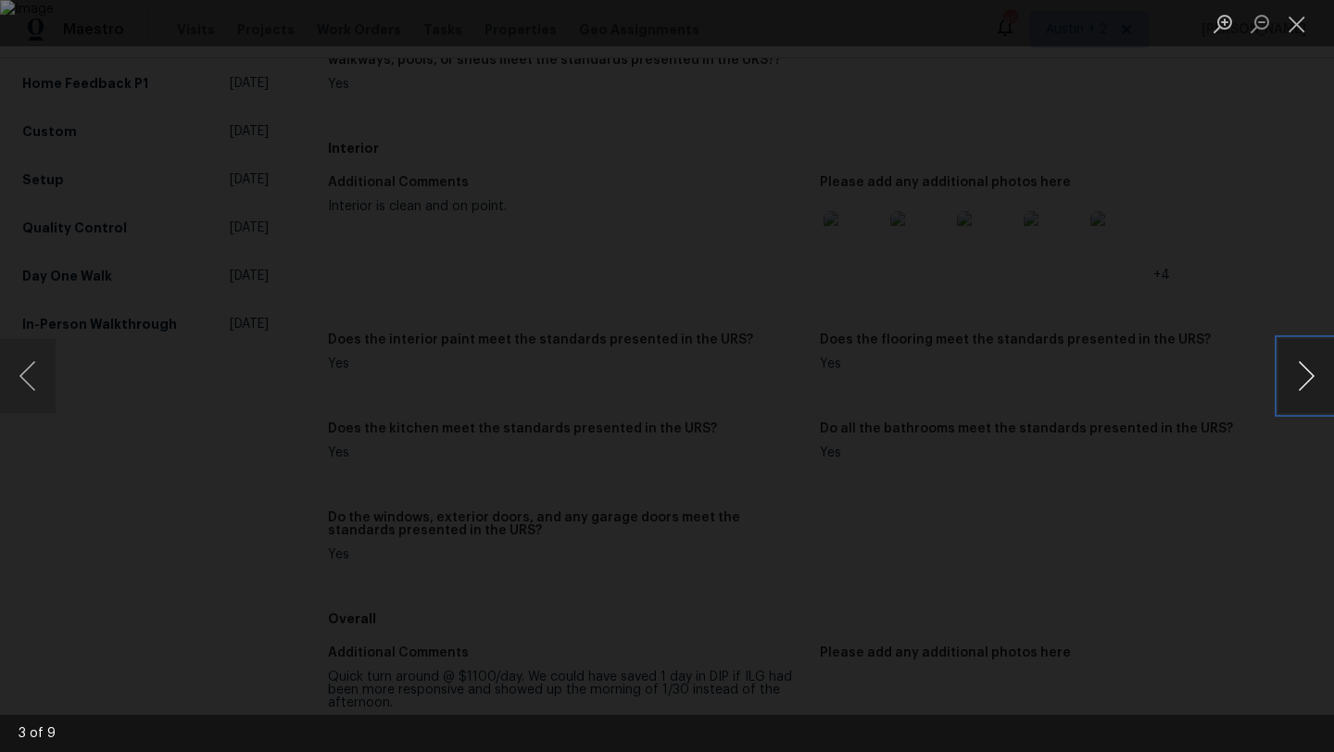
click at [1306, 375] on button "Next image" at bounding box center [1306, 376] width 56 height 74
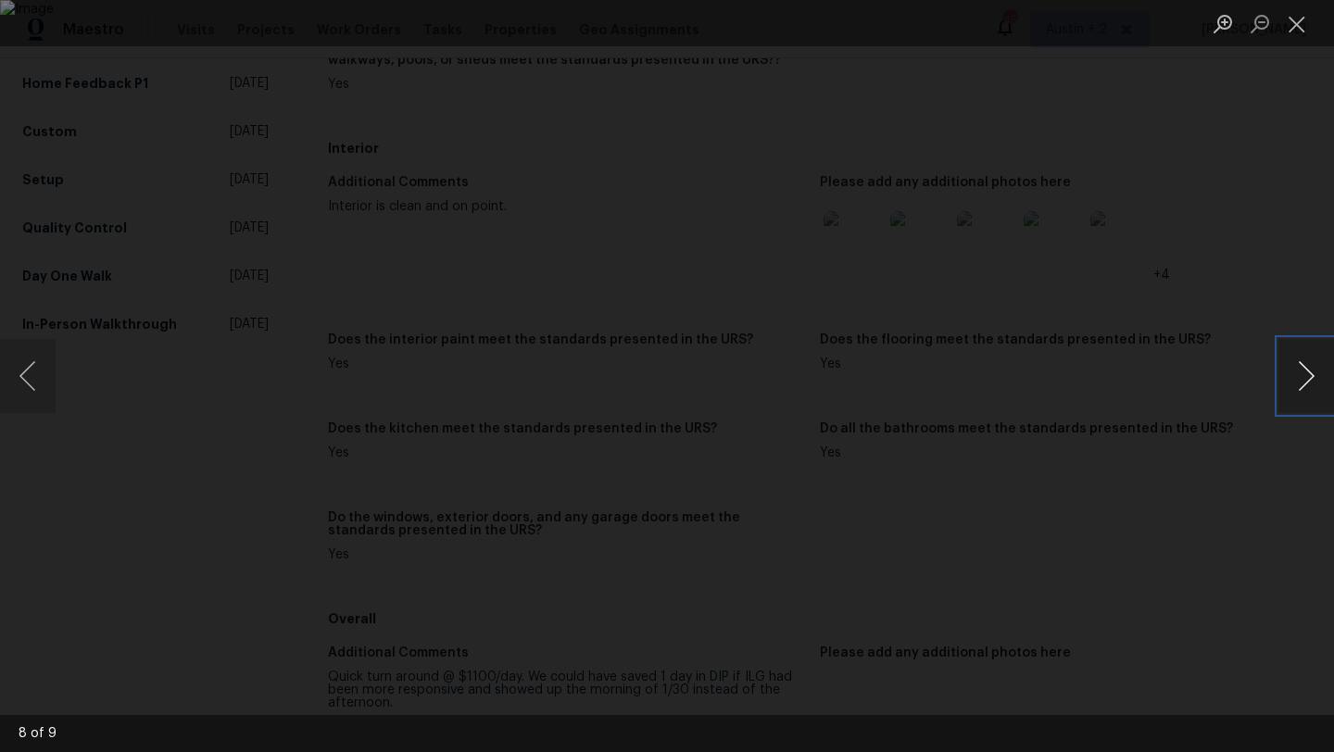
click at [1305, 375] on button "Next image" at bounding box center [1306, 376] width 56 height 74
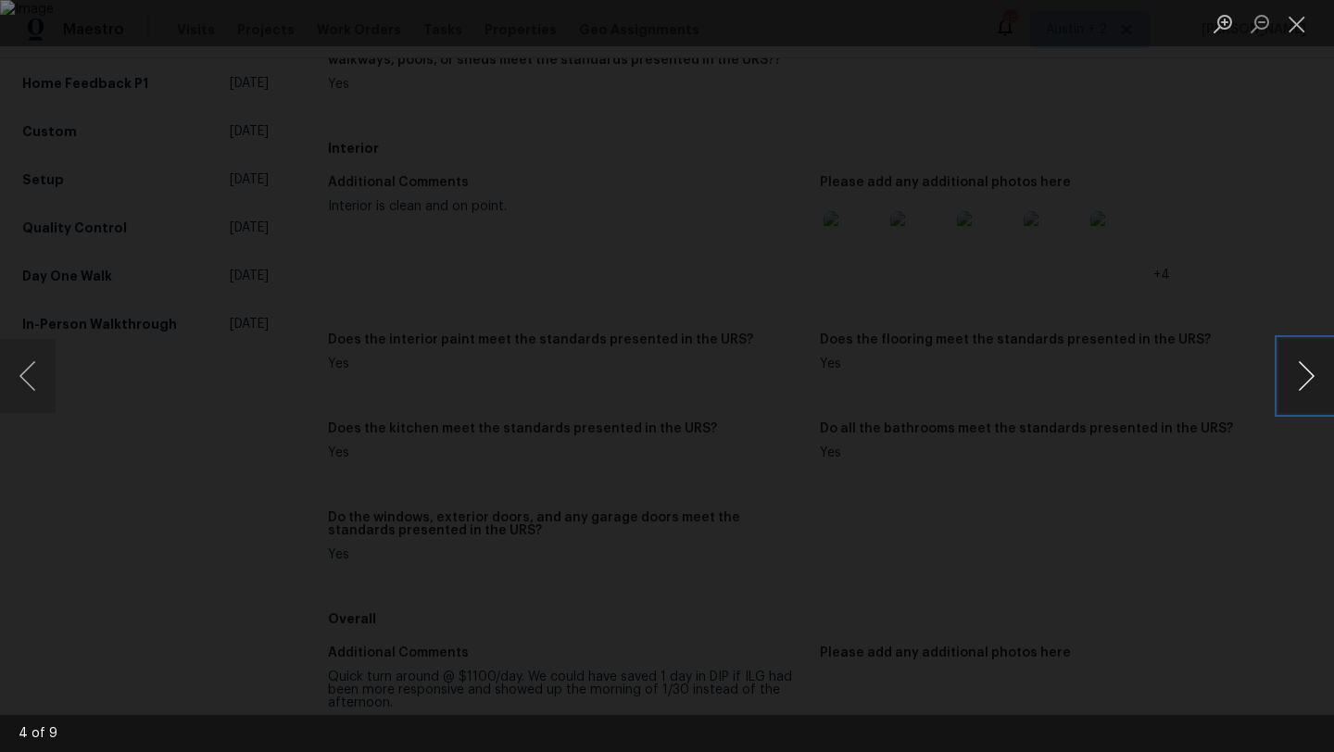
click at [1305, 375] on button "Next image" at bounding box center [1306, 376] width 56 height 74
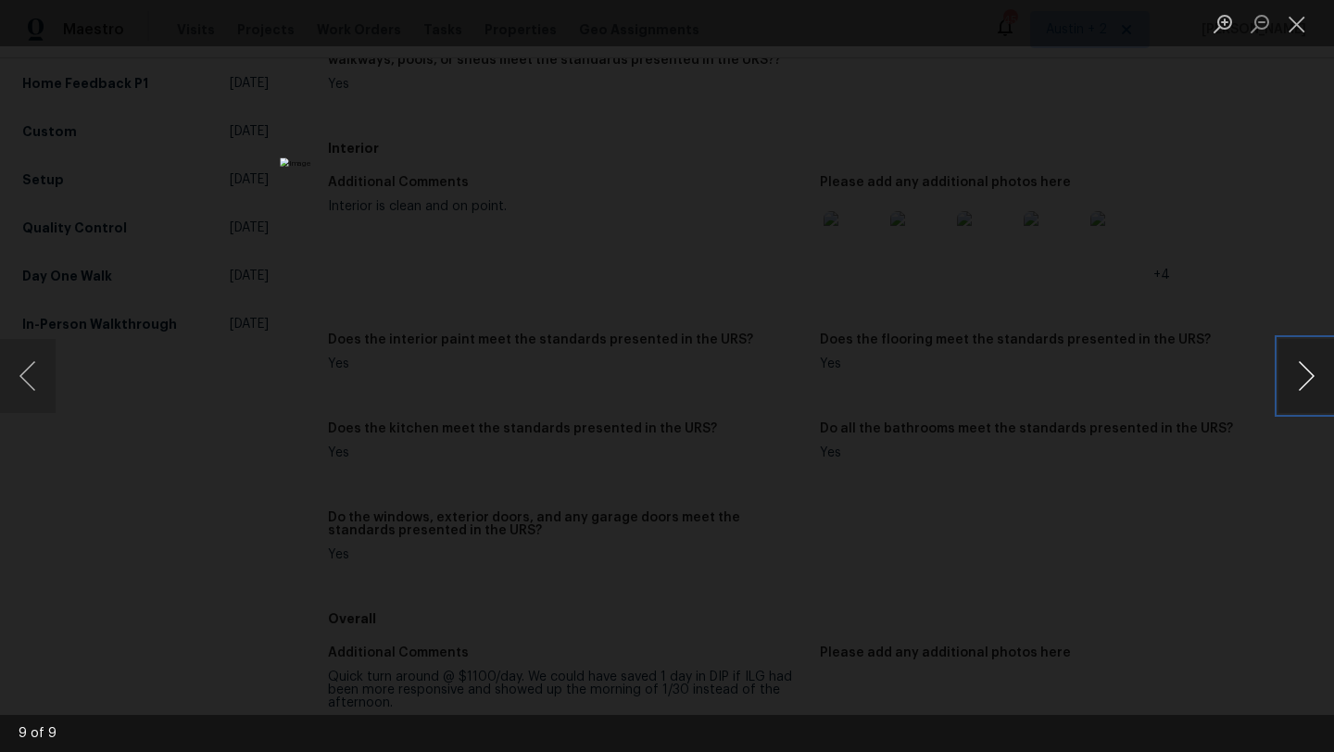
click at [1305, 375] on button "Next image" at bounding box center [1306, 376] width 56 height 74
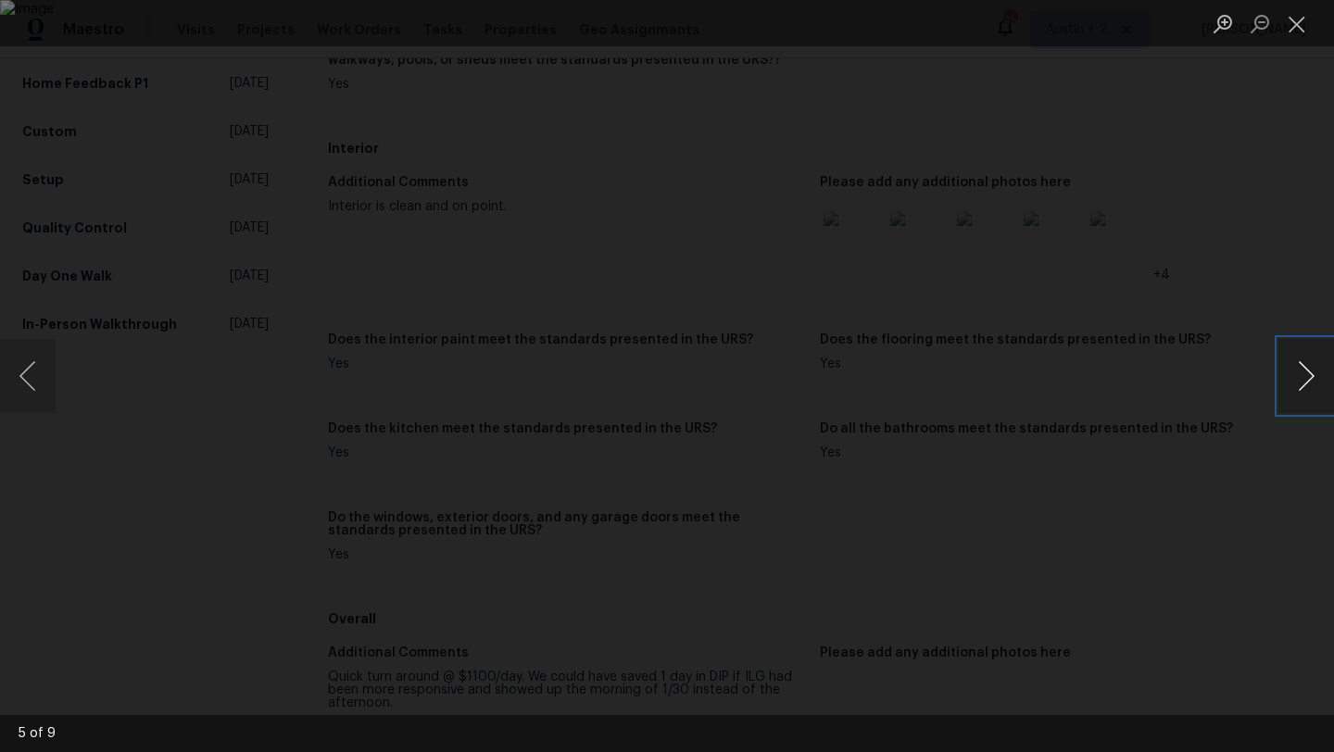
click at [1305, 375] on button "Next image" at bounding box center [1306, 376] width 56 height 74
click at [1305, 376] on button "Next image" at bounding box center [1306, 376] width 56 height 74
click at [1304, 376] on button "Next image" at bounding box center [1306, 376] width 56 height 74
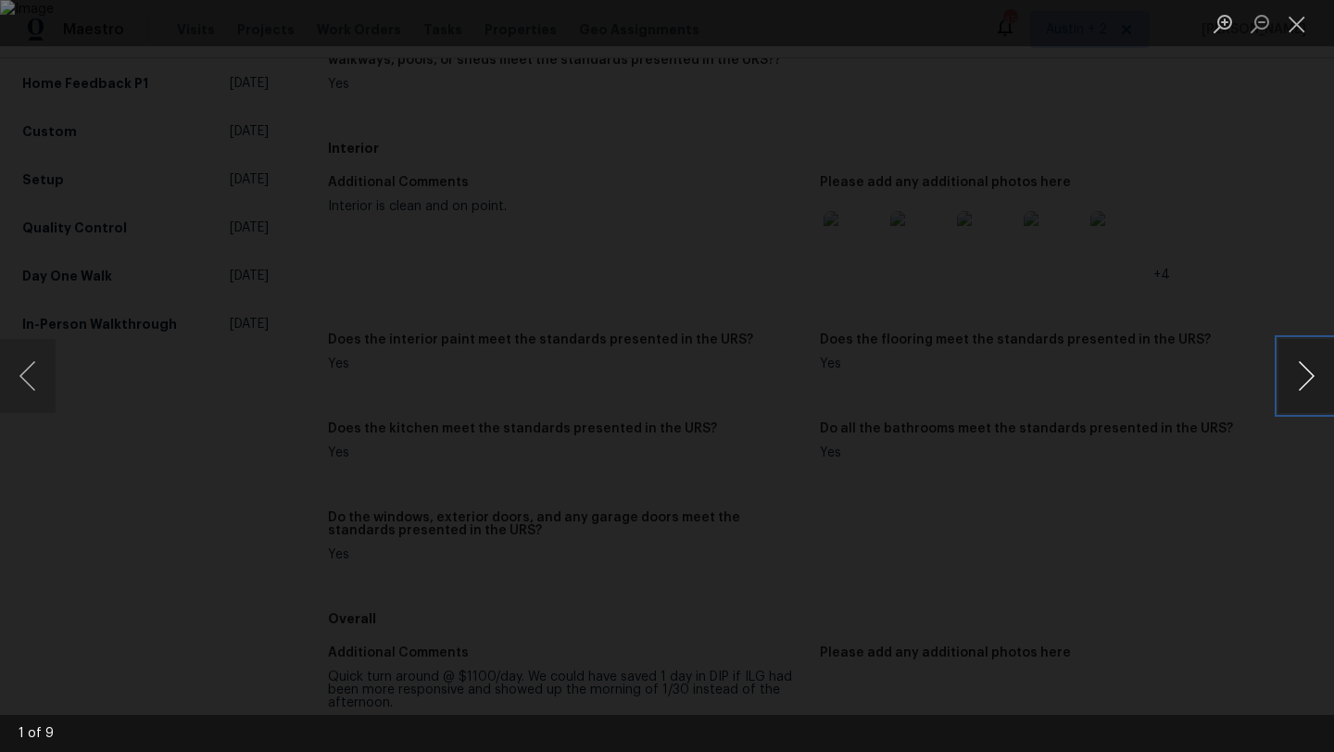
click at [1304, 376] on button "Next image" at bounding box center [1306, 376] width 56 height 74
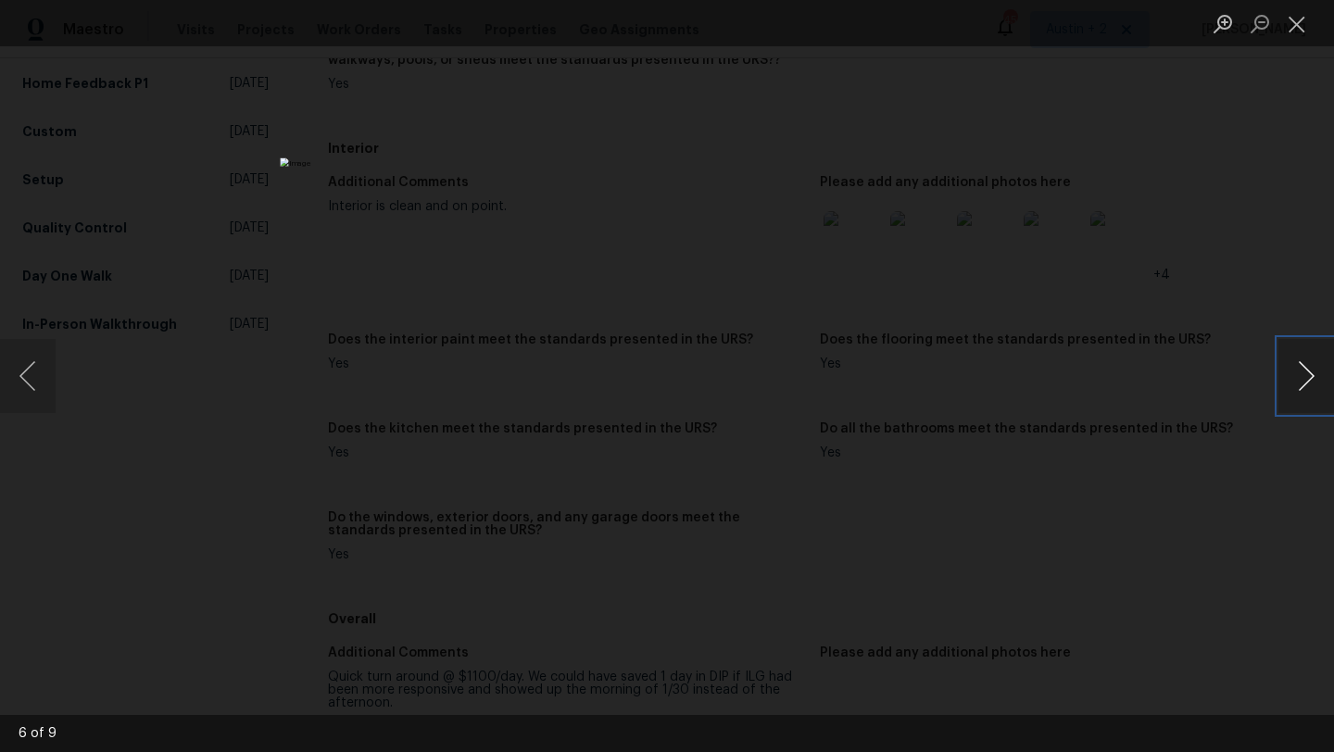
click at [1304, 376] on button "Next image" at bounding box center [1306, 376] width 56 height 74
click at [33, 371] on button "Previous image" at bounding box center [28, 376] width 56 height 74
click at [1303, 380] on button "Next image" at bounding box center [1306, 376] width 56 height 74
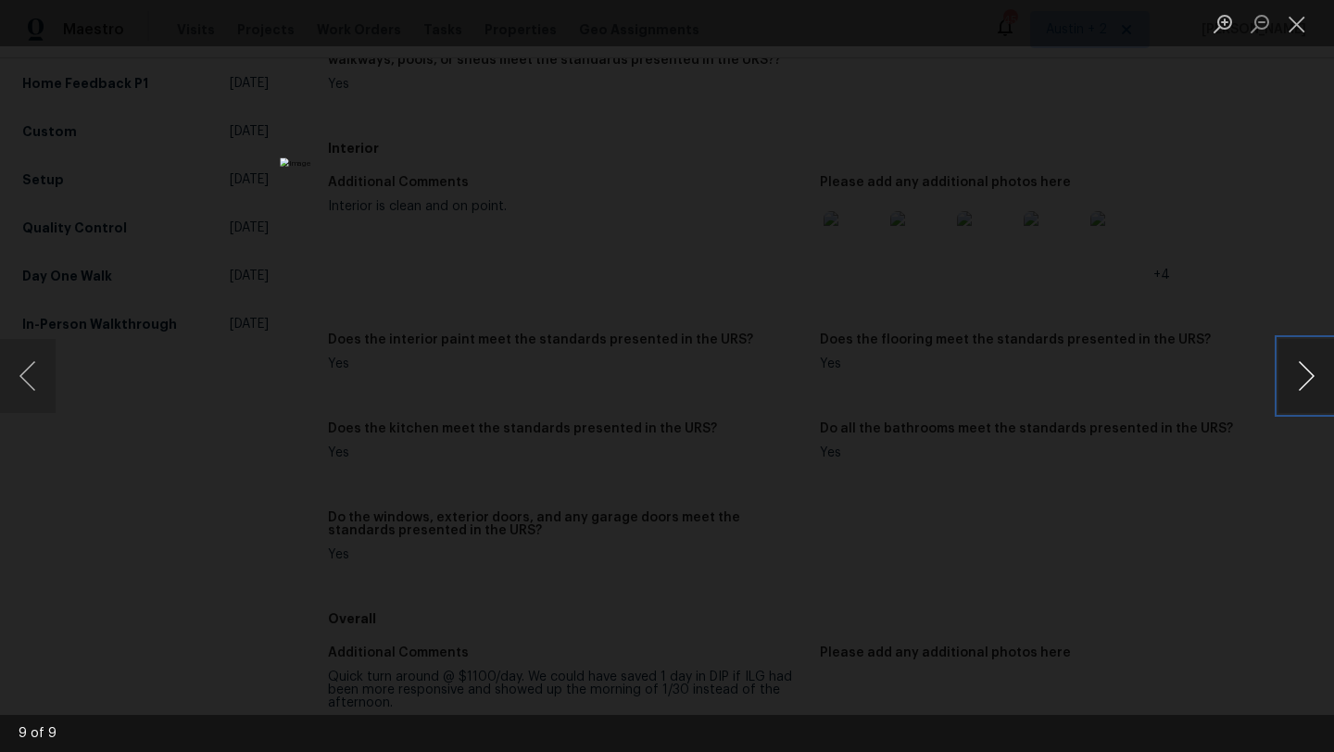
click at [1303, 380] on button "Next image" at bounding box center [1306, 376] width 56 height 74
click at [1298, 10] on button "Close lightbox" at bounding box center [1296, 23] width 37 height 32
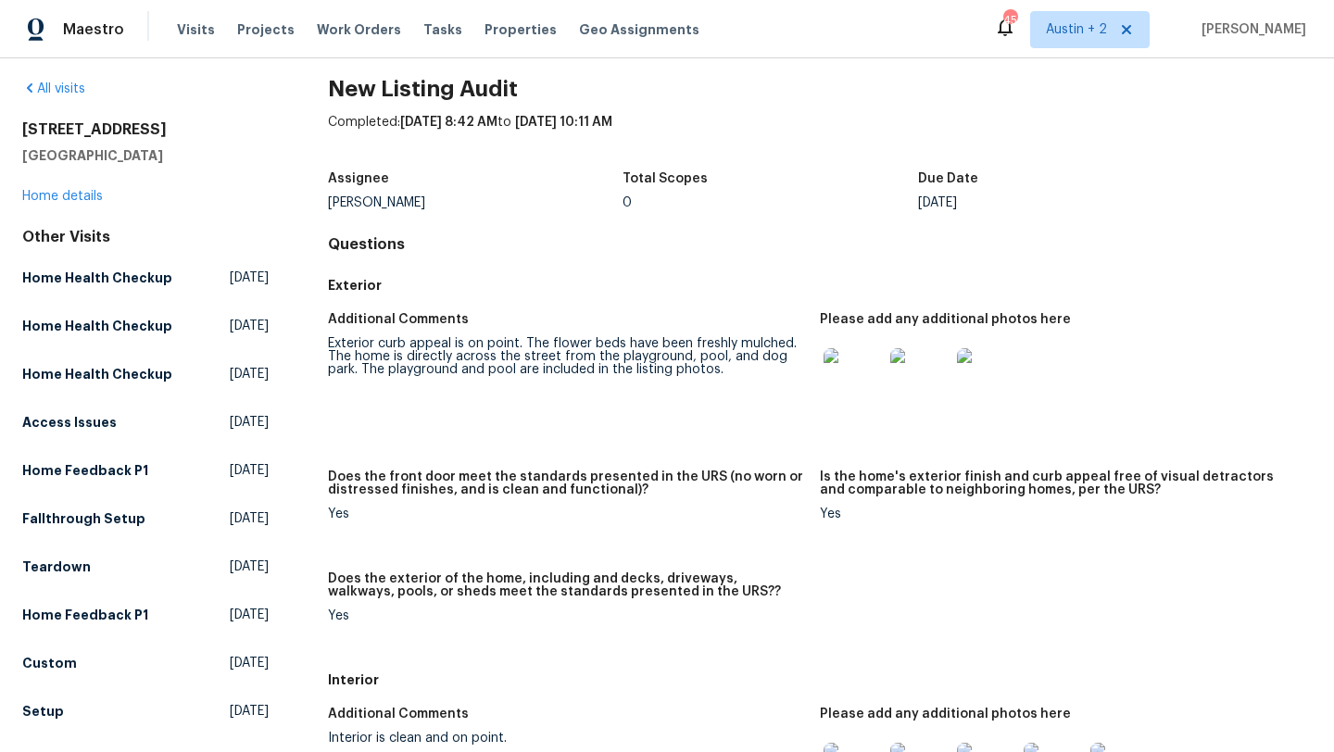
scroll to position [0, 0]
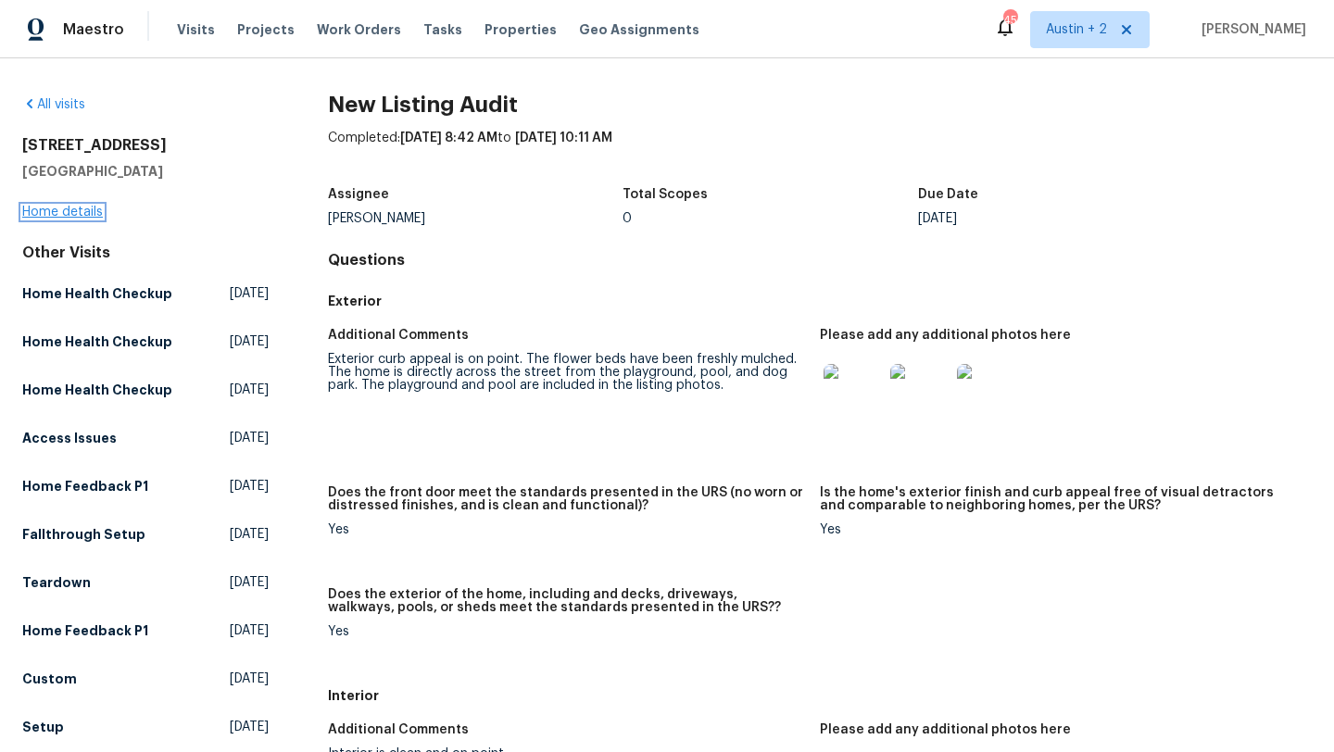
click at [78, 209] on link "Home details" at bounding box center [62, 212] width 81 height 13
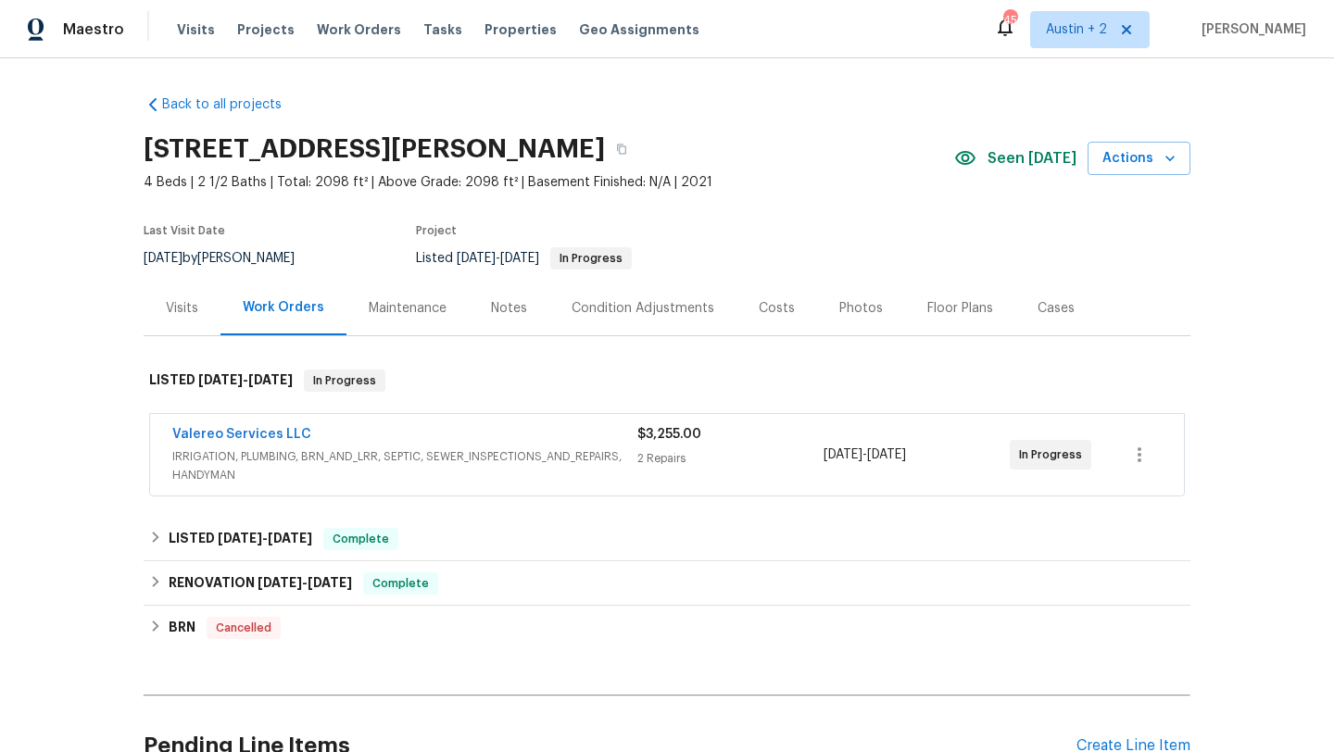
click at [177, 310] on div "Visits" at bounding box center [182, 308] width 32 height 19
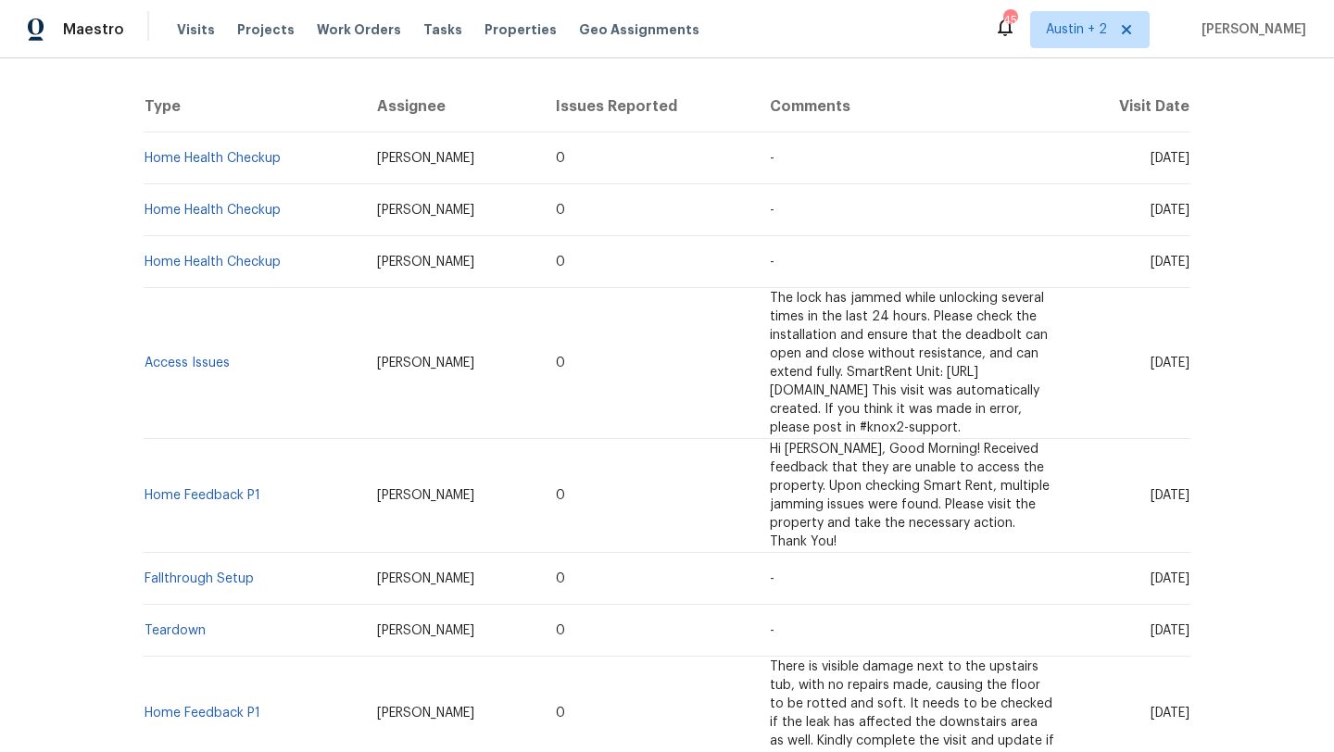
scroll to position [341, 0]
click at [240, 161] on link "Home Health Checkup" at bounding box center [212, 159] width 136 height 13
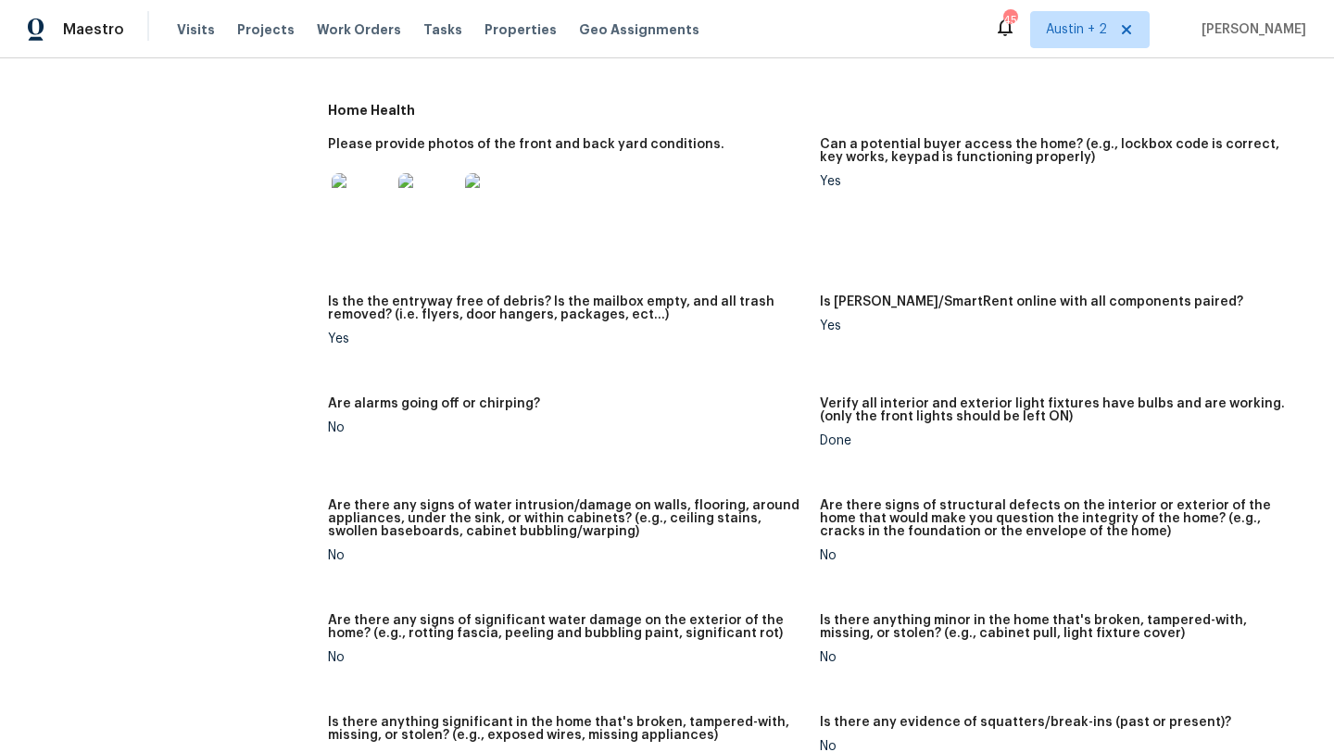
scroll to position [818, 0]
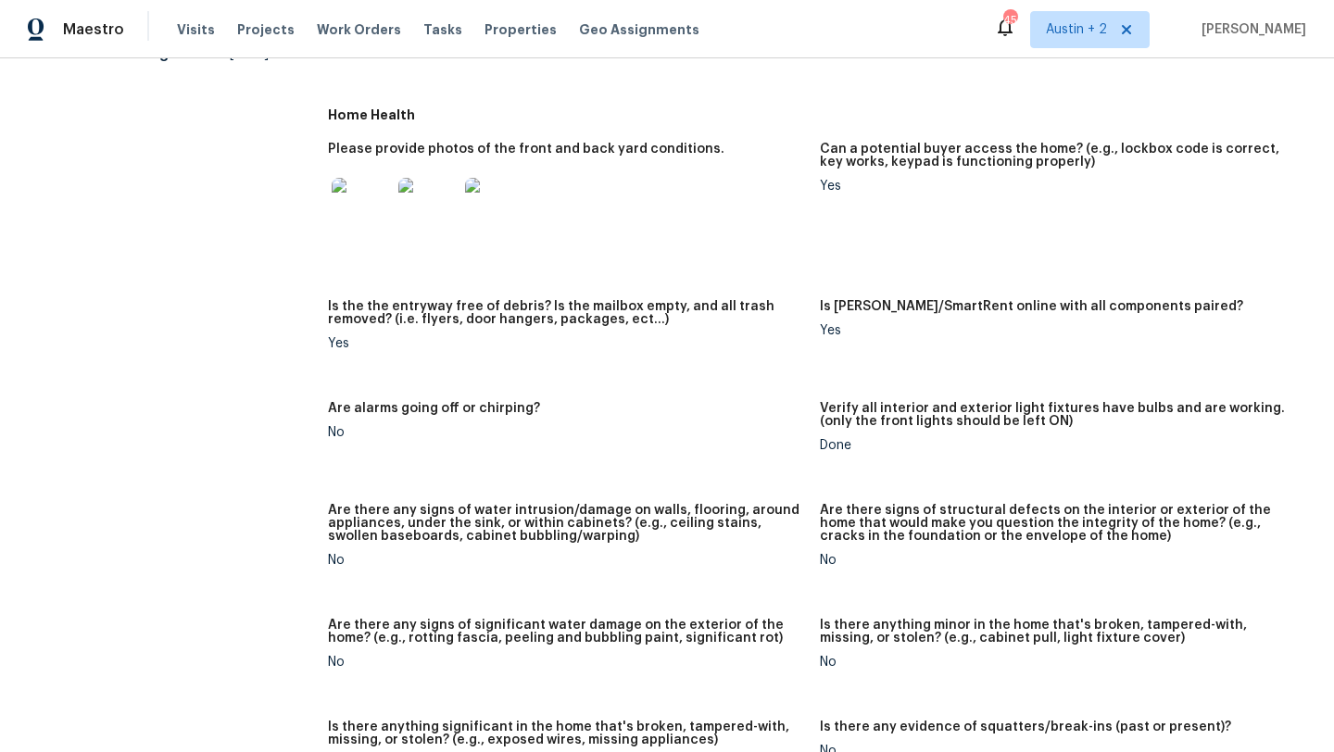
click at [368, 199] on img at bounding box center [361, 207] width 59 height 59
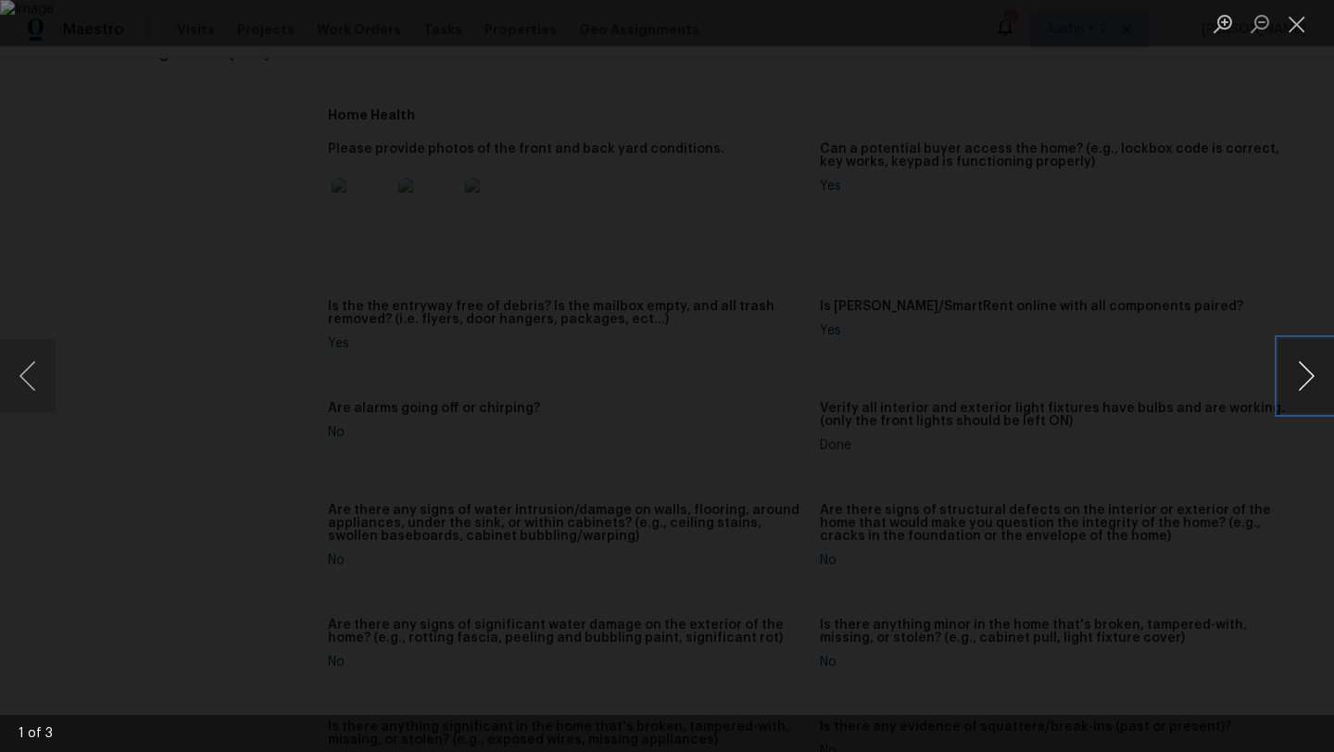
click at [1300, 363] on button "Next image" at bounding box center [1306, 376] width 56 height 74
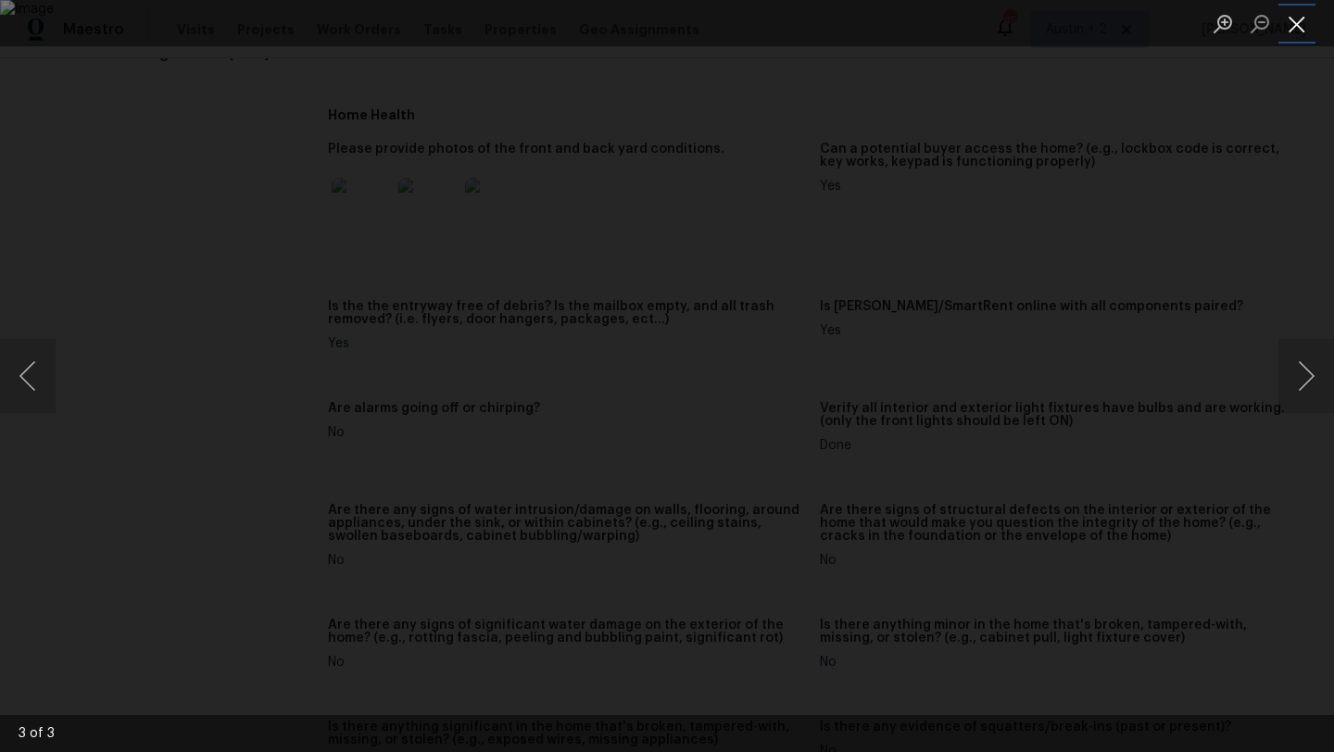
click at [1294, 29] on button "Close lightbox" at bounding box center [1296, 23] width 37 height 32
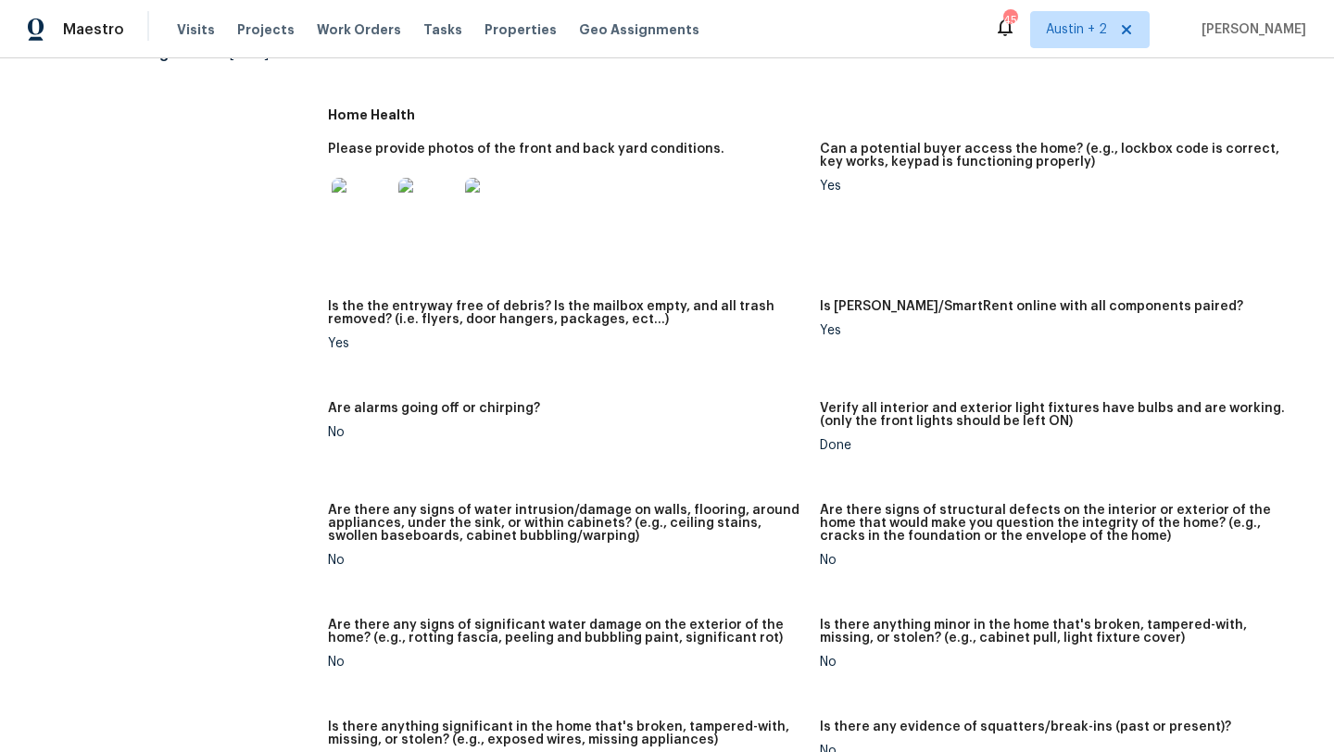
scroll to position [0, 0]
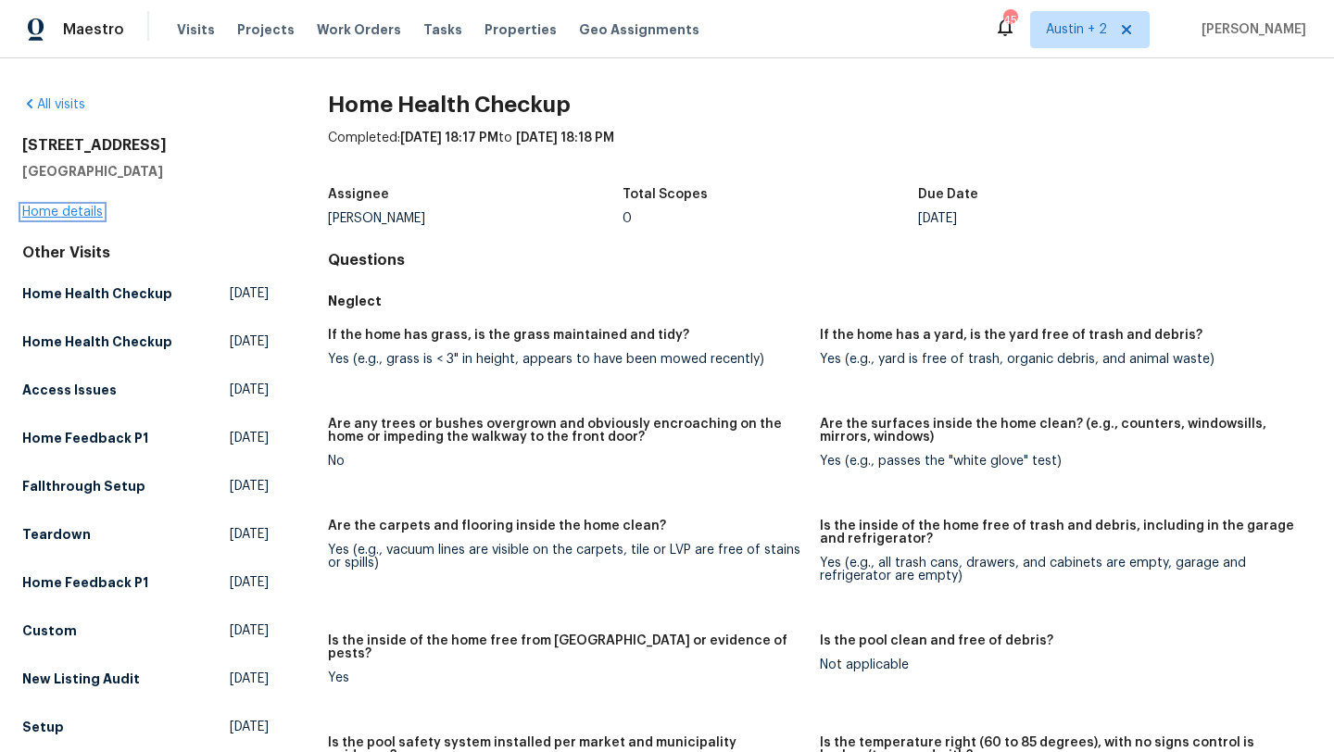
click at [54, 212] on link "Home details" at bounding box center [62, 212] width 81 height 13
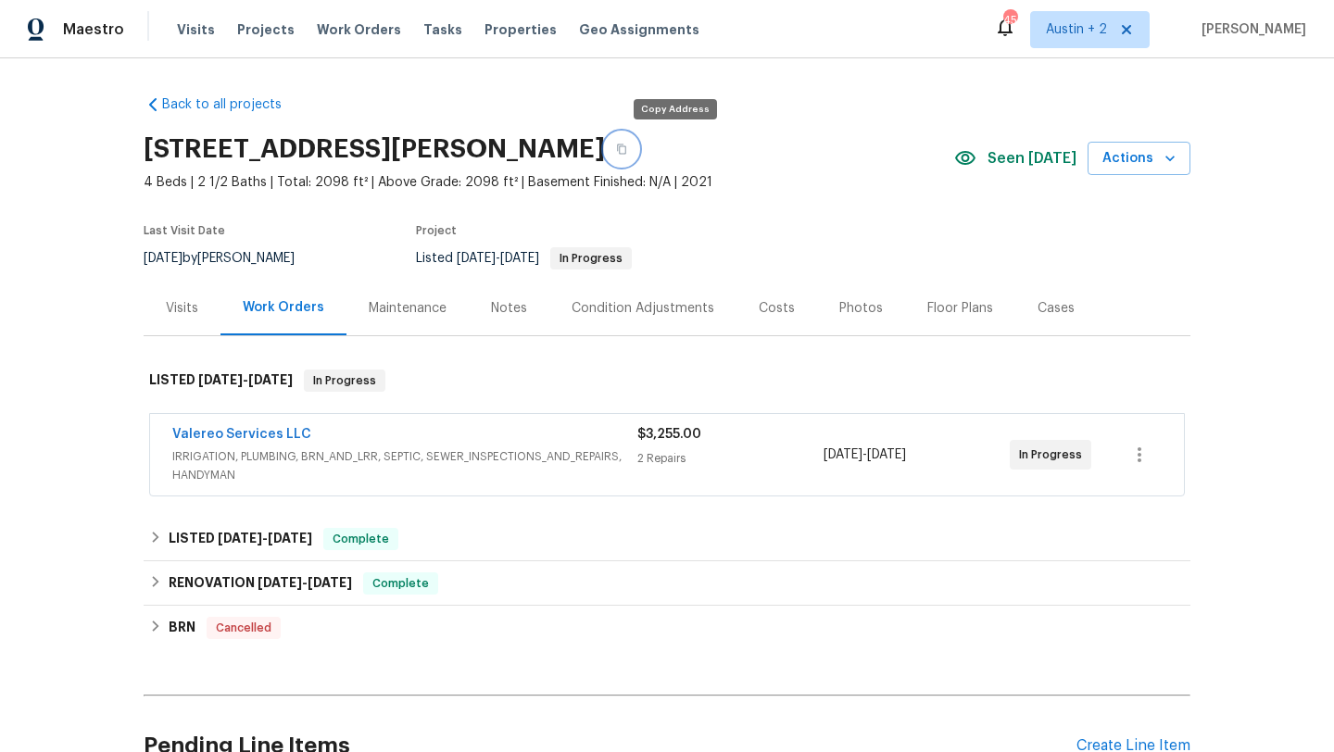
click at [626, 154] on icon "button" at bounding box center [621, 149] width 9 height 10
click at [626, 147] on icon "button" at bounding box center [621, 149] width 9 height 10
click at [423, 32] on span "Tasks" at bounding box center [442, 29] width 39 height 13
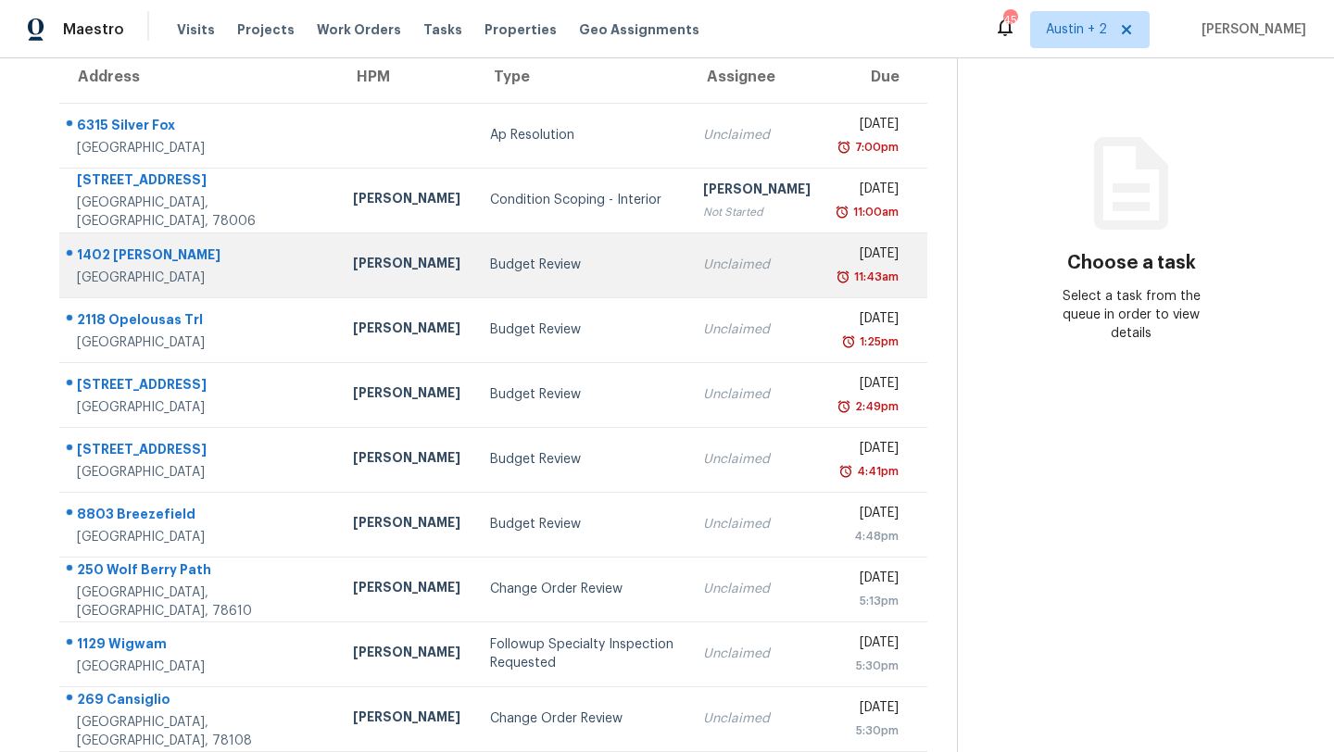
scroll to position [212, 0]
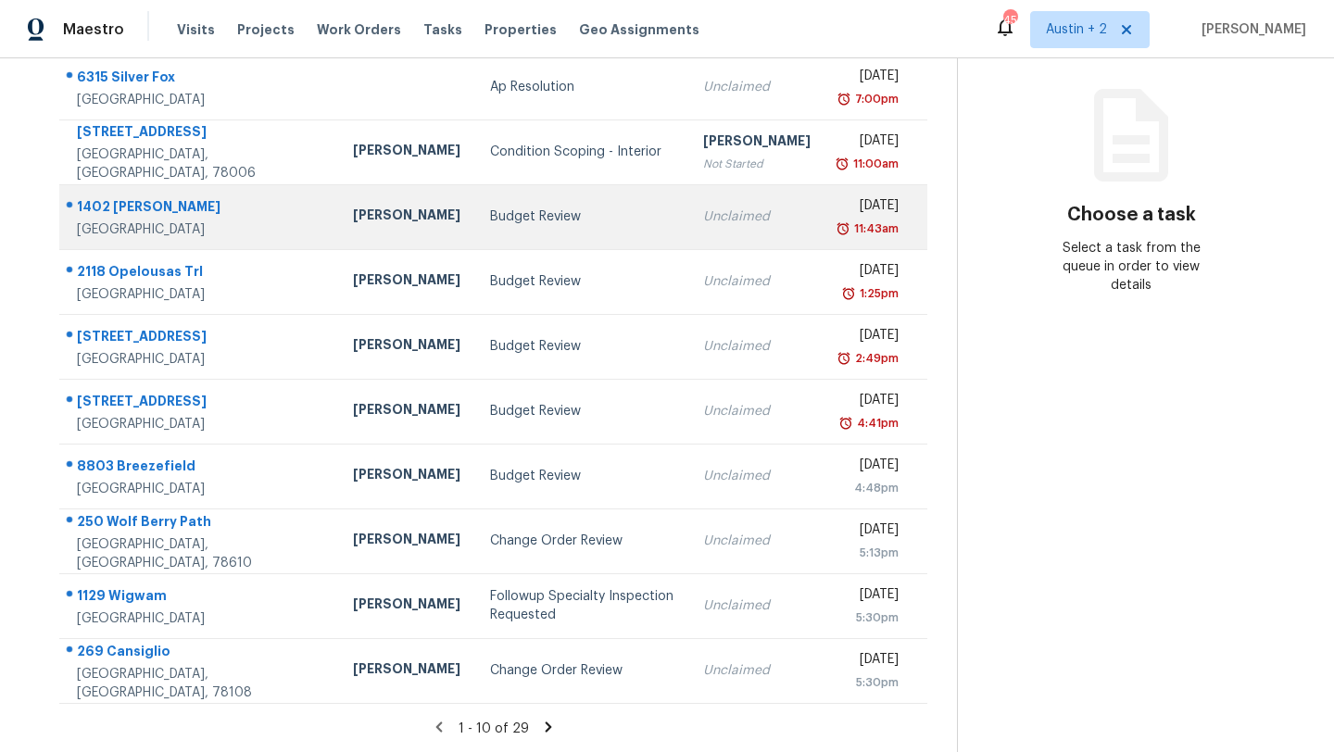
click at [490, 215] on div "Budget Review" at bounding box center [581, 216] width 183 height 19
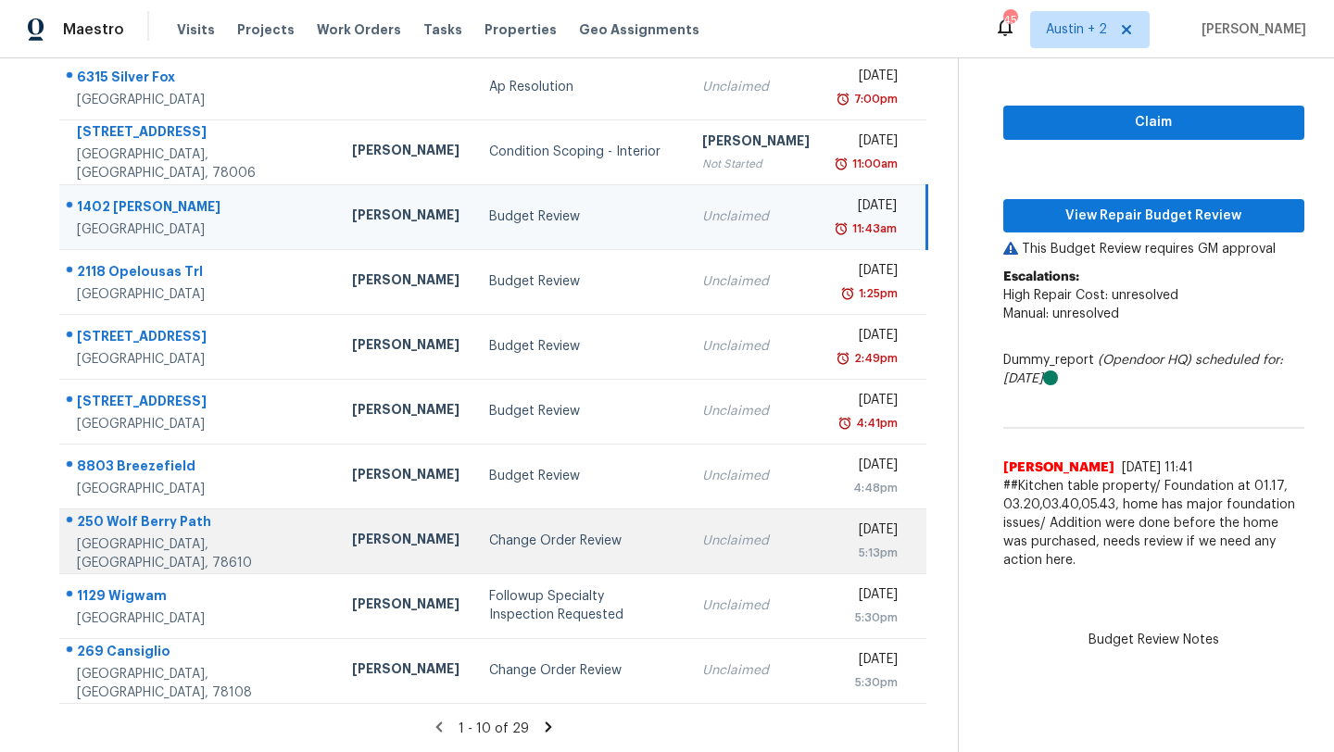
click at [508, 533] on div "Change Order Review" at bounding box center [580, 541] width 182 height 19
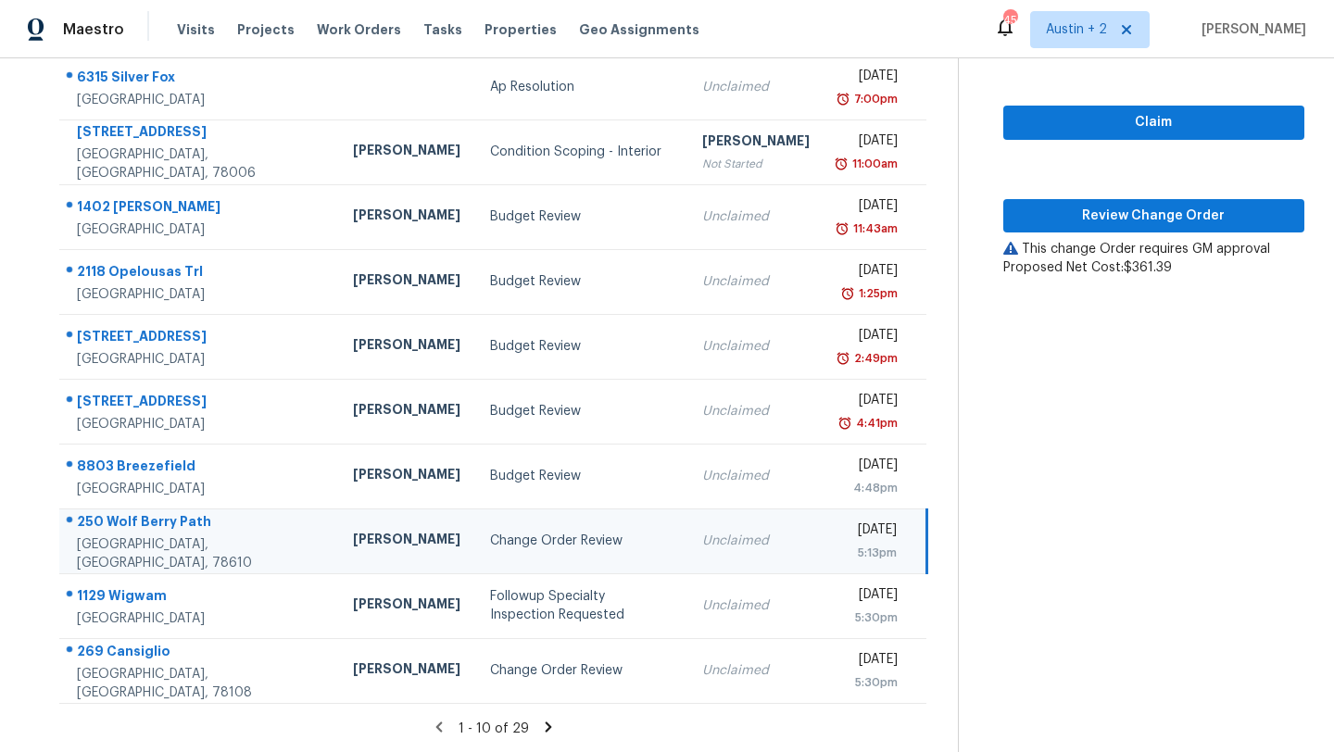
click at [1006, 233] on div "Claim Review Change Order This change Order requires GM approval Proposed Net C…" at bounding box center [1153, 161] width 301 height 231
click at [1018, 224] on span "Review Change Order" at bounding box center [1153, 216] width 271 height 23
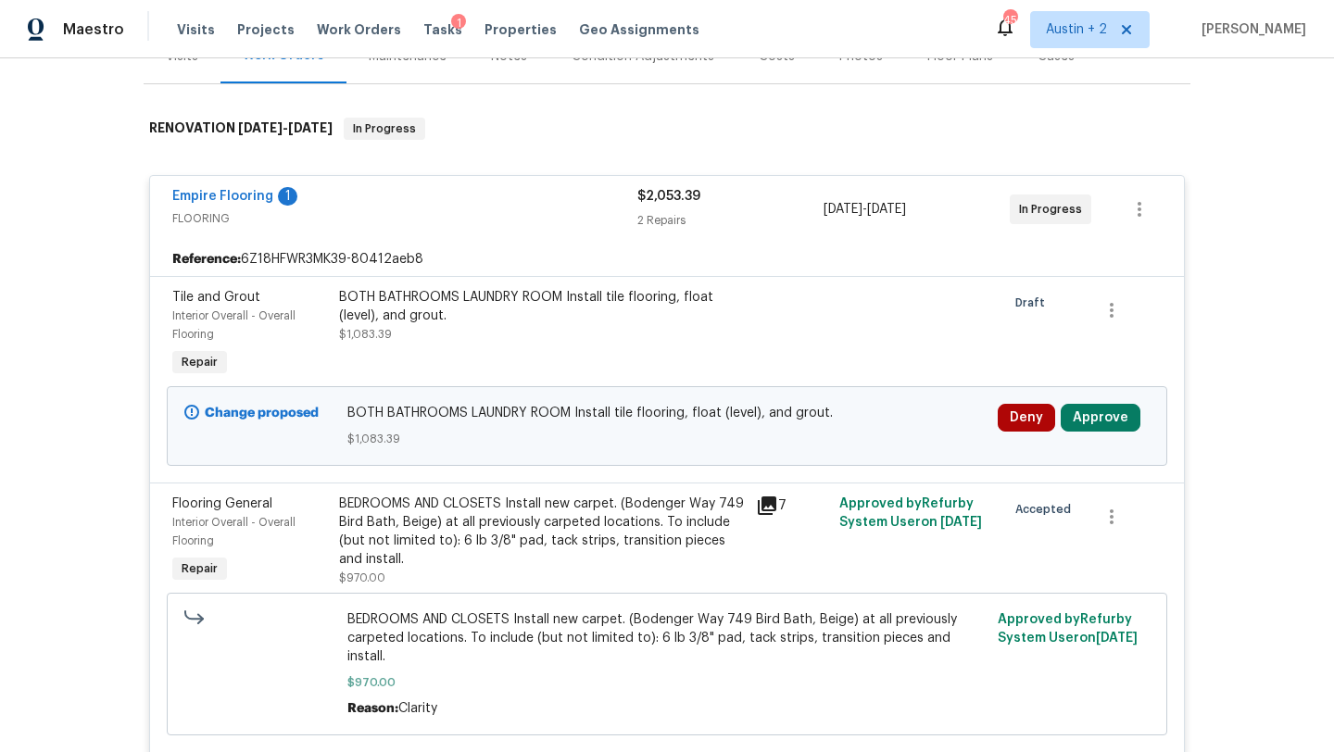
scroll to position [92, 0]
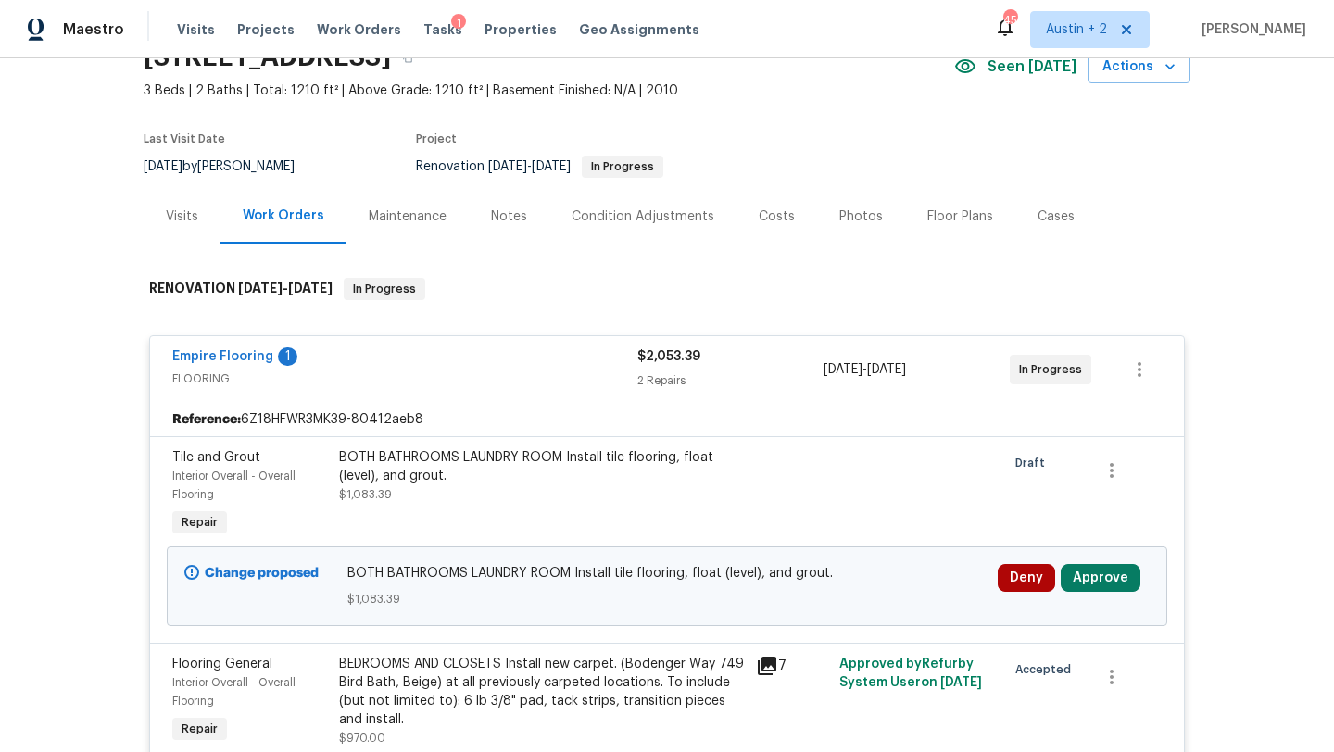
click at [763, 222] on div "Costs" at bounding box center [777, 216] width 36 height 19
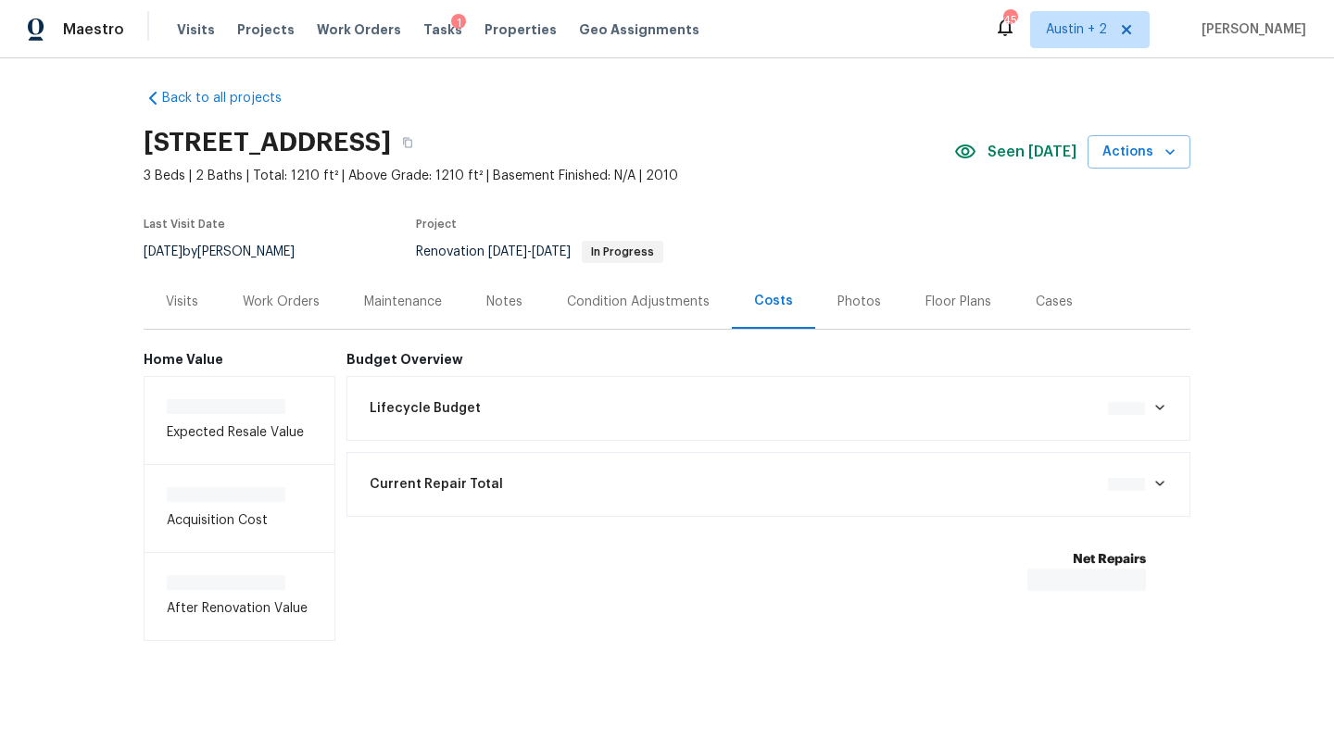
scroll to position [10, 0]
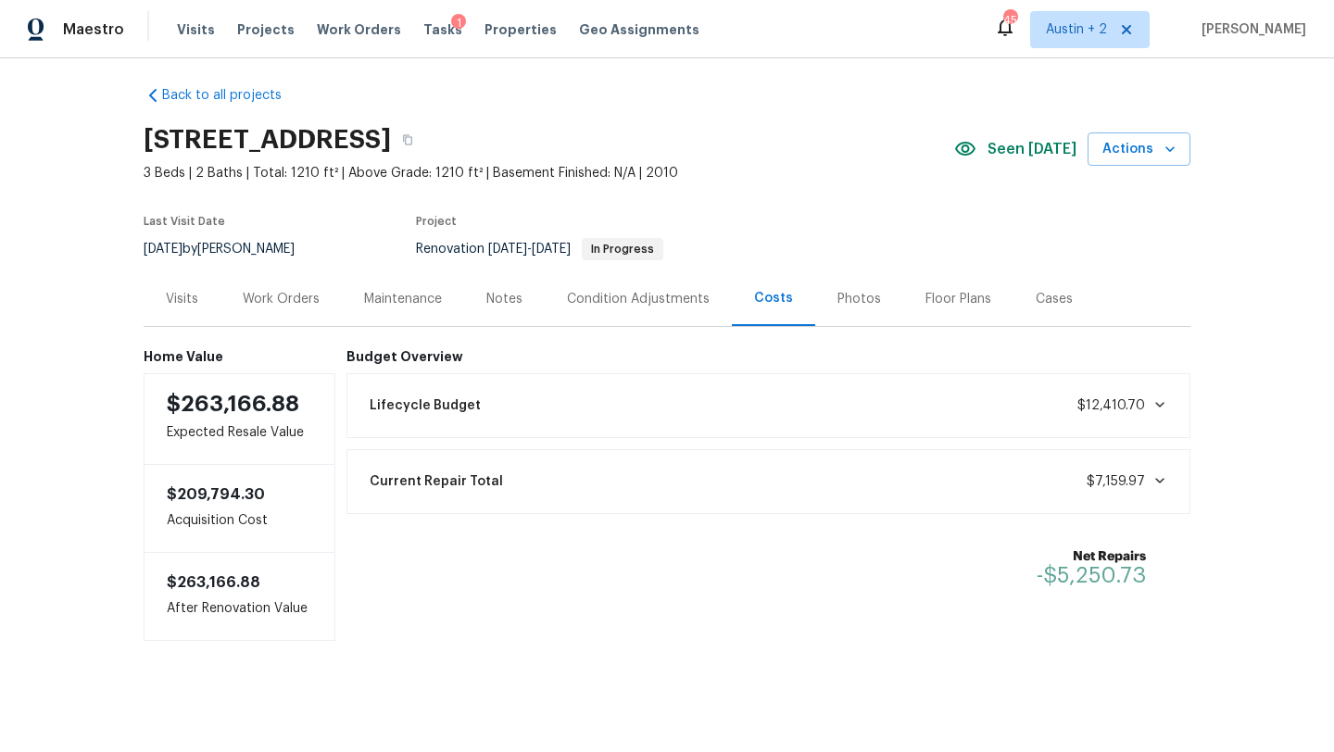
click at [283, 295] on div "Work Orders" at bounding box center [281, 299] width 77 height 19
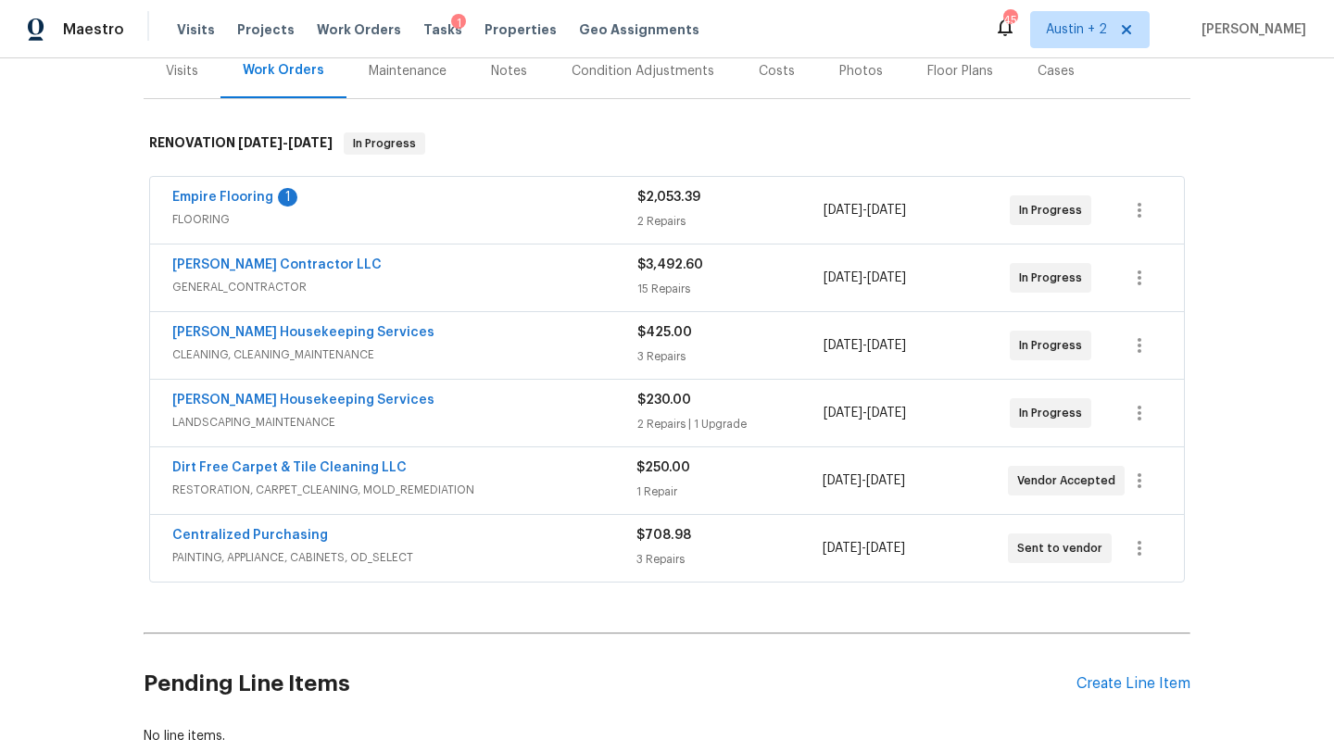
scroll to position [235, 0]
click at [546, 476] on div "Dirt Free Carpet & Tile Cleaning LLC" at bounding box center [404, 471] width 464 height 22
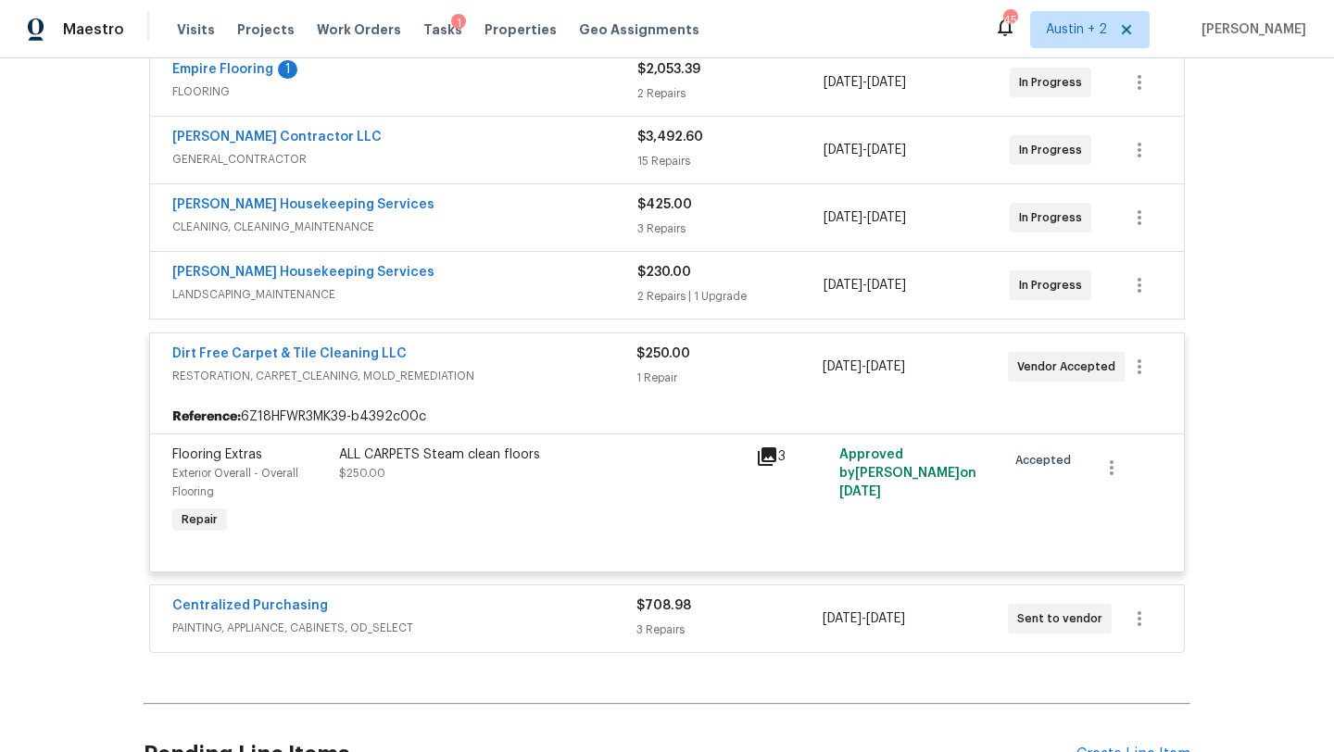
scroll to position [367, 0]
click at [546, 610] on div "Centralized Purchasing" at bounding box center [404, 606] width 464 height 22
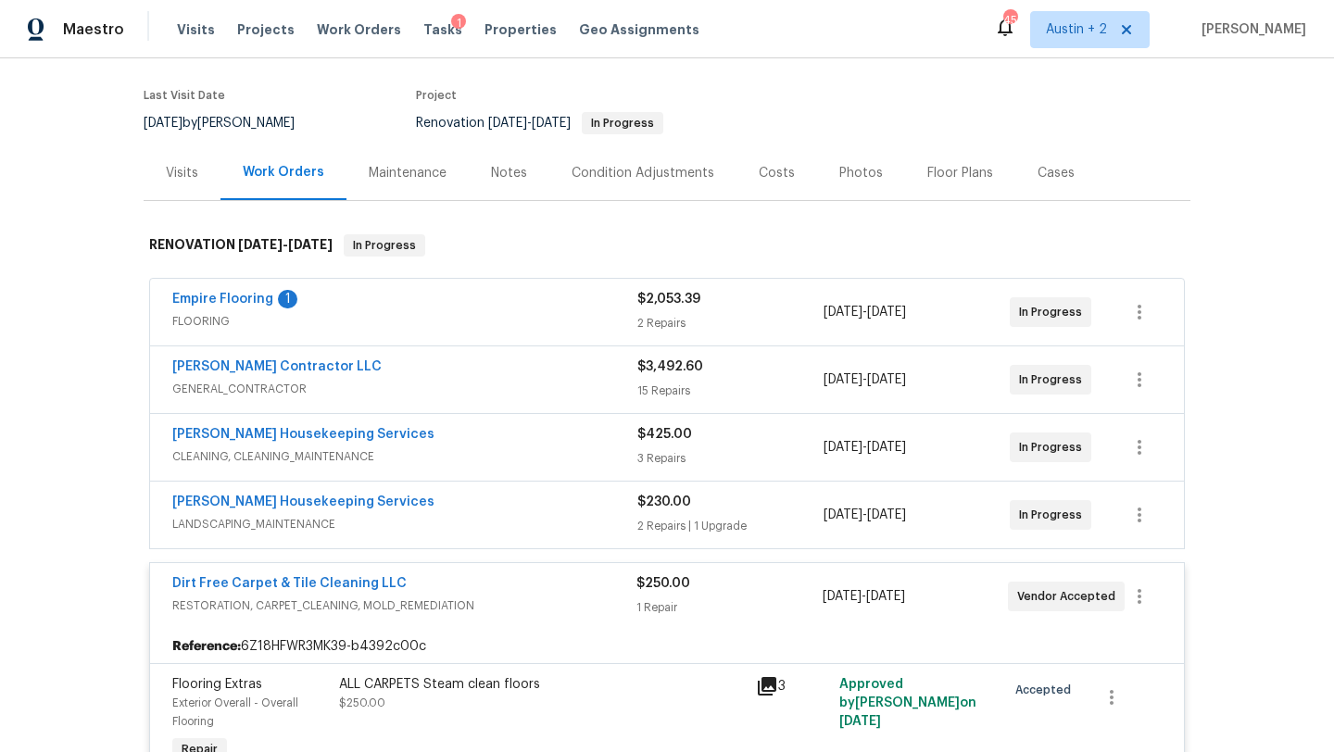
scroll to position [133, 0]
click at [533, 533] on span "LANDSCAPING_MAINTENANCE" at bounding box center [404, 526] width 465 height 19
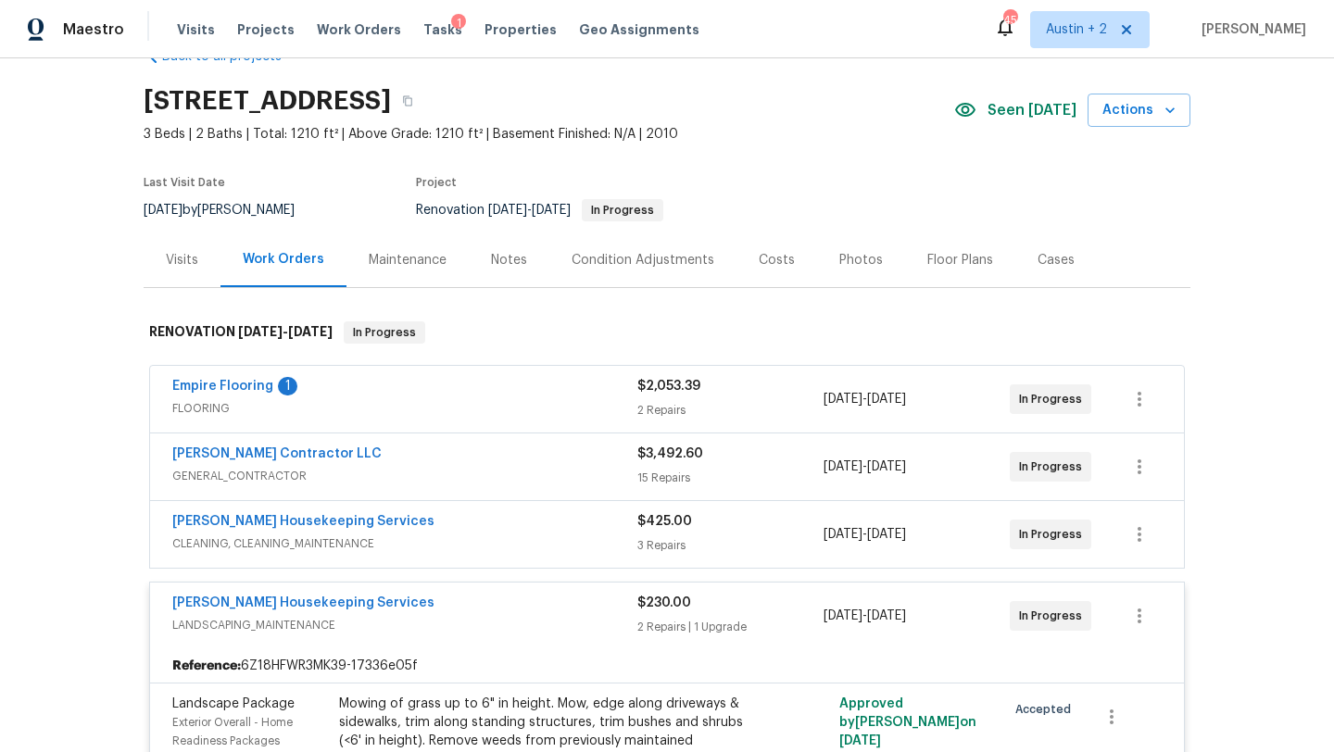
scroll to position [51, 0]
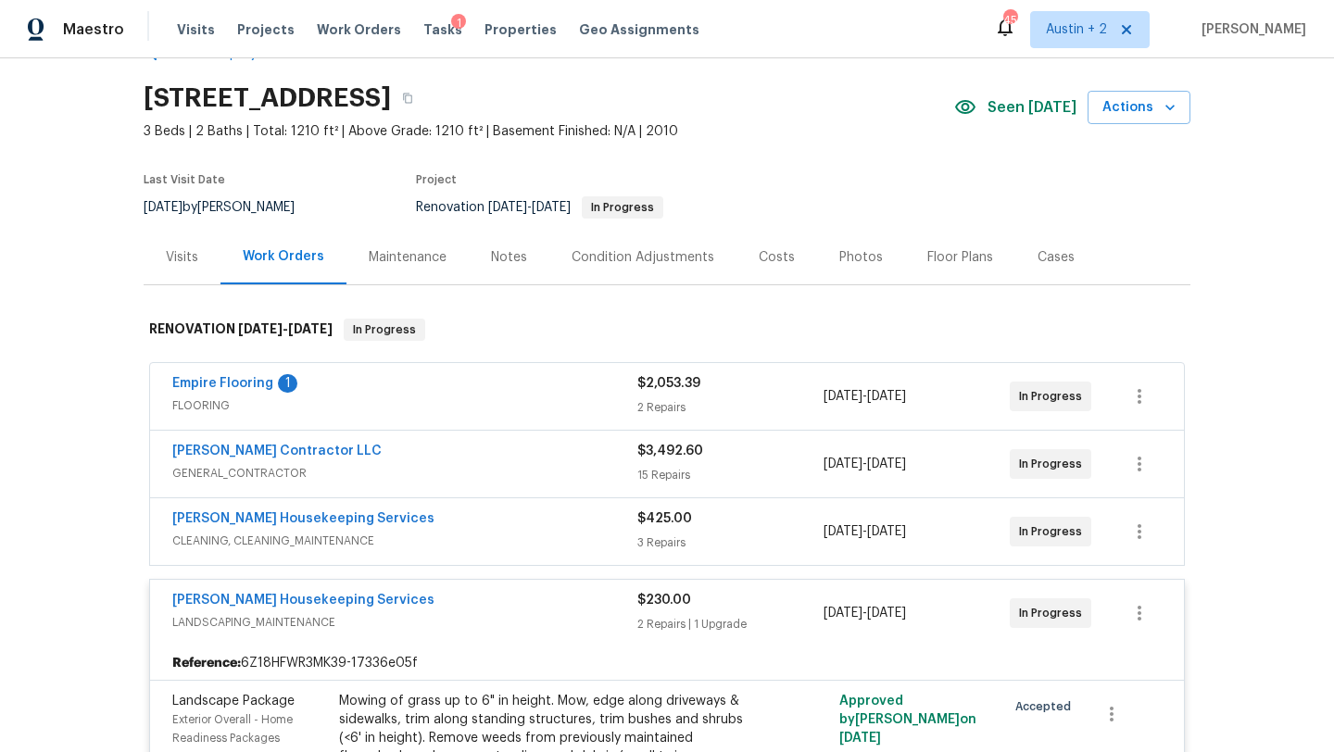
click at [503, 540] on span "CLEANING, CLEANING_MAINTENANCE" at bounding box center [404, 541] width 465 height 19
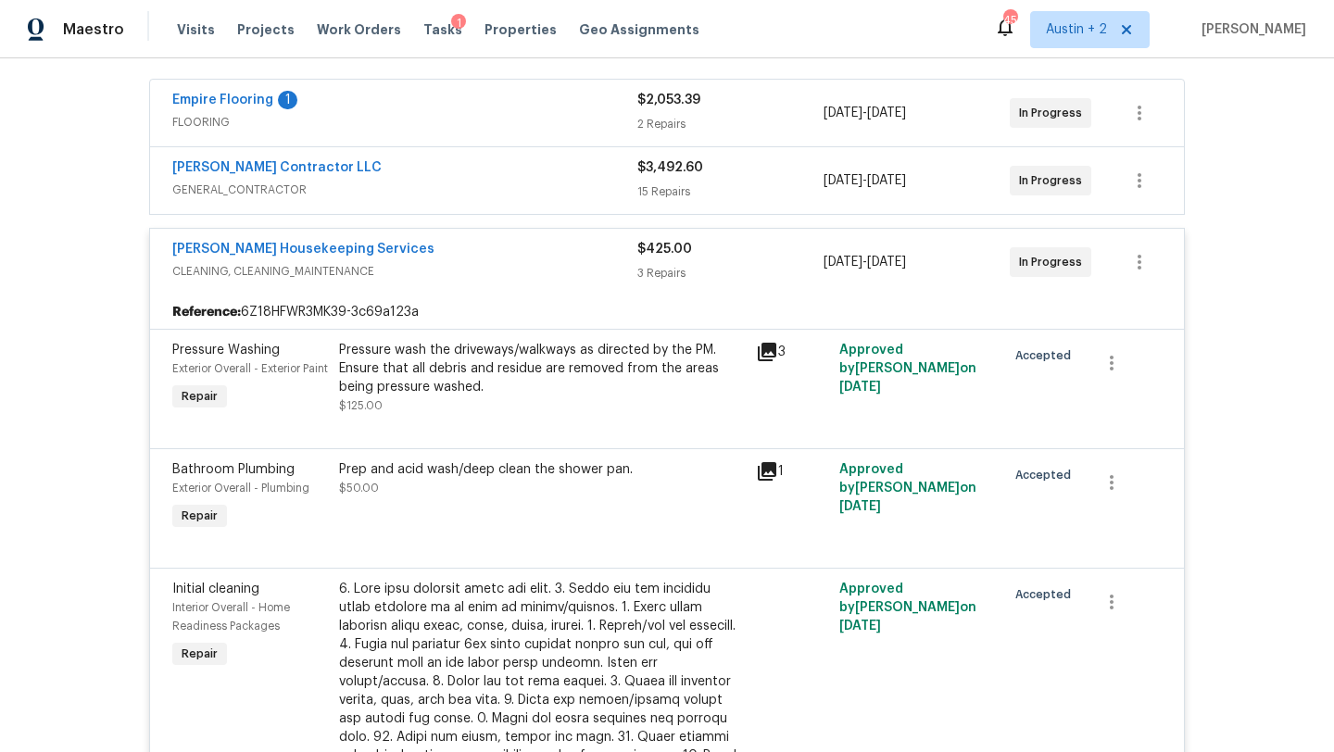
scroll to position [187, 0]
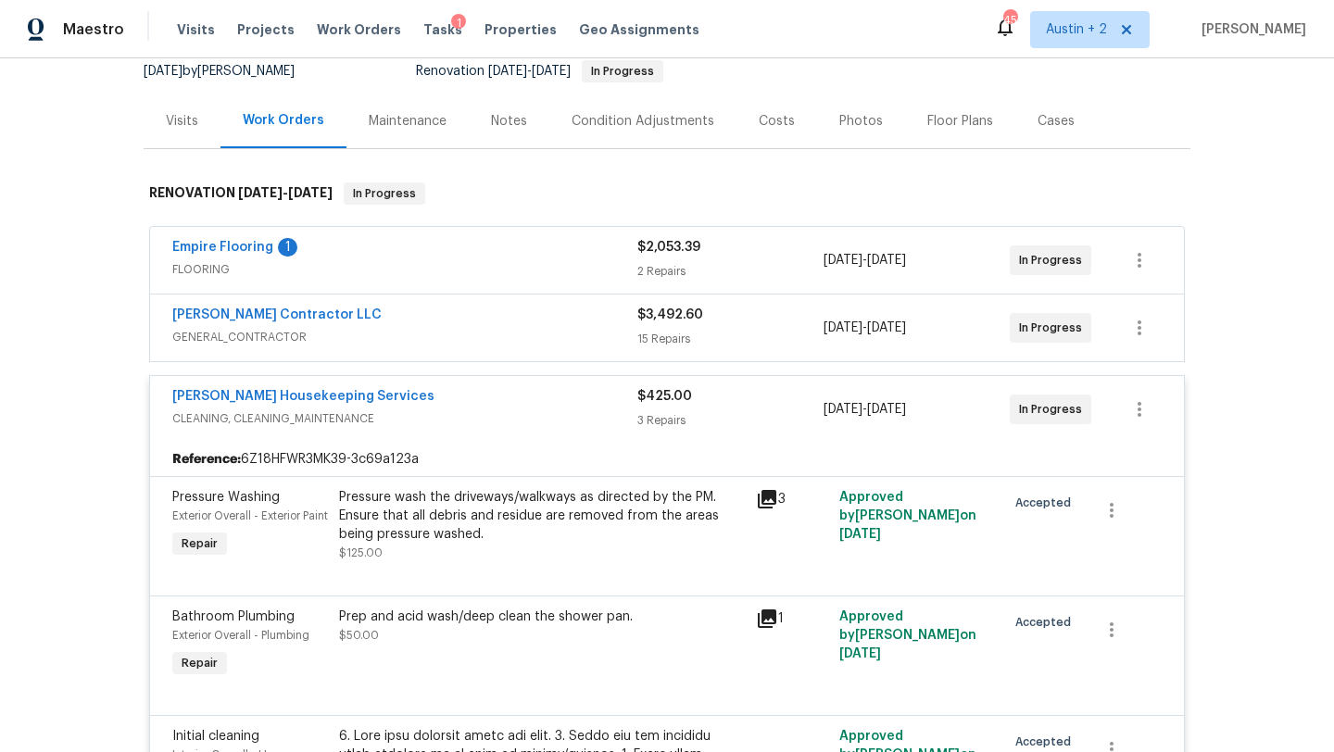
click at [531, 316] on div "[PERSON_NAME] Contractor LLC" at bounding box center [404, 317] width 465 height 22
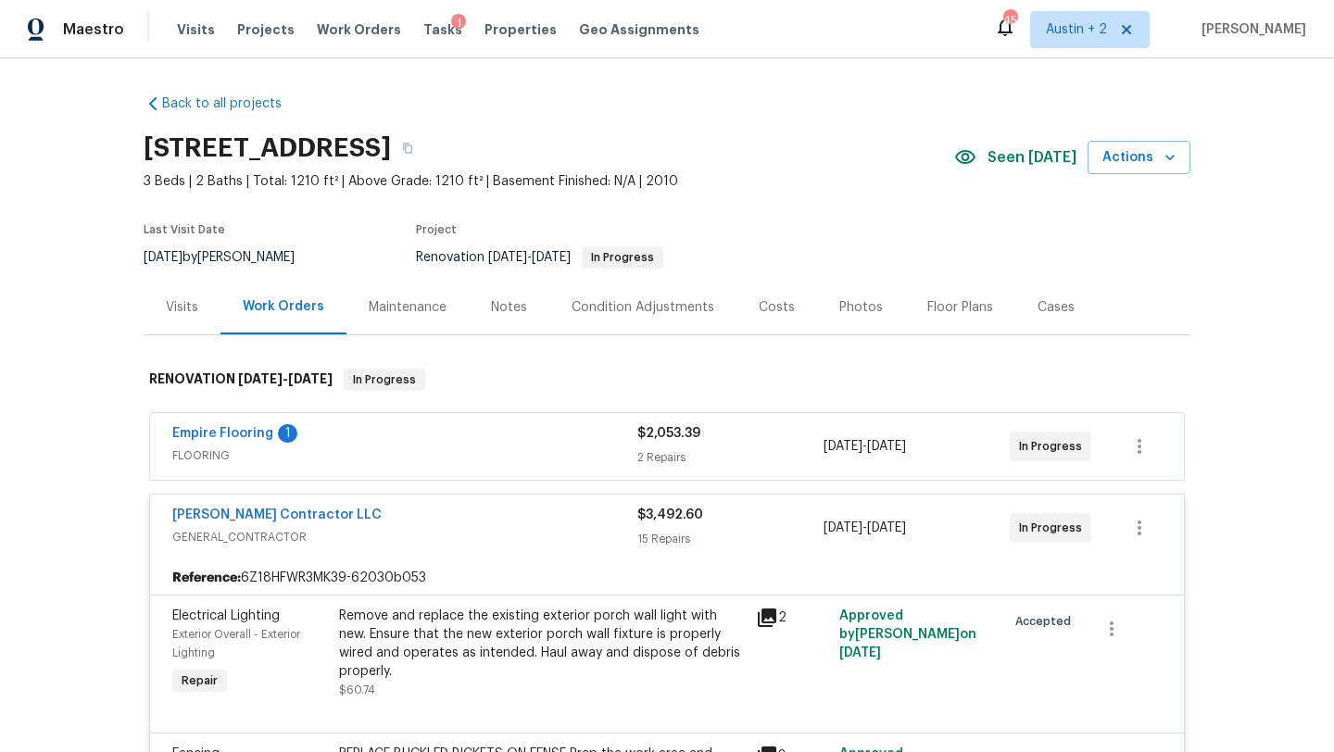
scroll to position [0, 0]
click at [521, 453] on span "FLOORING" at bounding box center [404, 456] width 465 height 19
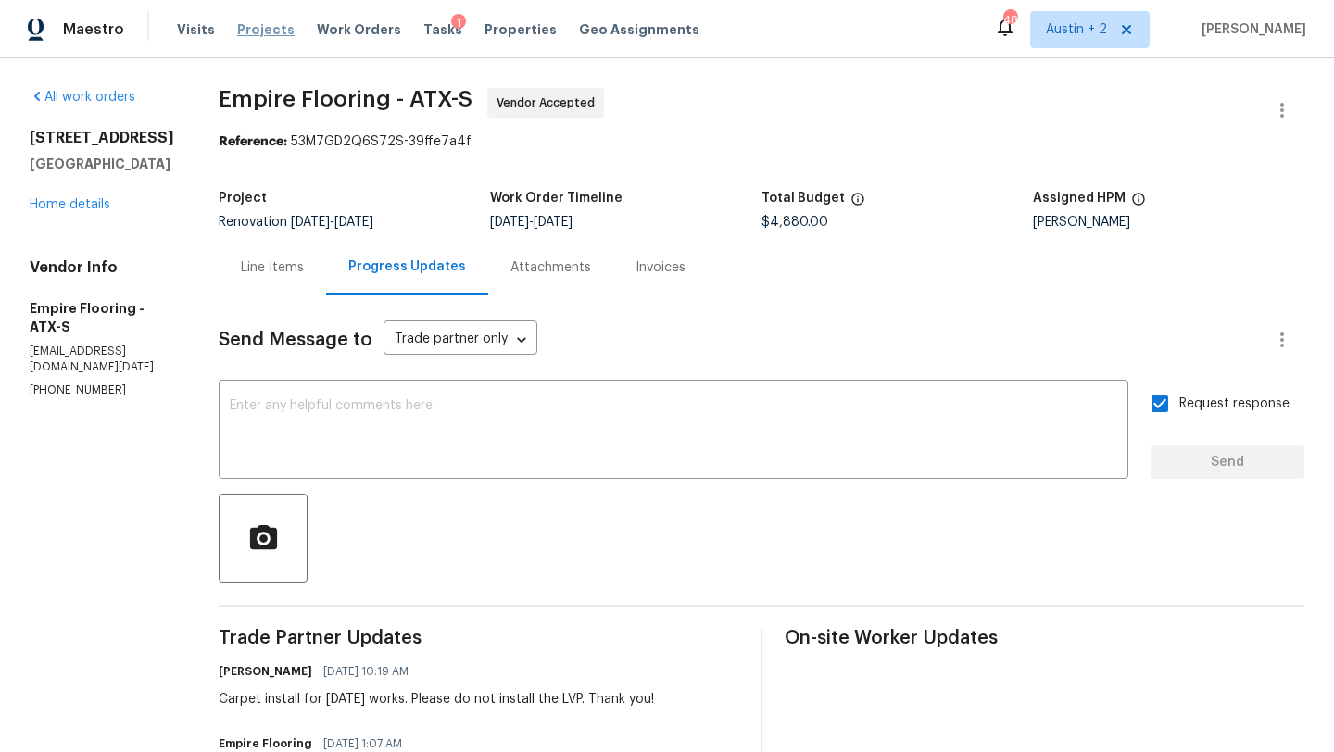
click at [265, 29] on span "Projects" at bounding box center [265, 29] width 57 height 19
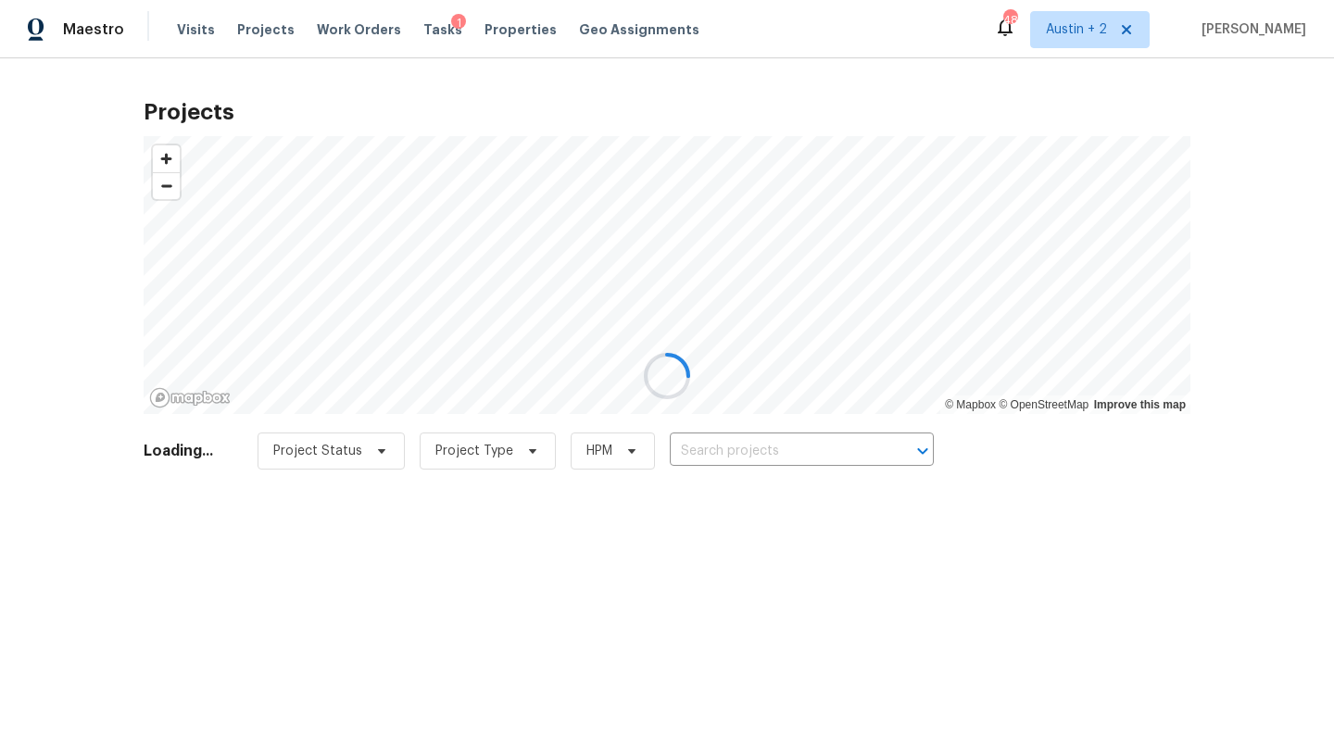
click at [705, 452] on div at bounding box center [667, 376] width 1334 height 752
click at [715, 448] on div at bounding box center [667, 376] width 1334 height 752
click at [735, 447] on div at bounding box center [667, 376] width 1334 height 752
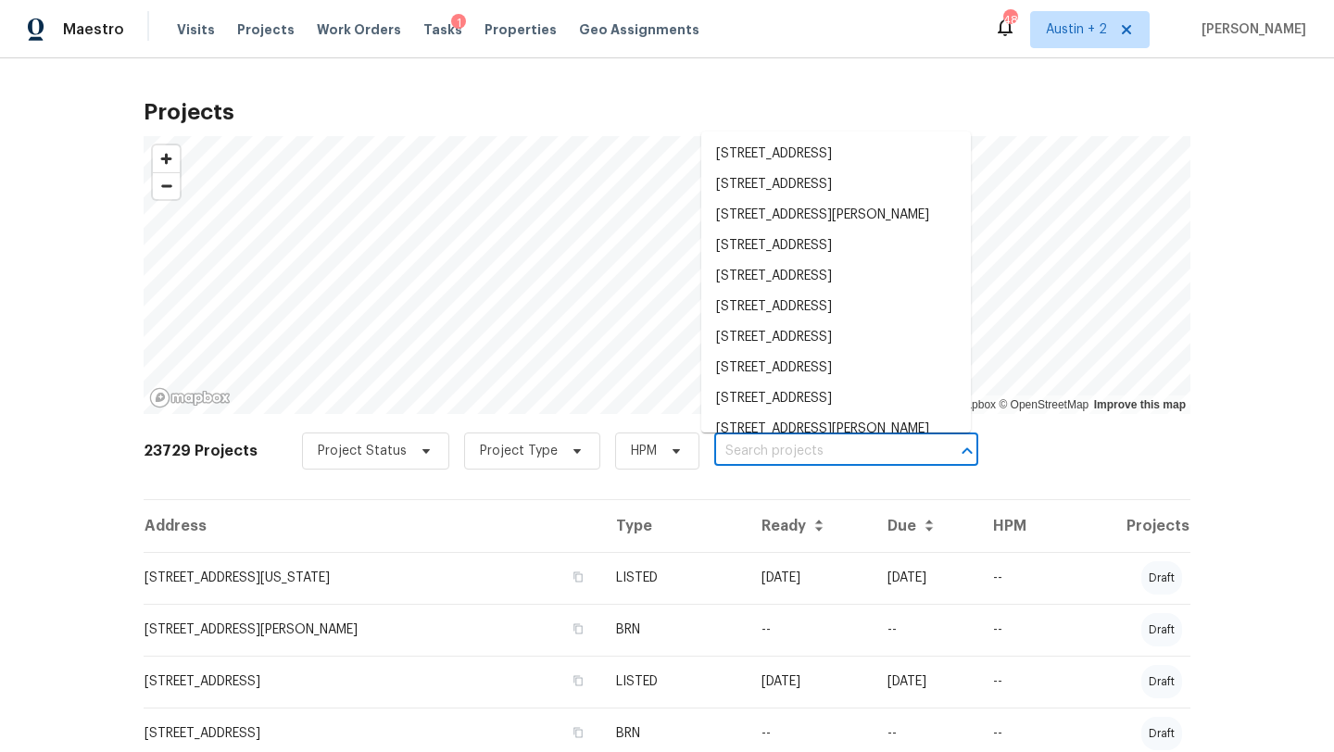
click at [718, 444] on input "text" at bounding box center [820, 451] width 212 height 29
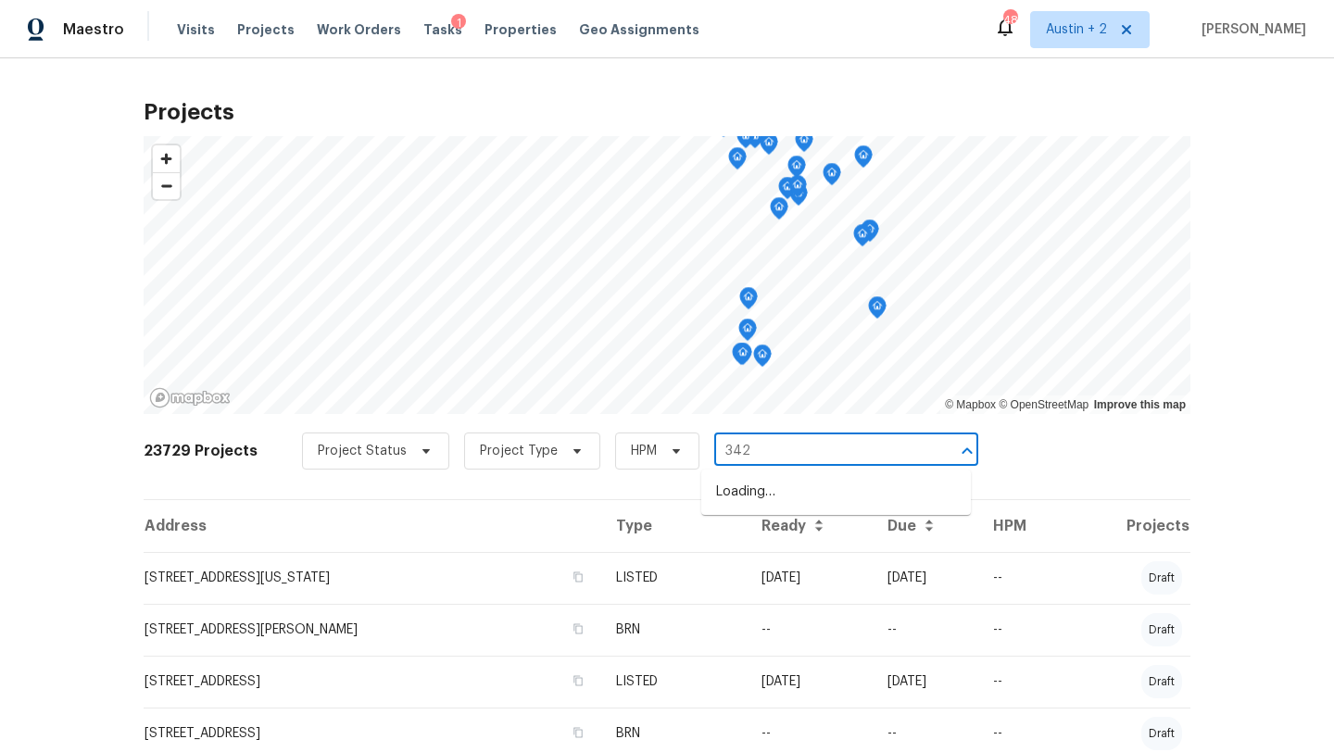
type input "3424"
click at [745, 483] on li "3424 Clarksburg Dr, Austin, TX 78745" at bounding box center [836, 492] width 270 height 31
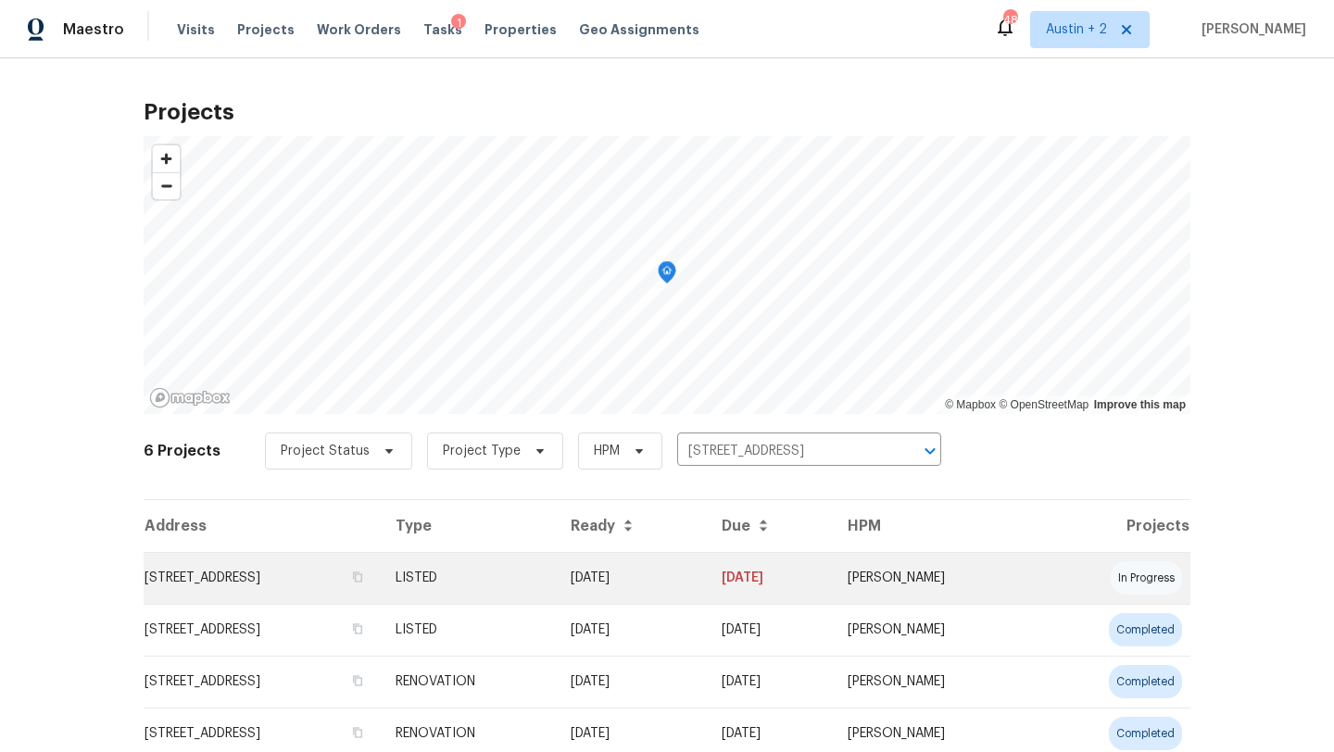
click at [282, 588] on td "3424 Clarksburg Dr, Austin, TX 78745" at bounding box center [262, 578] width 237 height 52
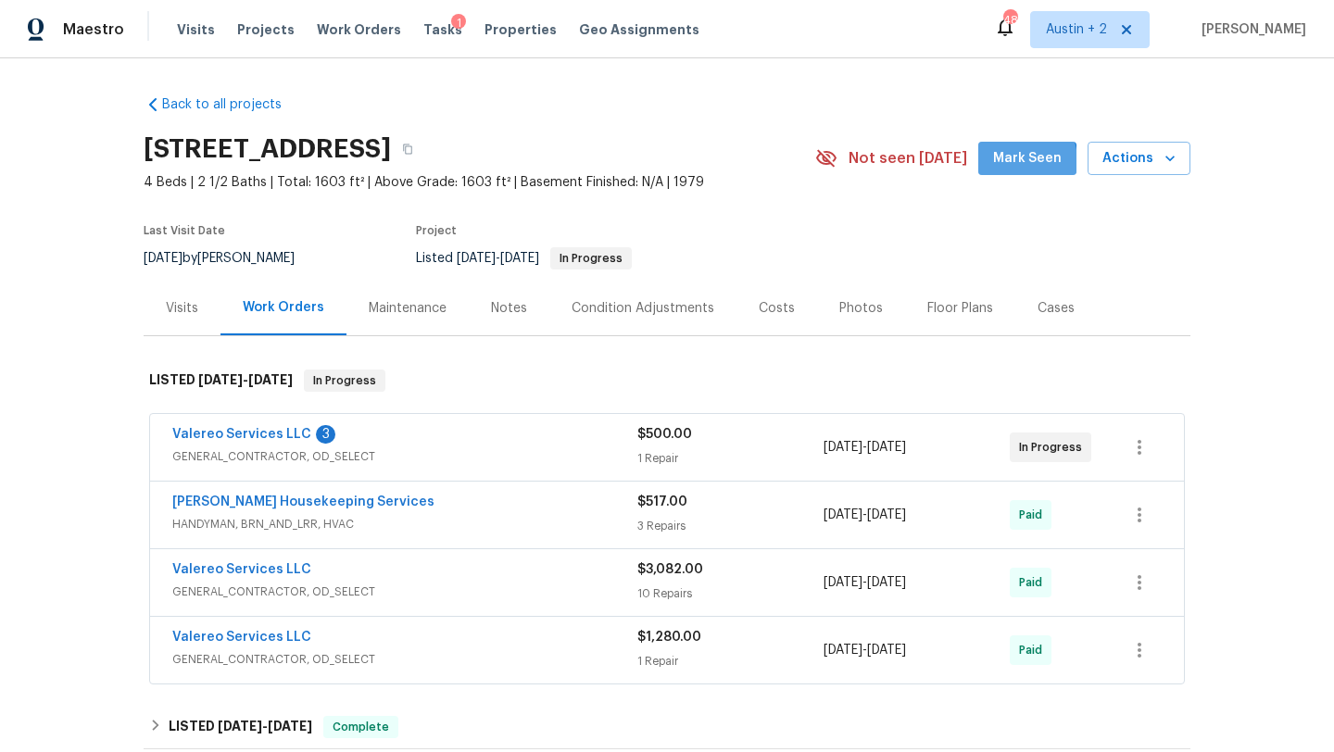
click at [1019, 162] on span "Mark Seen" at bounding box center [1027, 158] width 69 height 23
click at [419, 449] on span "GENERAL_CONTRACTOR, OD_SELECT" at bounding box center [404, 456] width 465 height 19
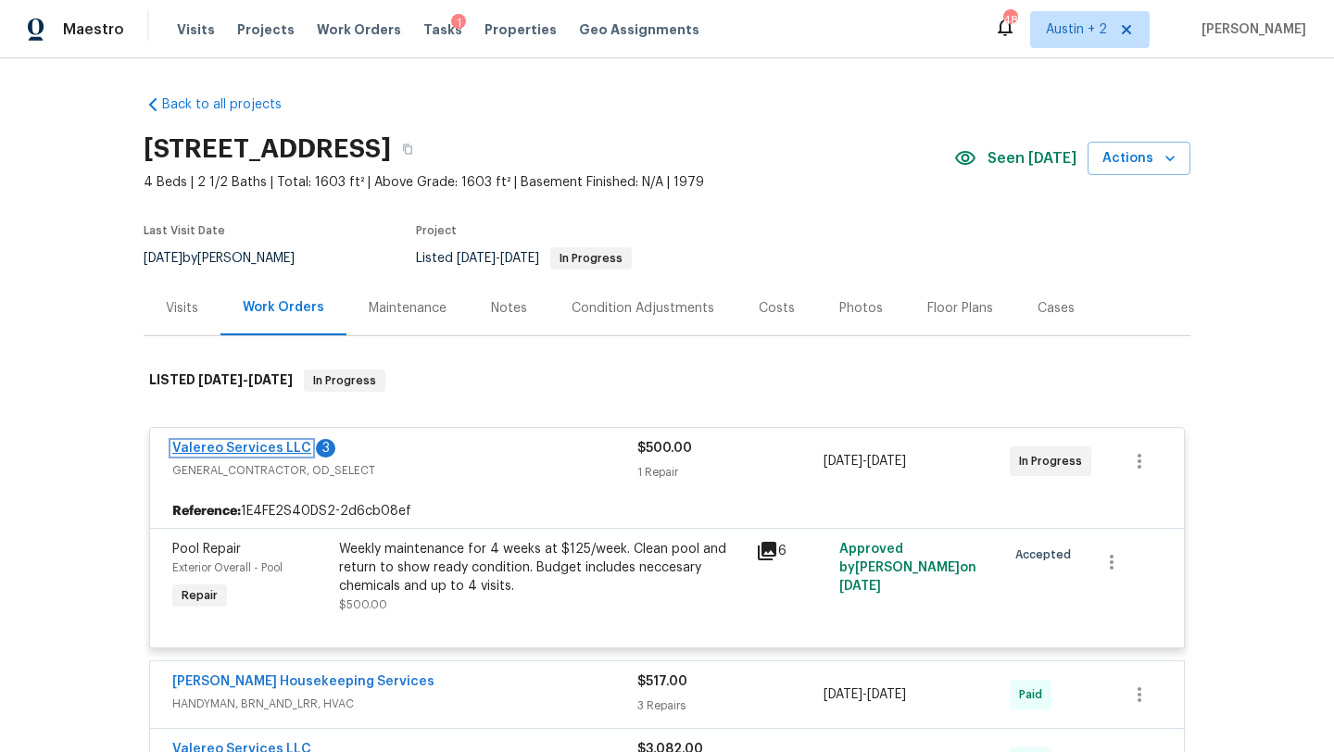
click at [232, 450] on link "Valereo Services LLC" at bounding box center [241, 448] width 139 height 13
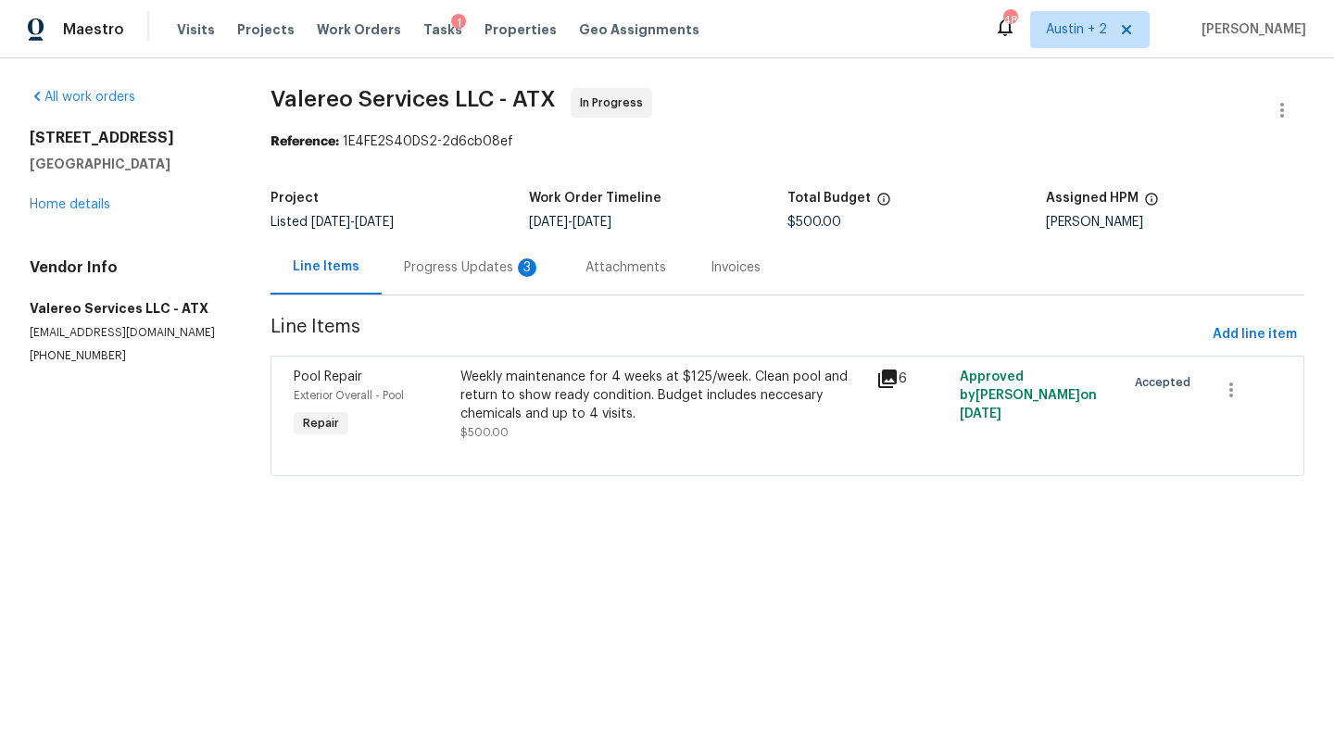
click at [508, 264] on div "Progress Updates 3" at bounding box center [472, 267] width 137 height 19
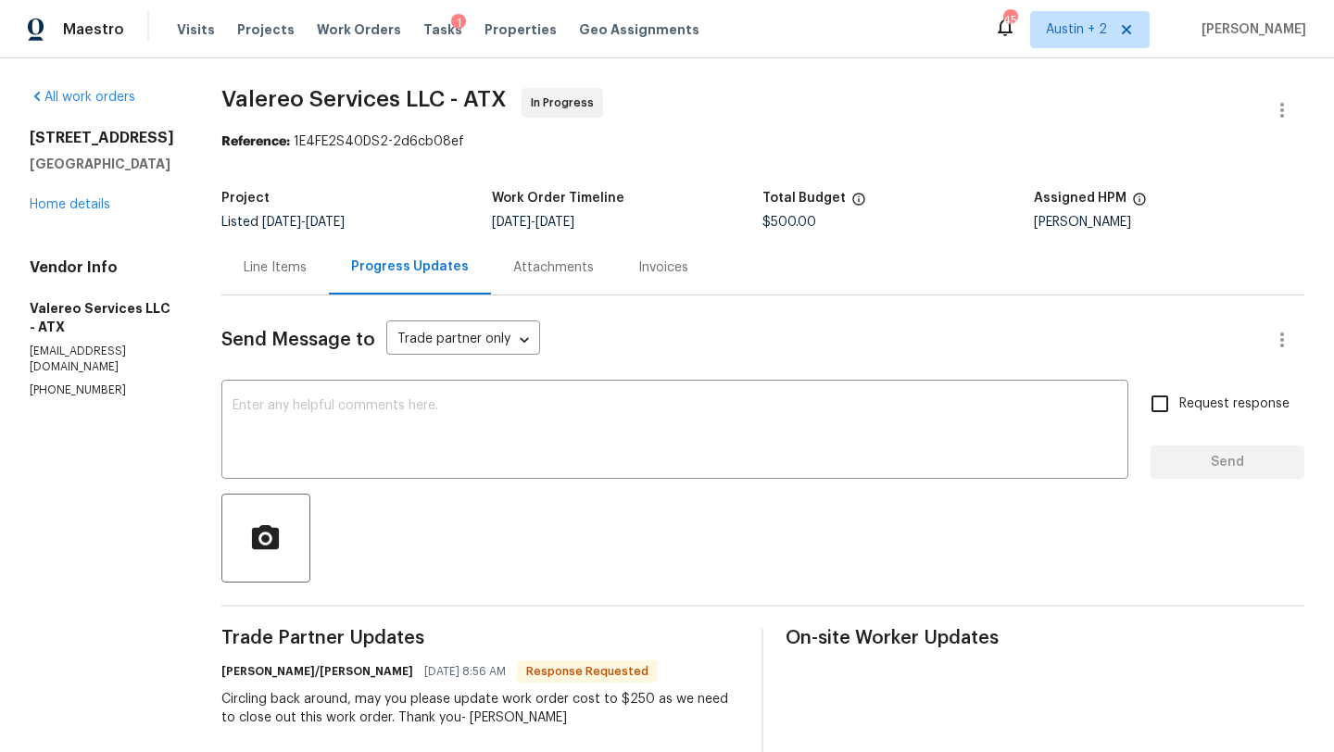
click at [303, 261] on div "Line Items" at bounding box center [275, 267] width 63 height 19
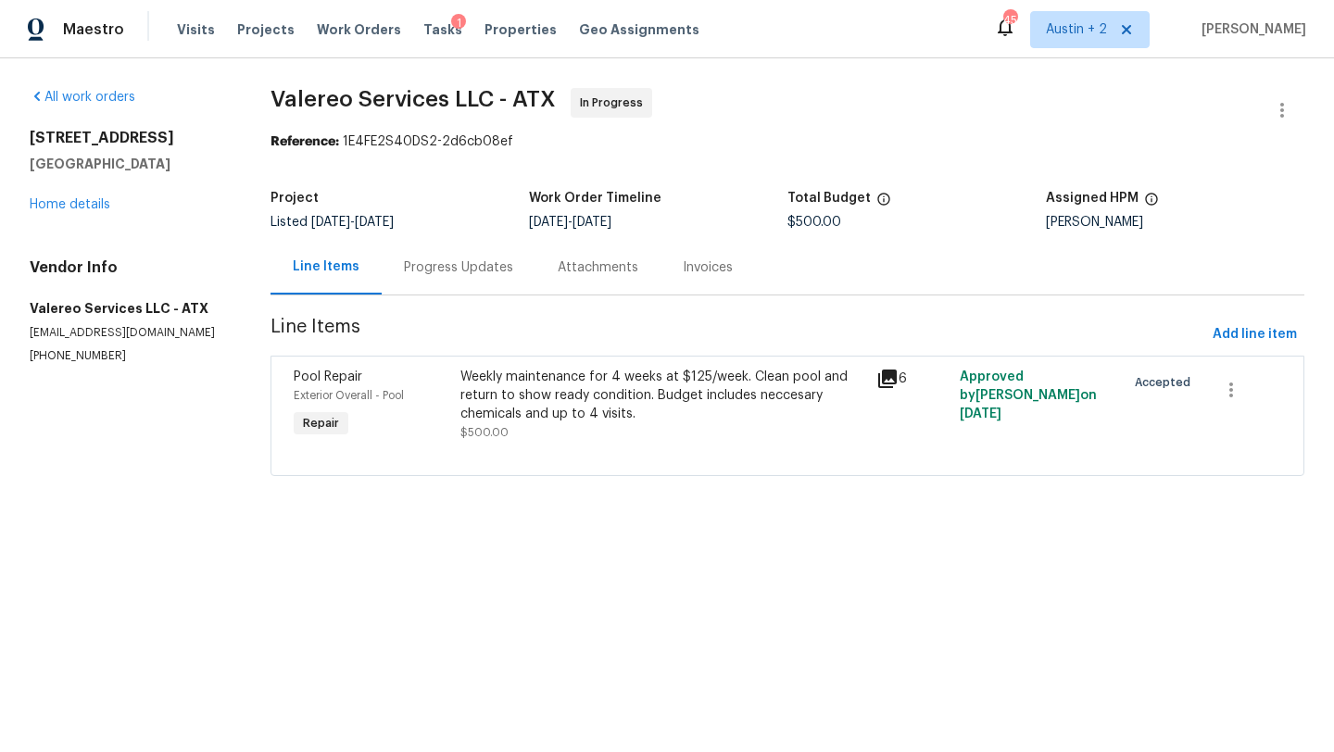
click at [633, 383] on div "Weekly maintenance for 4 weeks at $125/week. Clean pool and return to show read…" at bounding box center [662, 396] width 405 height 56
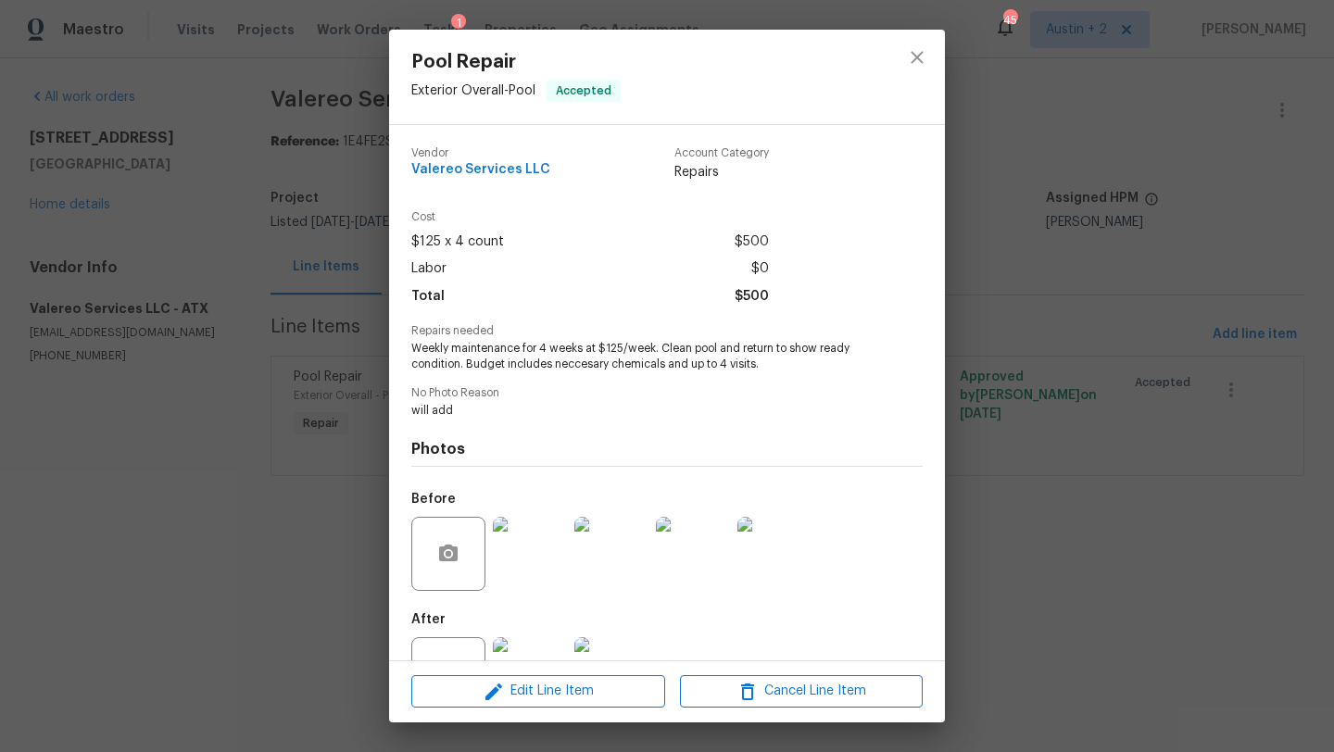
scroll to position [70, 0]
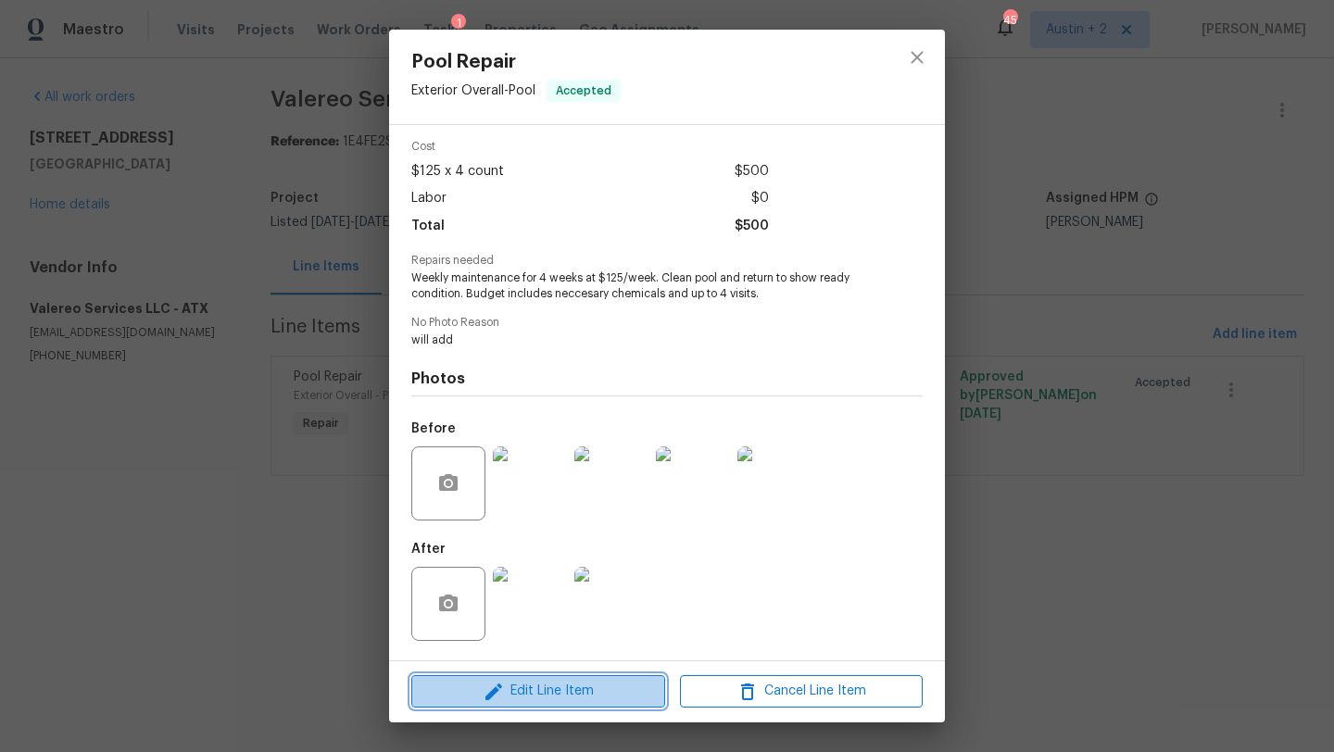
click at [567, 702] on span "Edit Line Item" at bounding box center [538, 691] width 243 height 23
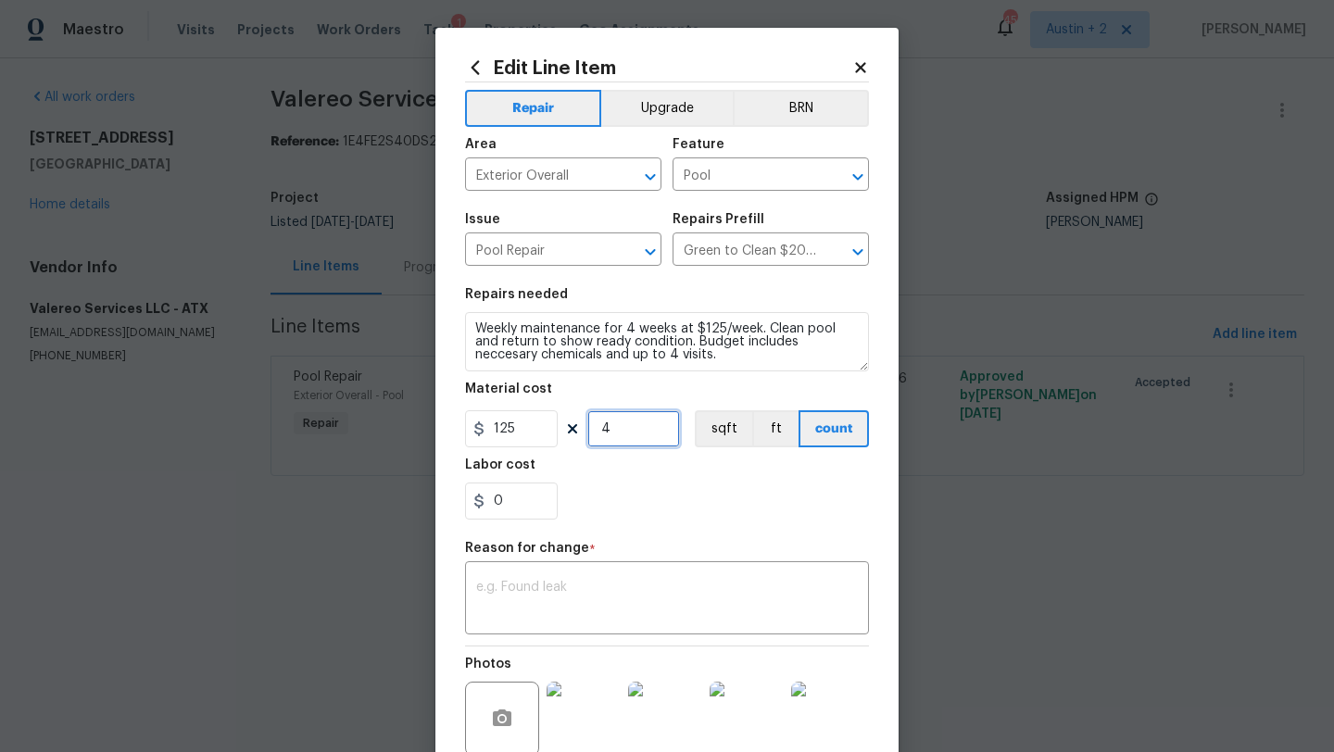
drag, startPoint x: 626, startPoint y: 436, endPoint x: 521, endPoint y: 436, distance: 105.6
click at [521, 436] on div "125 4 sqft ft count" at bounding box center [667, 428] width 404 height 37
type input "2"
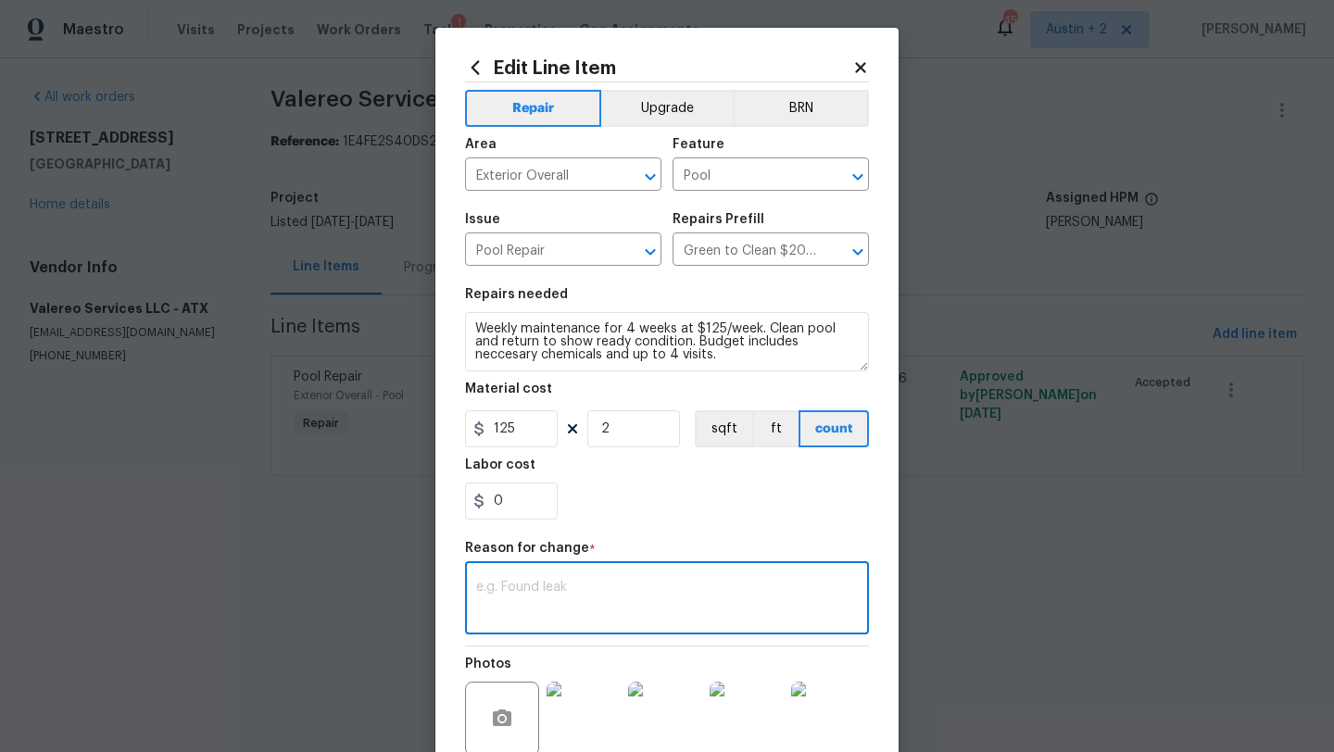
click at [544, 605] on textarea at bounding box center [667, 600] width 382 height 39
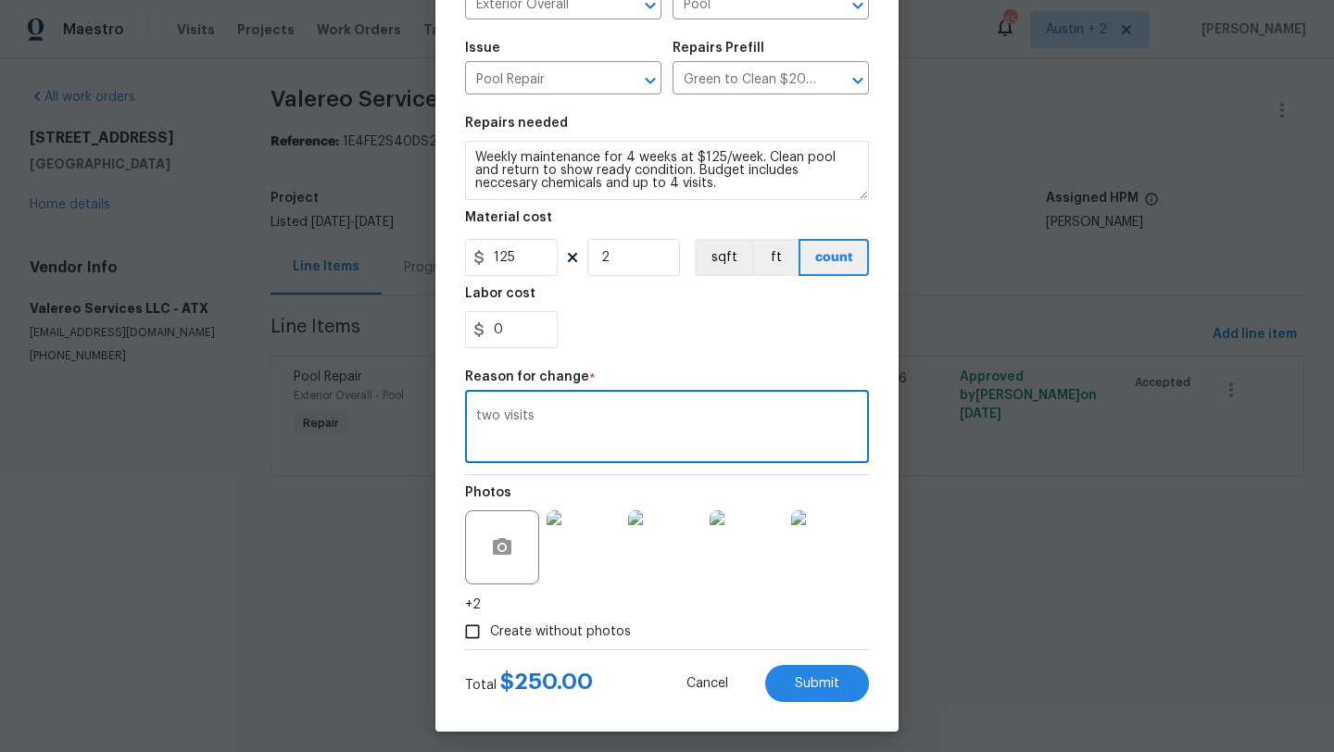
scroll to position [180, 0]
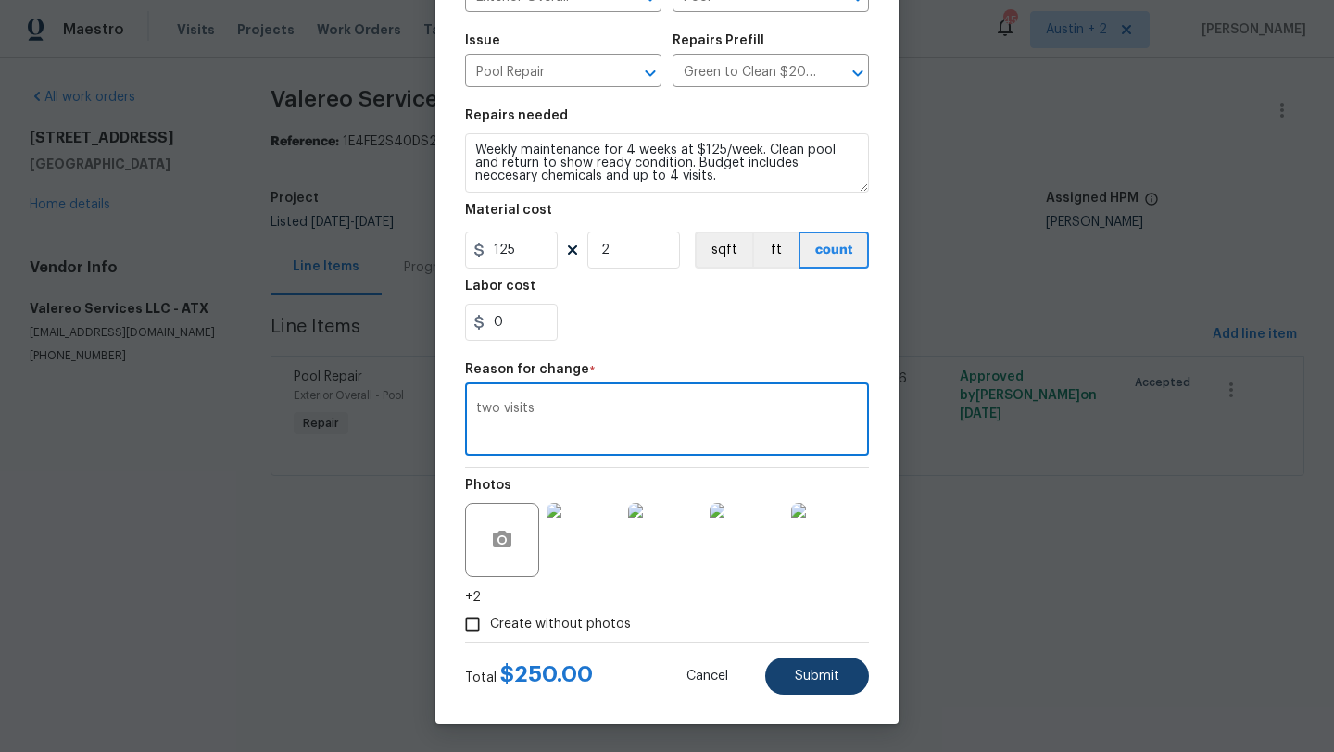
type textarea "two visits"
click at [806, 677] on span "Submit" at bounding box center [817, 677] width 44 height 14
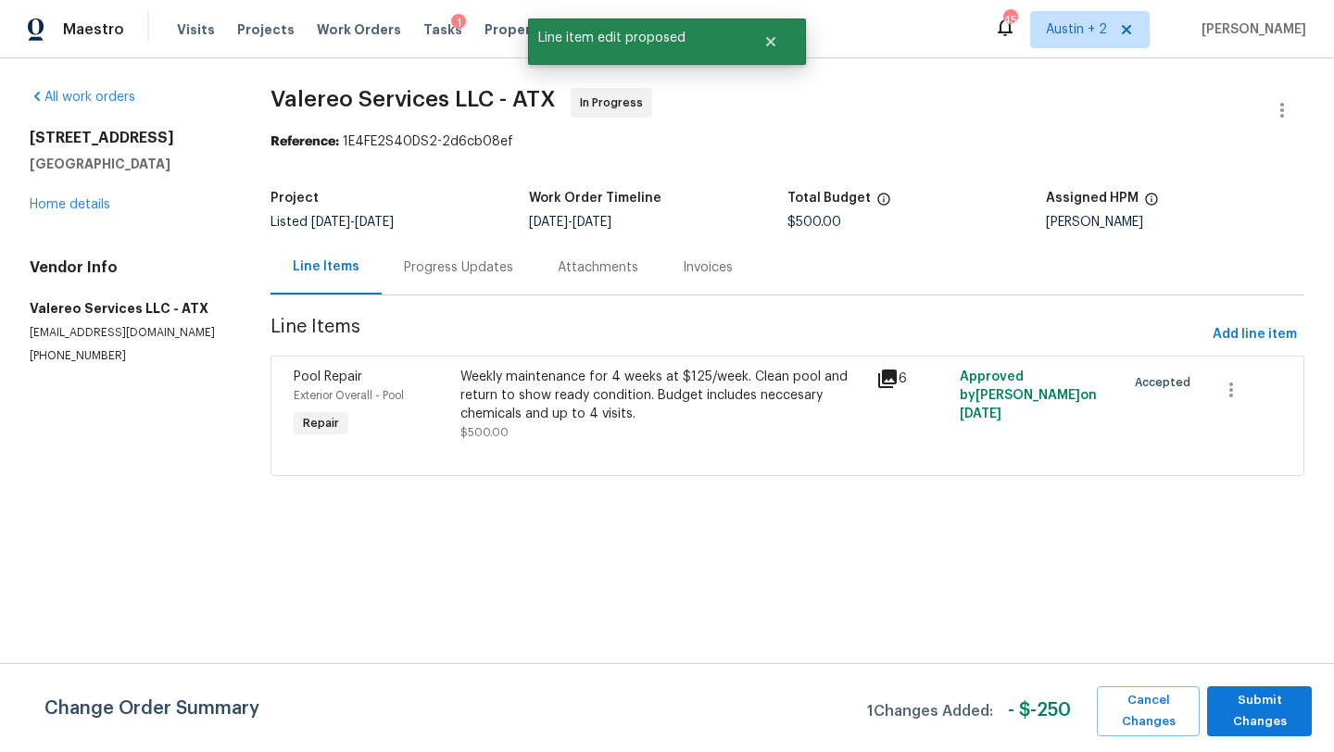
scroll to position [0, 0]
click at [1253, 723] on span "Submit Changes" at bounding box center [1259, 711] width 86 height 43
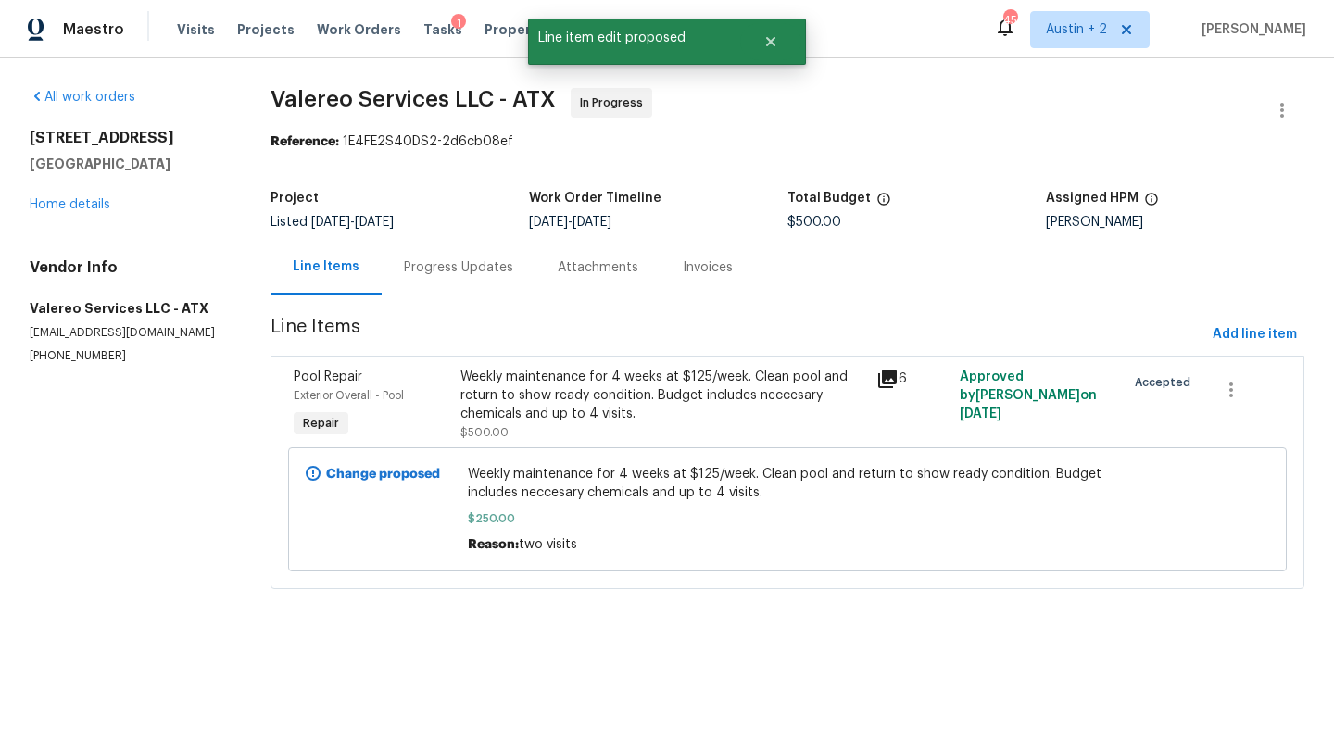
click at [609, 400] on div "Weekly maintenance for 4 weeks at $125/week. Clean pool and return to show read…" at bounding box center [662, 396] width 405 height 56
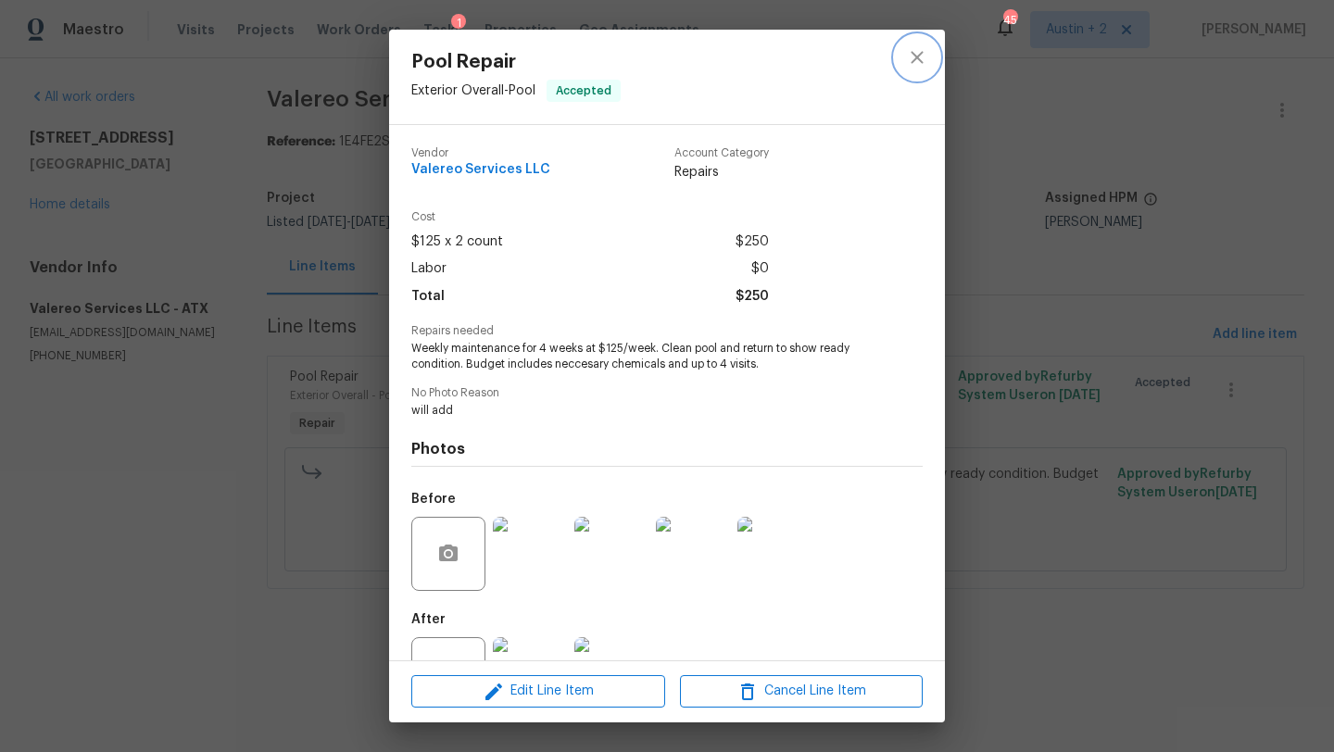
click at [917, 74] on button "close" at bounding box center [917, 57] width 44 height 44
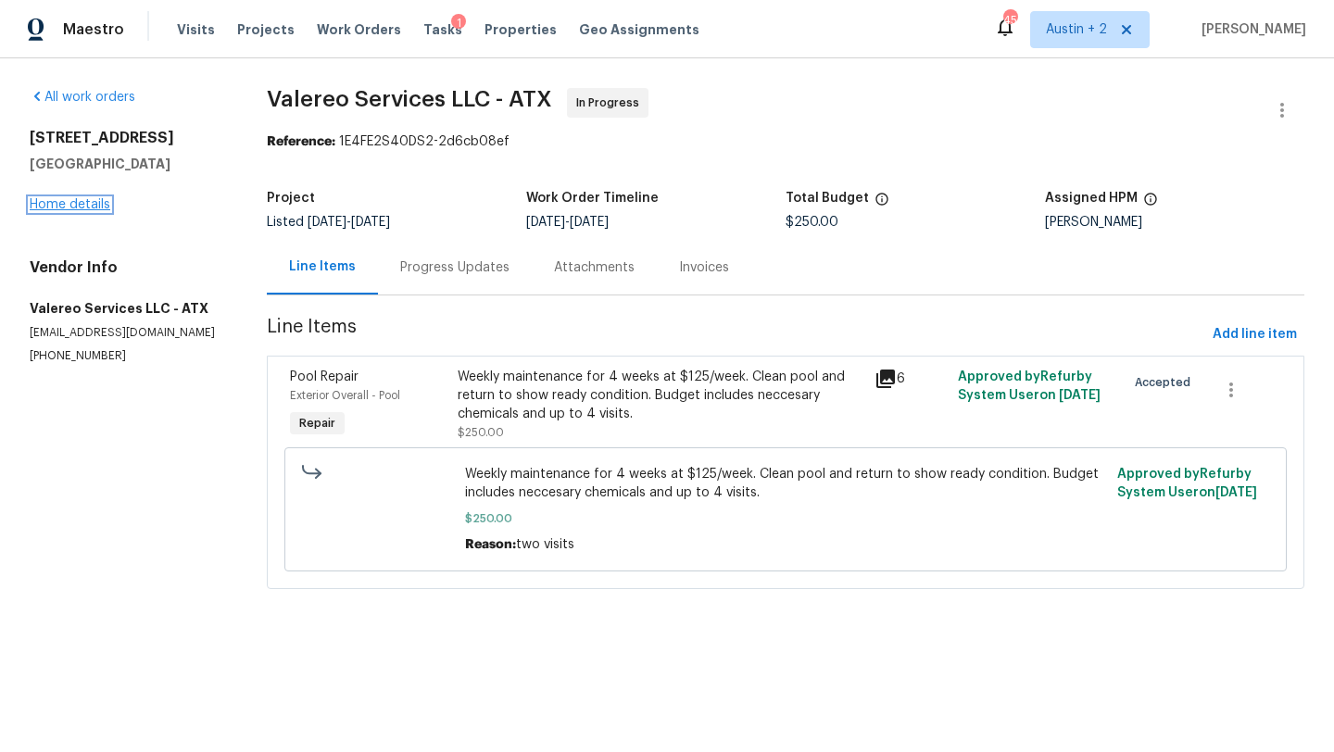
click at [107, 202] on link "Home details" at bounding box center [70, 204] width 81 height 13
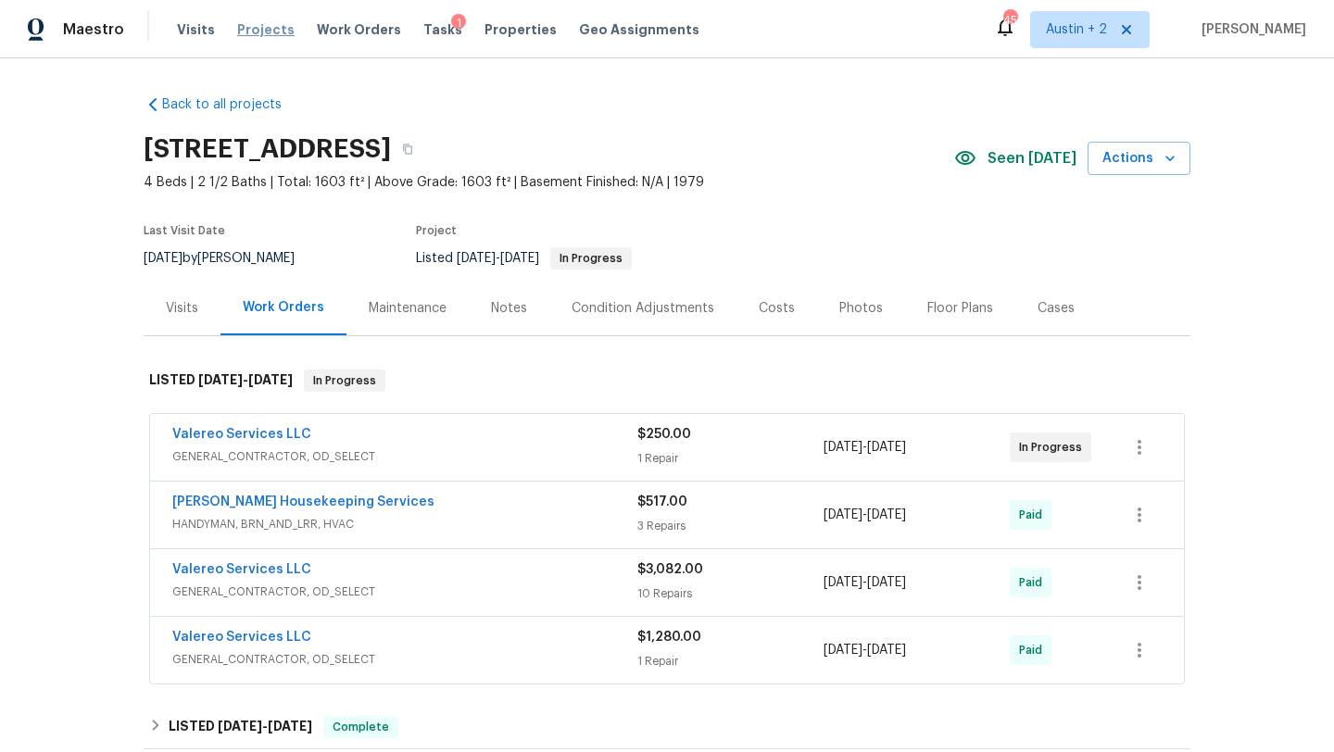
click at [261, 30] on span "Projects" at bounding box center [265, 29] width 57 height 19
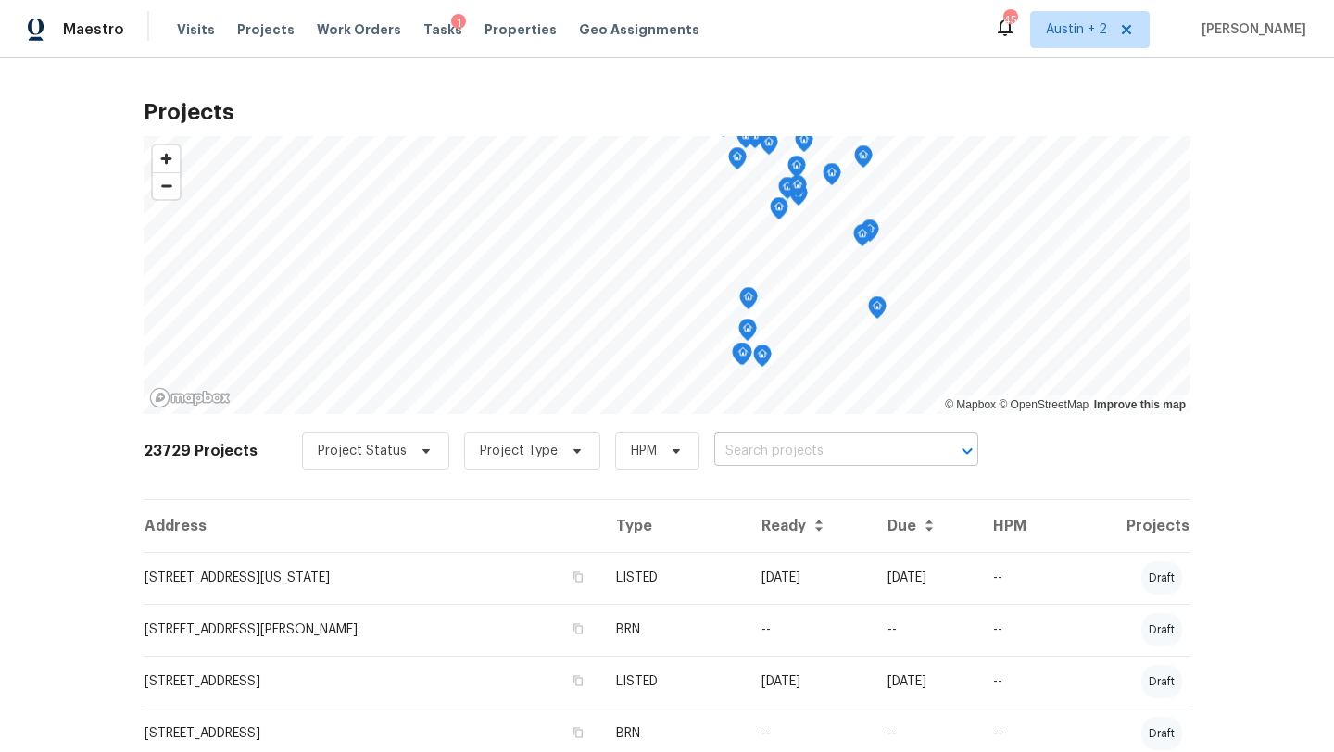
click at [790, 458] on input "text" at bounding box center [820, 451] width 212 height 29
type input "london"
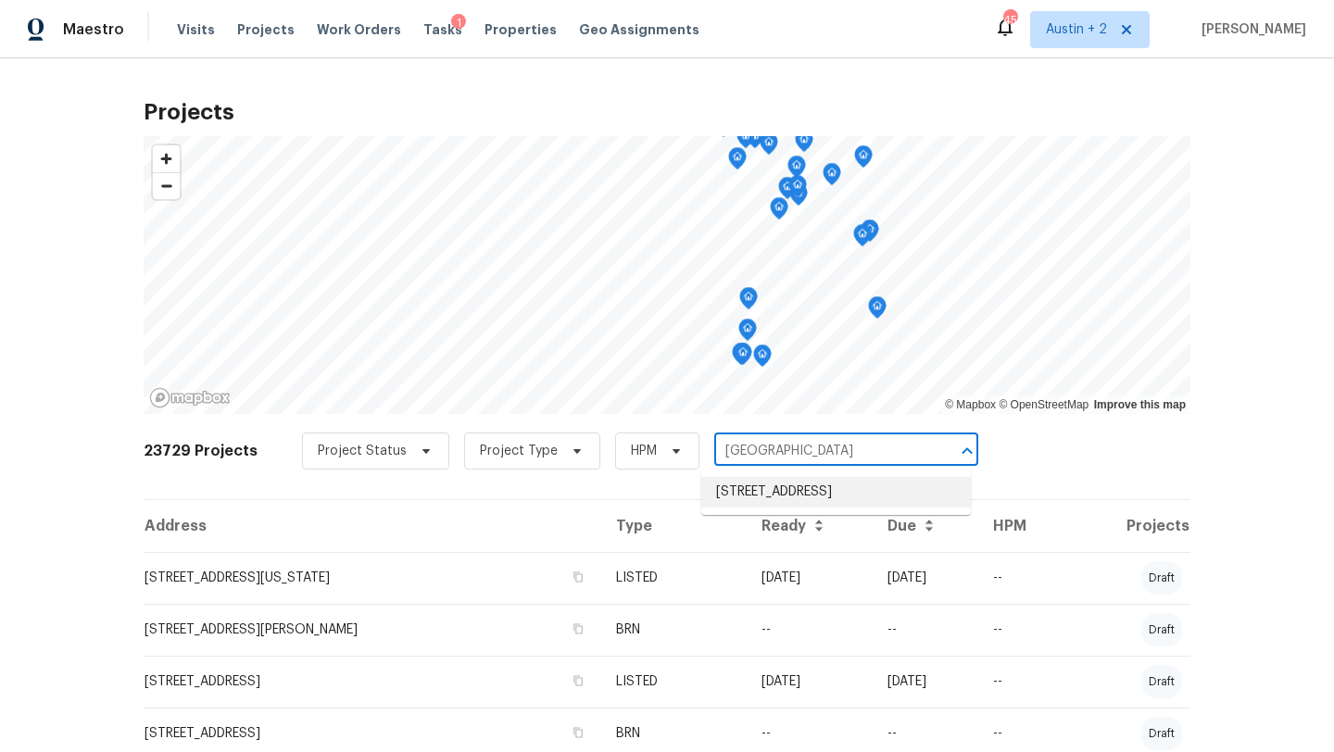
click at [794, 502] on li "1405 London Rd, Round Rock, TX 78664" at bounding box center [836, 492] width 270 height 31
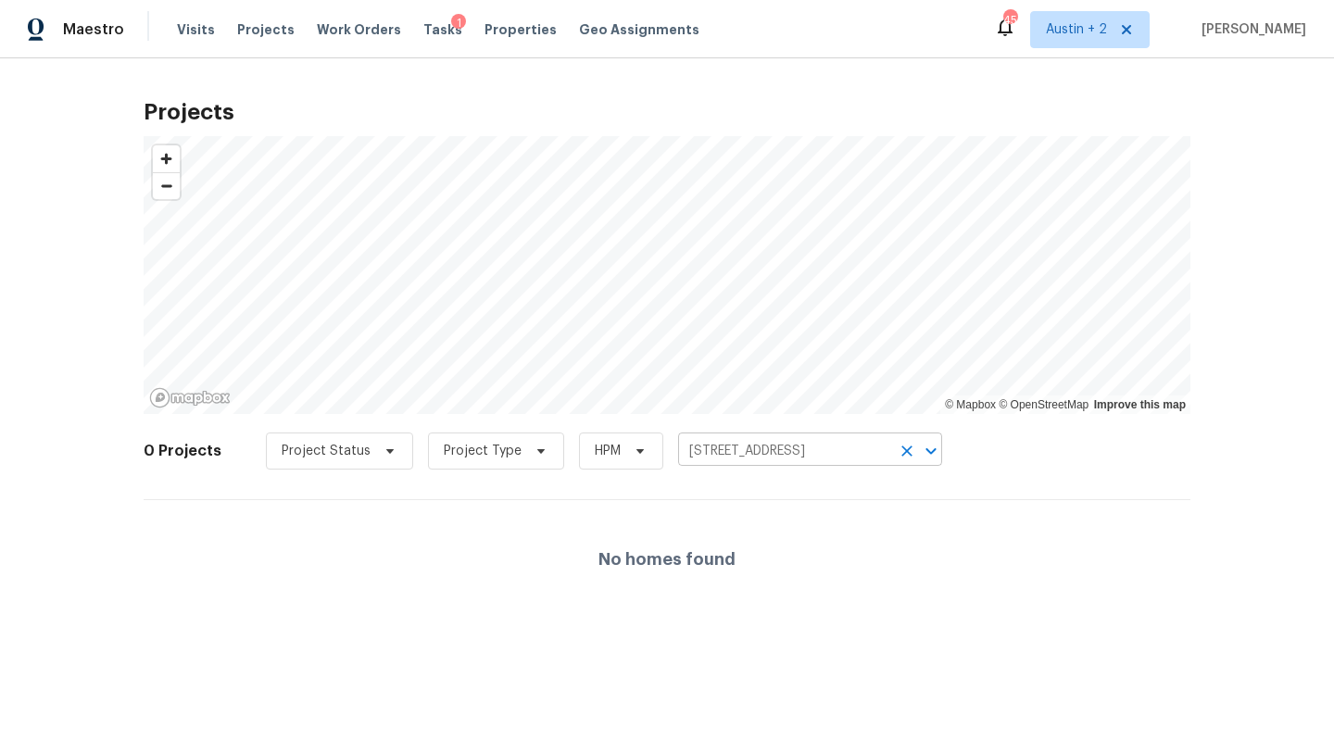
click at [832, 459] on input "1405 London Rd, Round Rock, TX 78664" at bounding box center [784, 451] width 212 height 29
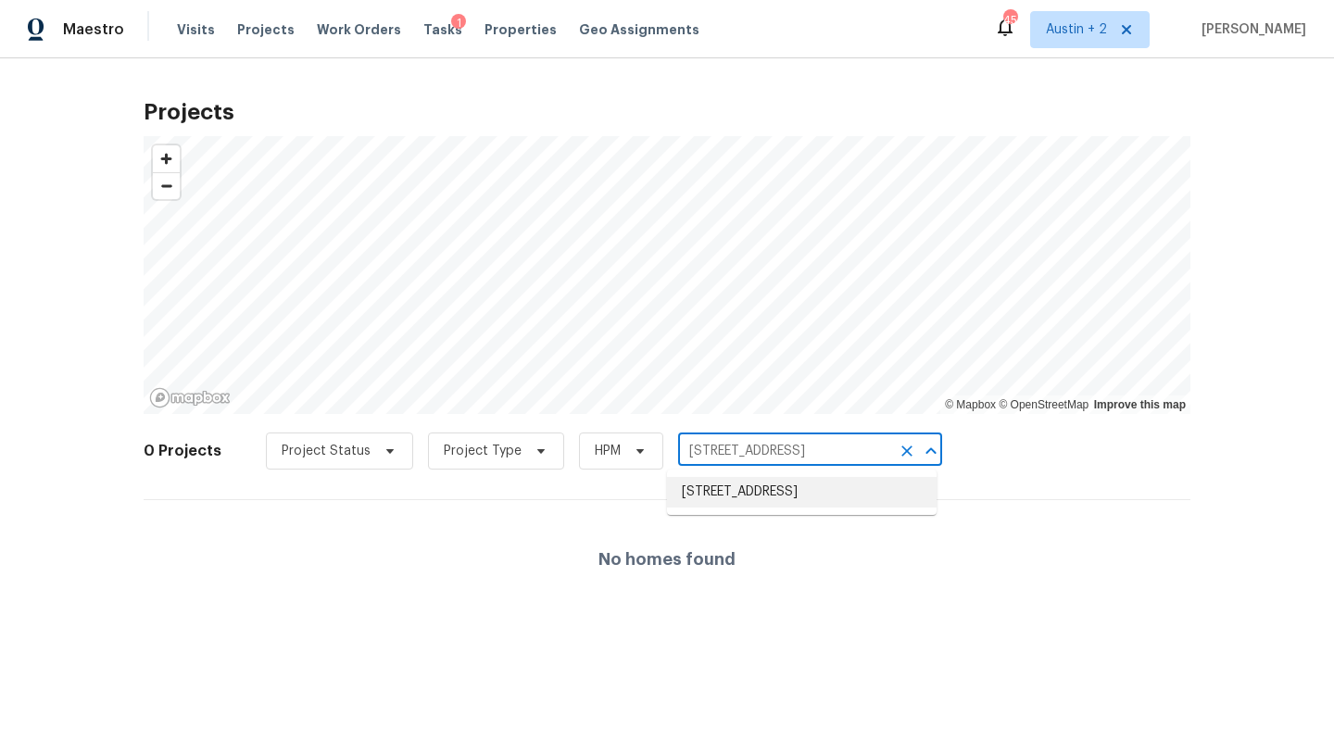
click at [785, 499] on li "1405 London Rd, Round Rock, TX 78664" at bounding box center [802, 492] width 270 height 31
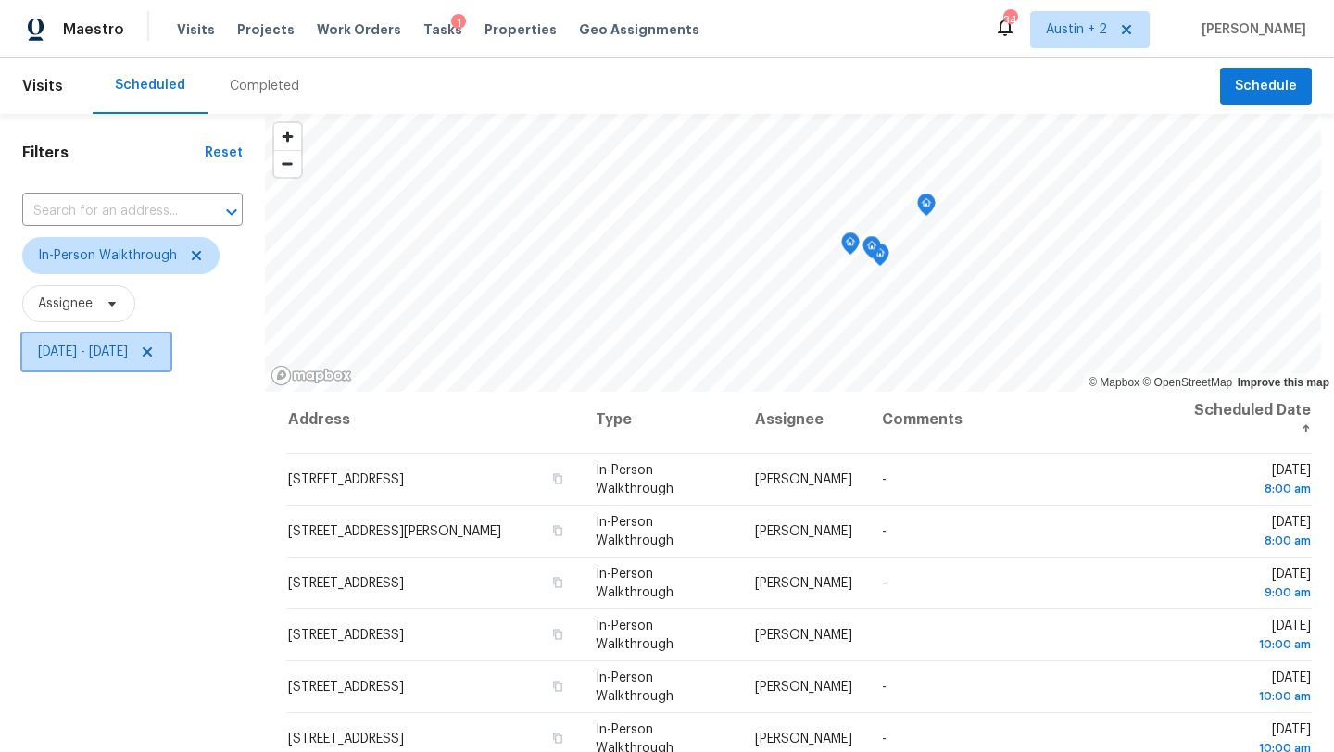
click at [152, 349] on icon at bounding box center [147, 351] width 9 height 9
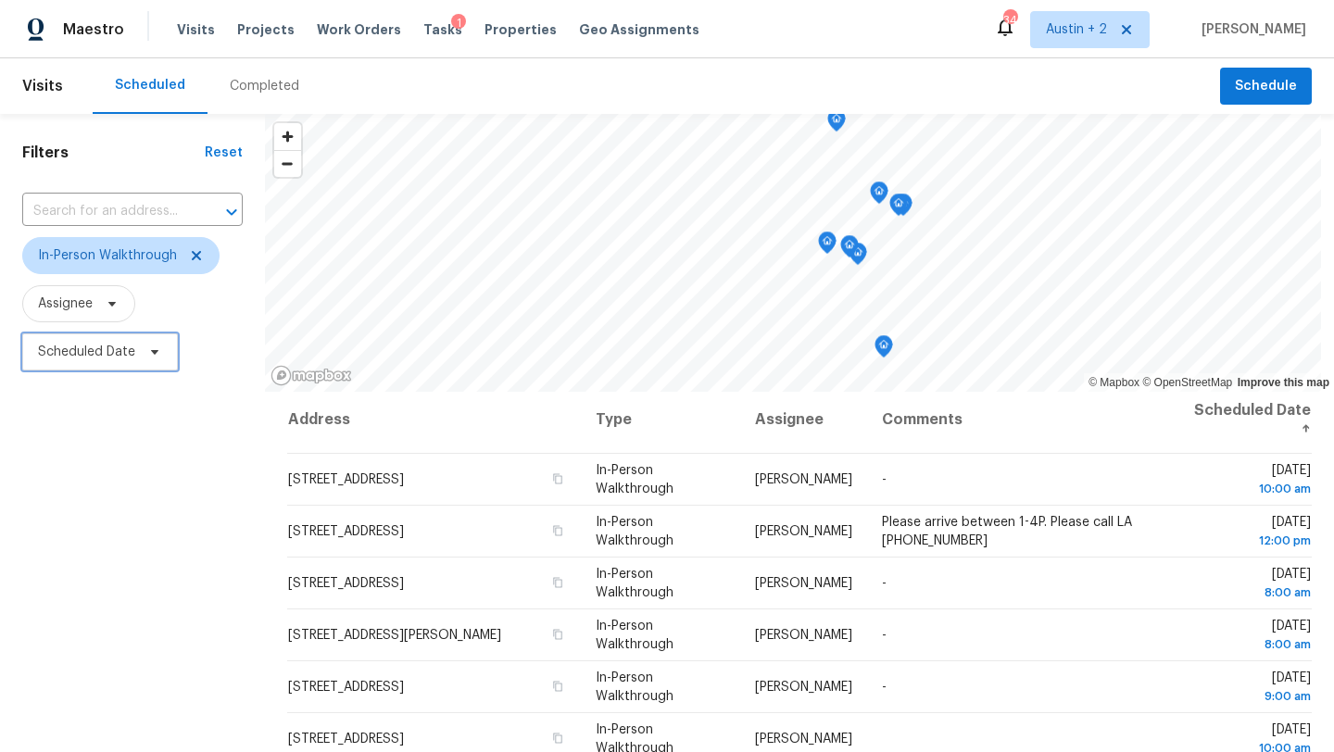
click at [152, 354] on icon at bounding box center [154, 352] width 15 height 15
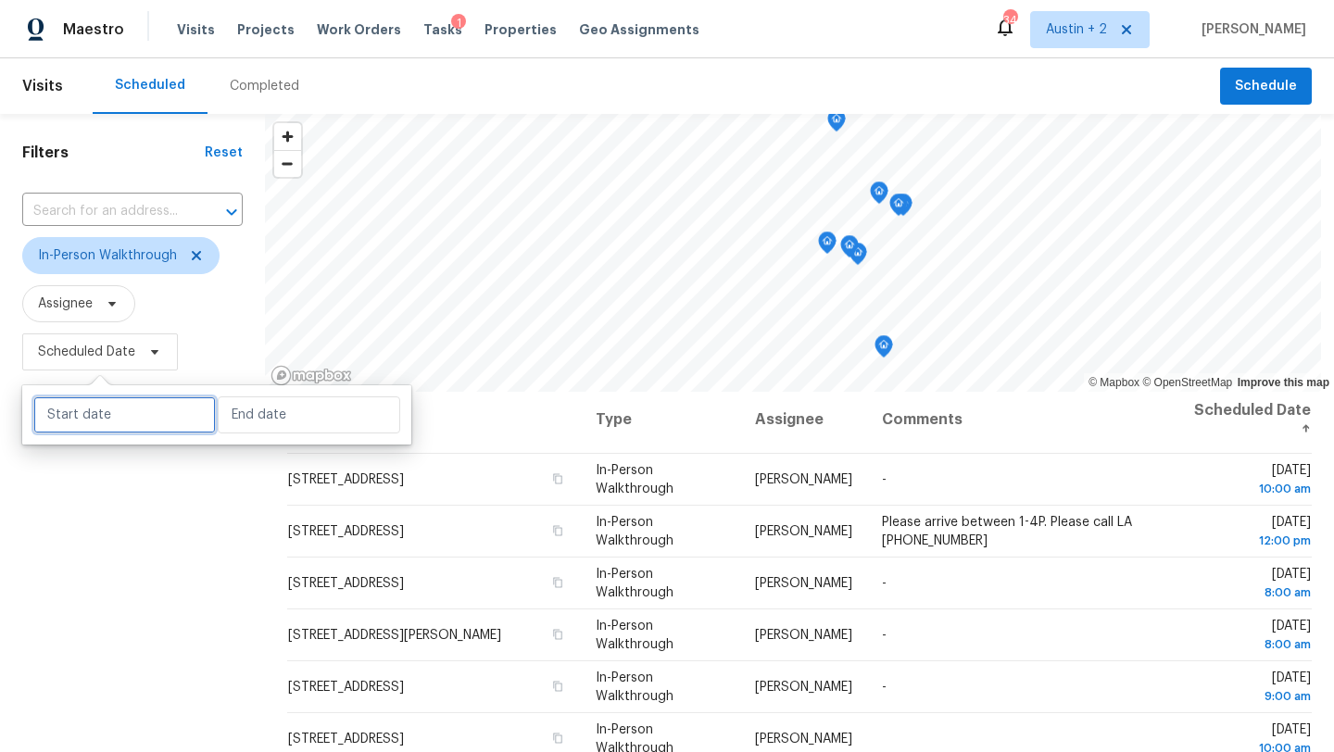
select select "7"
select select "2025"
select select "8"
select select "2025"
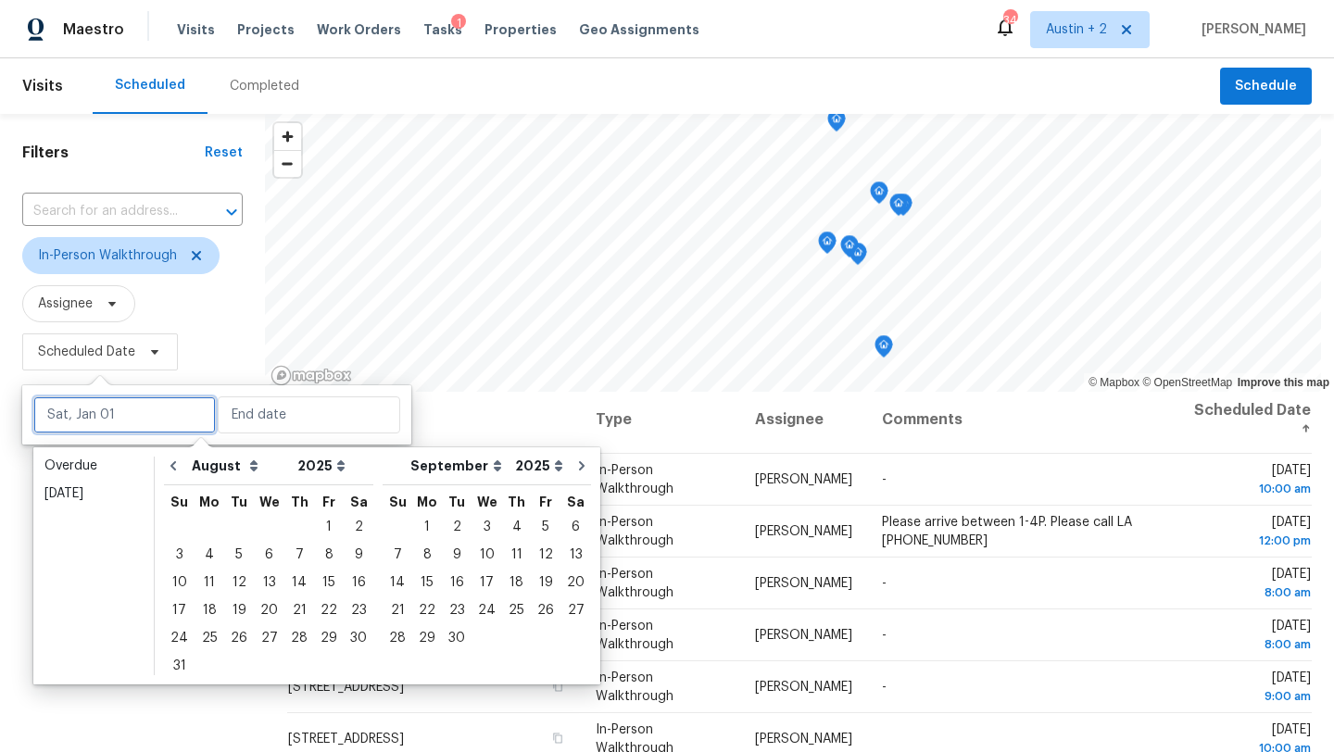
click at [147, 402] on input "text" at bounding box center [124, 414] width 182 height 37
click at [321, 613] on div "22" at bounding box center [329, 610] width 30 height 26
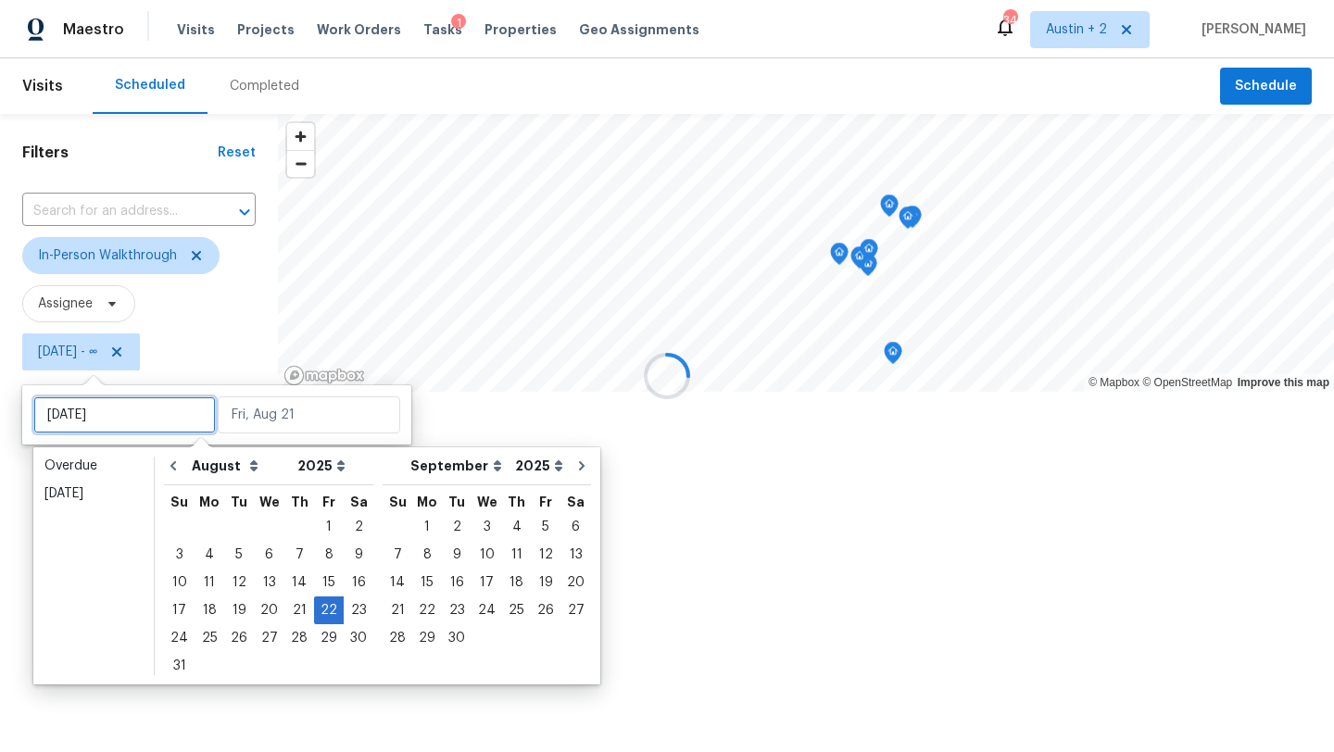
type input "Fri, Aug 08"
type input "[DATE]"
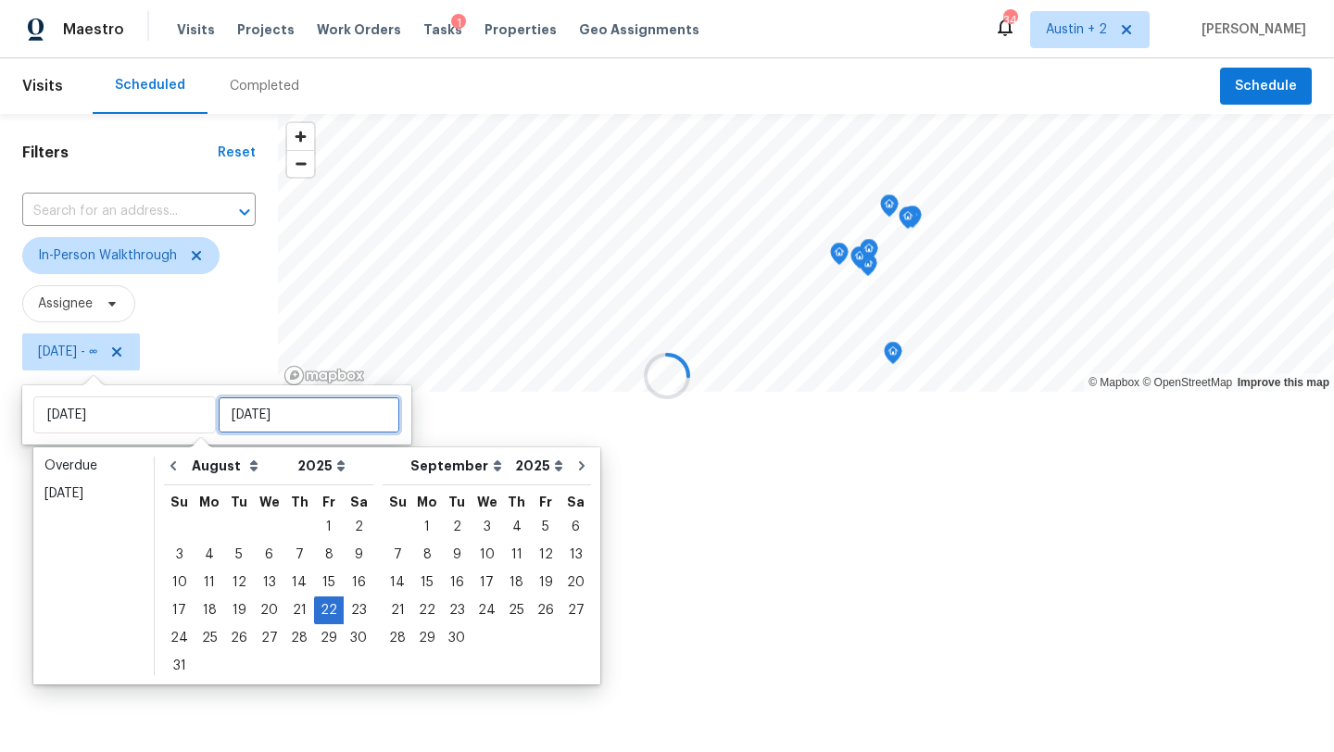
type input "[DATE]"
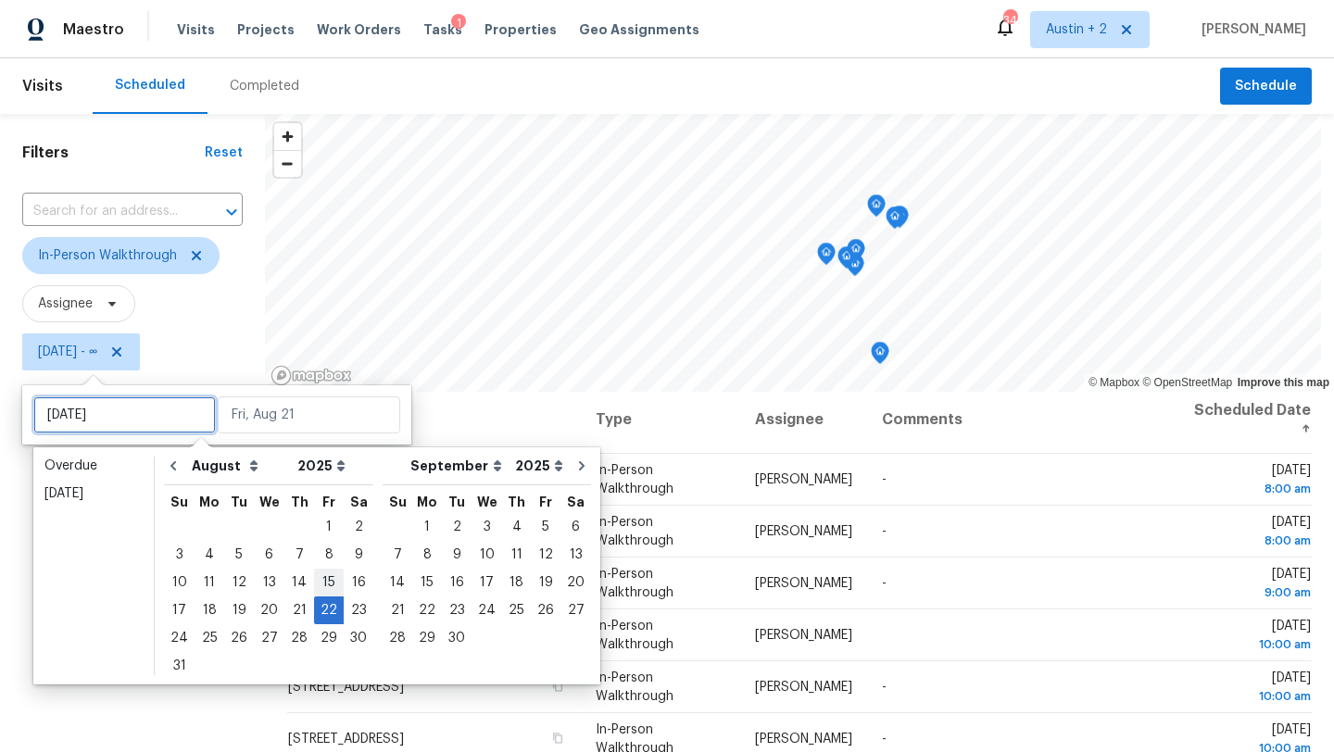
type input "Thu, Aug 07"
type input "[DATE]"
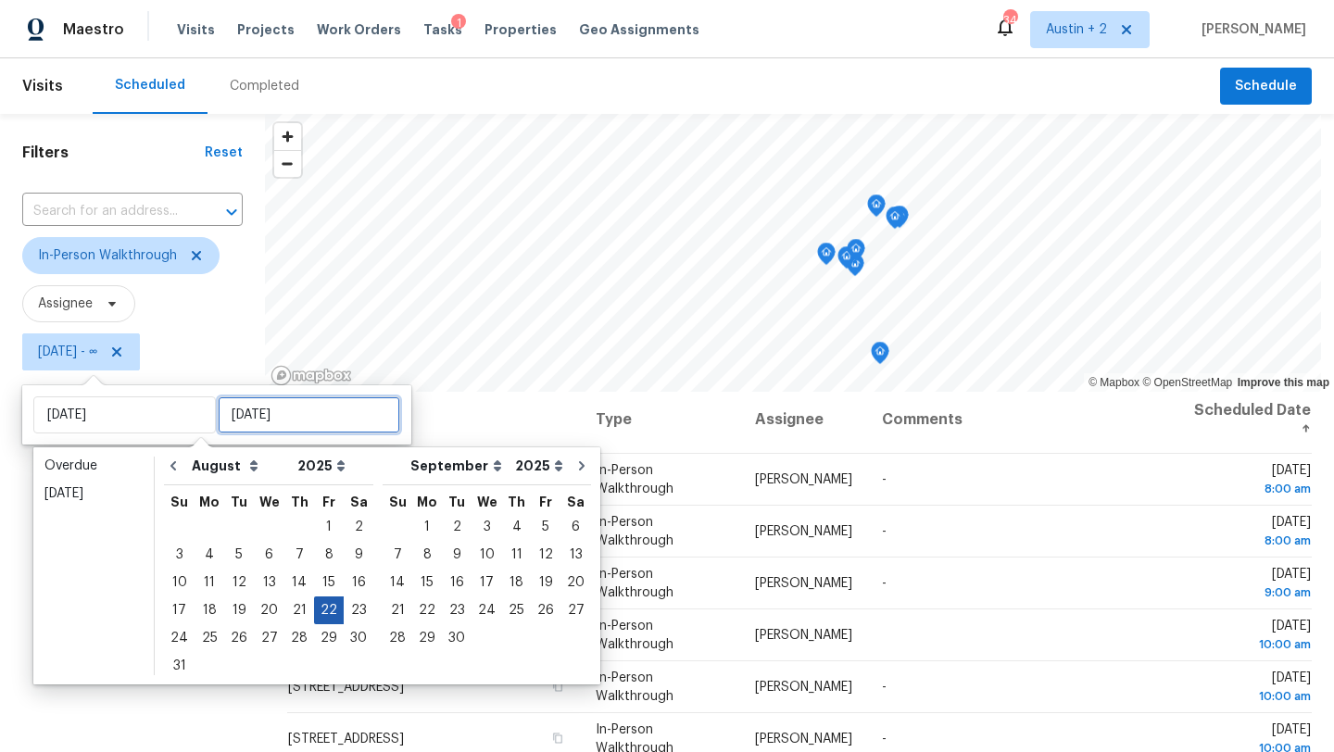
type input "[DATE]"
click at [319, 616] on div "22" at bounding box center [329, 610] width 30 height 26
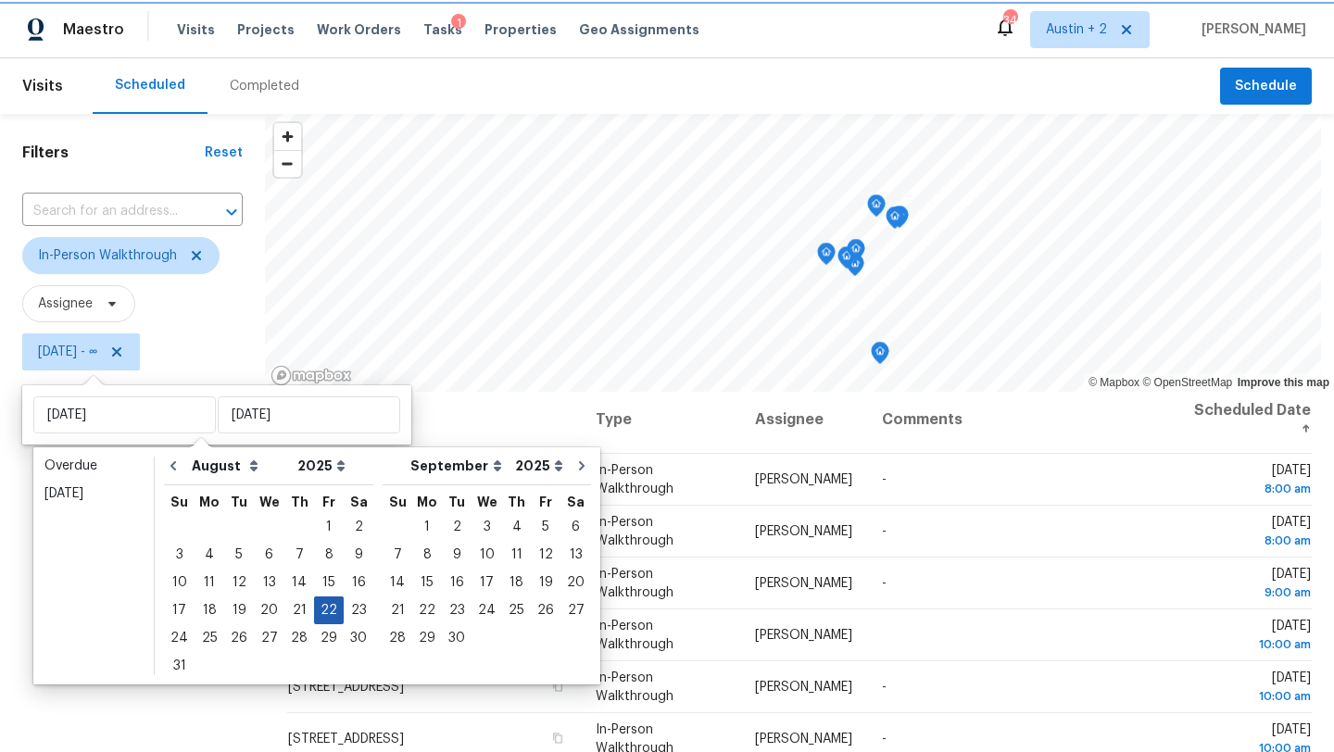
type input "[DATE]"
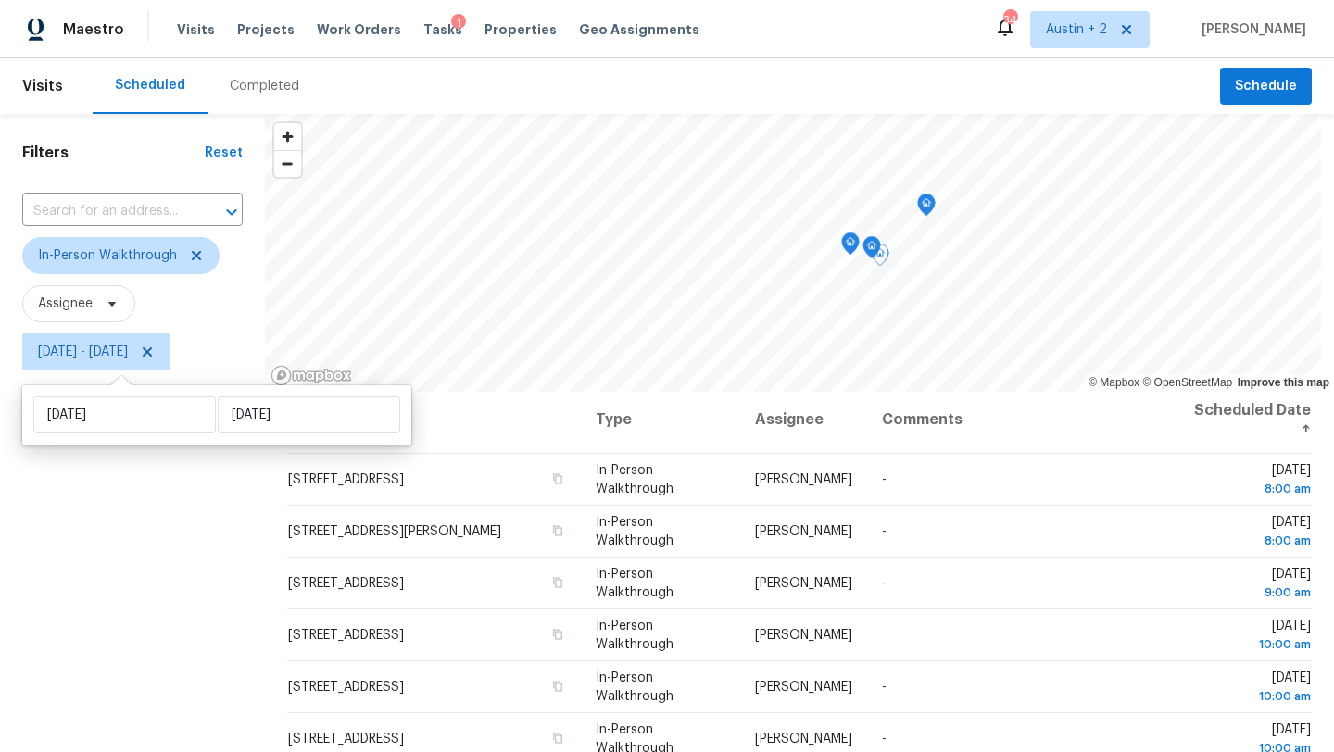
click at [162, 584] on div "Filters Reset ​ In-Person Walkthrough Assignee Fri, Aug 22 - Fri, Aug 22" at bounding box center [132, 554] width 265 height 880
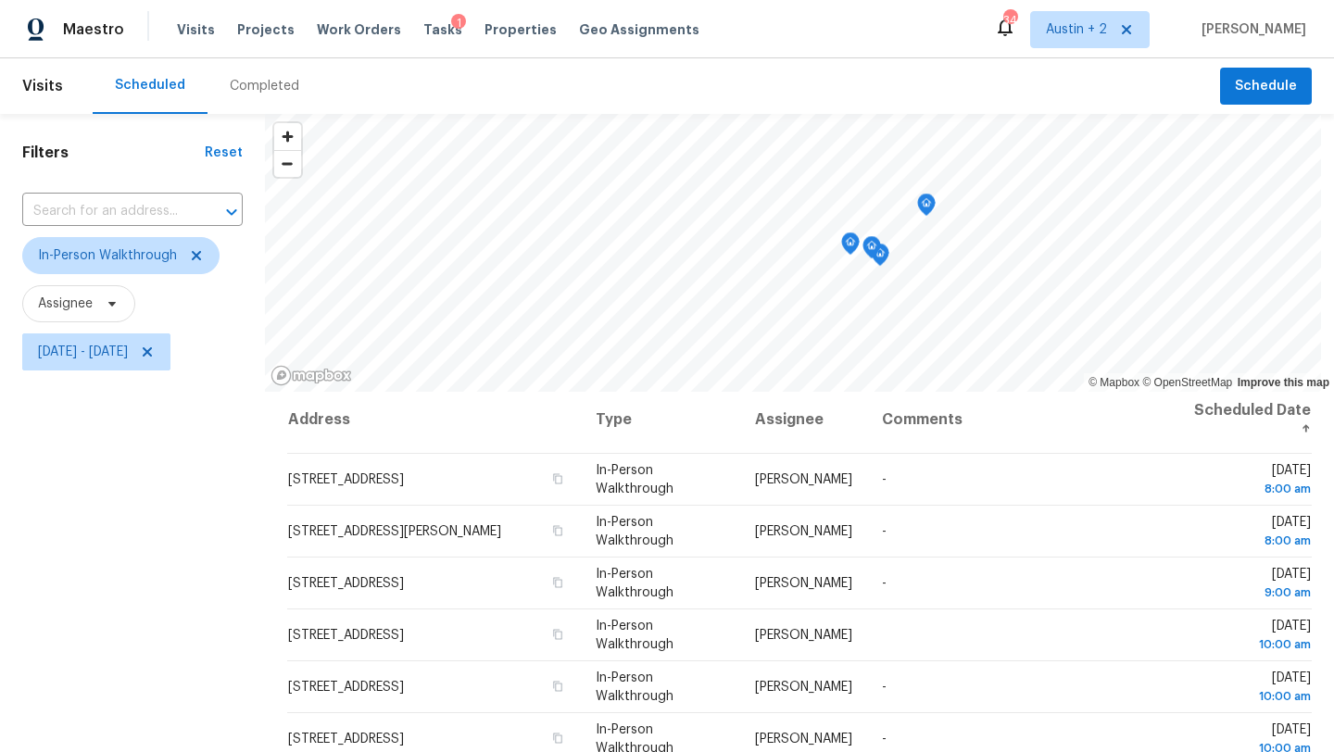
scroll to position [241, 0]
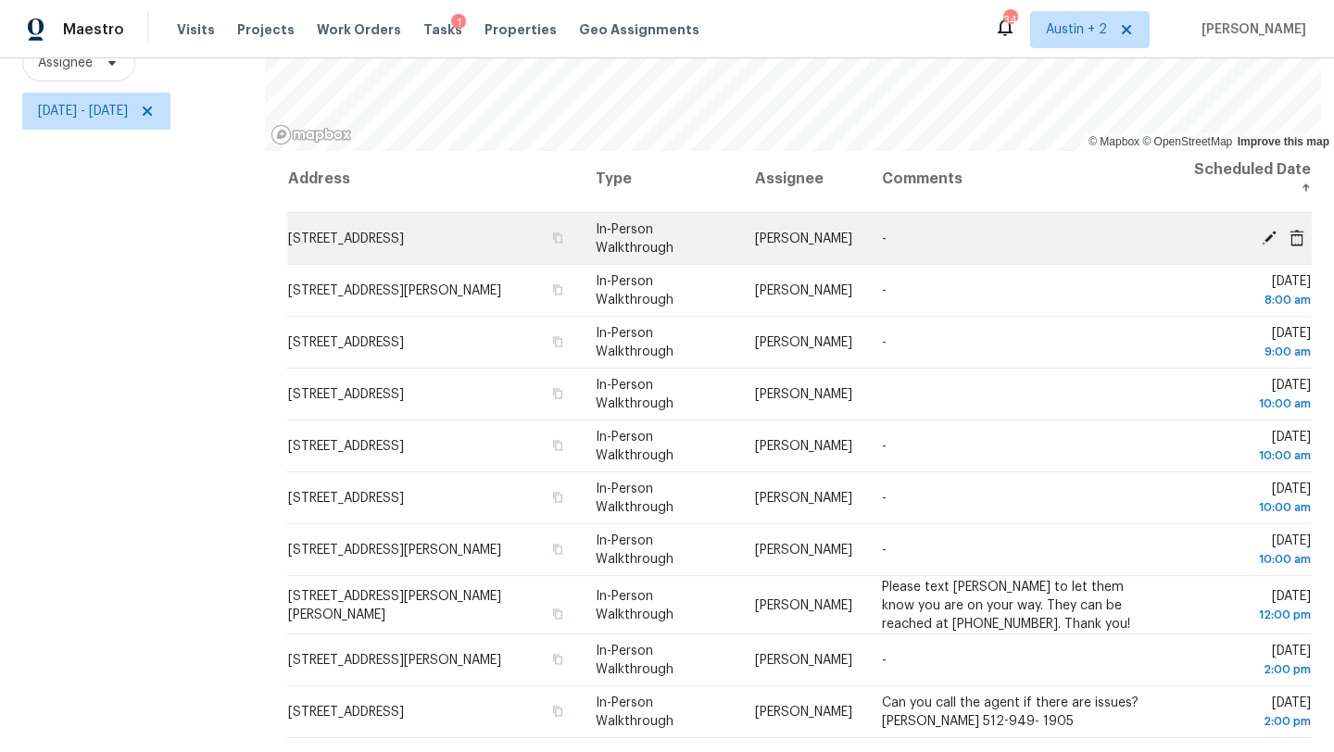
click at [386, 239] on span "[STREET_ADDRESS]" at bounding box center [346, 238] width 116 height 13
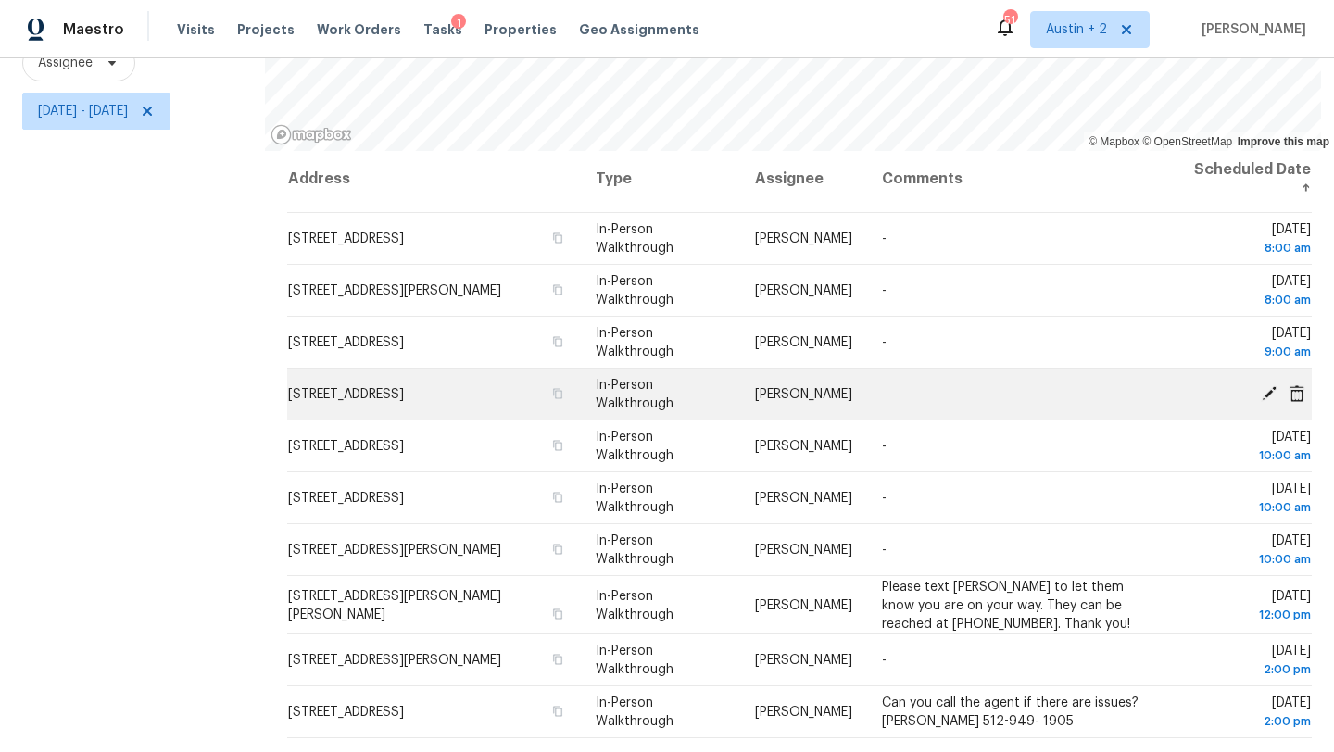
scroll to position [241, 0]
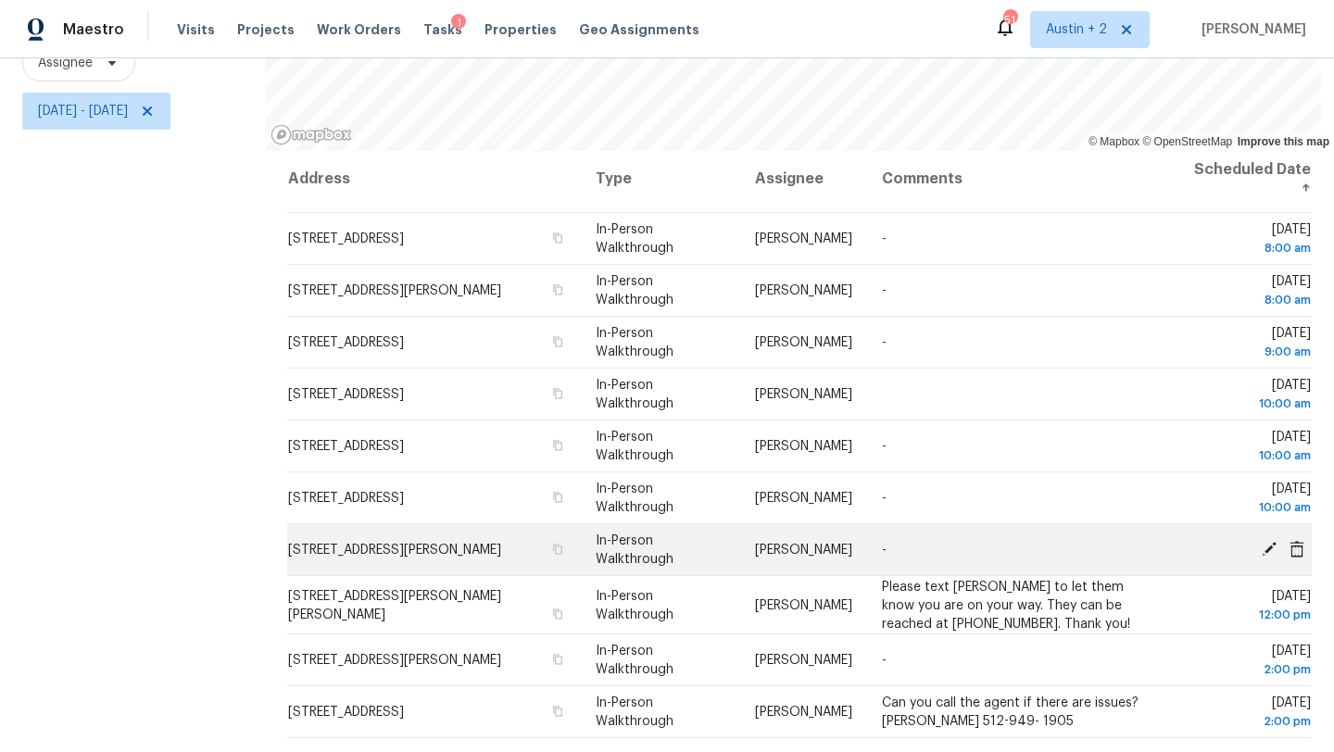
click at [1268, 549] on icon at bounding box center [1268, 548] width 15 height 15
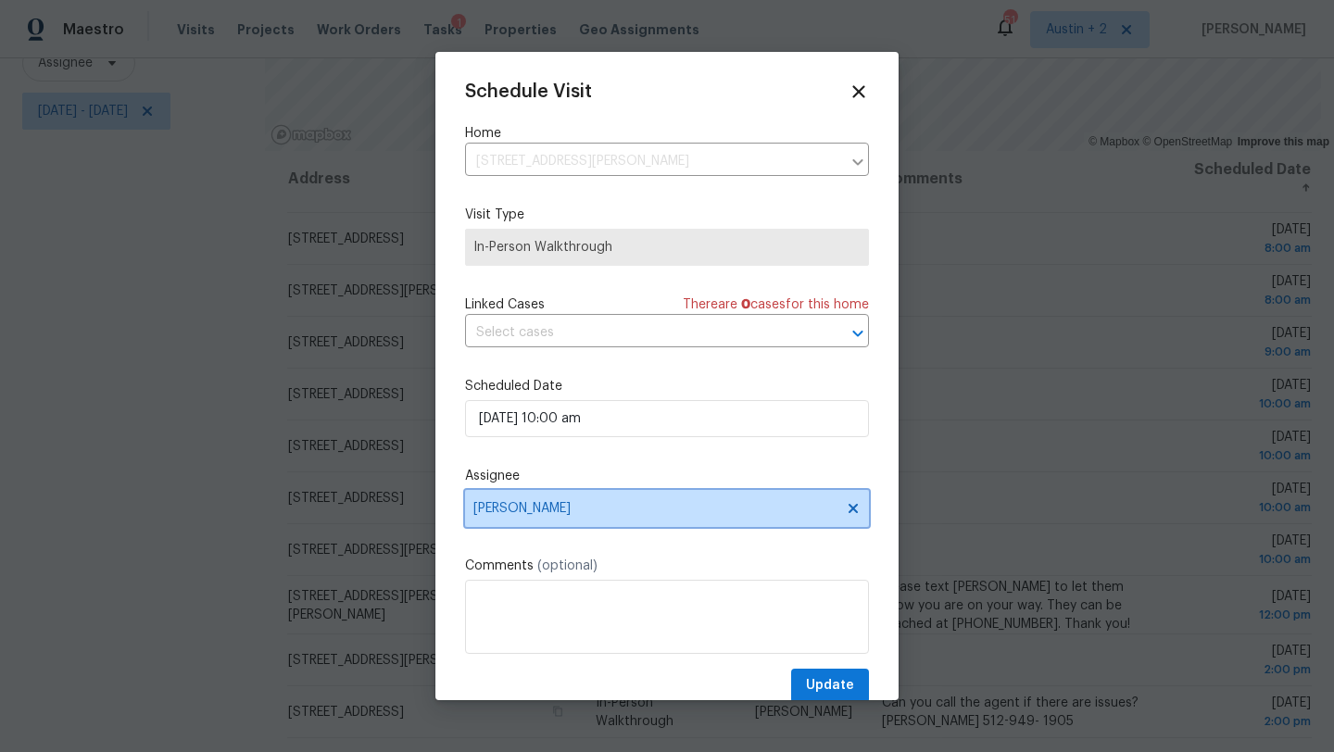
click at [543, 515] on span "[PERSON_NAME]" at bounding box center [654, 508] width 363 height 15
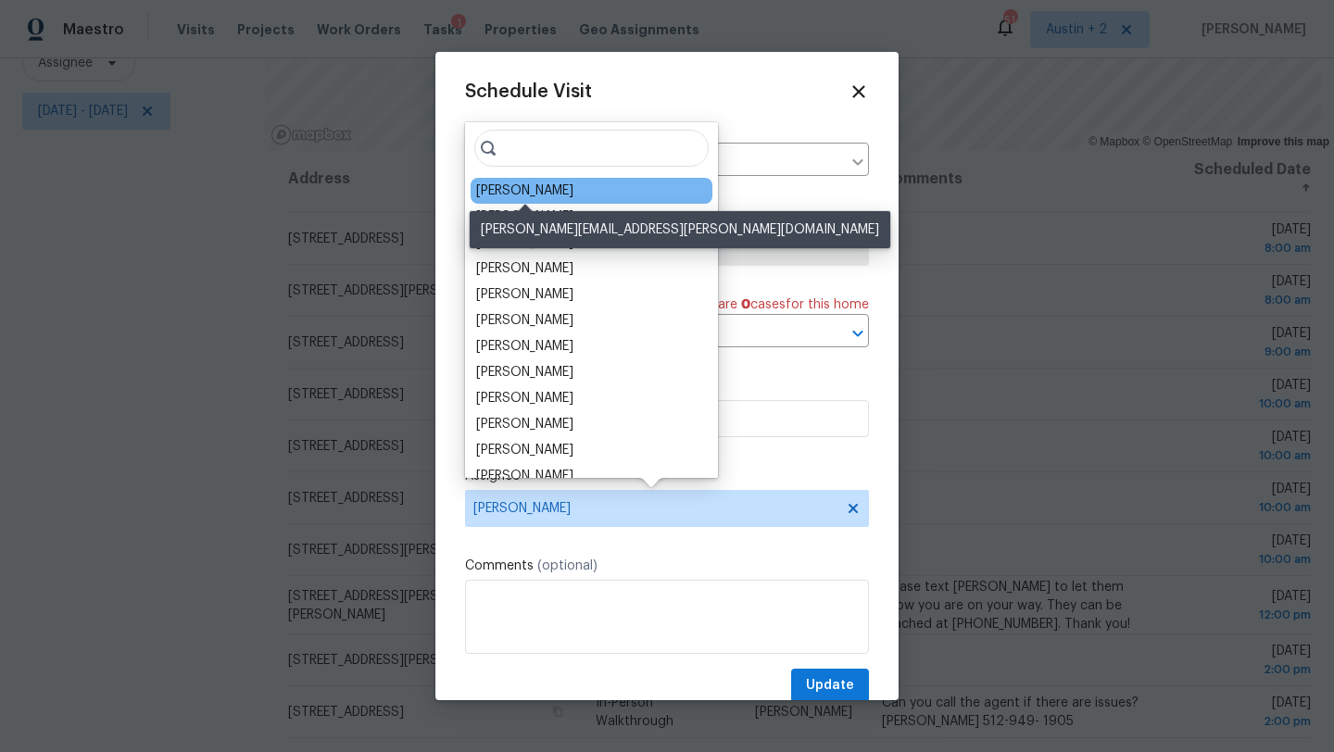
click at [548, 191] on div "[PERSON_NAME]" at bounding box center [524, 191] width 97 height 19
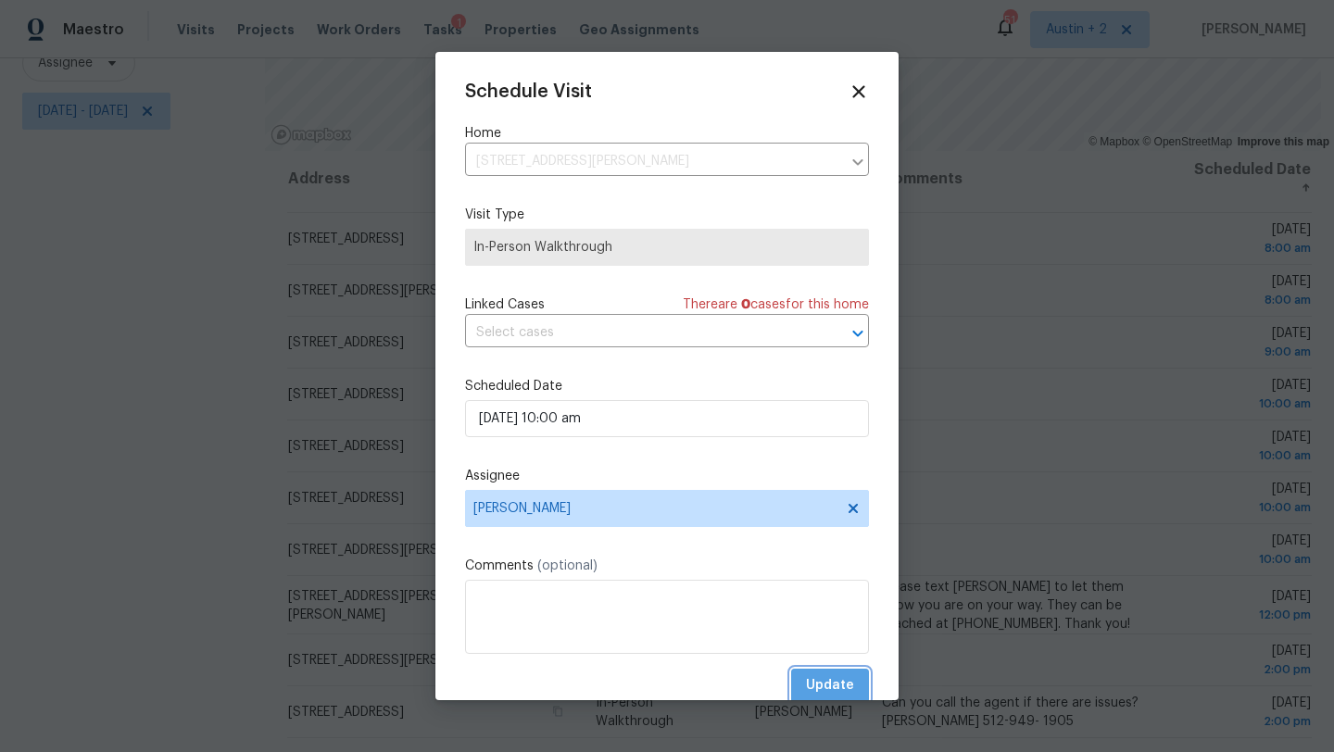
click at [832, 684] on span "Update" at bounding box center [830, 685] width 48 height 23
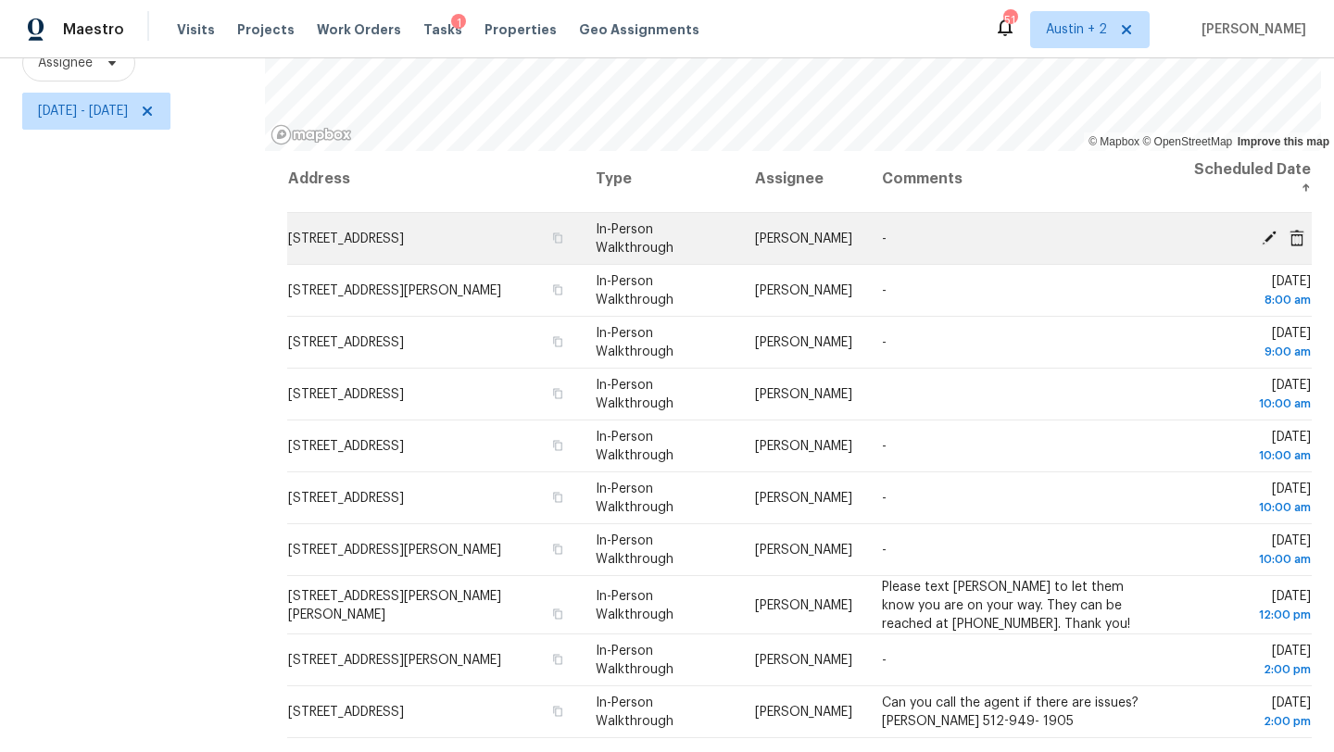
click at [1268, 232] on icon at bounding box center [1269, 237] width 17 height 17
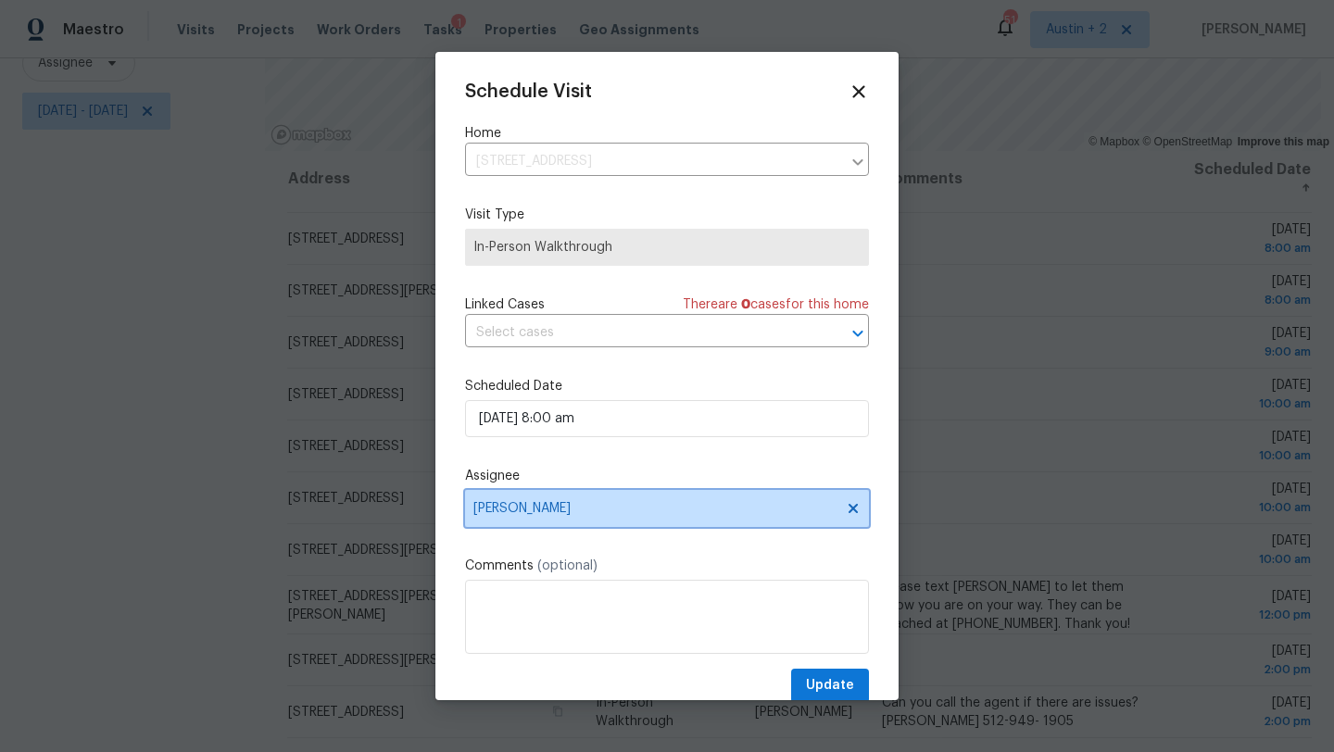
click at [529, 511] on span "[PERSON_NAME]" at bounding box center [654, 508] width 363 height 15
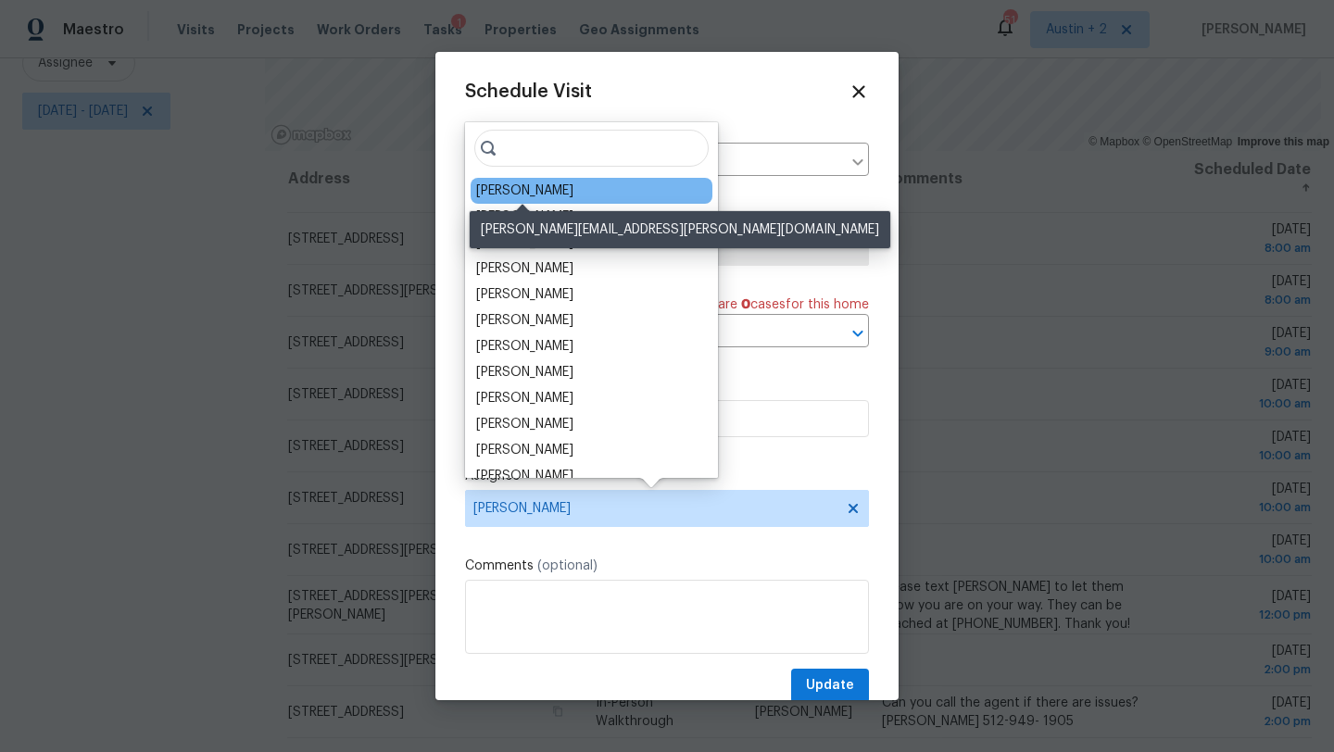
click at [529, 193] on div "[PERSON_NAME]" at bounding box center [524, 191] width 97 height 19
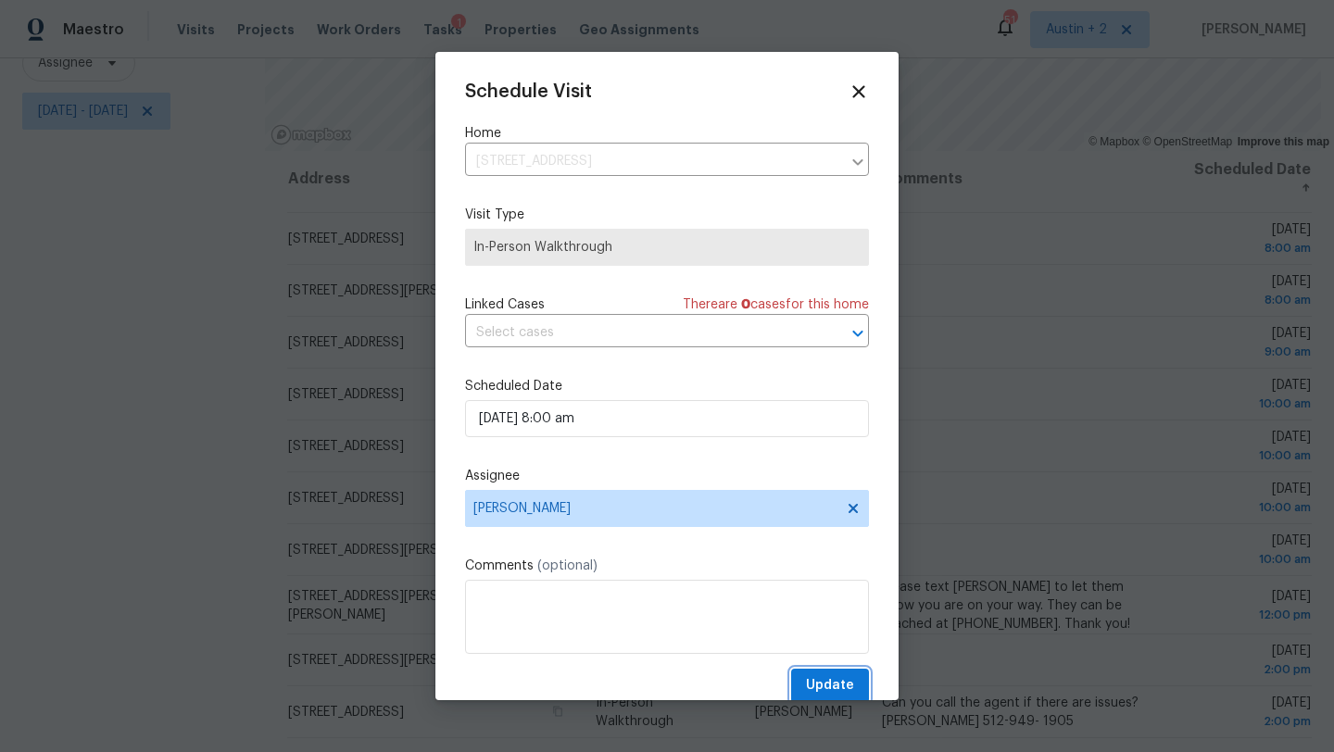
click at [826, 681] on span "Update" at bounding box center [830, 685] width 48 height 23
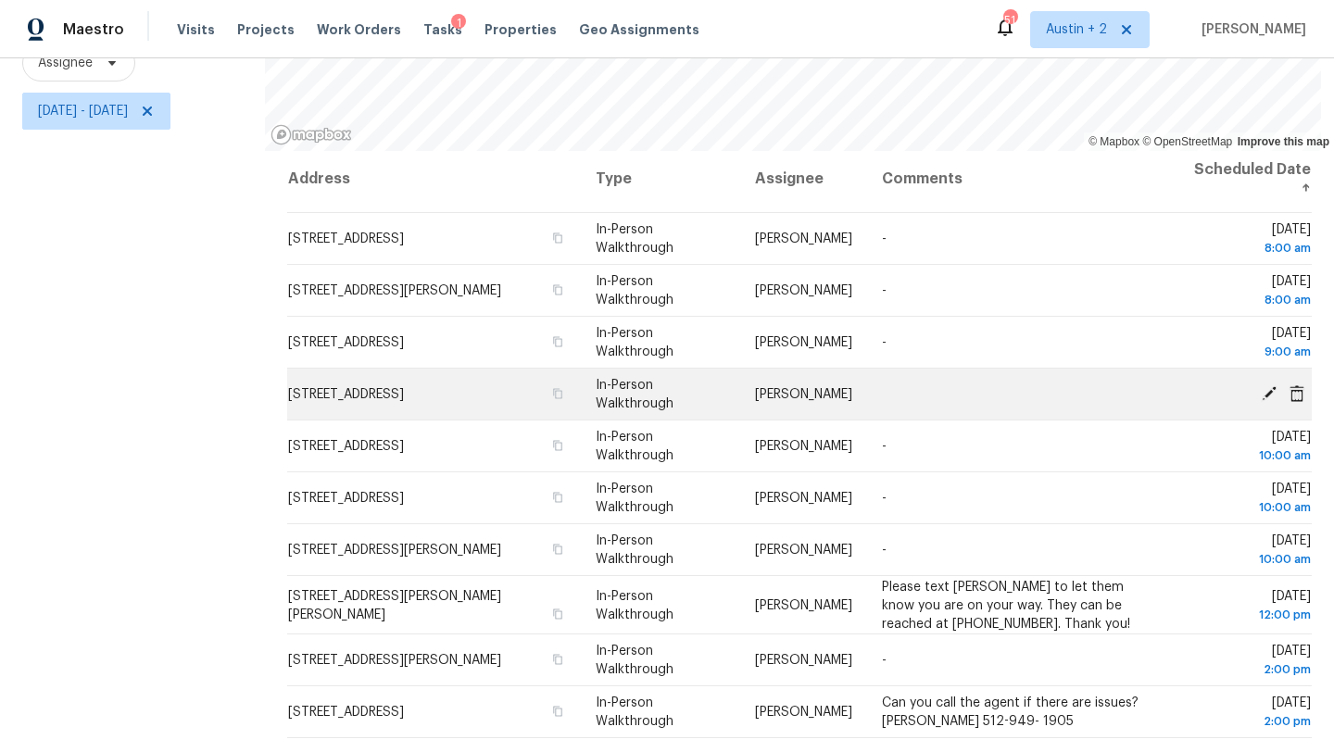
click at [1262, 398] on icon at bounding box center [1269, 392] width 17 height 17
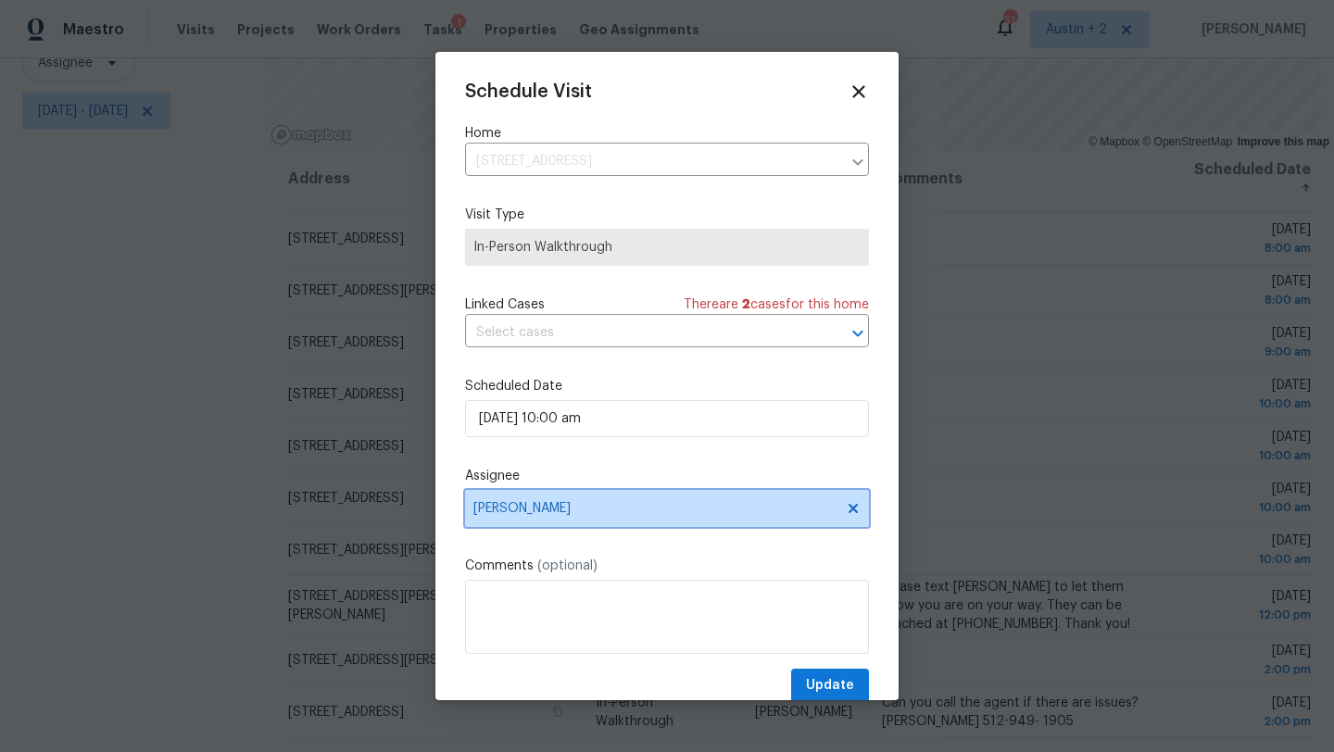
click at [562, 515] on span "[PERSON_NAME]" at bounding box center [654, 508] width 363 height 15
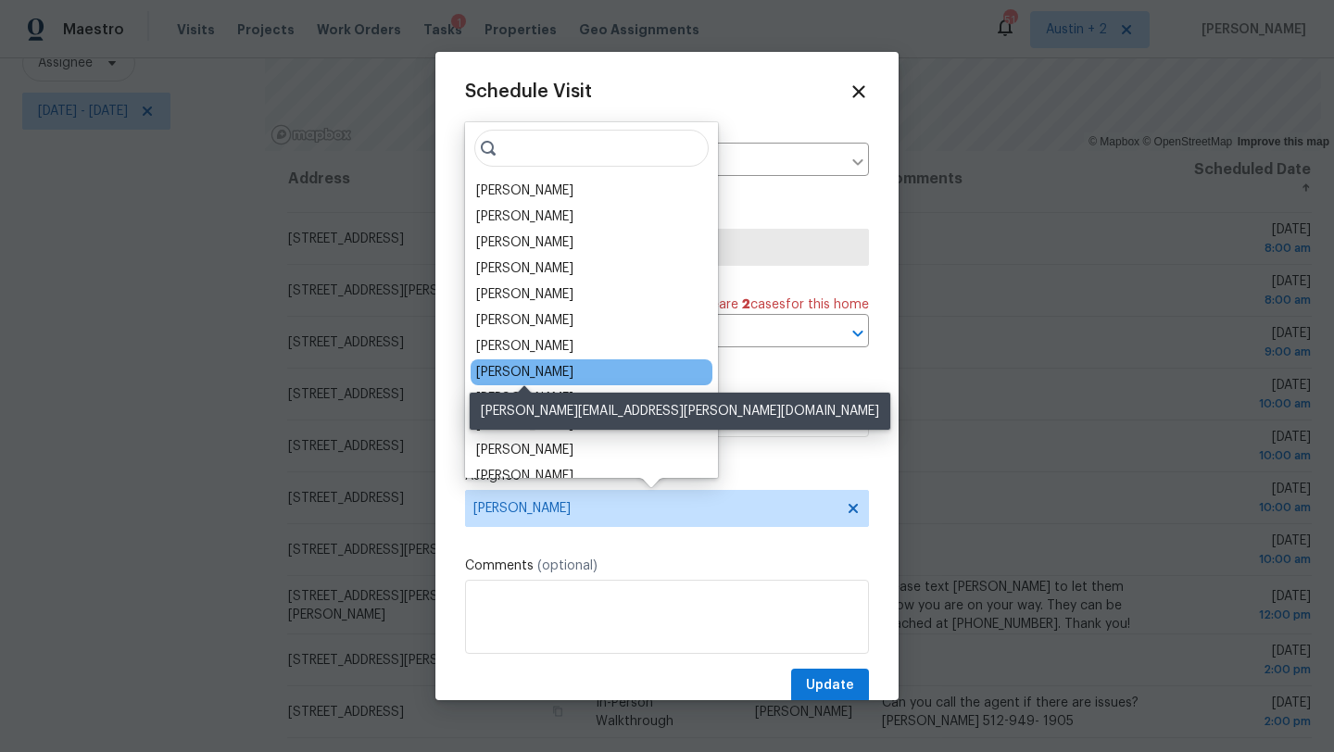
click at [557, 378] on div "[PERSON_NAME]" at bounding box center [524, 372] width 97 height 19
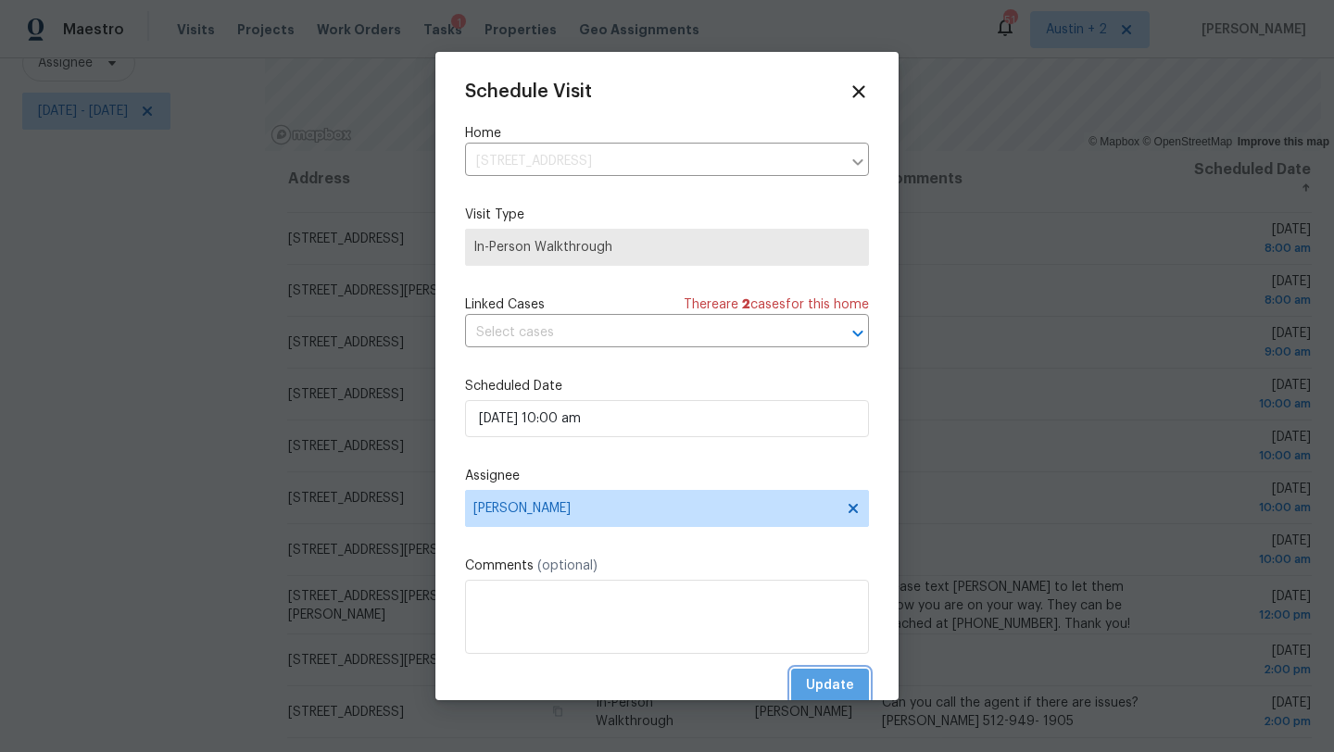
click at [811, 676] on span "Update" at bounding box center [830, 685] width 48 height 23
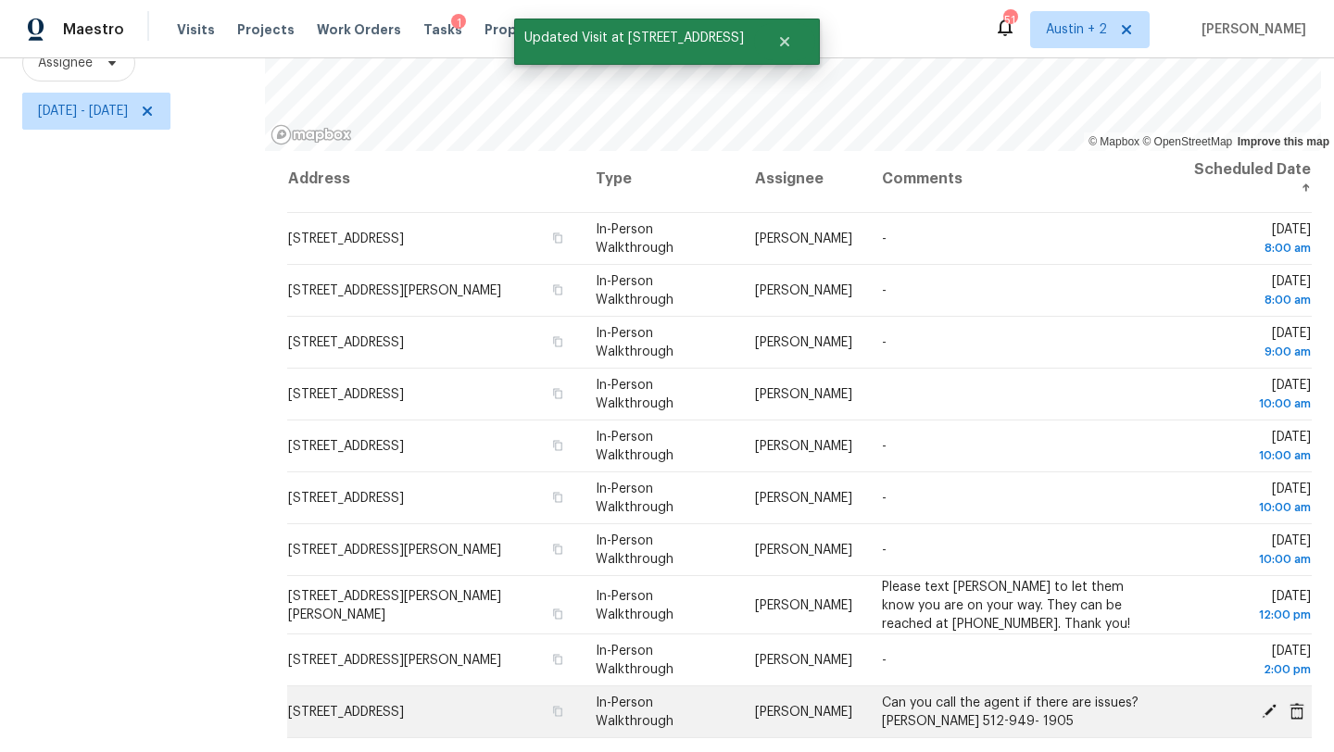
click at [1271, 707] on icon at bounding box center [1268, 710] width 15 height 15
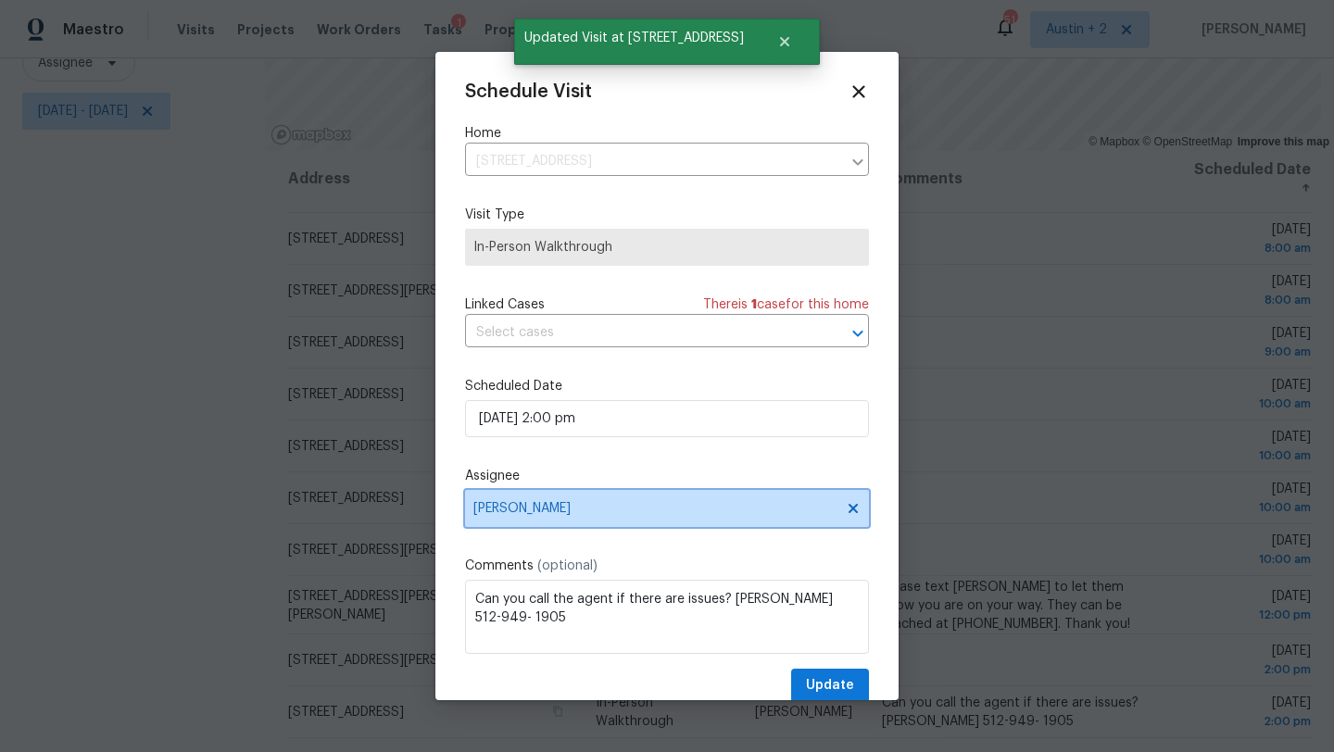
click at [615, 509] on span "[PERSON_NAME]" at bounding box center [654, 508] width 363 height 15
click at [853, 105] on div "Schedule Visit Home [STREET_ADDRESS] ​ Visit Type In-Person Walkthrough Linked …" at bounding box center [667, 392] width 404 height 621
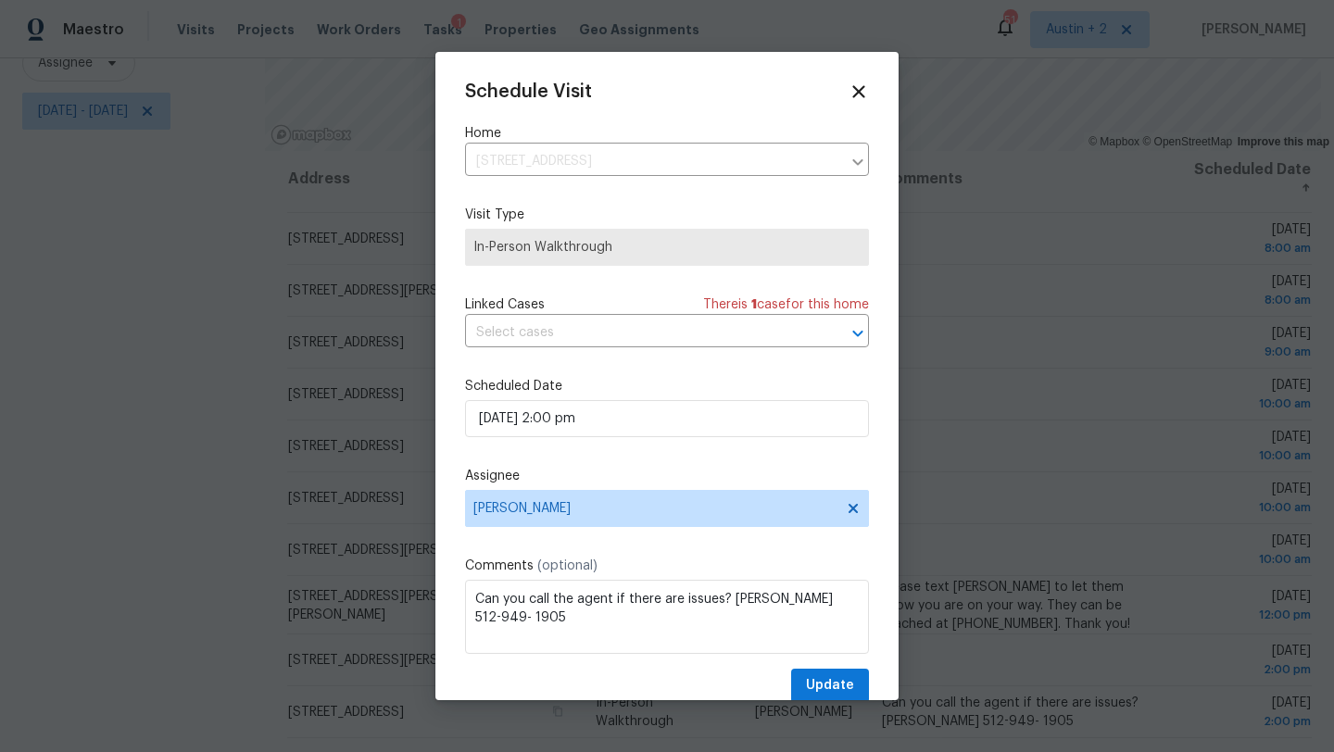
click at [853, 102] on div "Schedule Visit Home [STREET_ADDRESS] ​ Visit Type In-Person Walkthrough Linked …" at bounding box center [667, 392] width 404 height 621
click at [854, 96] on icon at bounding box center [858, 91] width 13 height 13
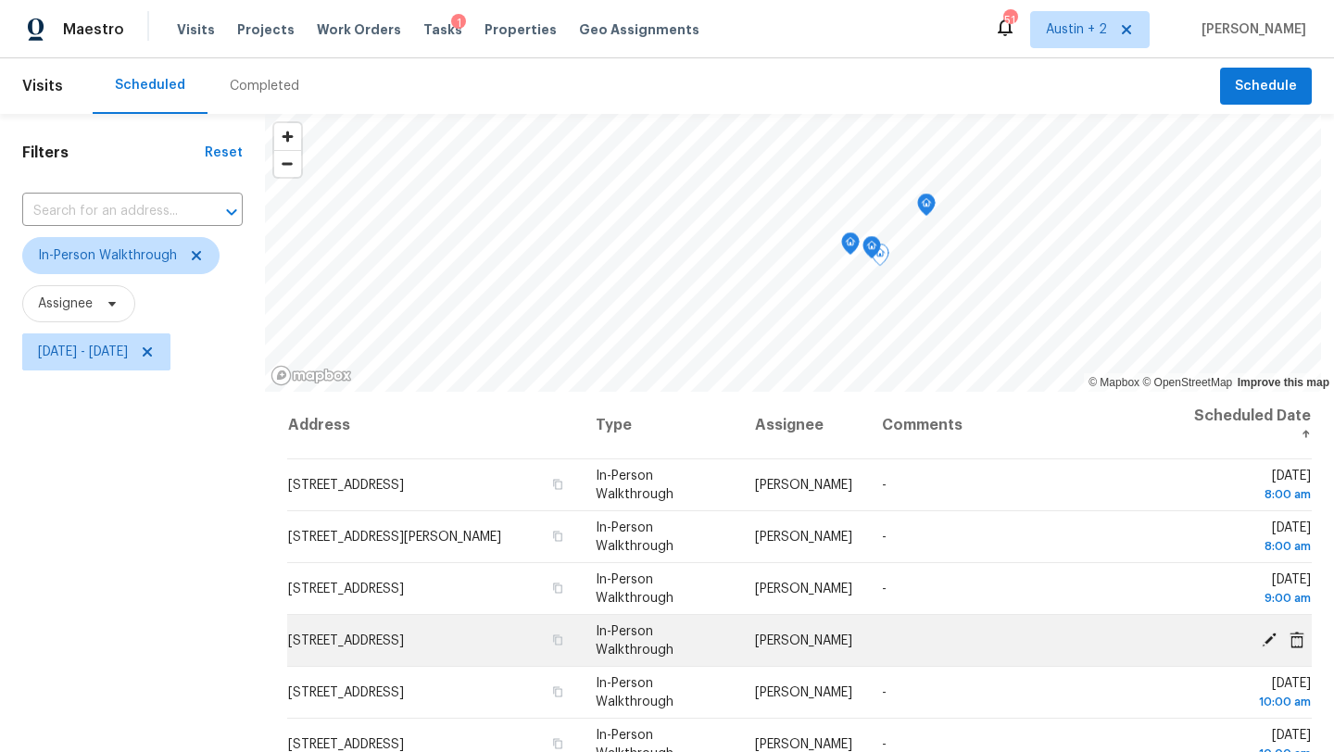
scroll to position [0, 0]
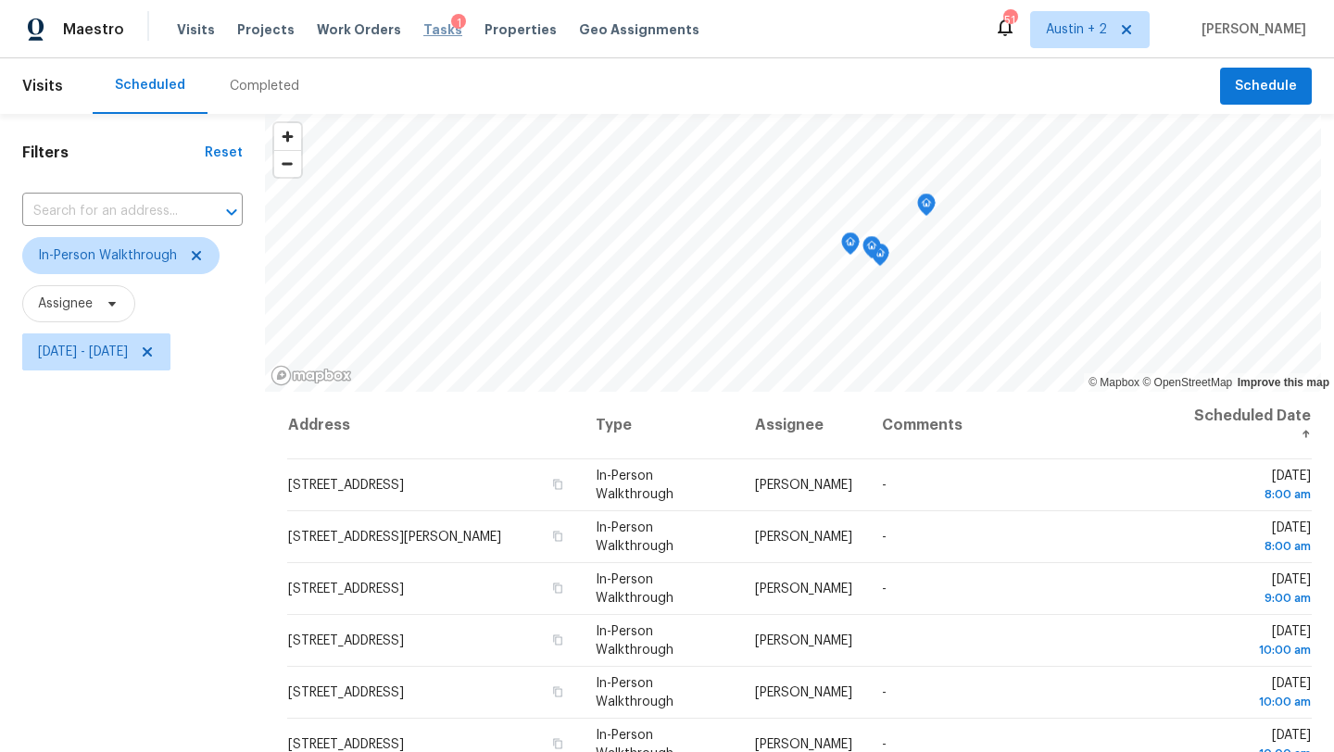
click at [431, 25] on span "Tasks" at bounding box center [442, 29] width 39 height 13
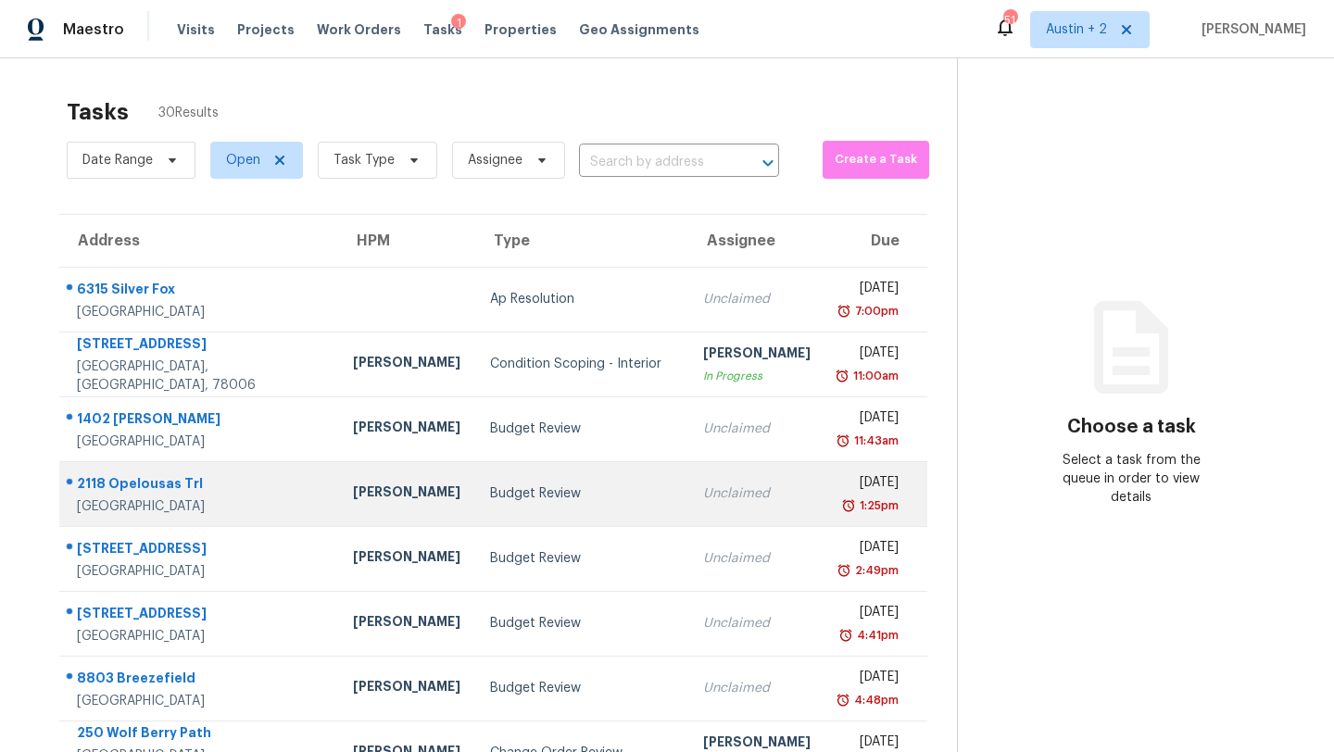
scroll to position [212, 0]
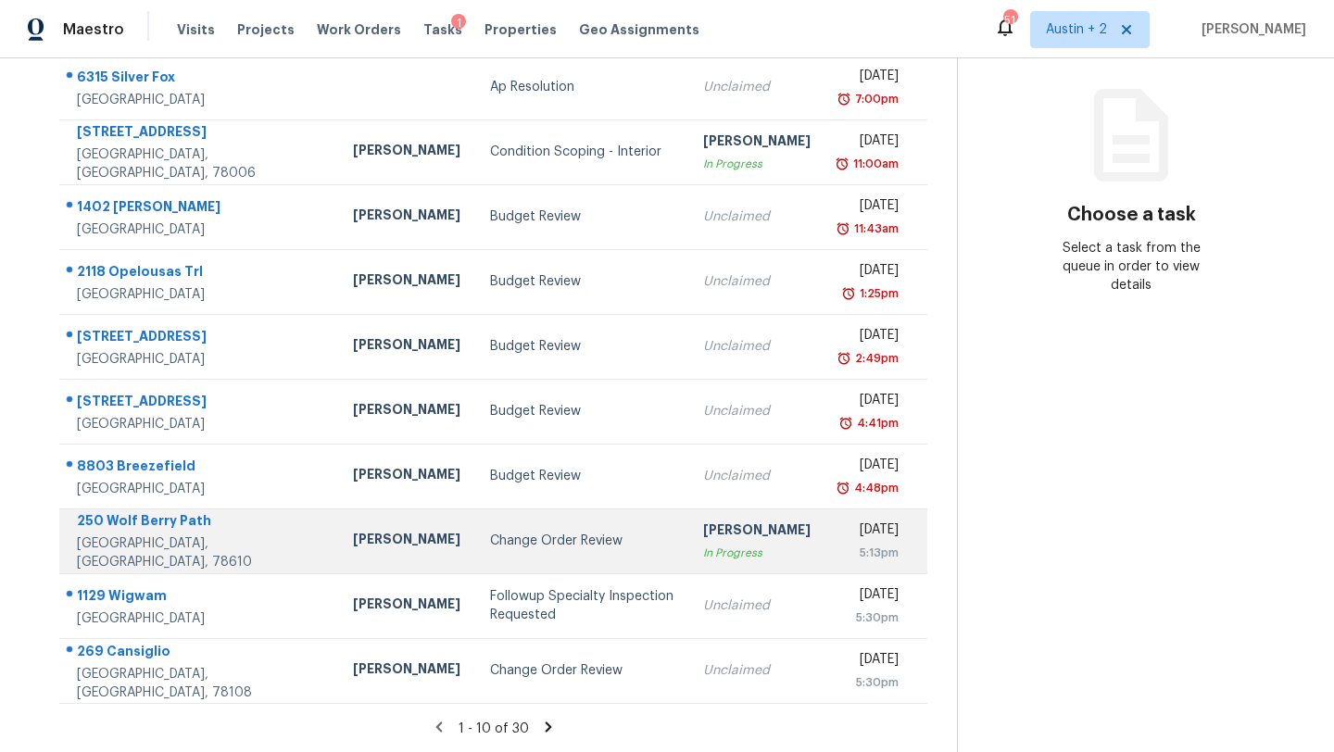
click at [490, 543] on div "Change Order Review" at bounding box center [581, 541] width 183 height 19
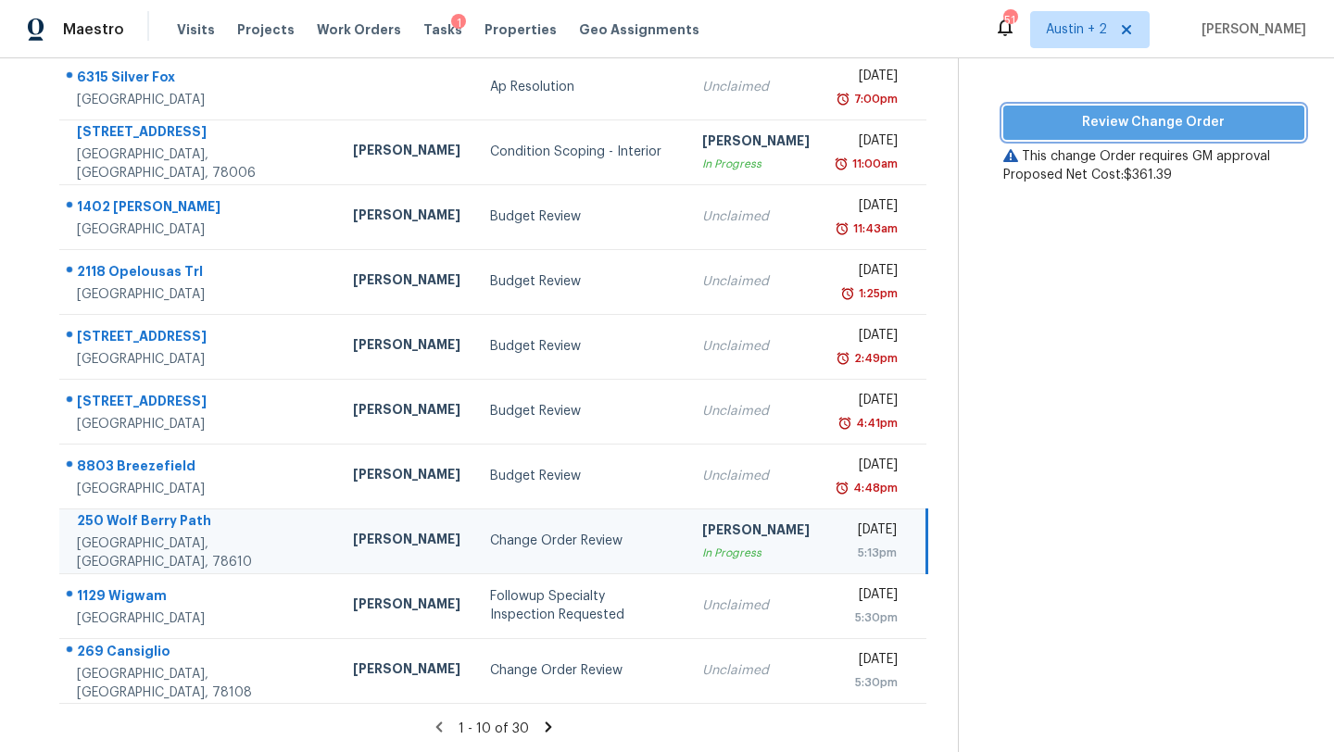
click at [1075, 130] on span "Review Change Order" at bounding box center [1153, 122] width 271 height 23
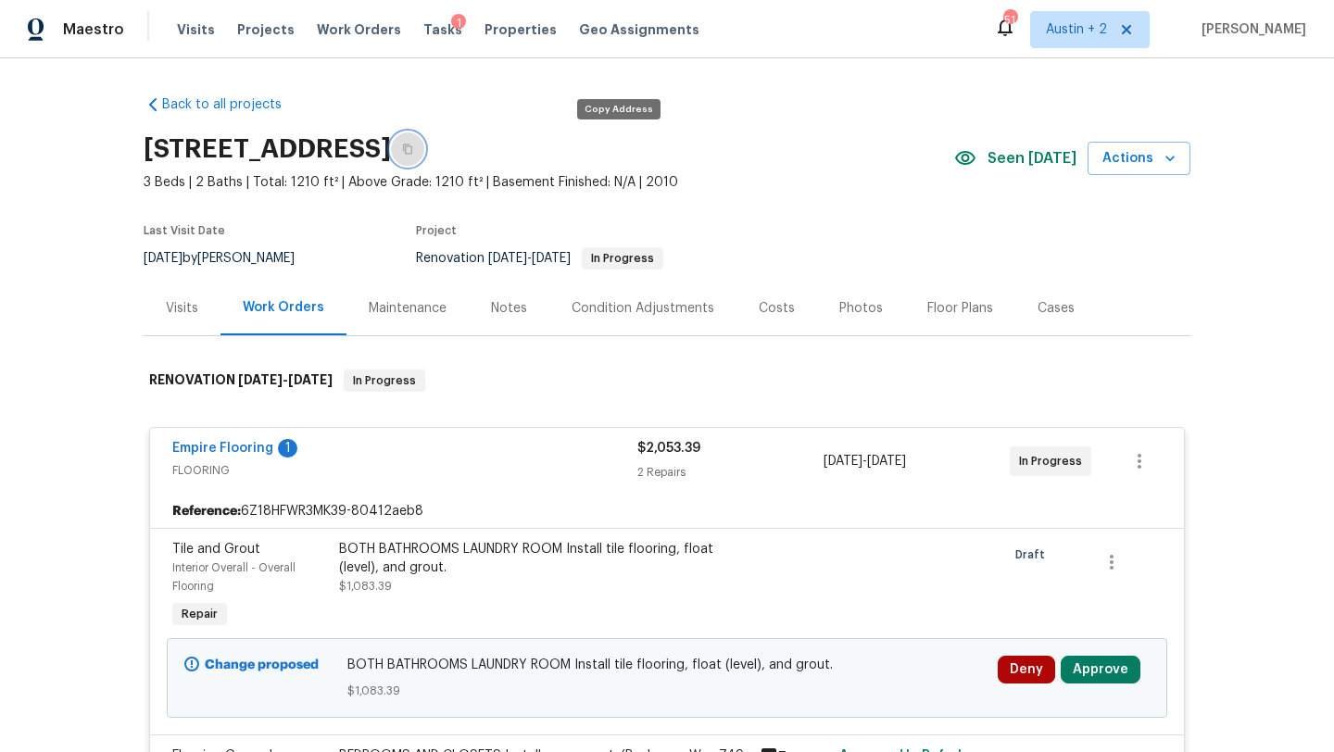
click at [413, 145] on icon "button" at bounding box center [407, 149] width 11 height 11
